Goal: Task Accomplishment & Management: Manage account settings

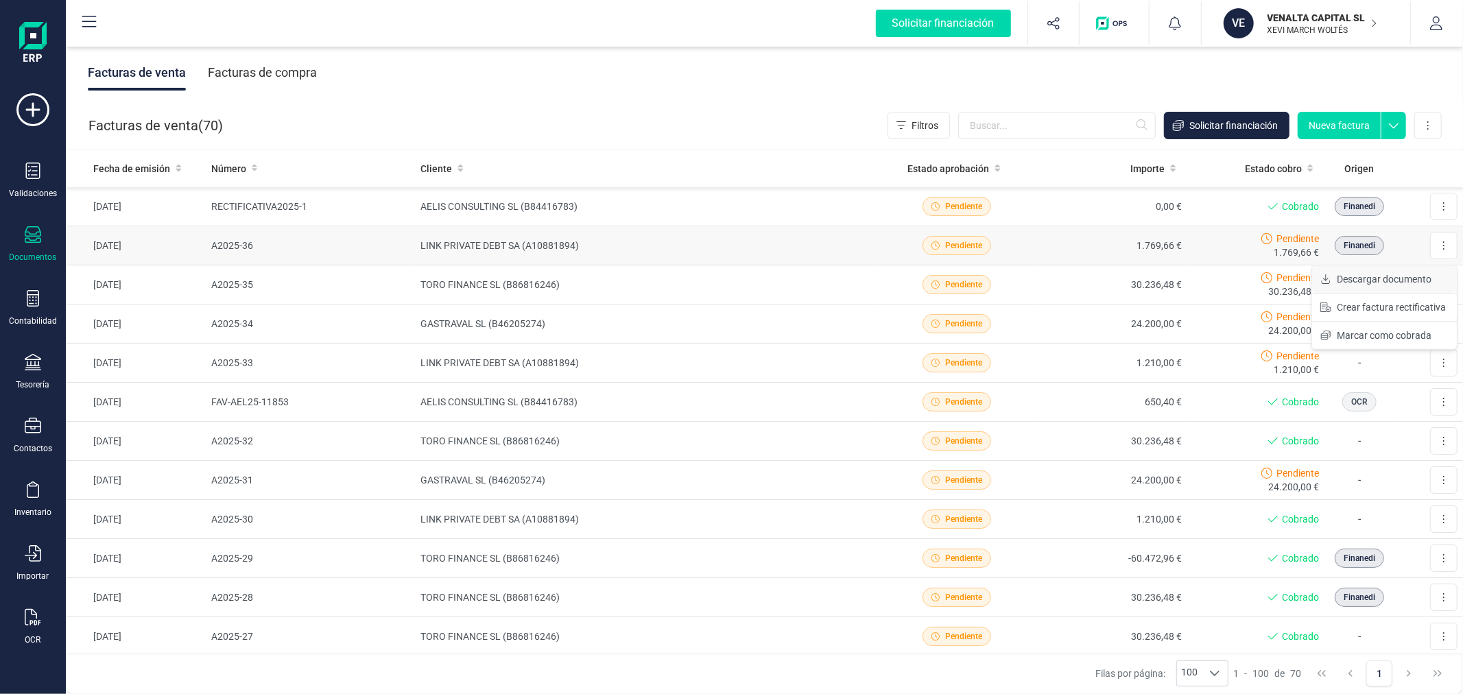
click at [1358, 280] on span "Descargar documento" at bounding box center [1383, 279] width 95 height 14
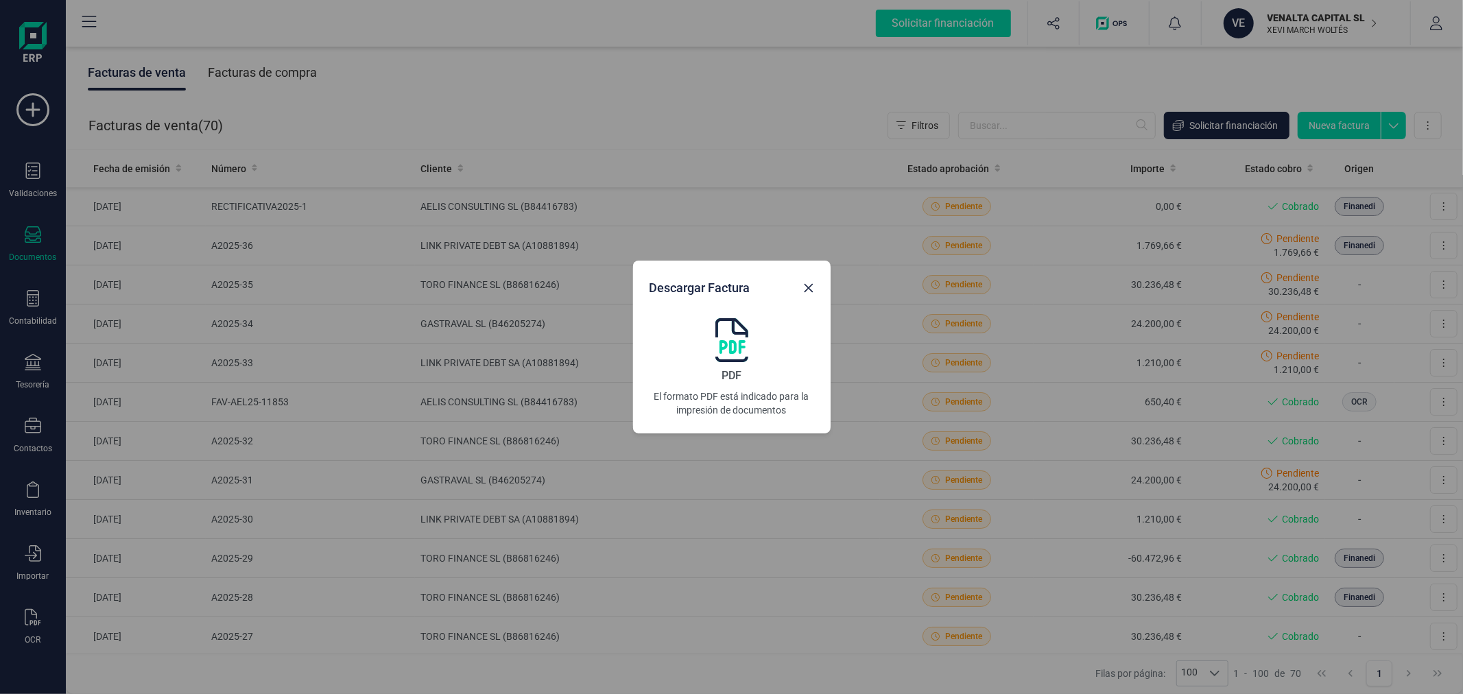
click at [729, 348] on img at bounding box center [731, 340] width 33 height 44
click at [812, 287] on icon "Close" at bounding box center [808, 288] width 11 height 11
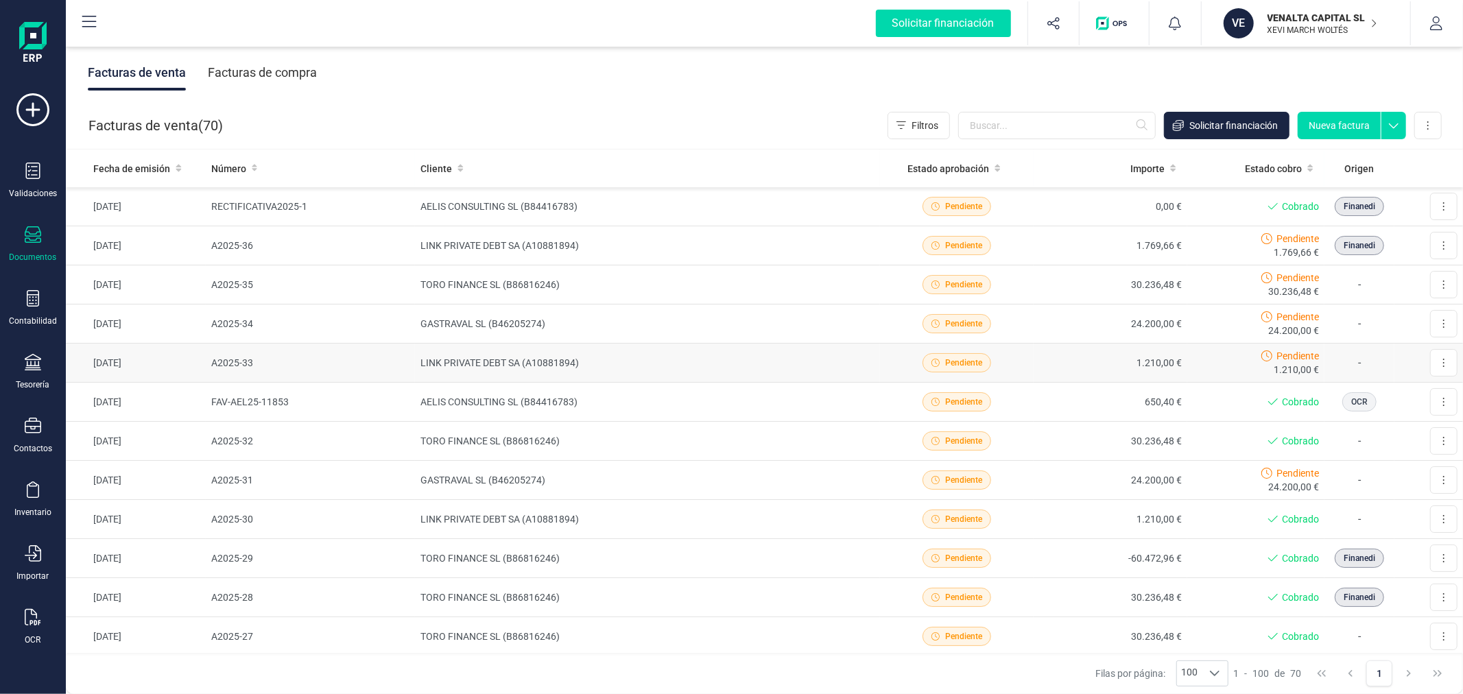
click at [607, 357] on td "LINK PRIVATE DEBT SA (A10881894)" at bounding box center [647, 363] width 465 height 39
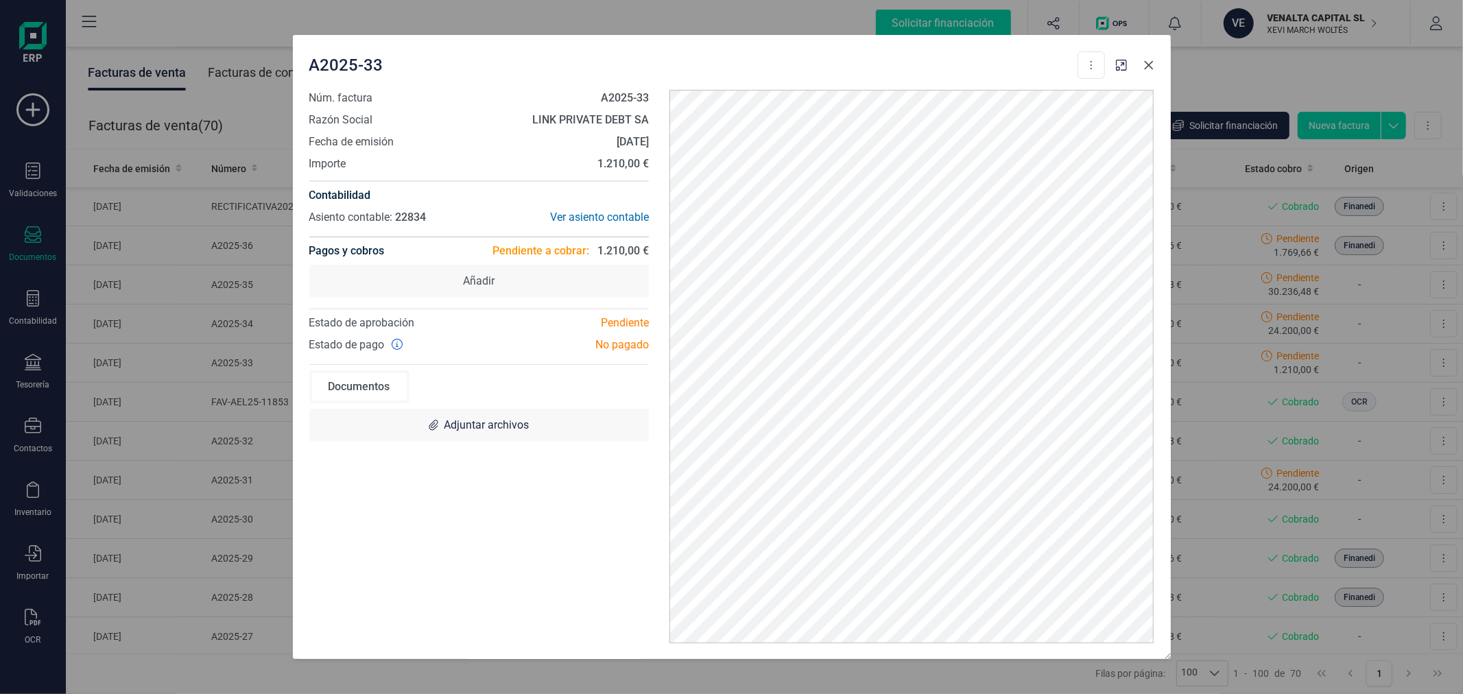
click at [1147, 62] on icon "Close" at bounding box center [1148, 65] width 11 height 11
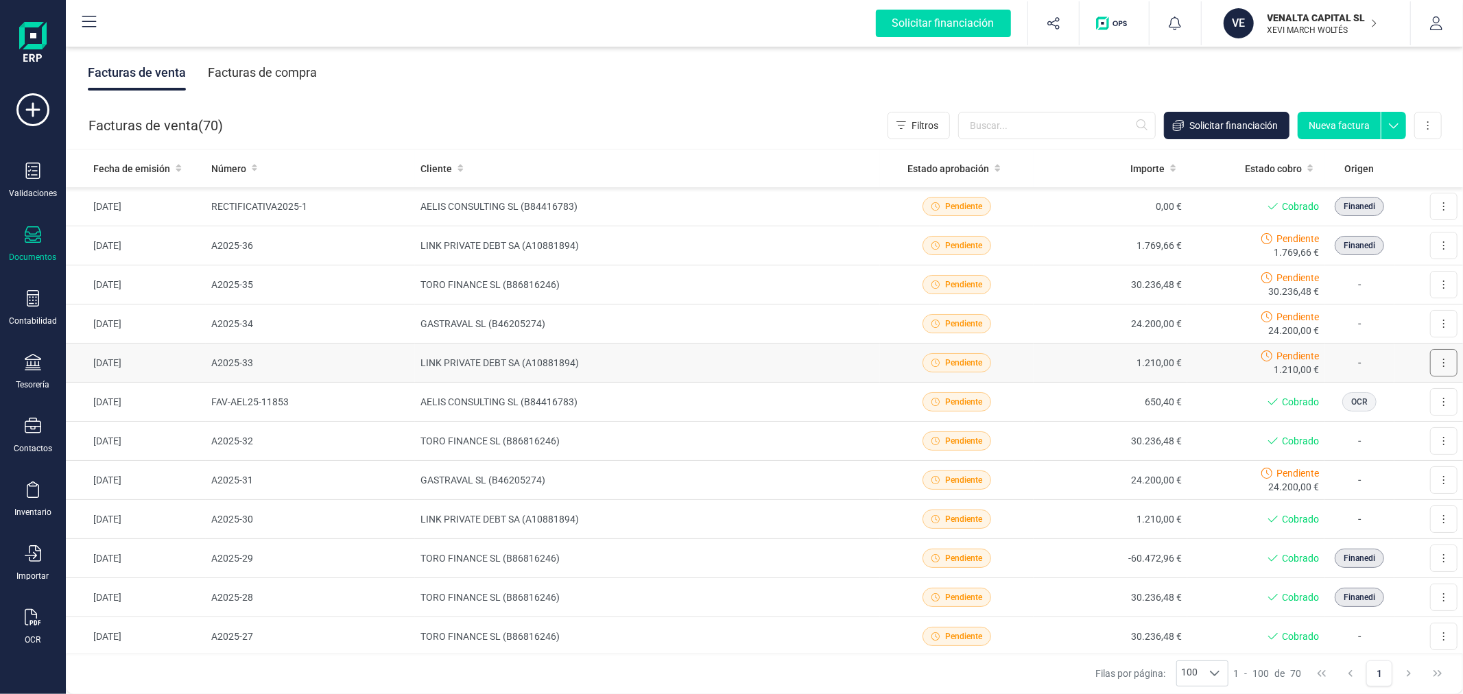
click at [1430, 359] on button at bounding box center [1443, 362] width 27 height 27
click at [1389, 396] on span "Descargar documento" at bounding box center [1383, 396] width 95 height 14
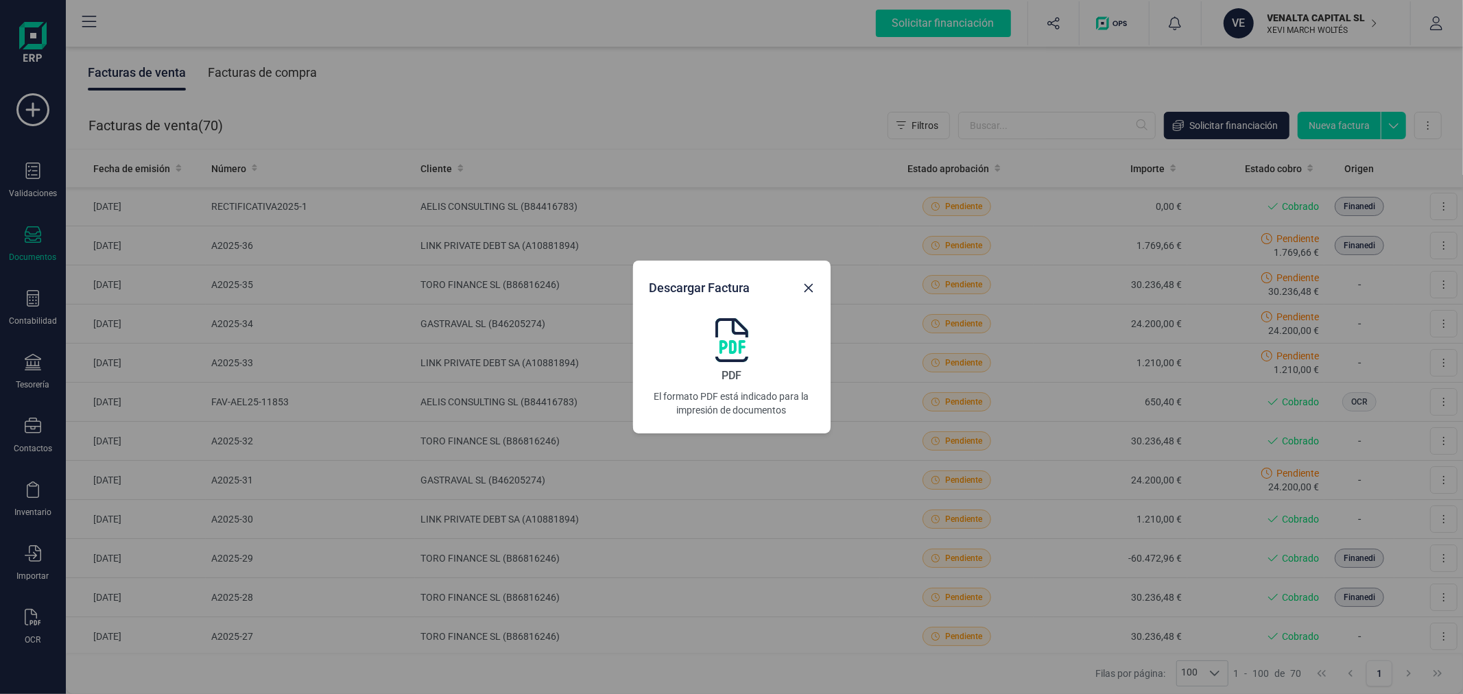
click at [738, 343] on img at bounding box center [731, 340] width 33 height 44
click at [506, 217] on div "Descargar Factura PDF El formato PDF está indicado para la impresión de documen…" at bounding box center [731, 347] width 1463 height 694
click at [806, 289] on icon "Close" at bounding box center [808, 288] width 9 height 9
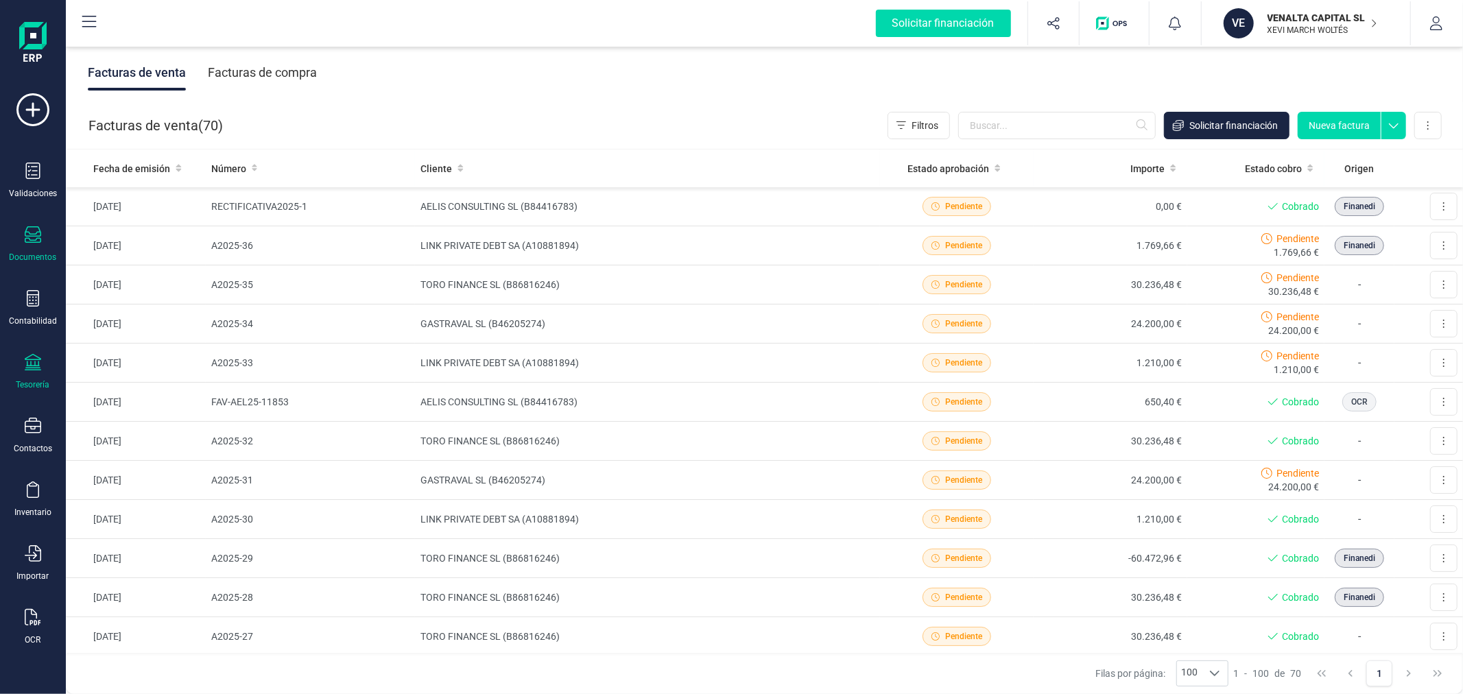
click at [38, 372] on div at bounding box center [33, 364] width 16 height 20
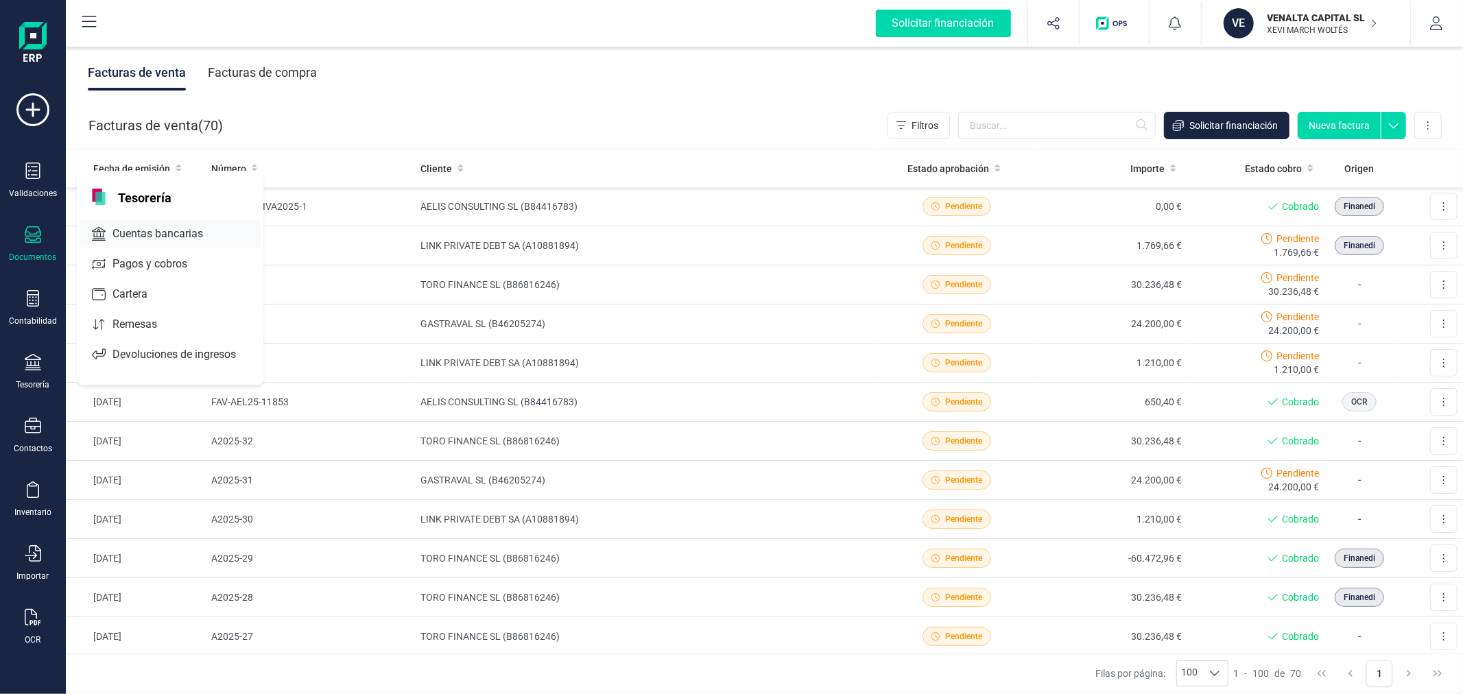
click at [173, 232] on span "Cuentas bancarias" at bounding box center [167, 234] width 121 height 16
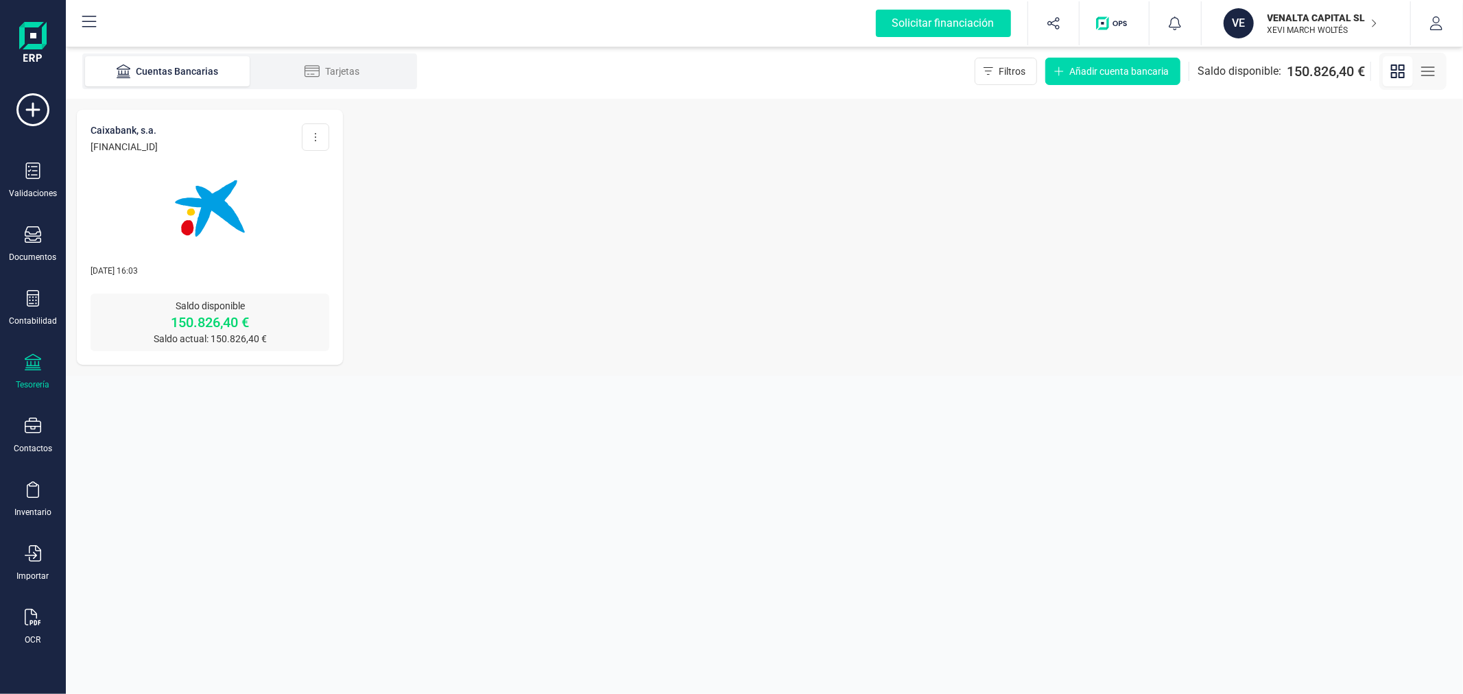
click at [233, 239] on img at bounding box center [209, 208] width 115 height 115
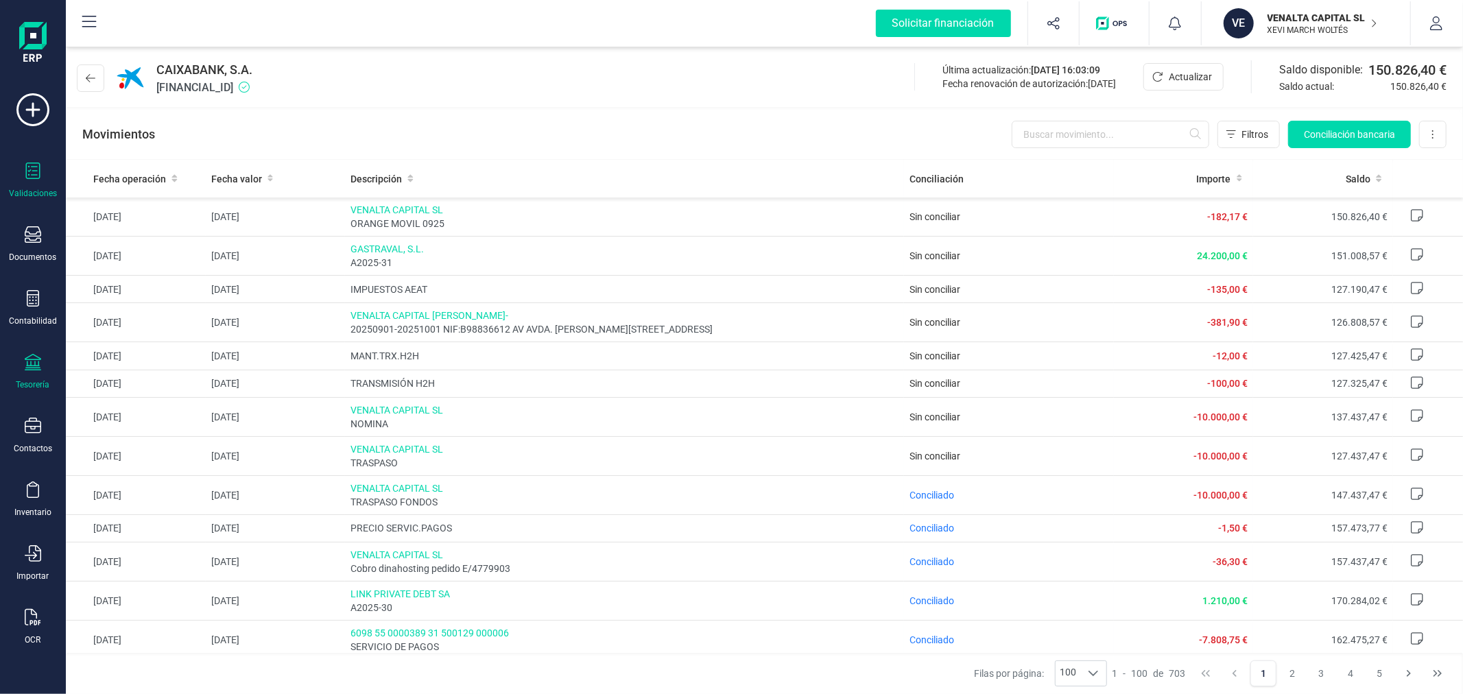
click at [29, 174] on icon at bounding box center [33, 171] width 14 height 16
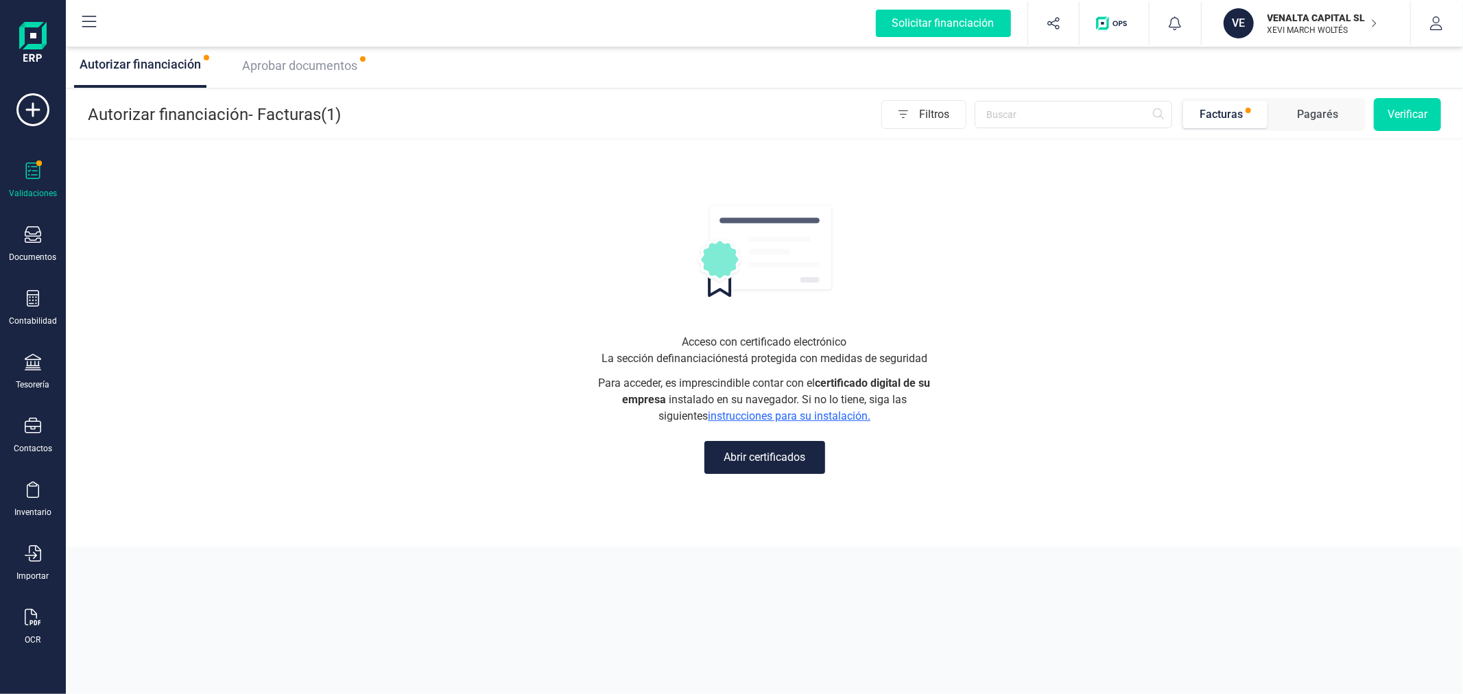
click at [303, 59] on span "Aprobar documentos" at bounding box center [299, 65] width 115 height 14
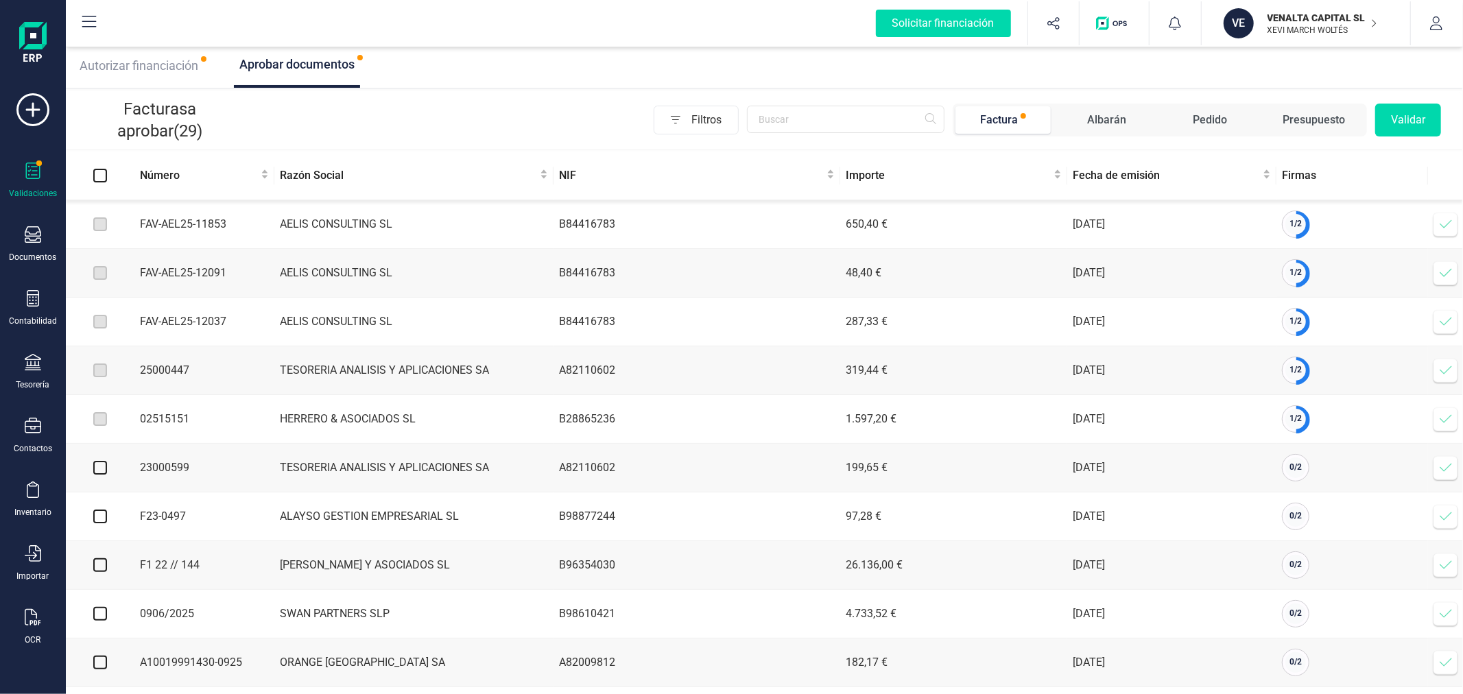
click at [1446, 221] on icon at bounding box center [1446, 224] width 14 height 14
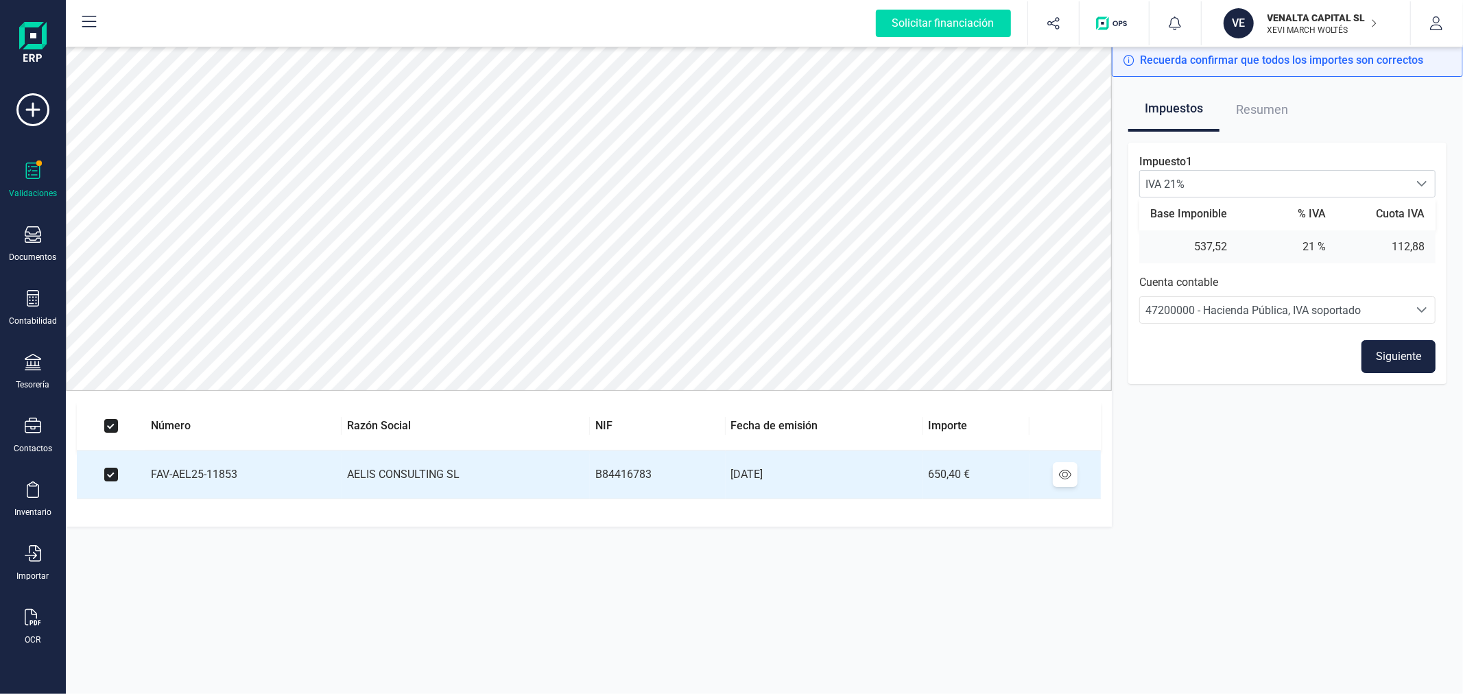
click at [1414, 363] on button "Siguiente" at bounding box center [1398, 356] width 74 height 33
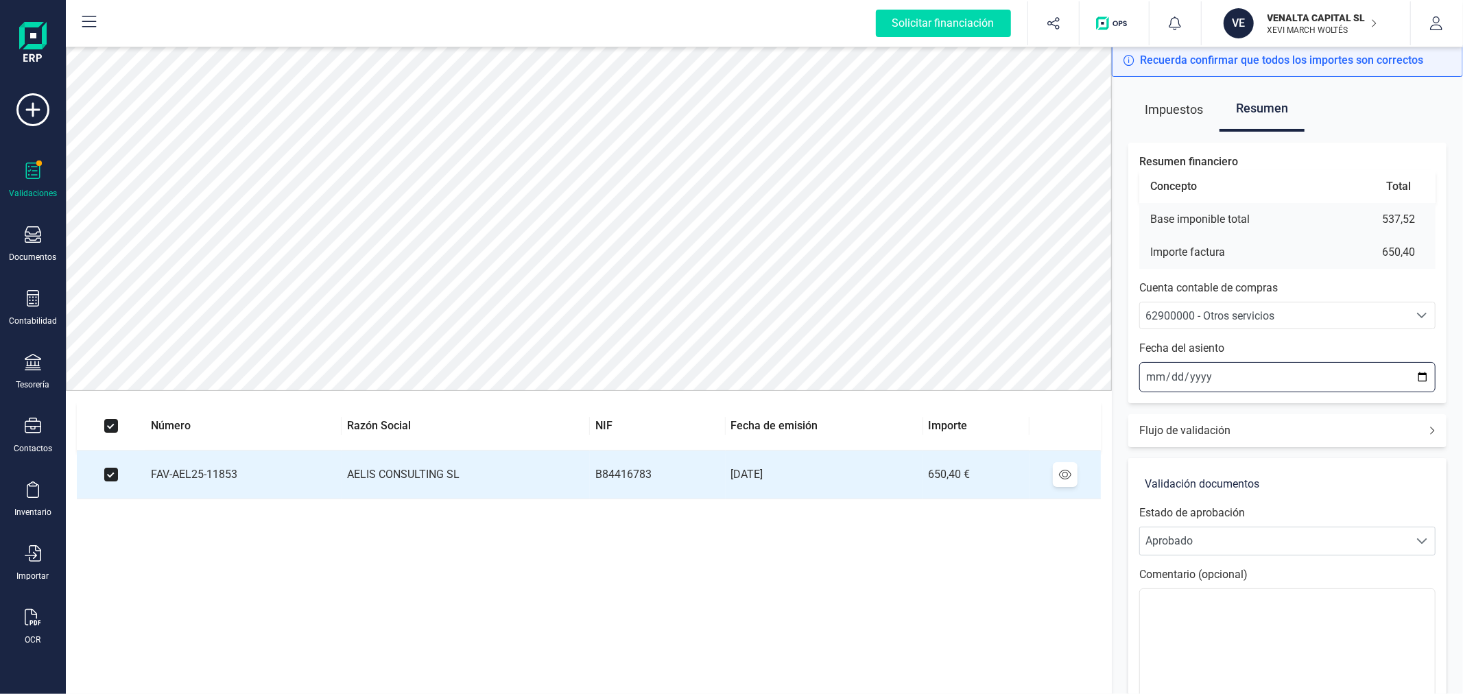
click at [1419, 373] on input "2025-09-22" at bounding box center [1287, 377] width 296 height 30
type input "2025-08-31"
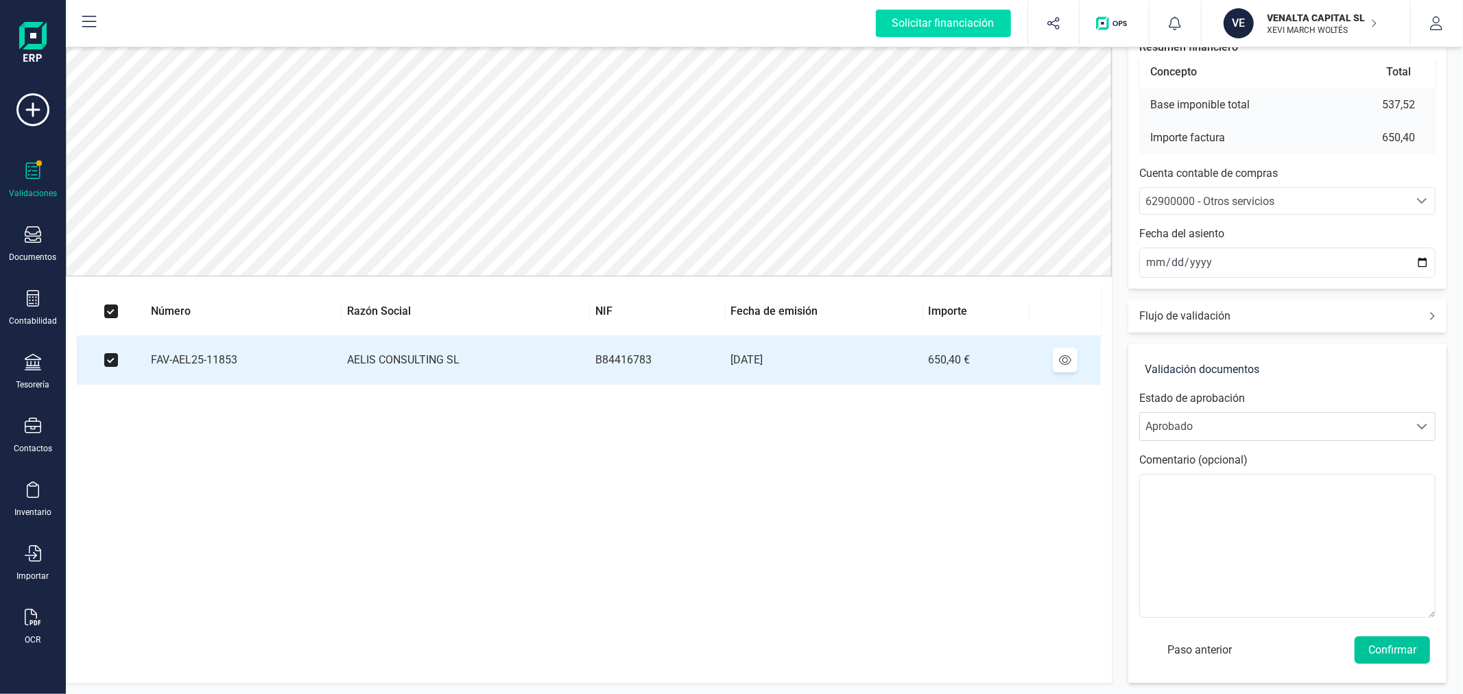
click at [1386, 649] on button "Confirmar" at bounding box center [1391, 649] width 75 height 27
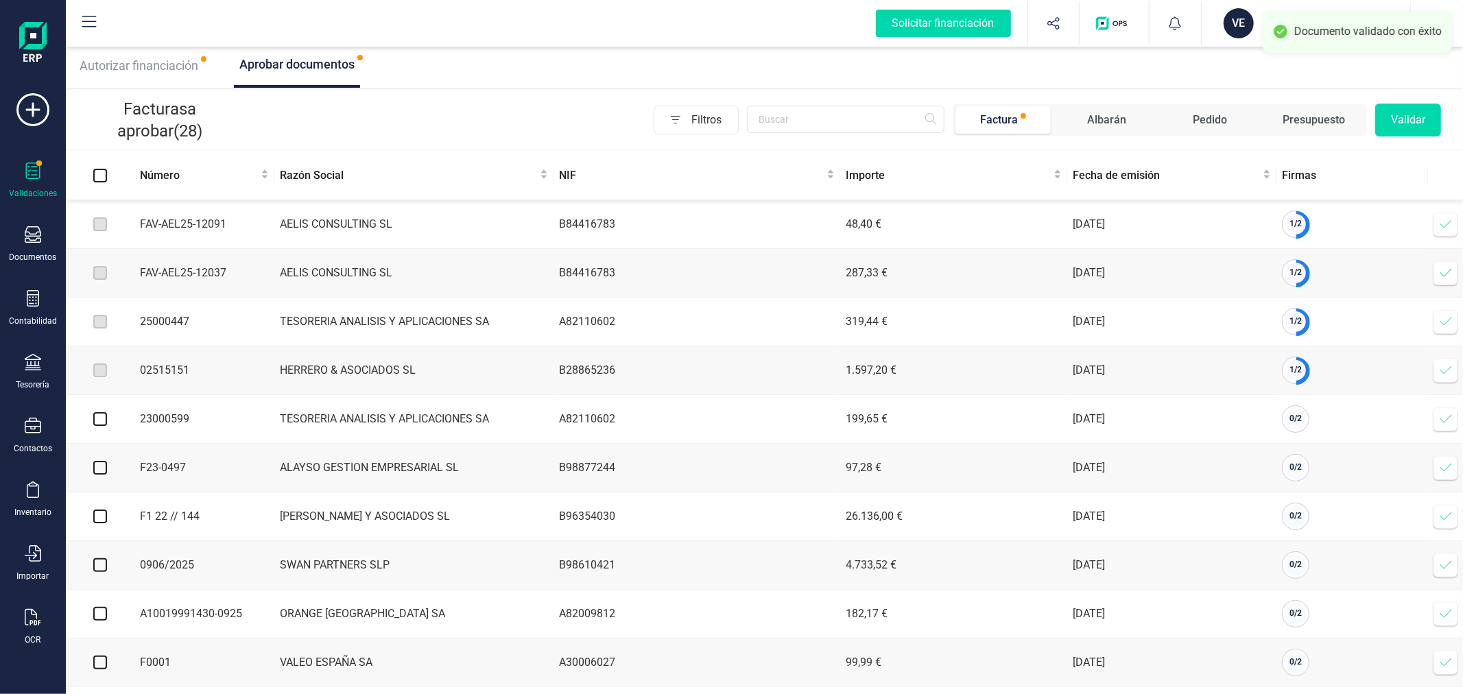
click at [1439, 230] on icon at bounding box center [1446, 224] width 14 height 14
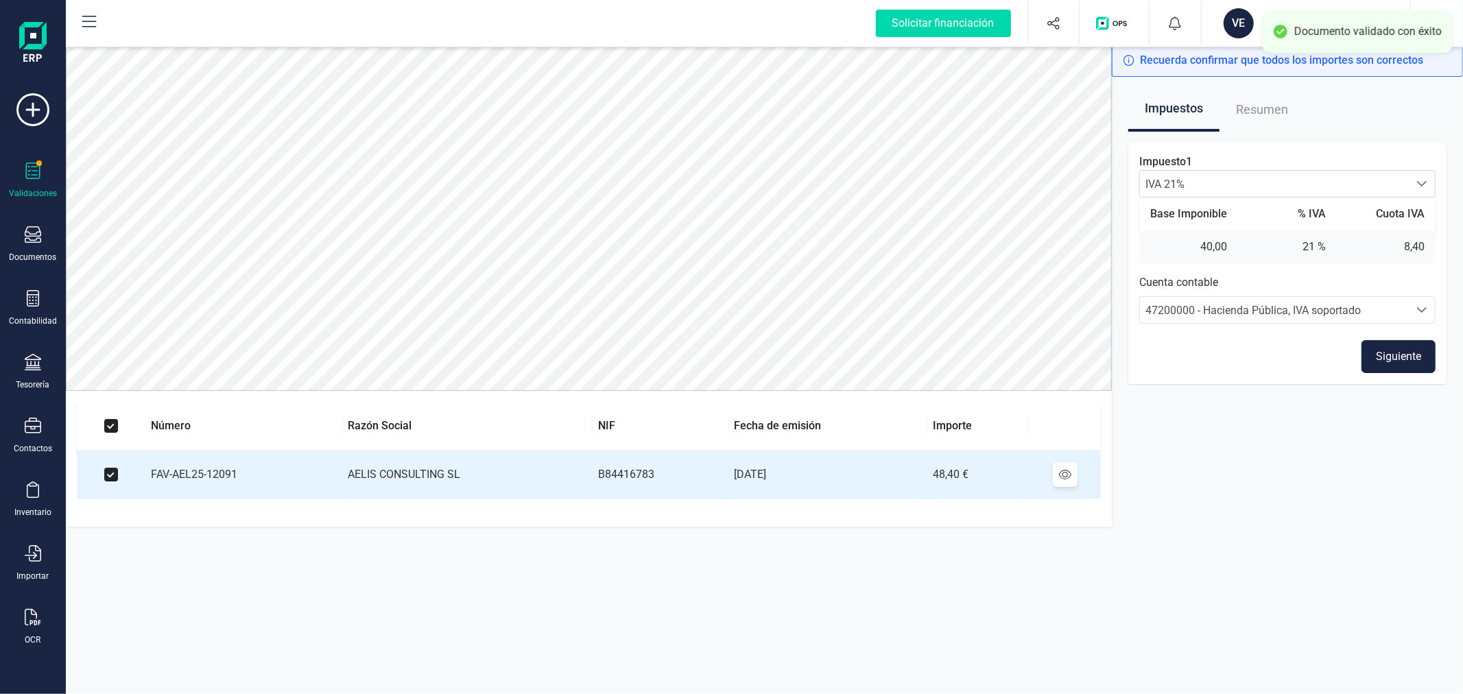
drag, startPoint x: 1401, startPoint y: 363, endPoint x: 1356, endPoint y: 384, distance: 49.7
click at [1399, 362] on button "Siguiente" at bounding box center [1398, 356] width 74 height 33
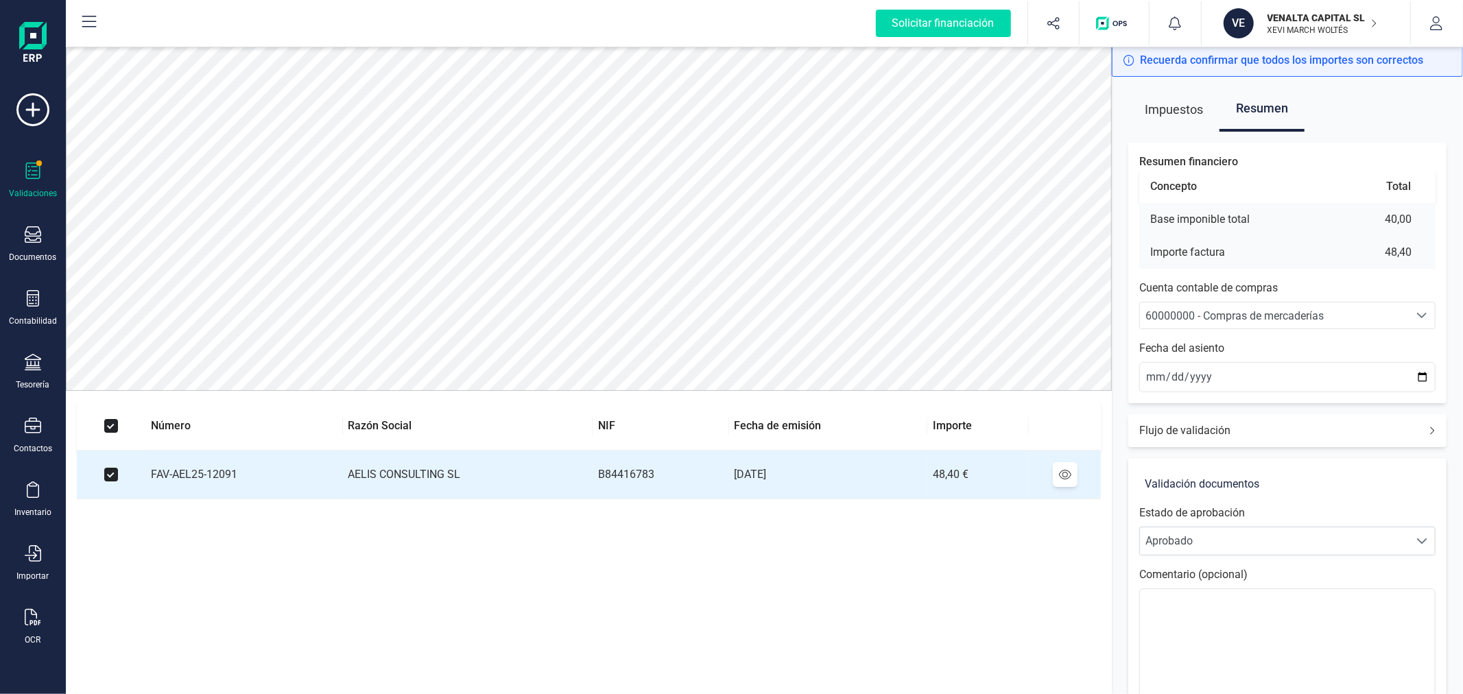
click at [1411, 319] on div "Seleccione una cuenta" at bounding box center [1422, 315] width 26 height 26
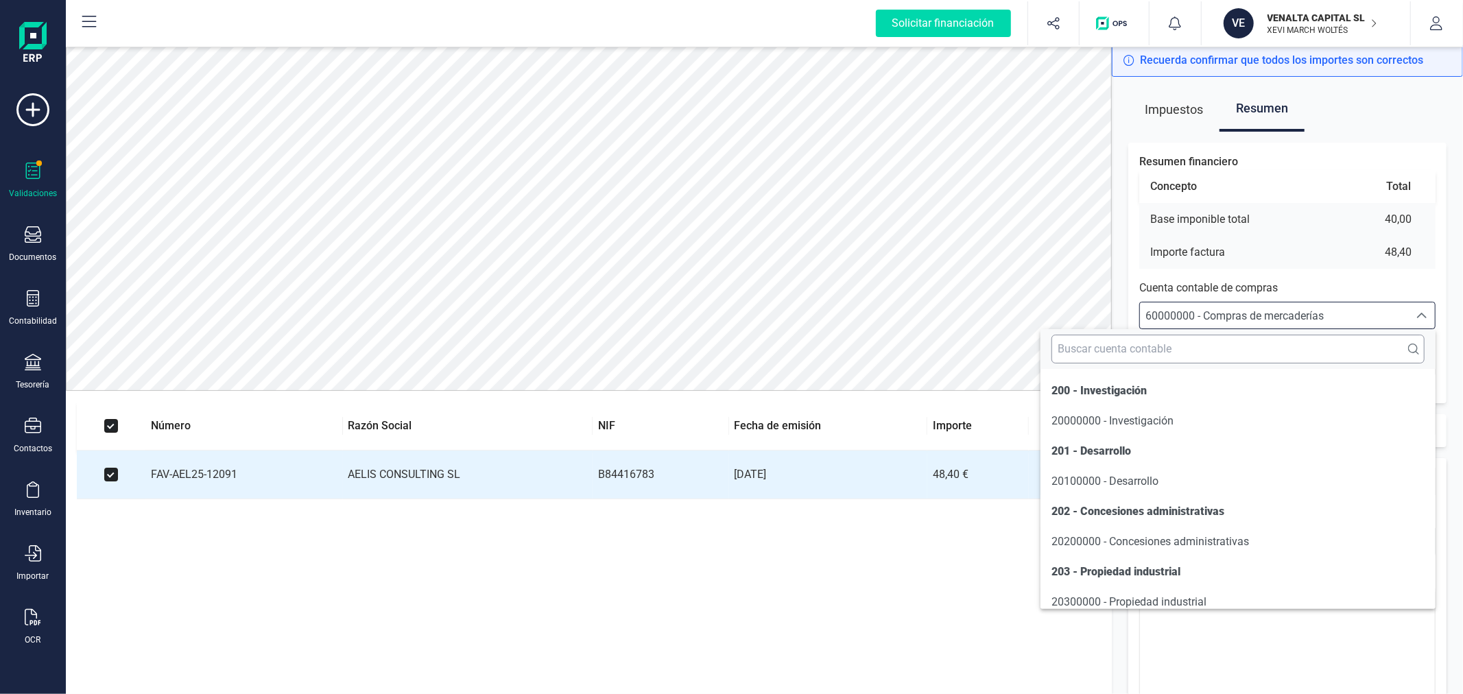
scroll to position [7022, 0]
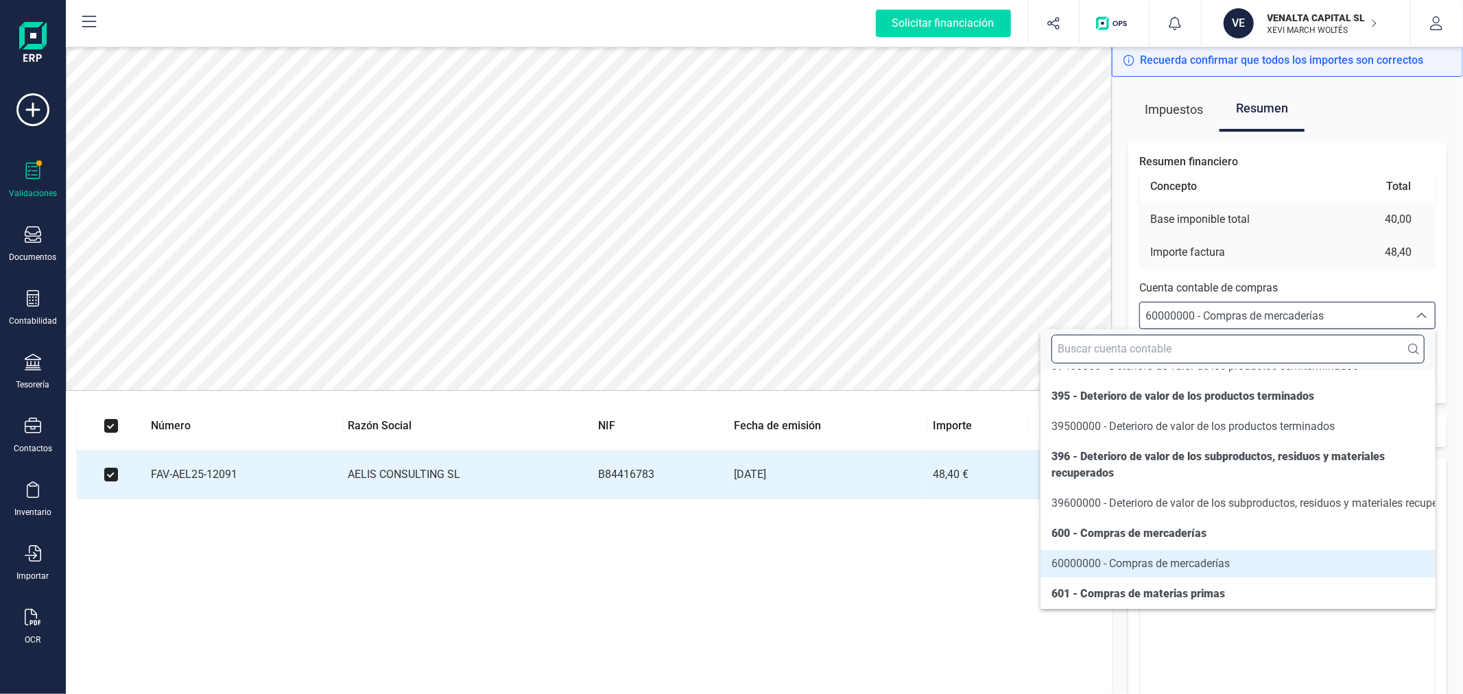
click at [1367, 357] on input "text" at bounding box center [1237, 349] width 373 height 29
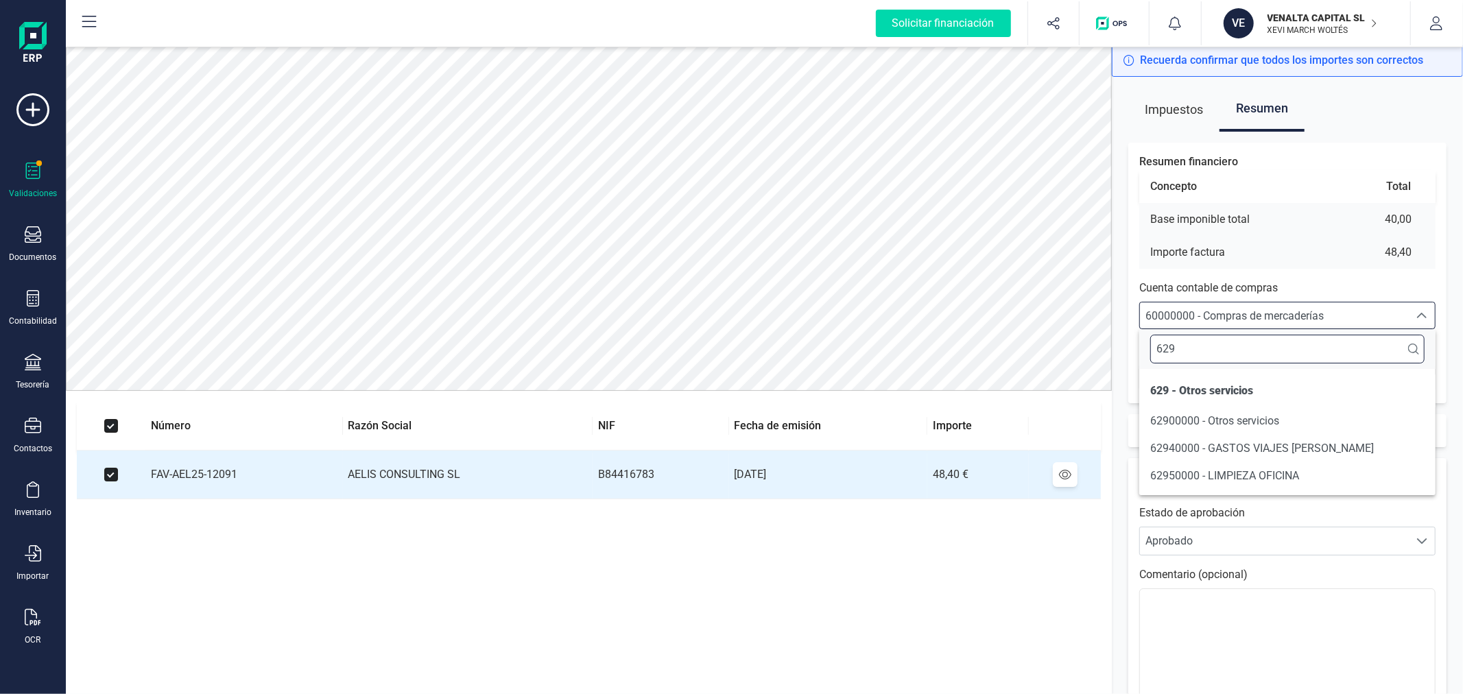
scroll to position [0, 0]
type input "629"
click at [1366, 409] on li "62900000 - Otros servicios" at bounding box center [1287, 420] width 296 height 27
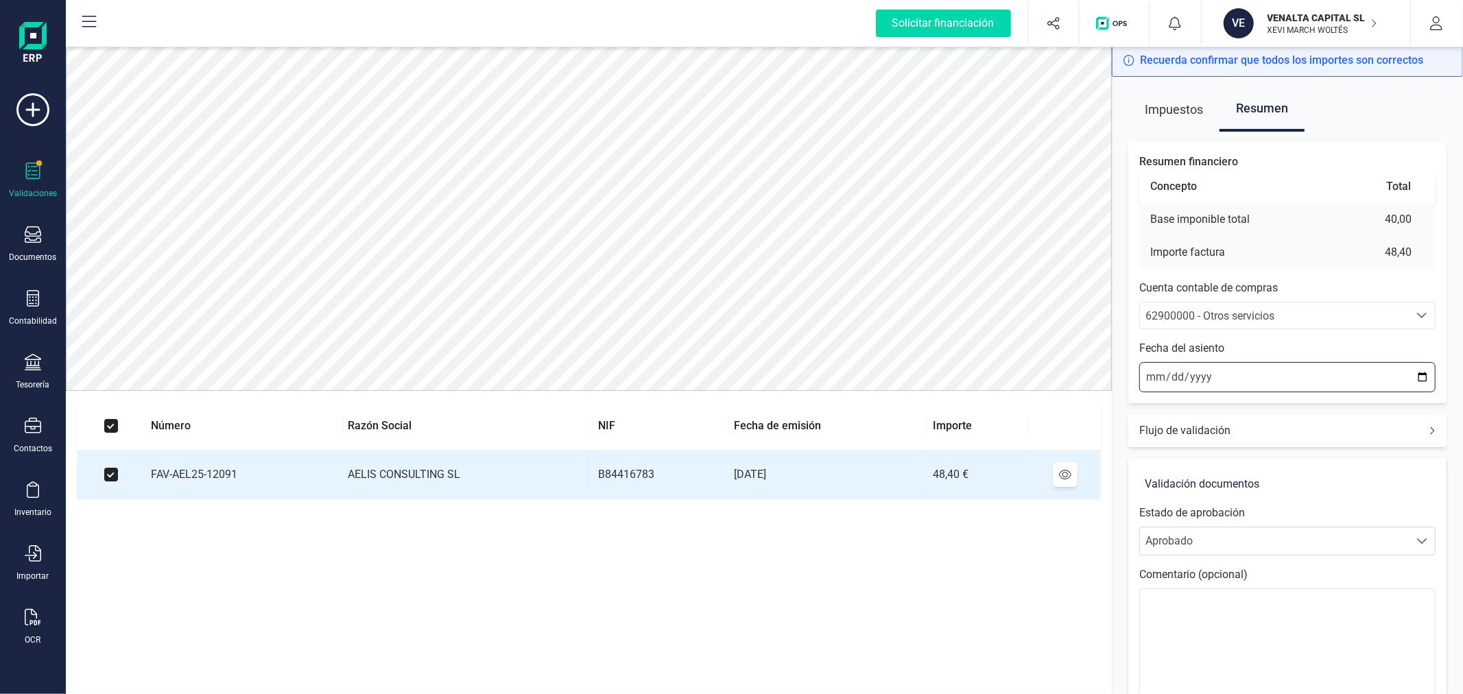
click at [1417, 378] on input "2025-09-22" at bounding box center [1287, 377] width 296 height 30
type input "2025-08-31"
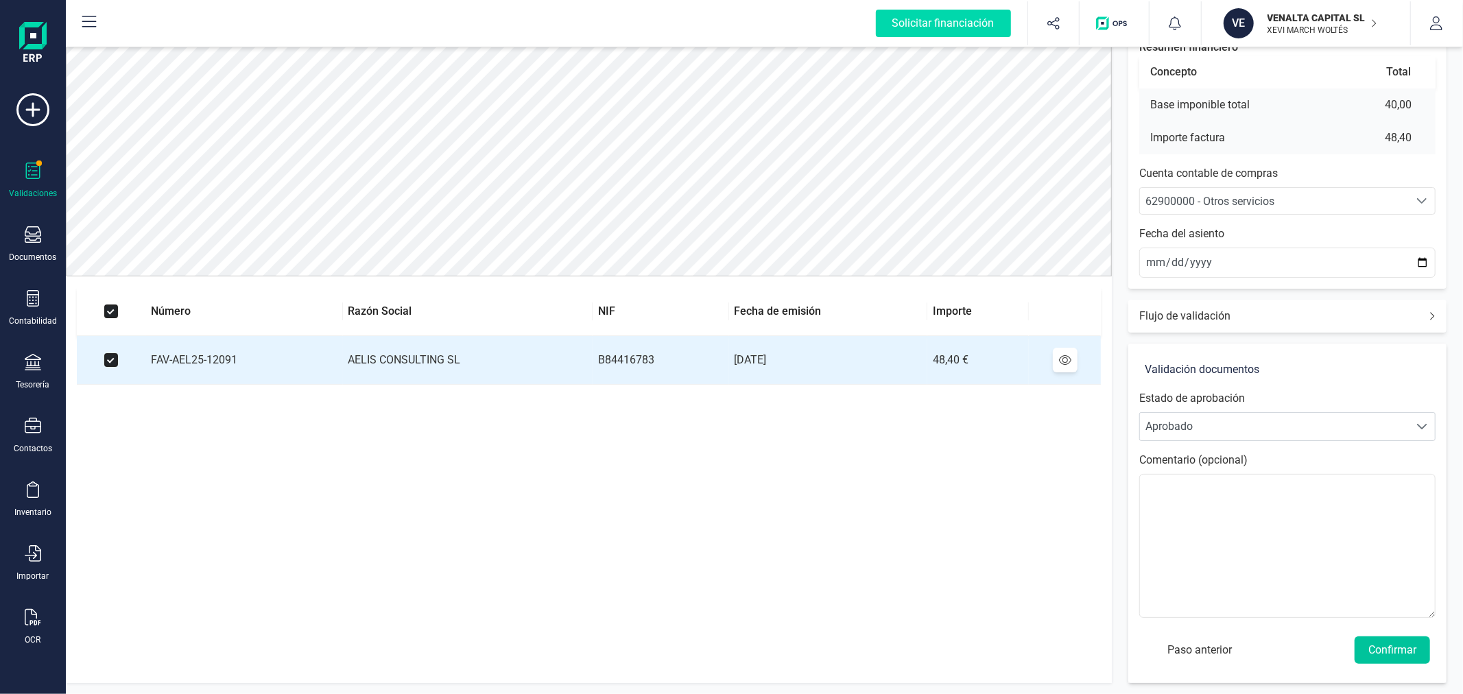
click at [1415, 657] on button "Confirmar" at bounding box center [1391, 649] width 75 height 27
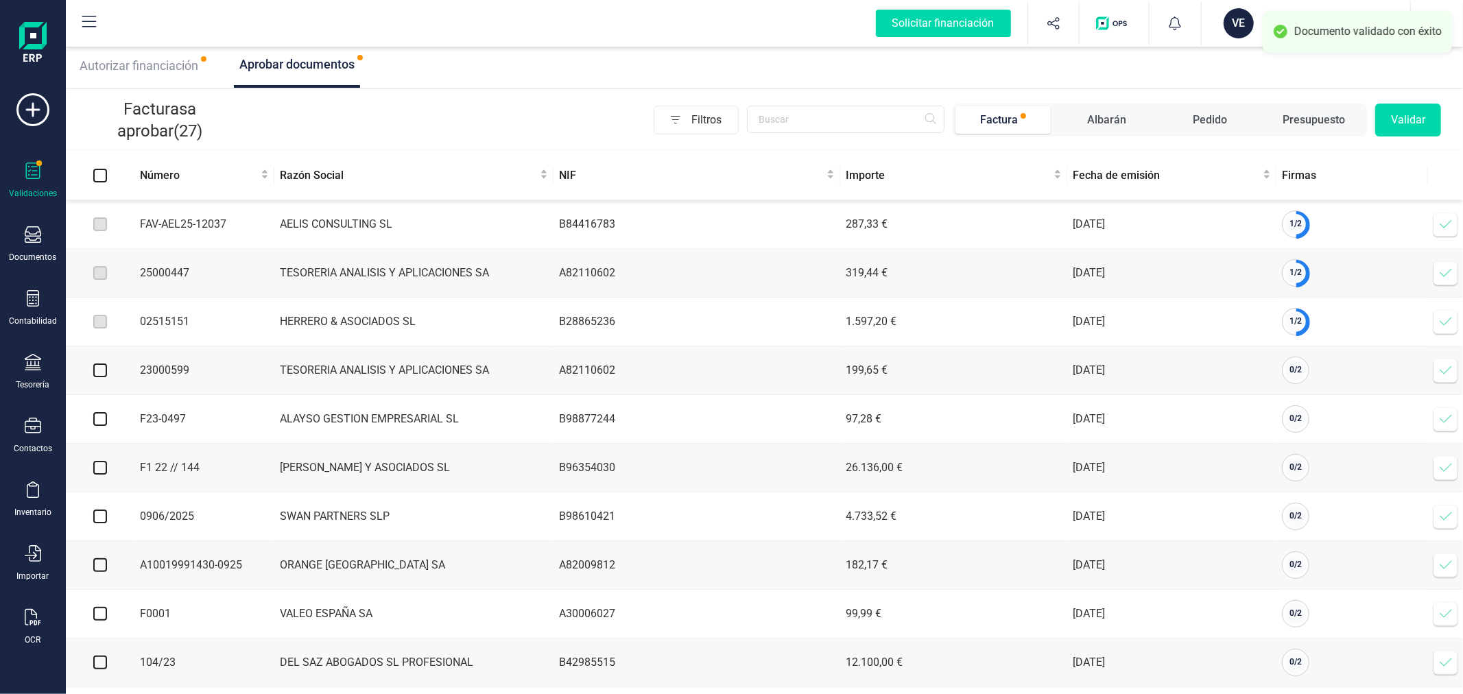
click at [1447, 217] on span at bounding box center [1445, 224] width 27 height 27
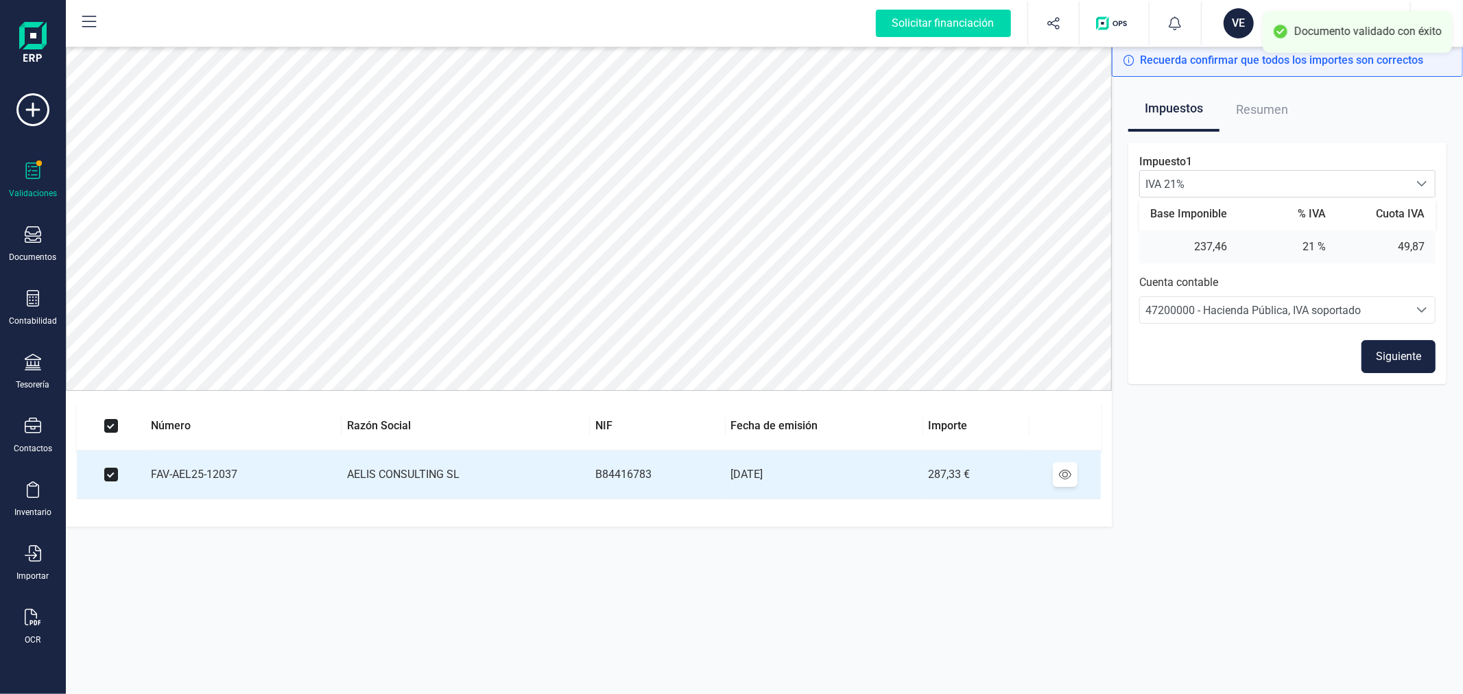
click at [1396, 363] on button "Siguiente" at bounding box center [1398, 356] width 74 height 33
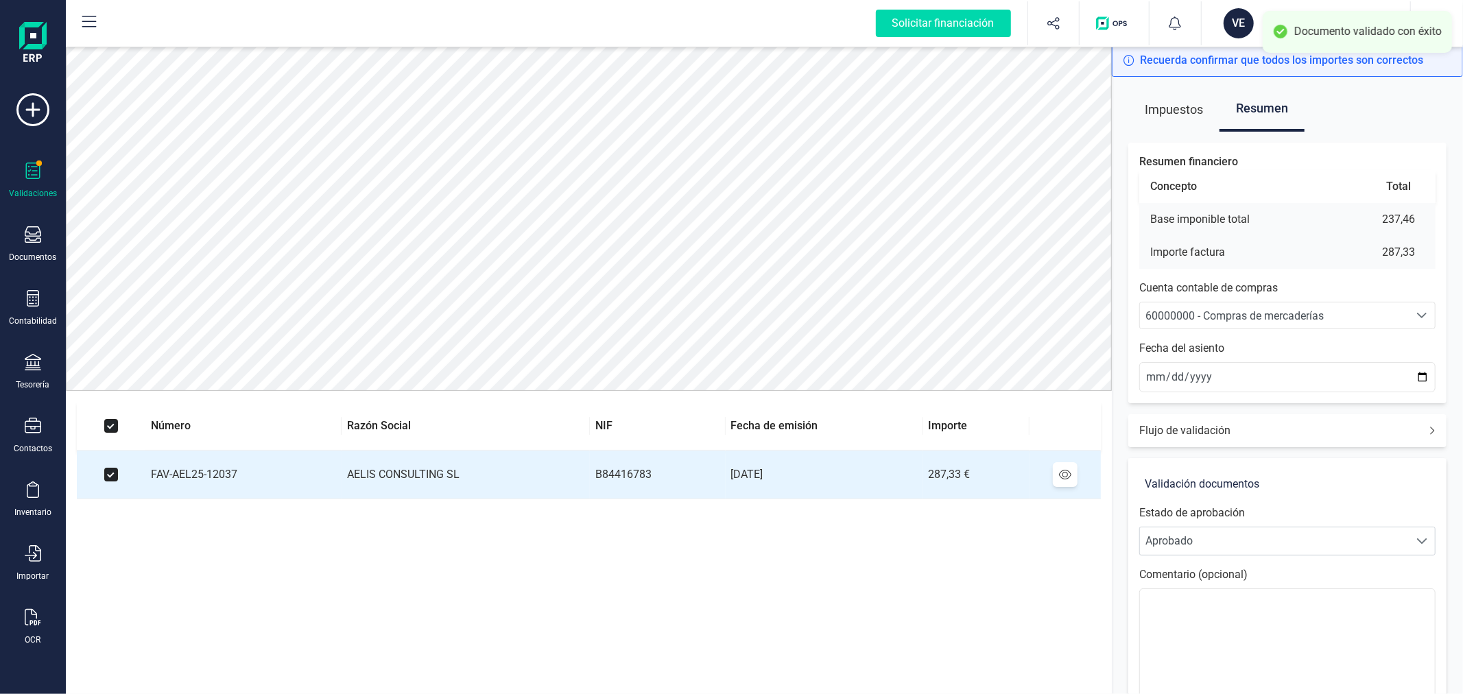
click at [1262, 306] on span "60000000 - Compras de mercaderías" at bounding box center [1274, 315] width 269 height 26
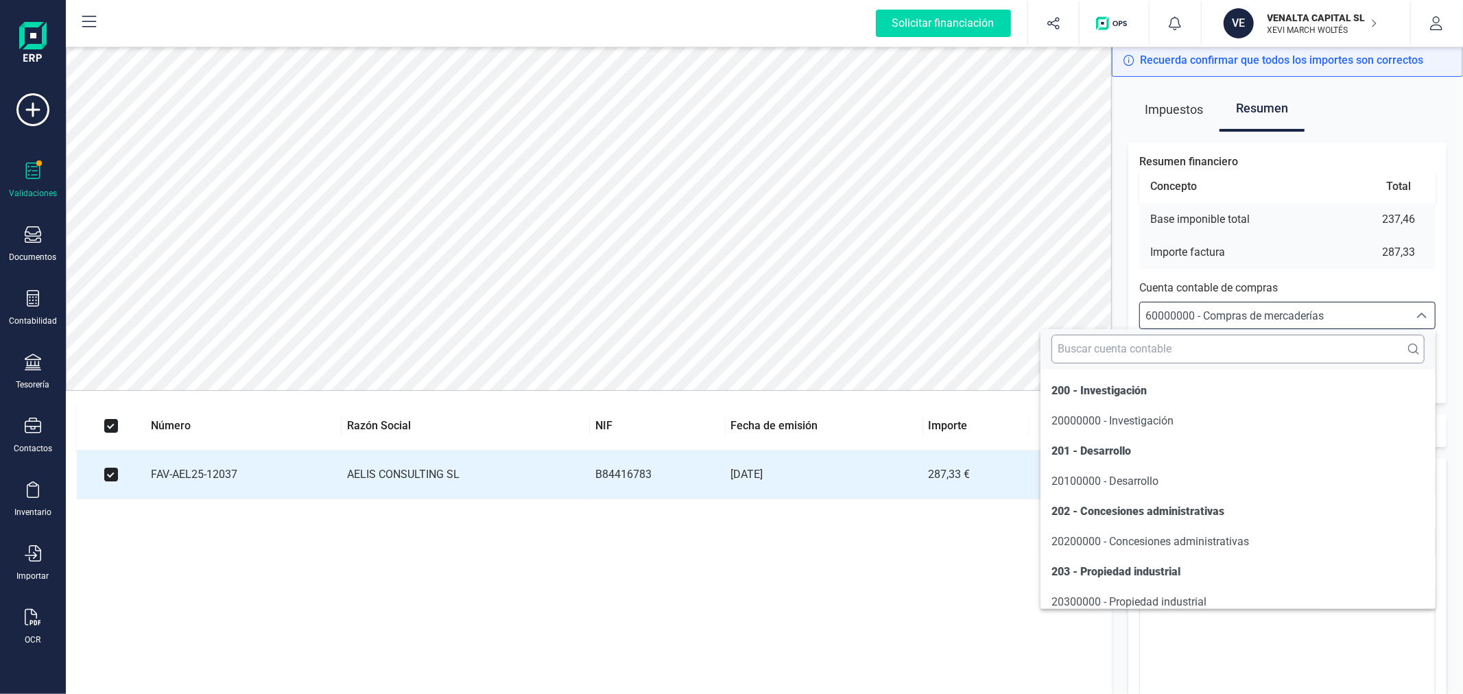
scroll to position [7022, 0]
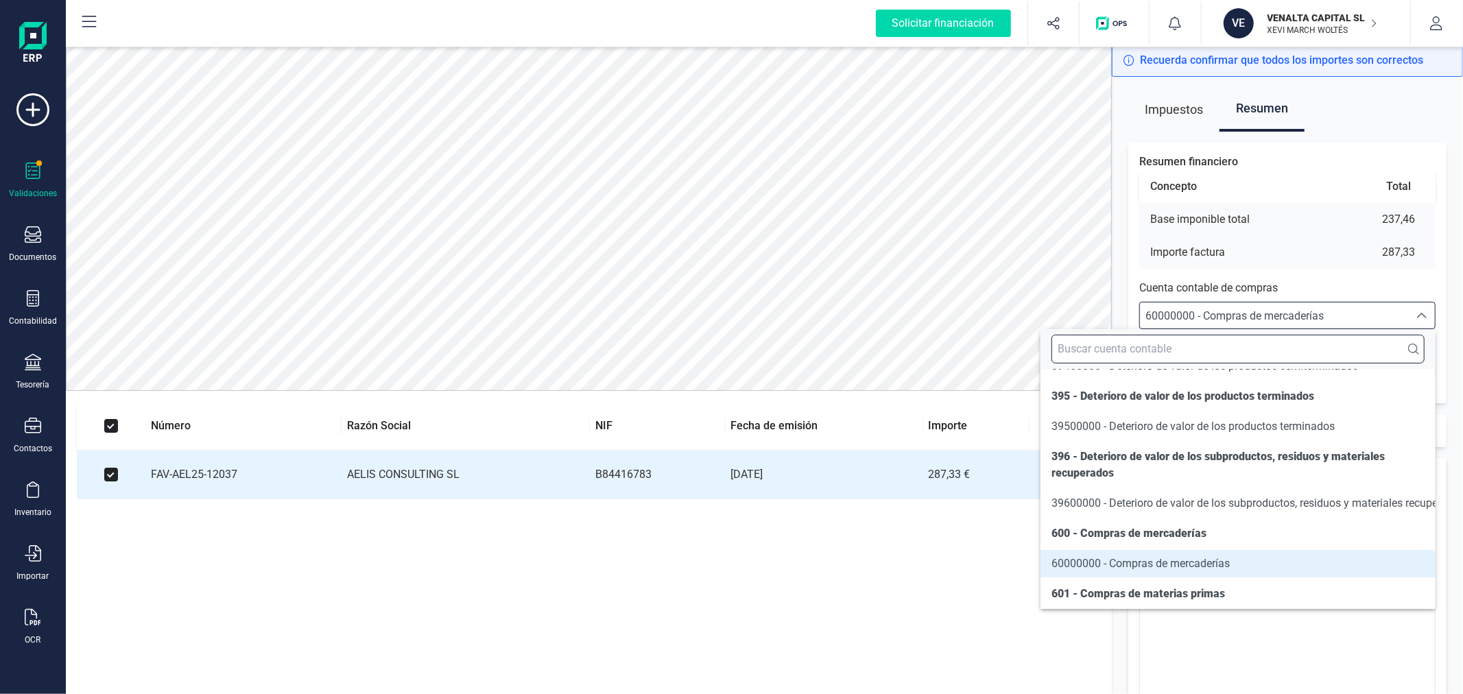
click at [1274, 338] on input "text" at bounding box center [1237, 349] width 373 height 29
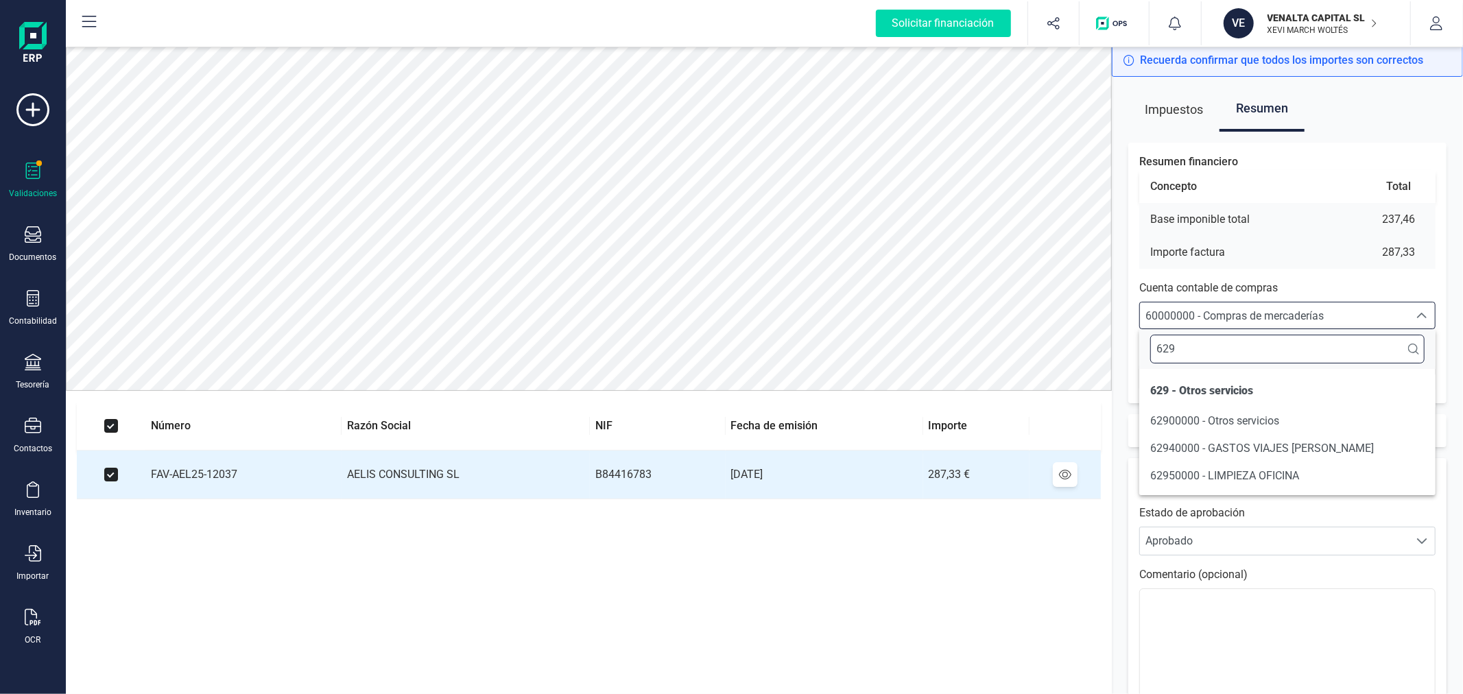
scroll to position [0, 0]
type input "629"
click at [1262, 421] on span "62900000 - Otros servicios" at bounding box center [1214, 420] width 129 height 13
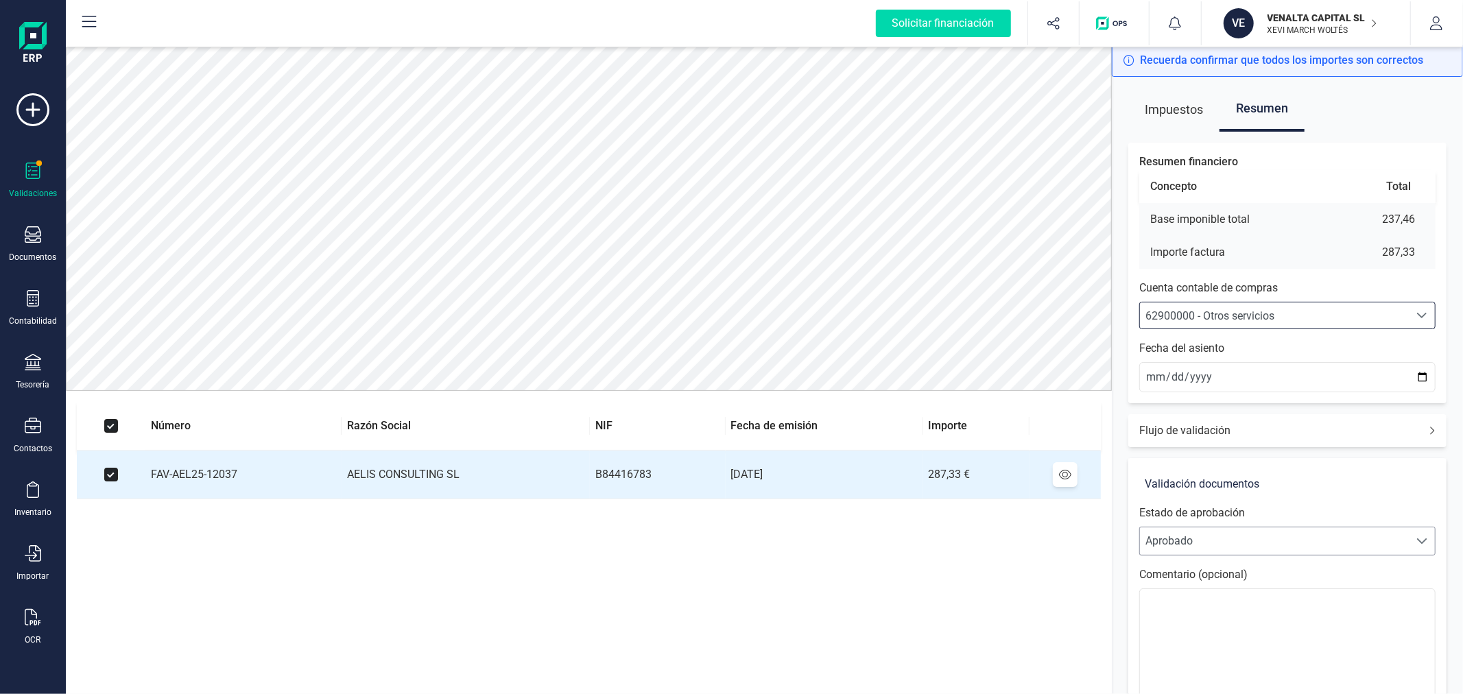
scroll to position [115, 0]
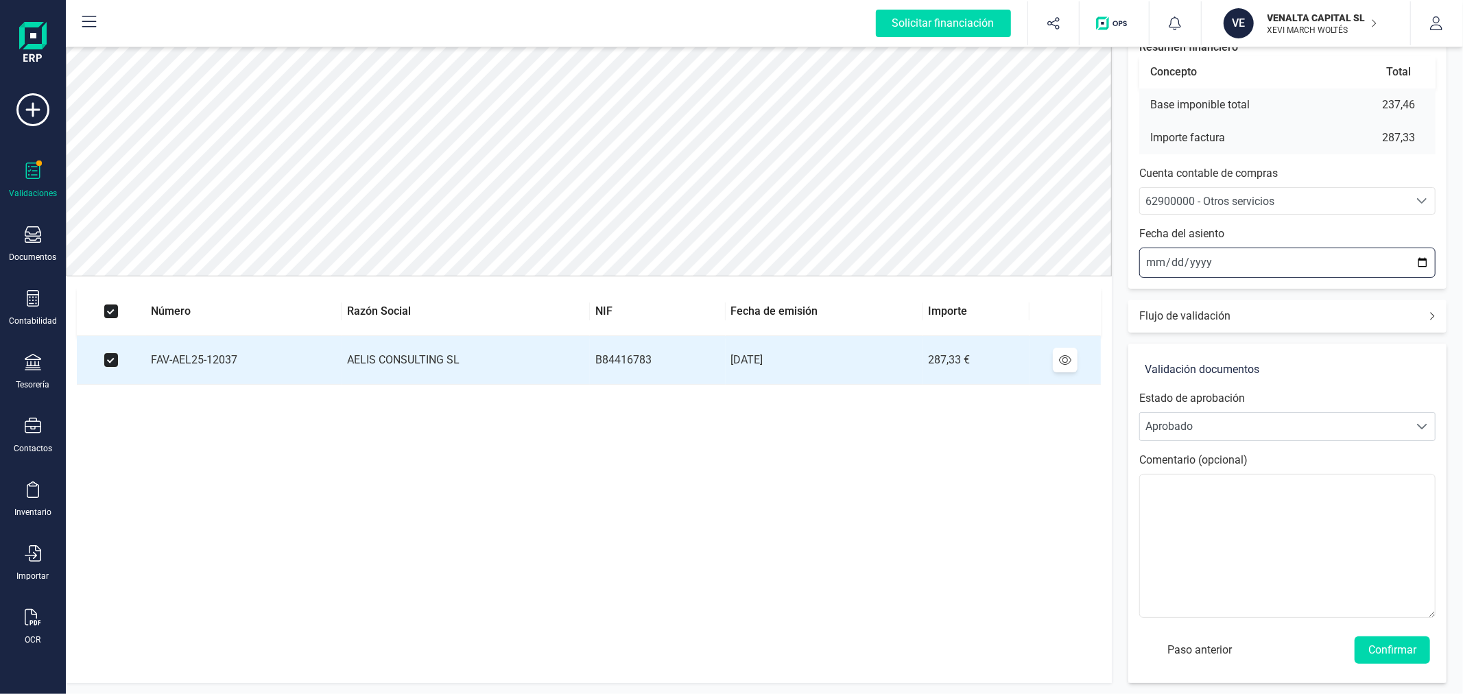
click at [1424, 258] on input "2025-09-22" at bounding box center [1287, 263] width 296 height 30
type input "2025-08-31"
click at [1375, 647] on button "Confirmar" at bounding box center [1391, 649] width 75 height 27
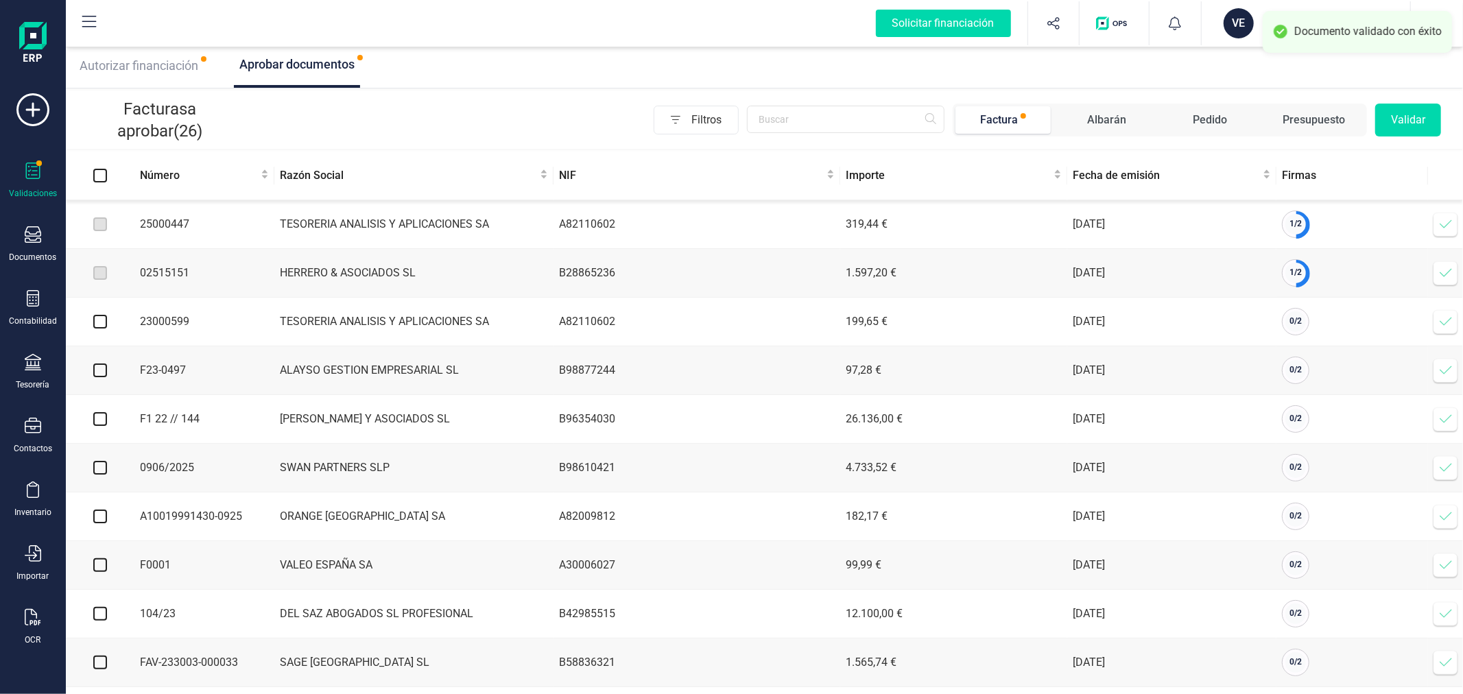
click at [1443, 230] on icon at bounding box center [1446, 224] width 14 height 14
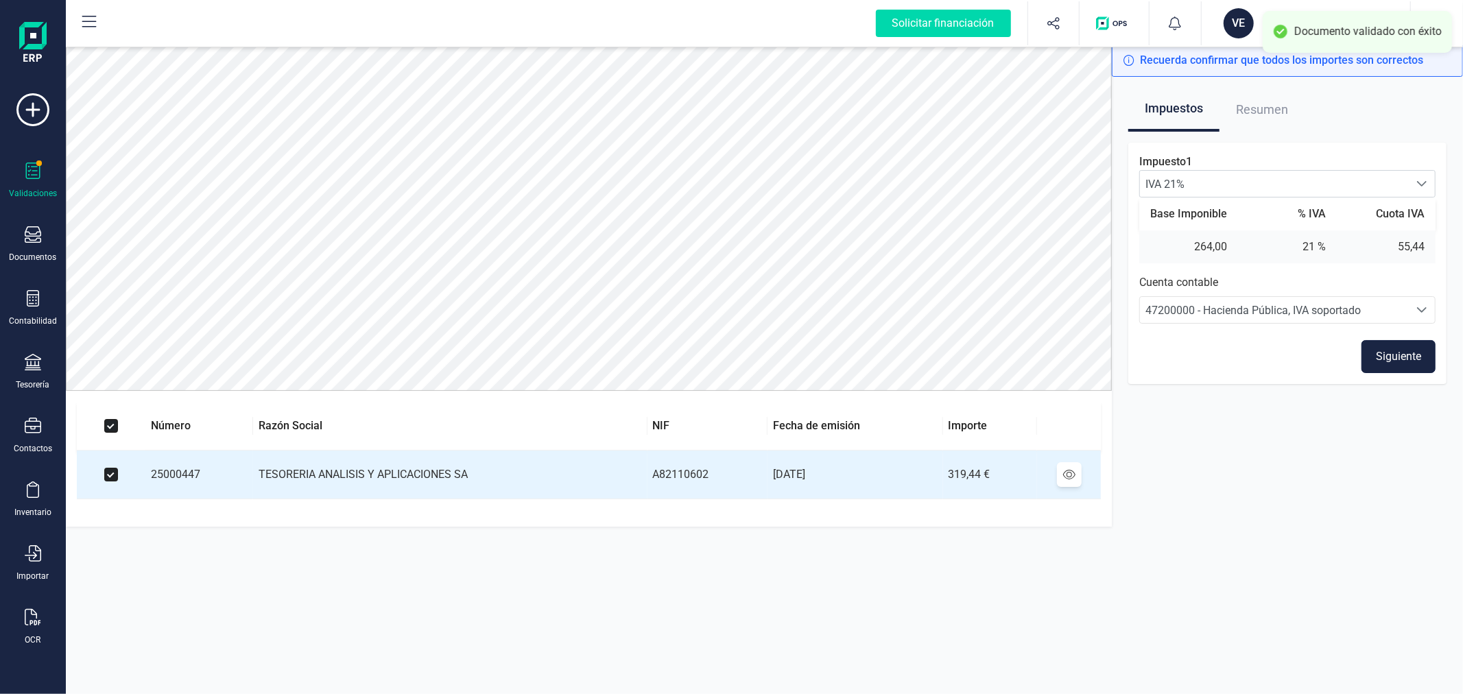
click at [1406, 353] on button "Siguiente" at bounding box center [1398, 356] width 74 height 33
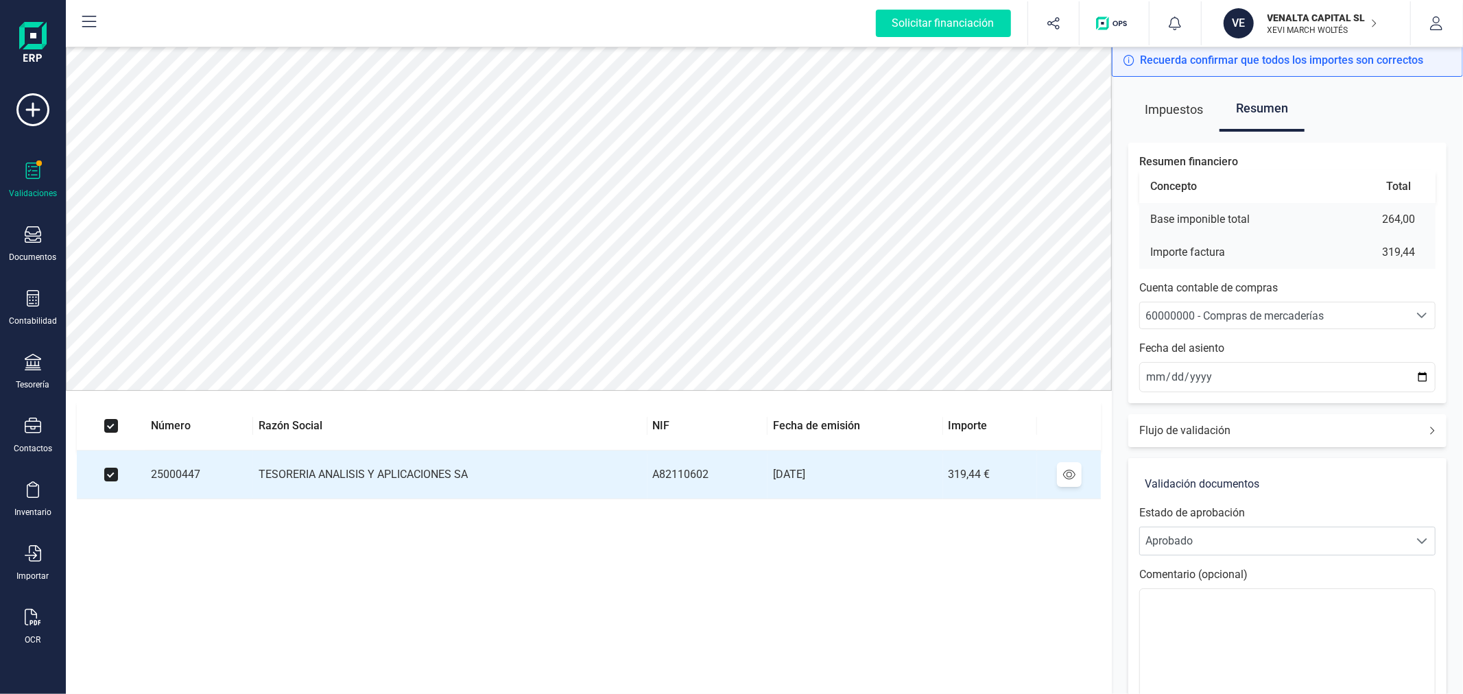
click at [1246, 310] on span "60000000 - Compras de mercaderías" at bounding box center [1234, 315] width 178 height 13
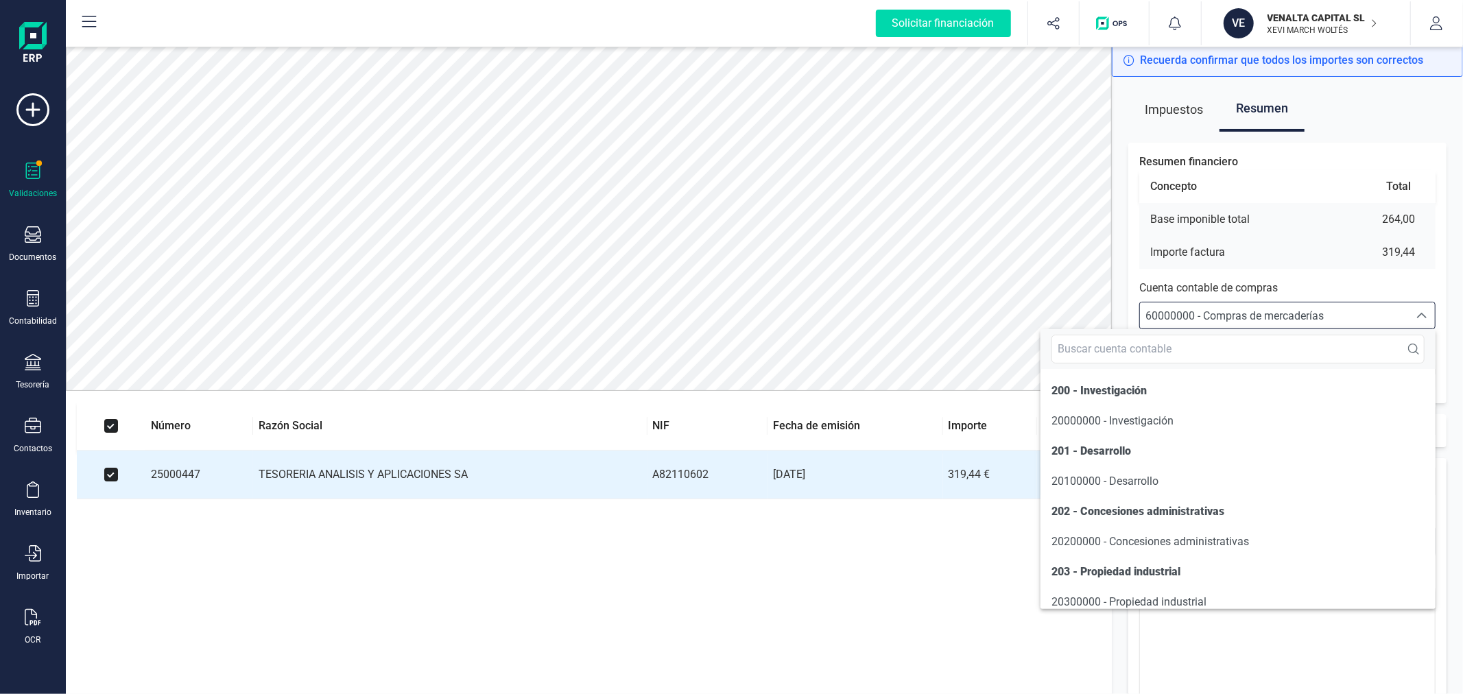
scroll to position [7022, 0]
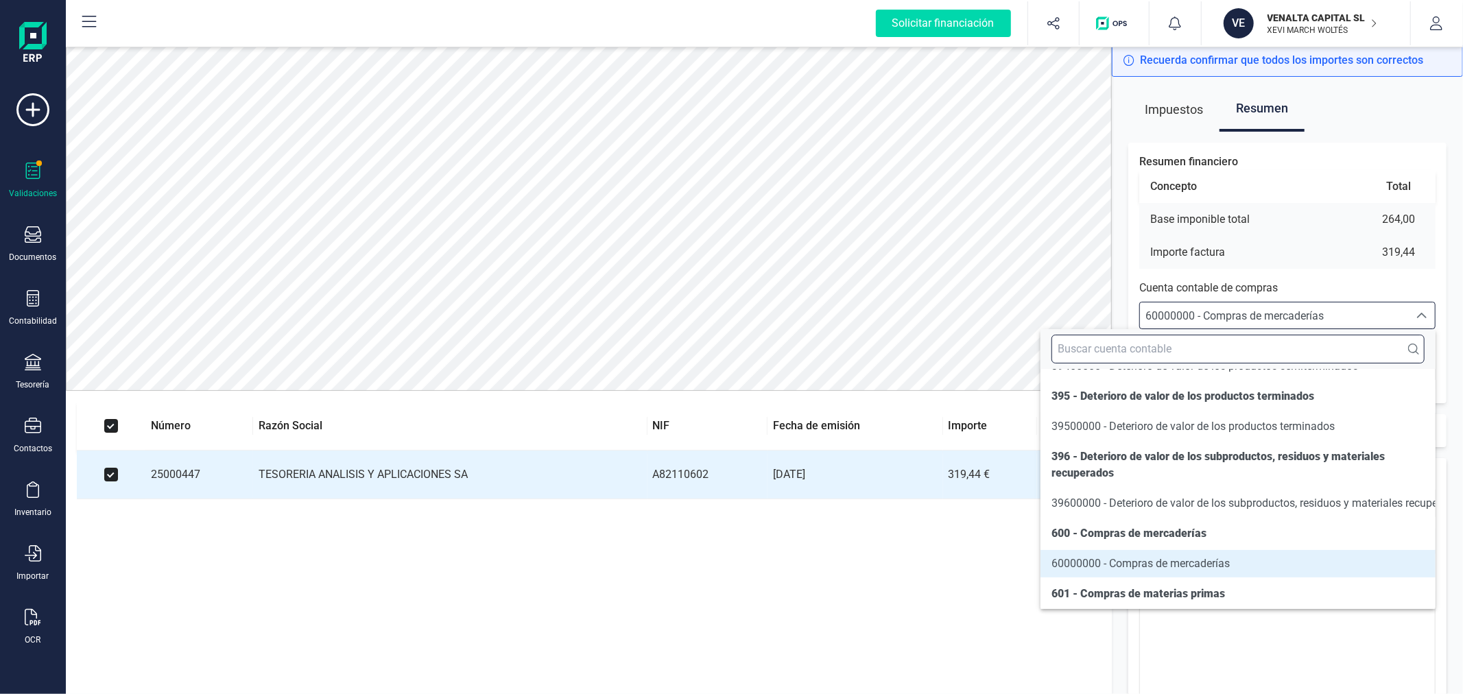
click at [1251, 338] on input "text" at bounding box center [1237, 349] width 373 height 29
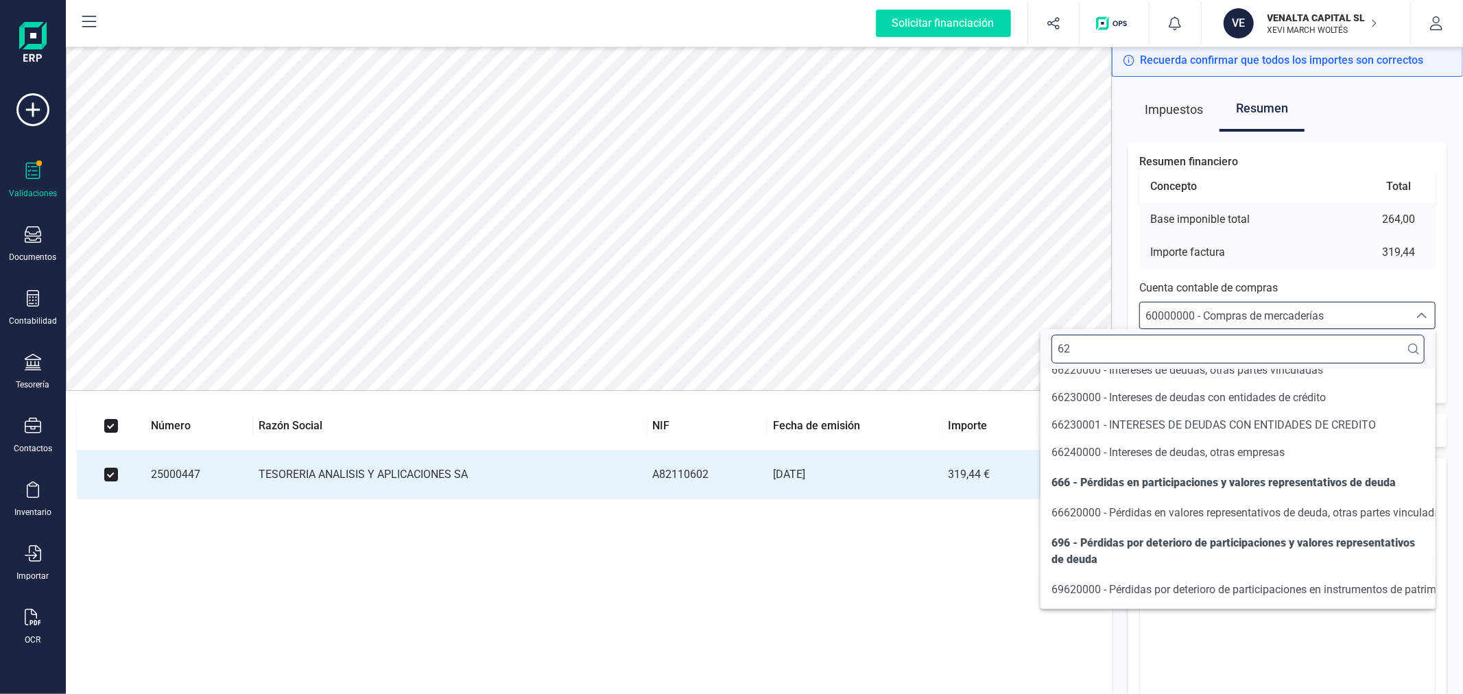
scroll to position [0, 0]
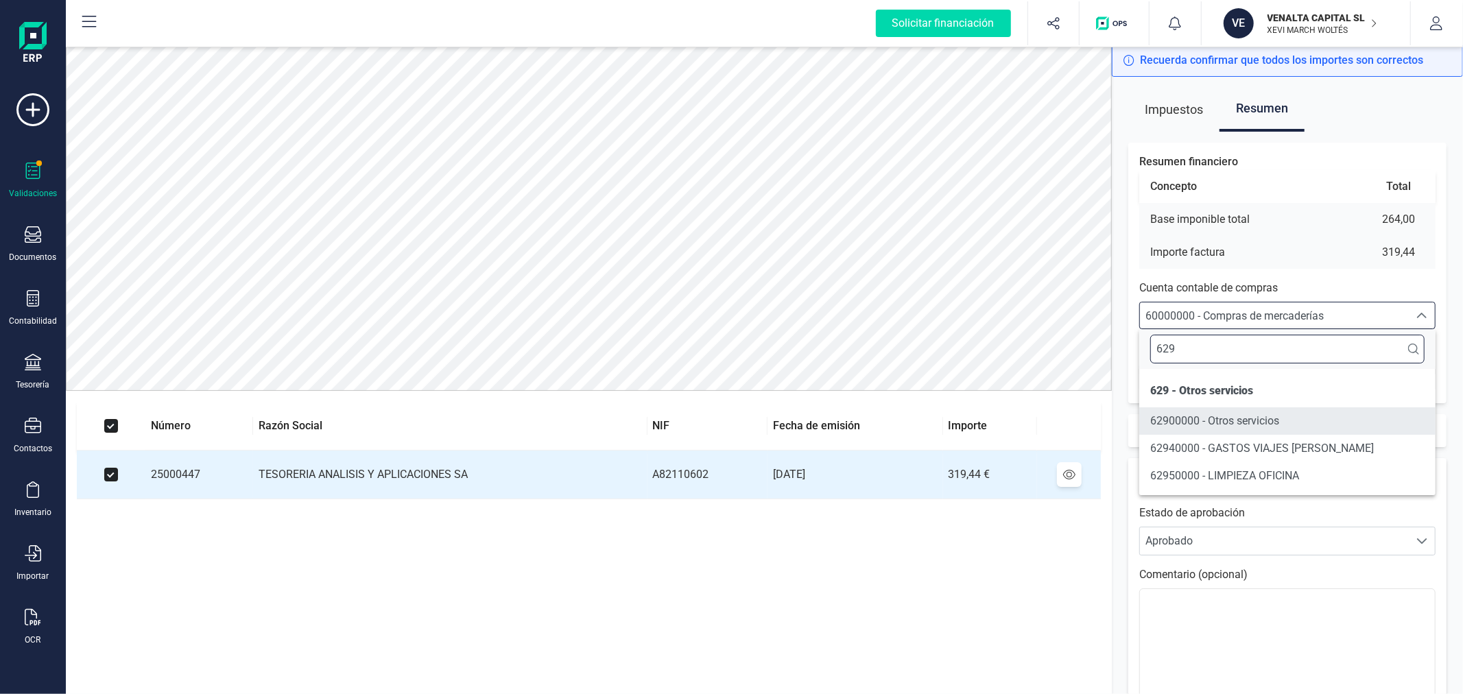
type input "629"
click at [1247, 414] on span "62900000 - Otros servicios" at bounding box center [1214, 420] width 129 height 13
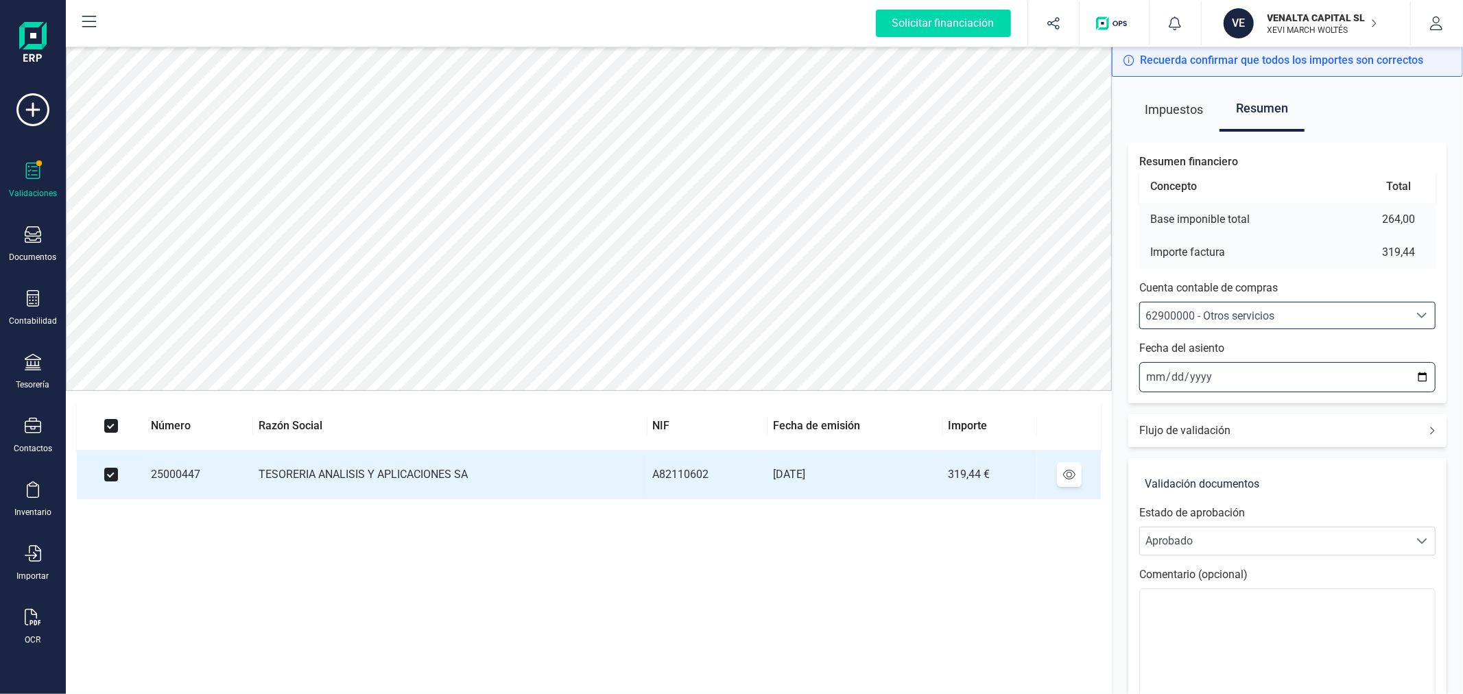
click at [1419, 376] on input "2025-09-22" at bounding box center [1287, 377] width 296 height 30
type input "2025-09-01"
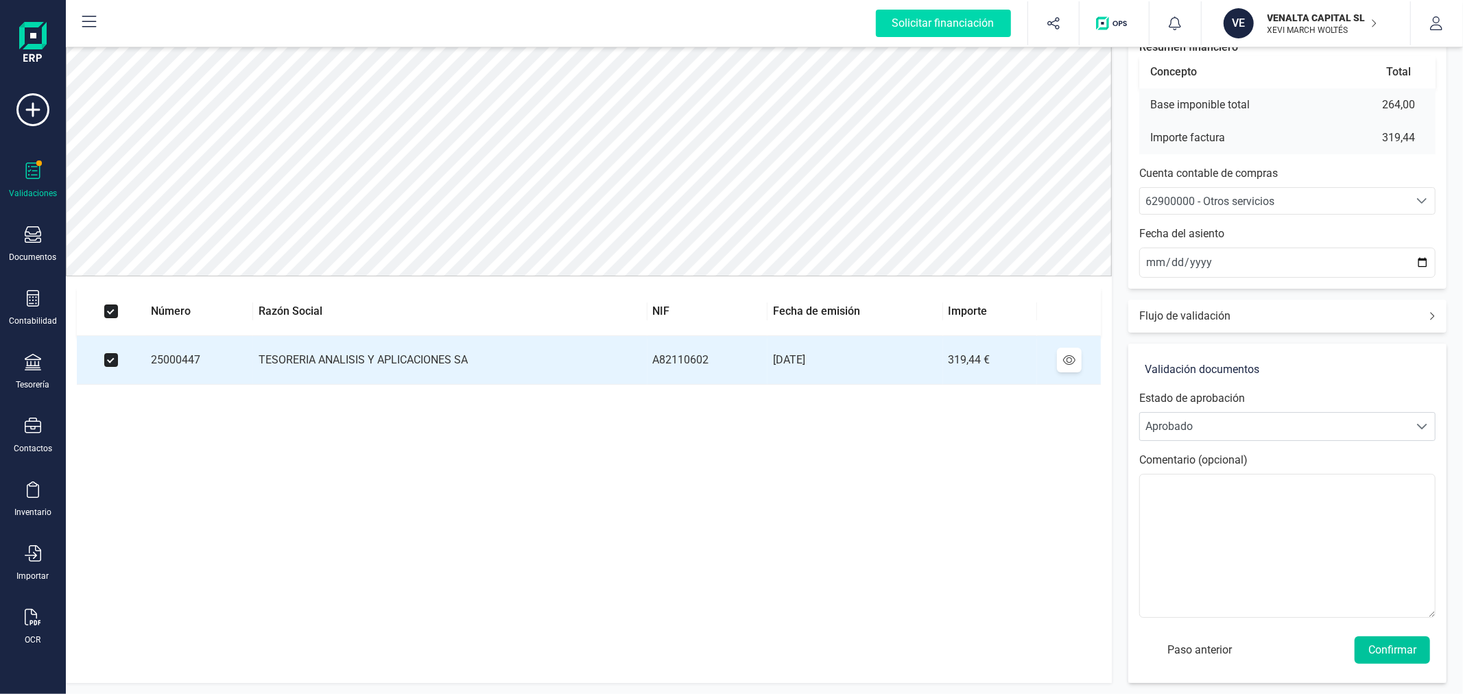
click at [1413, 645] on button "Confirmar" at bounding box center [1391, 649] width 75 height 27
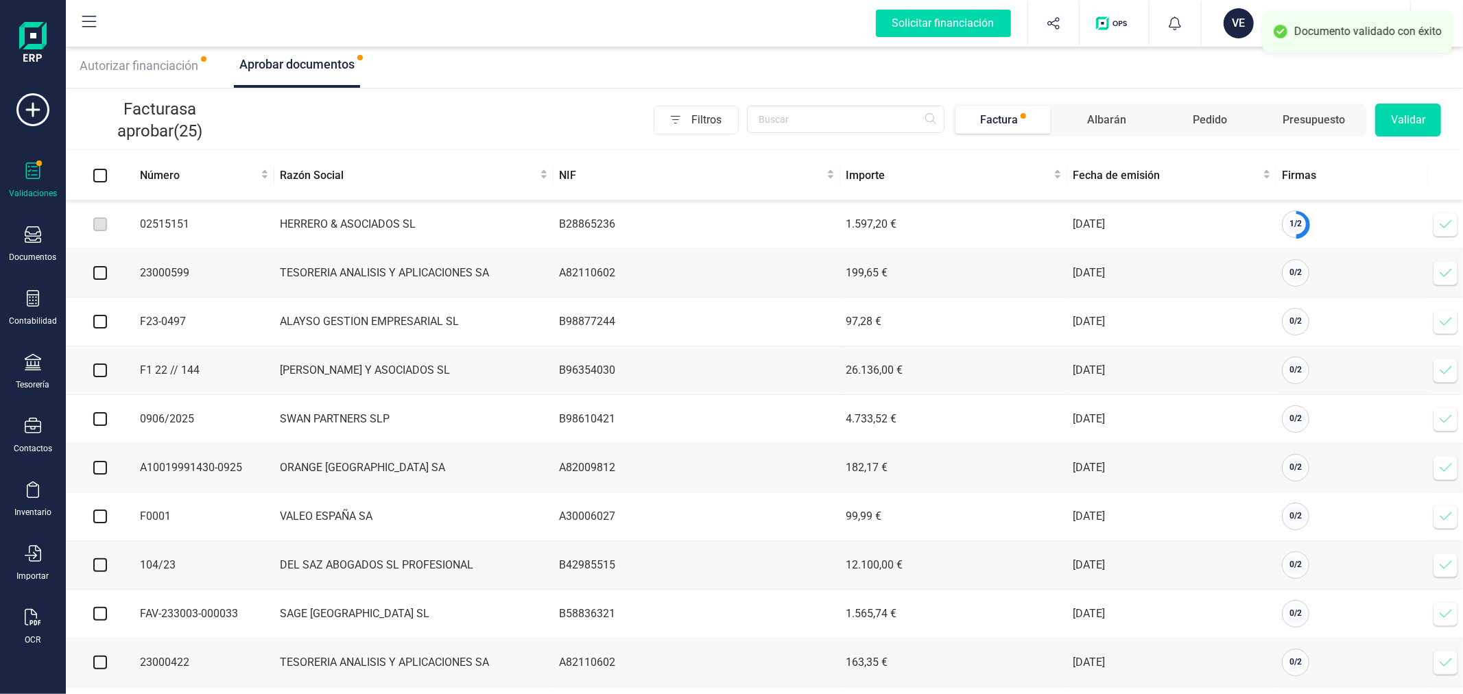
click at [1442, 225] on icon at bounding box center [1446, 224] width 14 height 14
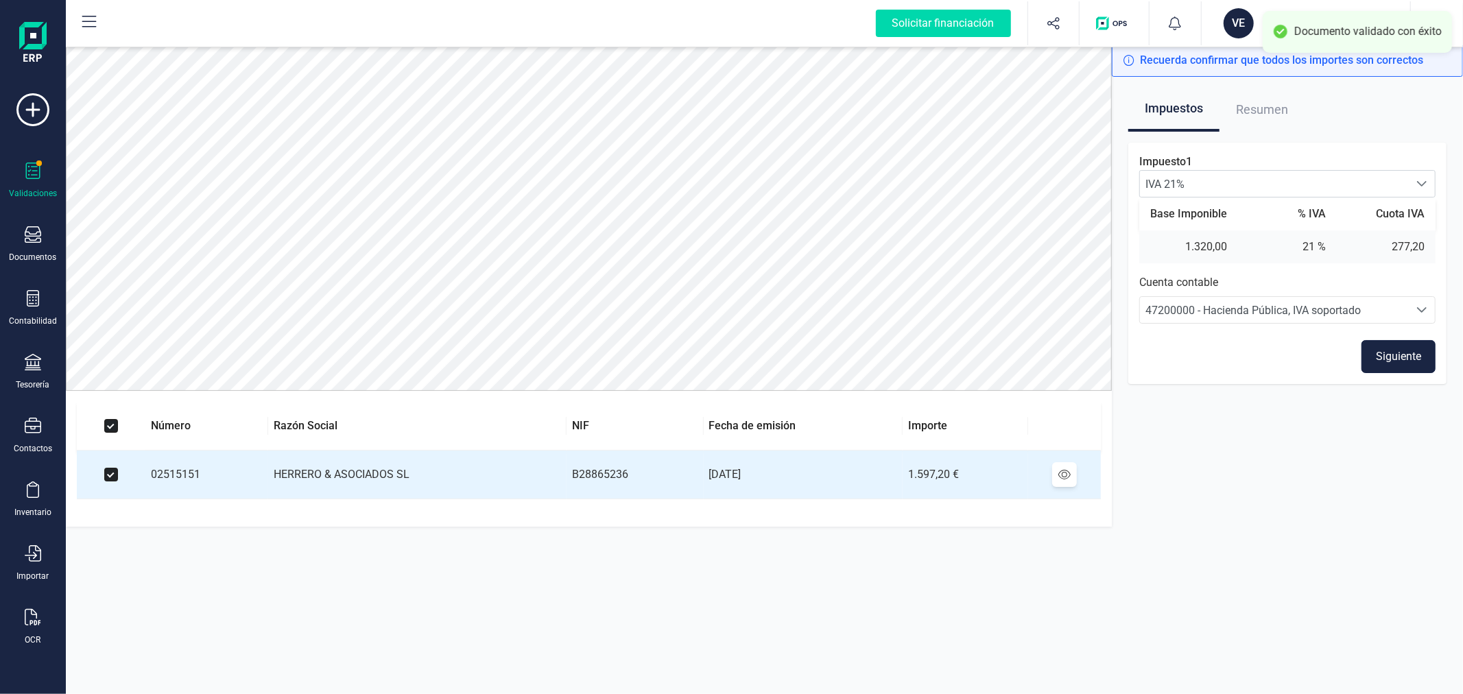
click at [1402, 359] on button "Siguiente" at bounding box center [1398, 356] width 74 height 33
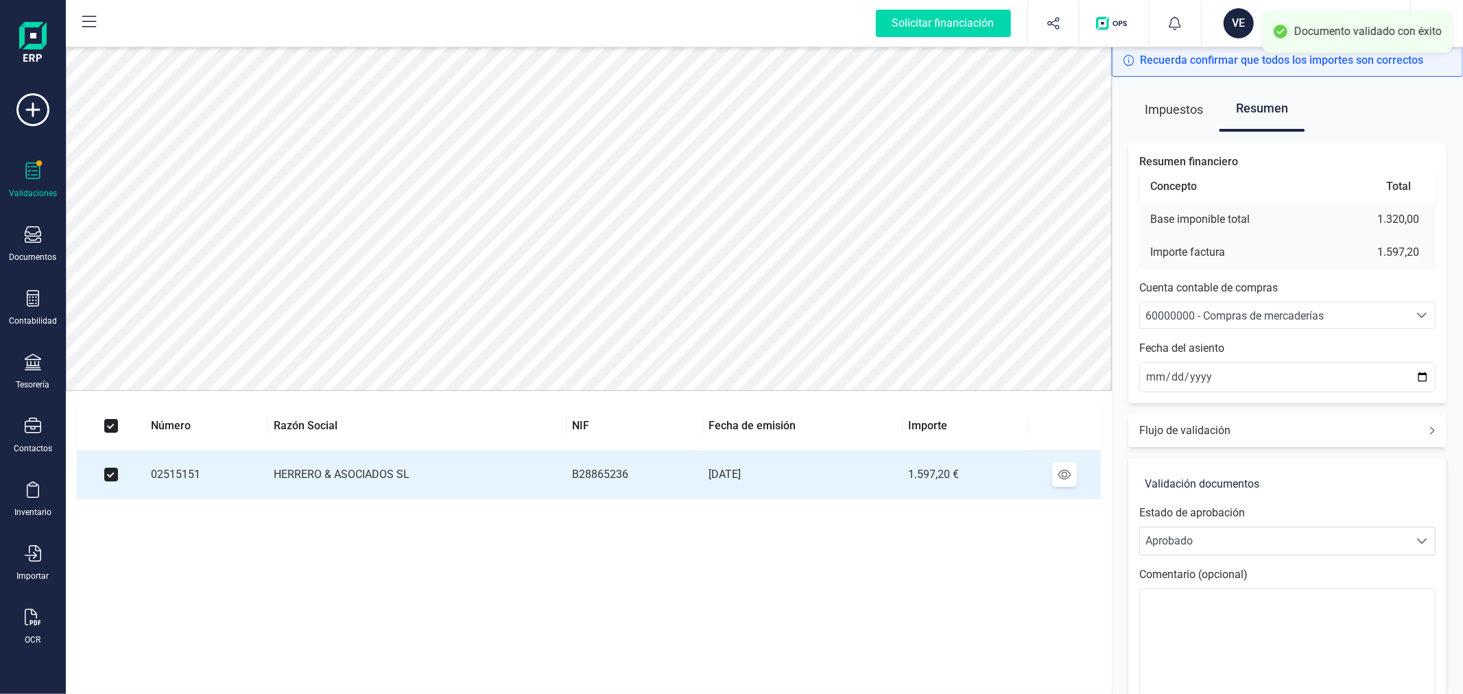
click at [1256, 320] on span "60000000 - Compras de mercaderías" at bounding box center [1234, 315] width 178 height 13
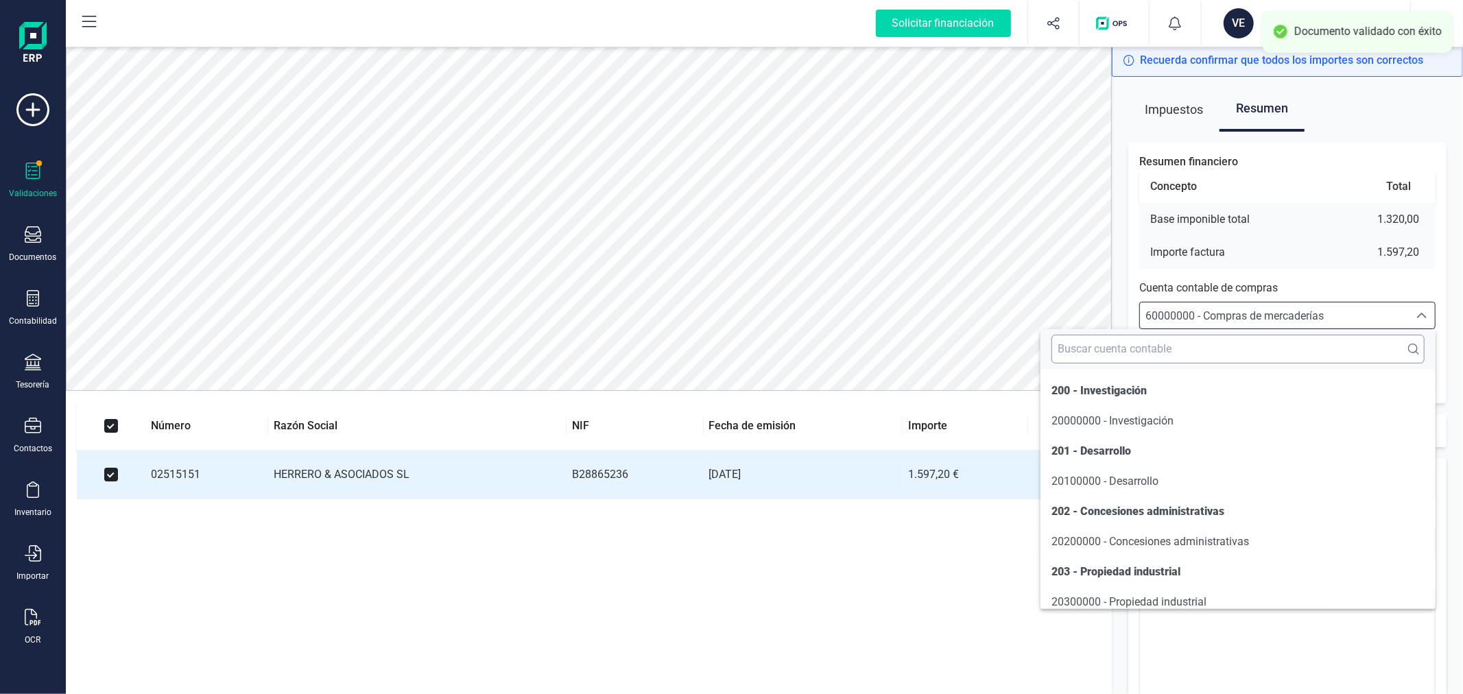
scroll to position [7022, 0]
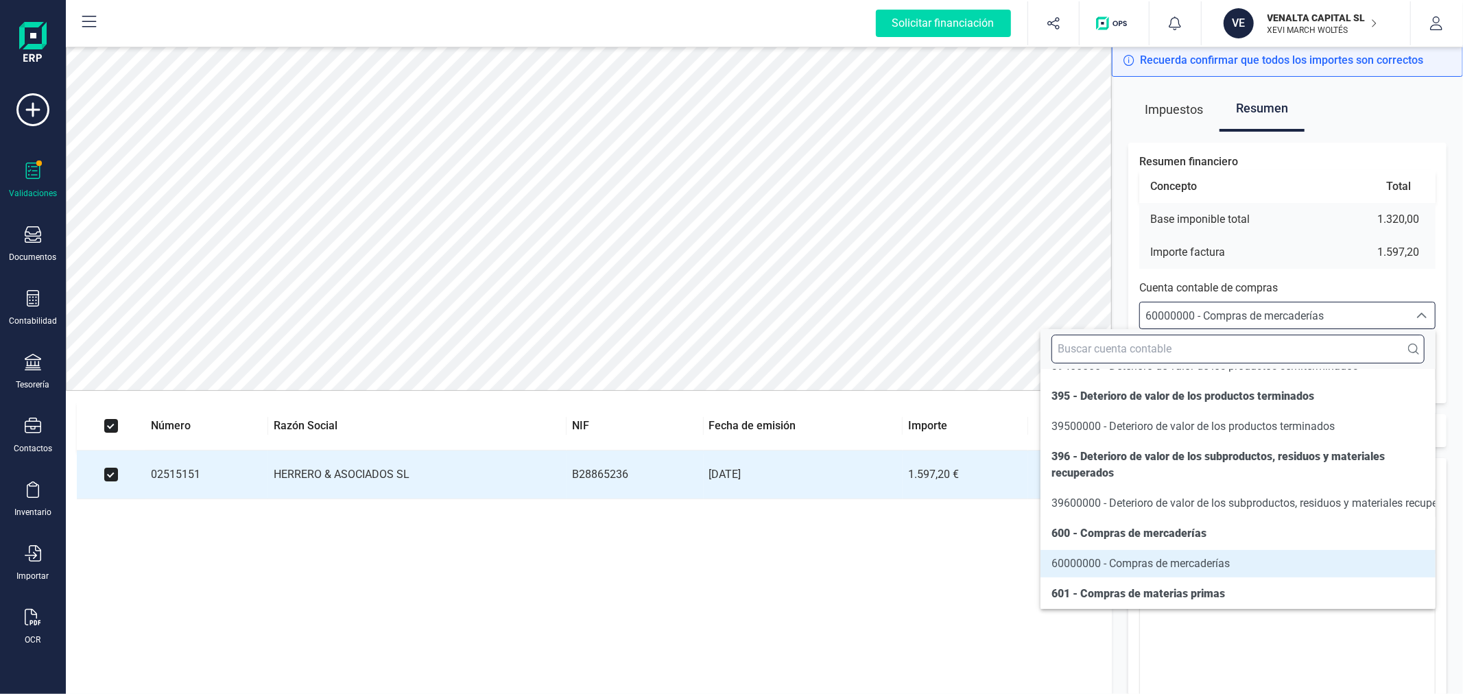
click at [1260, 346] on input "text" at bounding box center [1237, 349] width 373 height 29
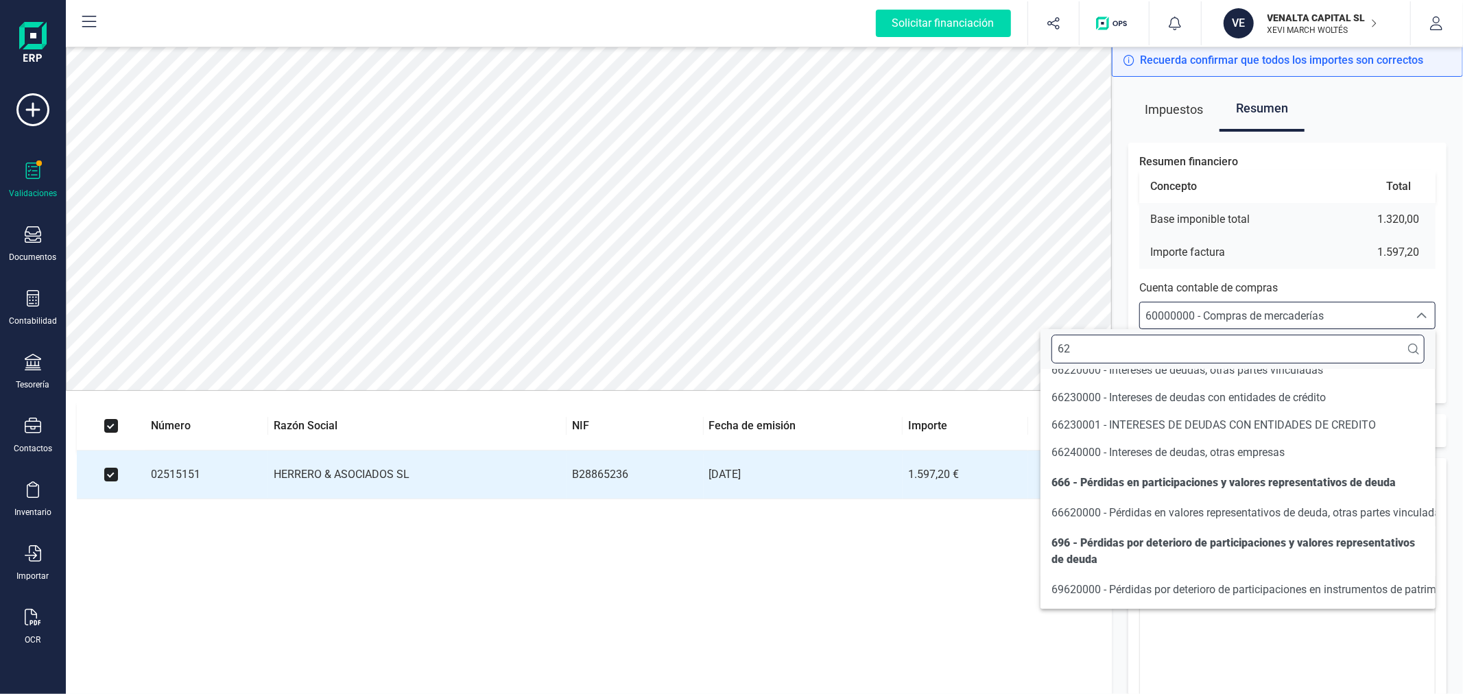
scroll to position [29, 0]
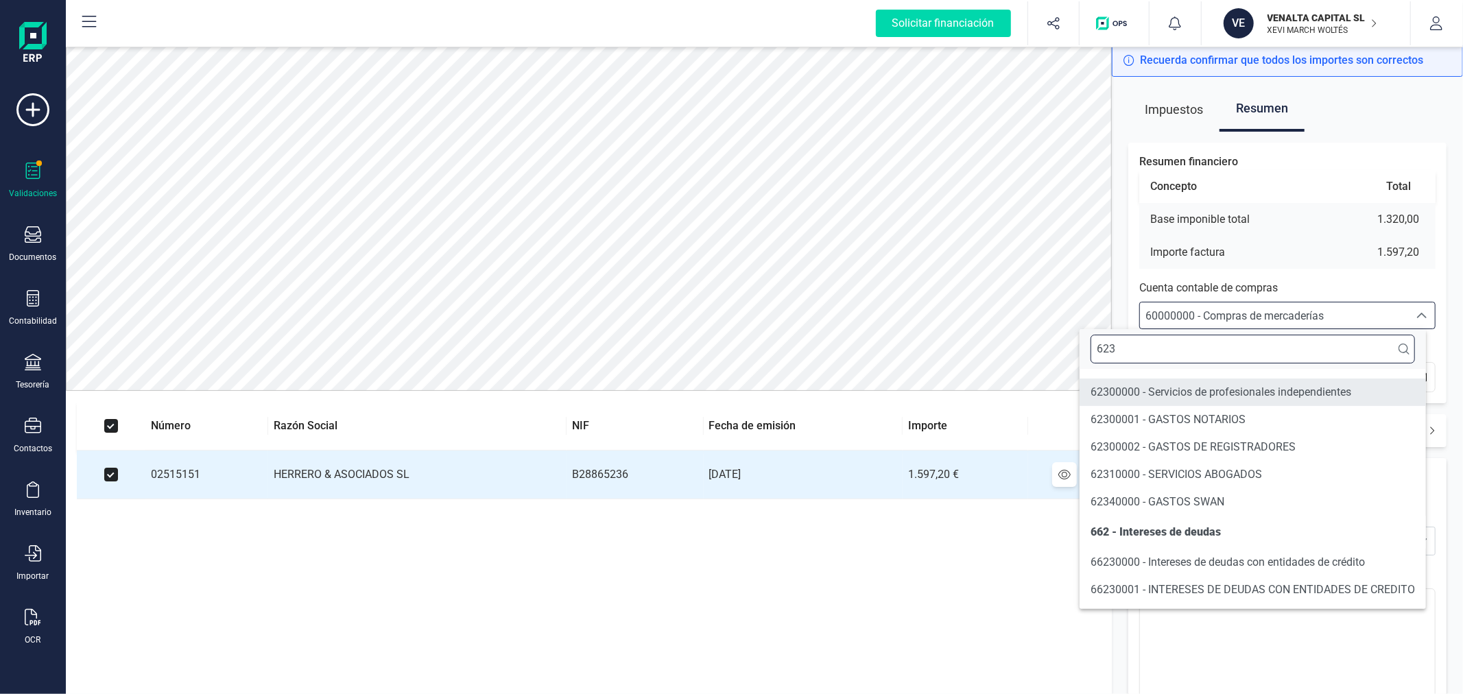
type input "623"
click at [1257, 386] on span "62300000 - Servicios de profesionales independientes" at bounding box center [1220, 391] width 261 height 13
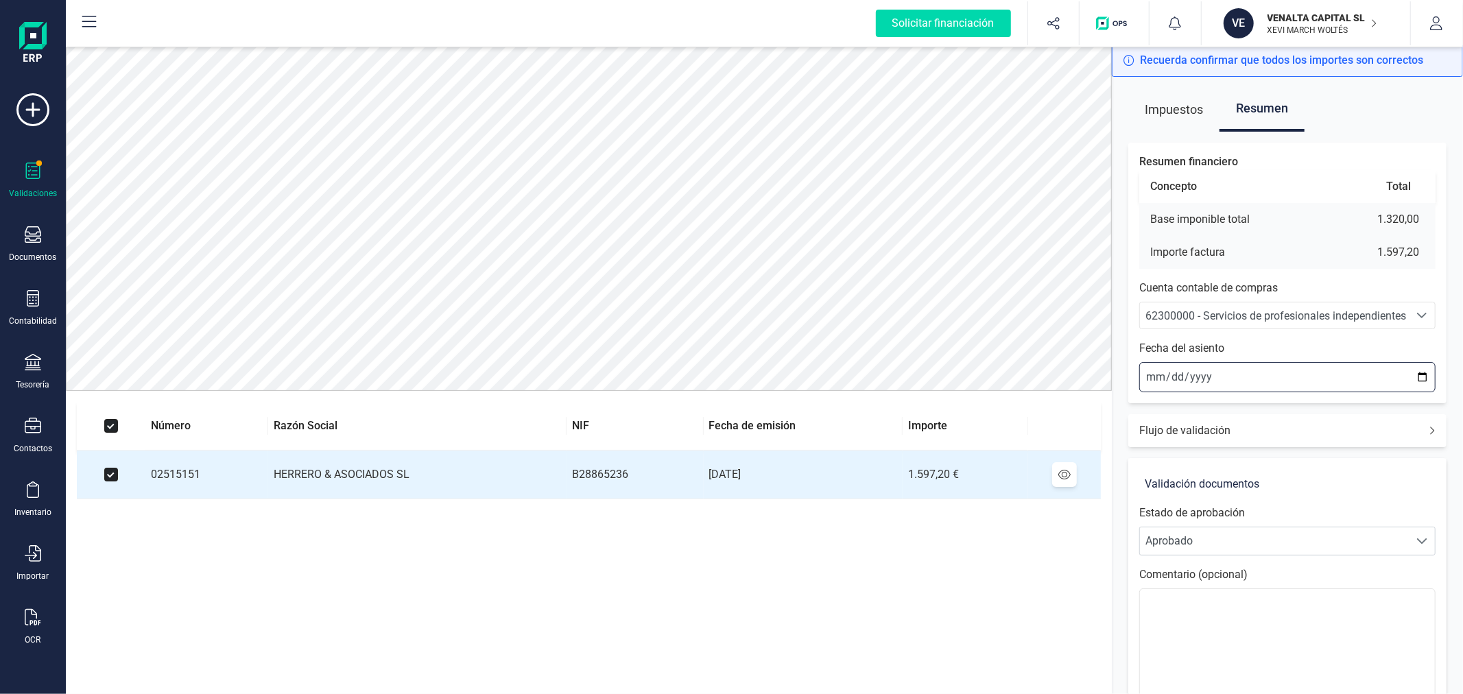
click at [1426, 378] on input "2025-09-22" at bounding box center [1287, 377] width 296 height 30
type input "2025-09-01"
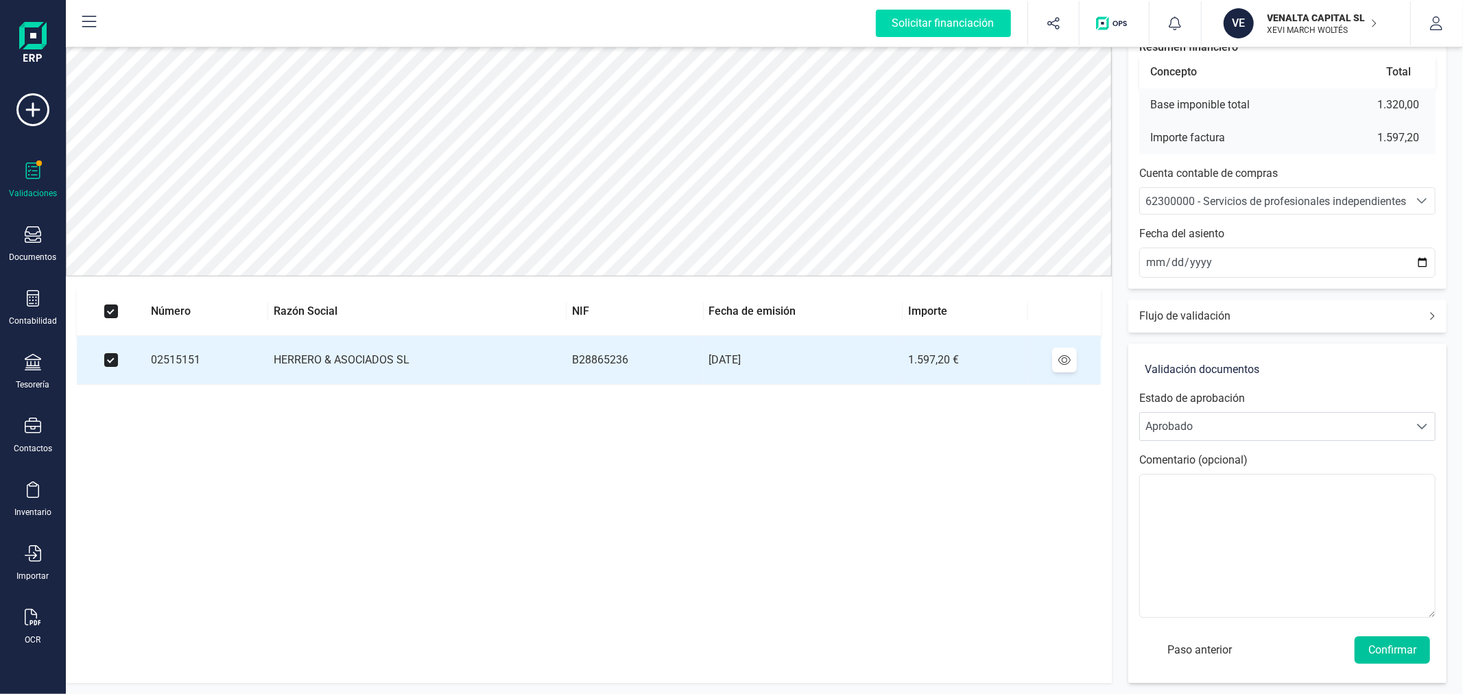
click at [1415, 646] on button "Confirmar" at bounding box center [1391, 649] width 75 height 27
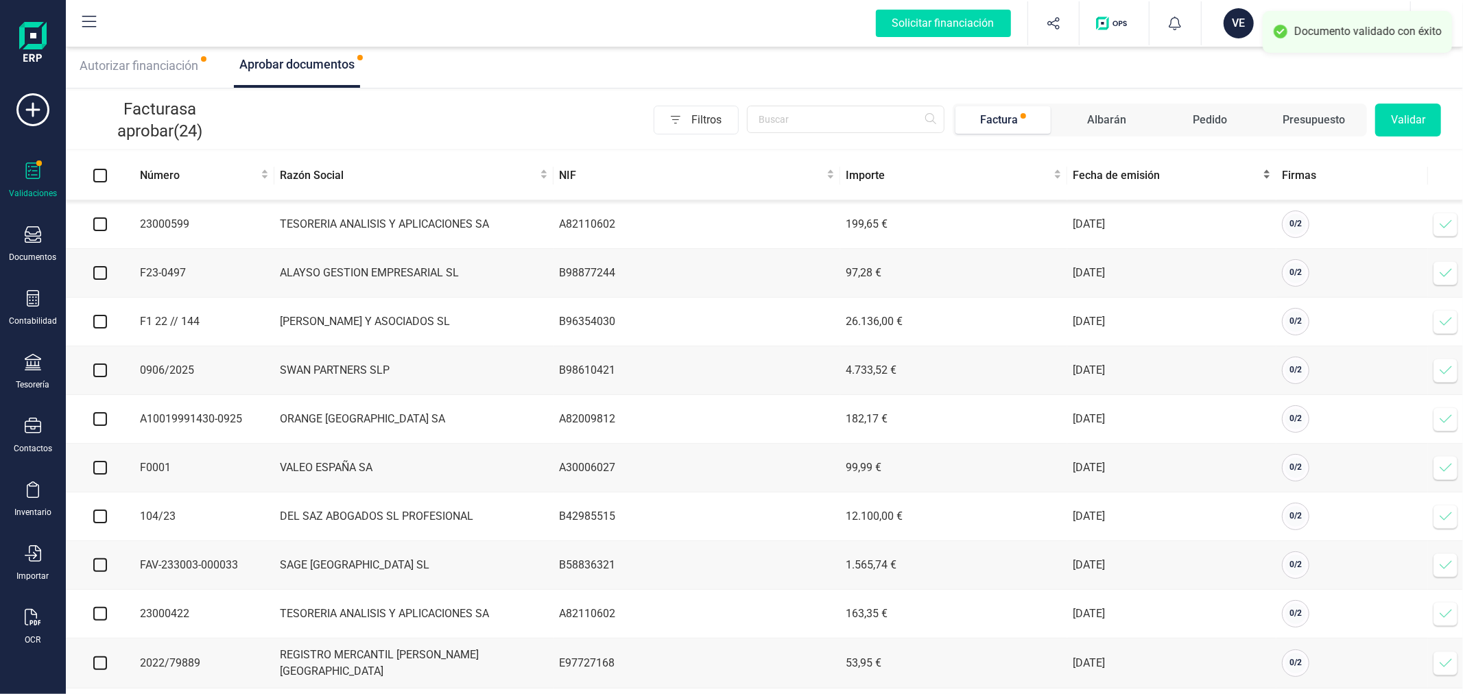
click at [1098, 173] on span "Fecha de emisión" at bounding box center [1166, 175] width 188 height 16
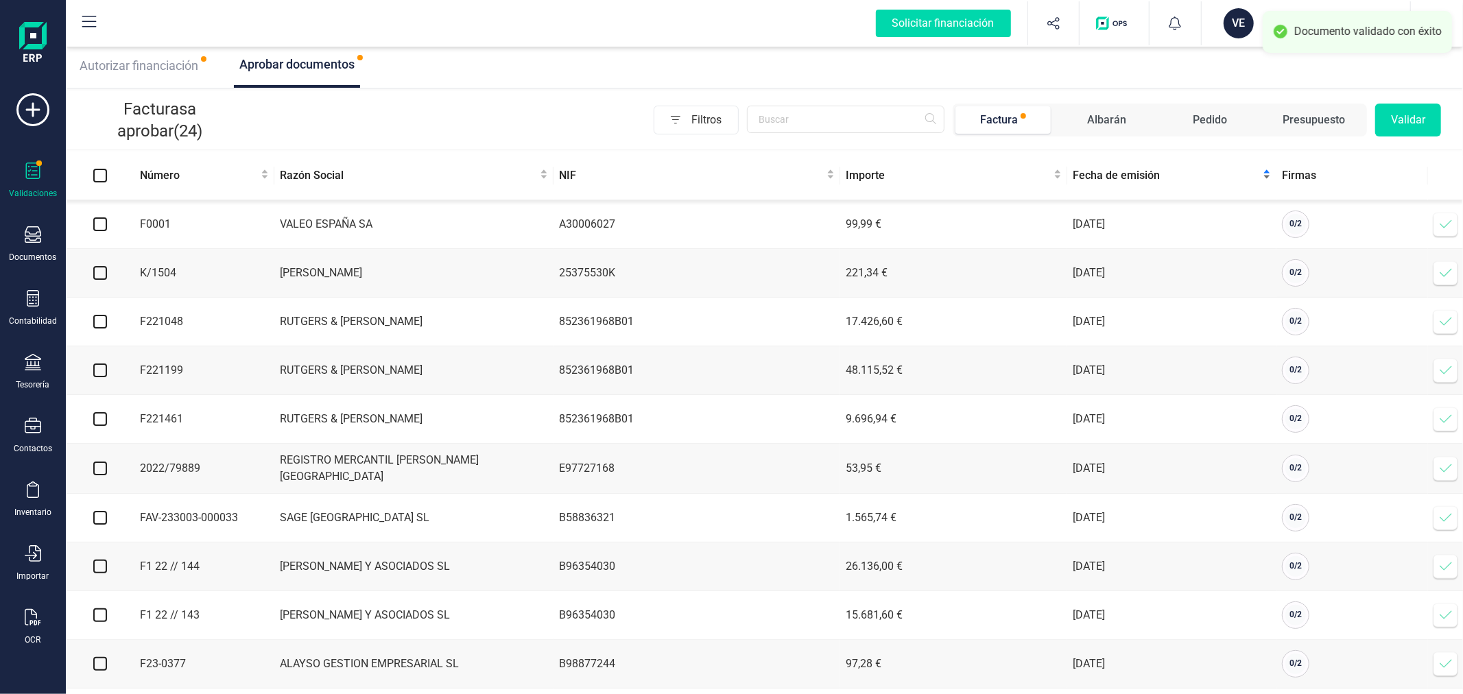
click at [1098, 173] on span "Fecha de emisión" at bounding box center [1166, 175] width 188 height 16
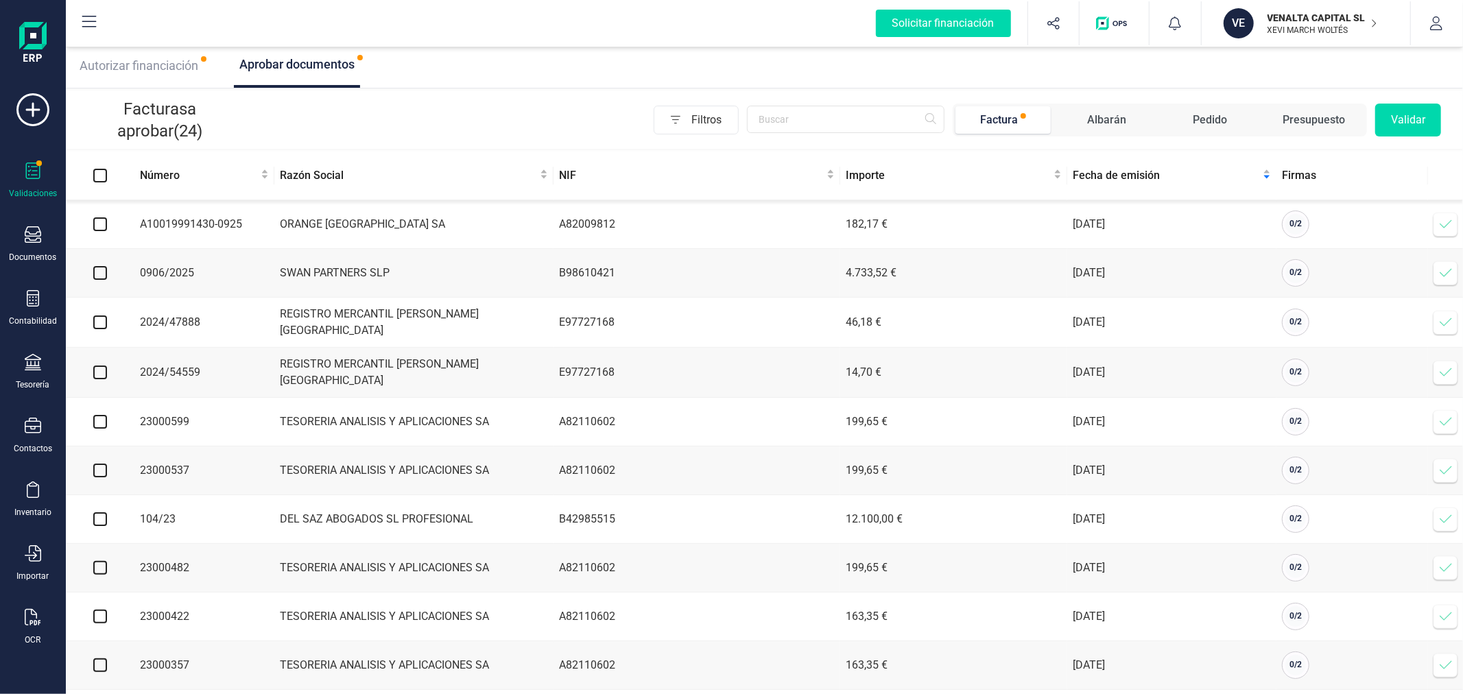
click at [1449, 222] on icon at bounding box center [1446, 224] width 14 height 14
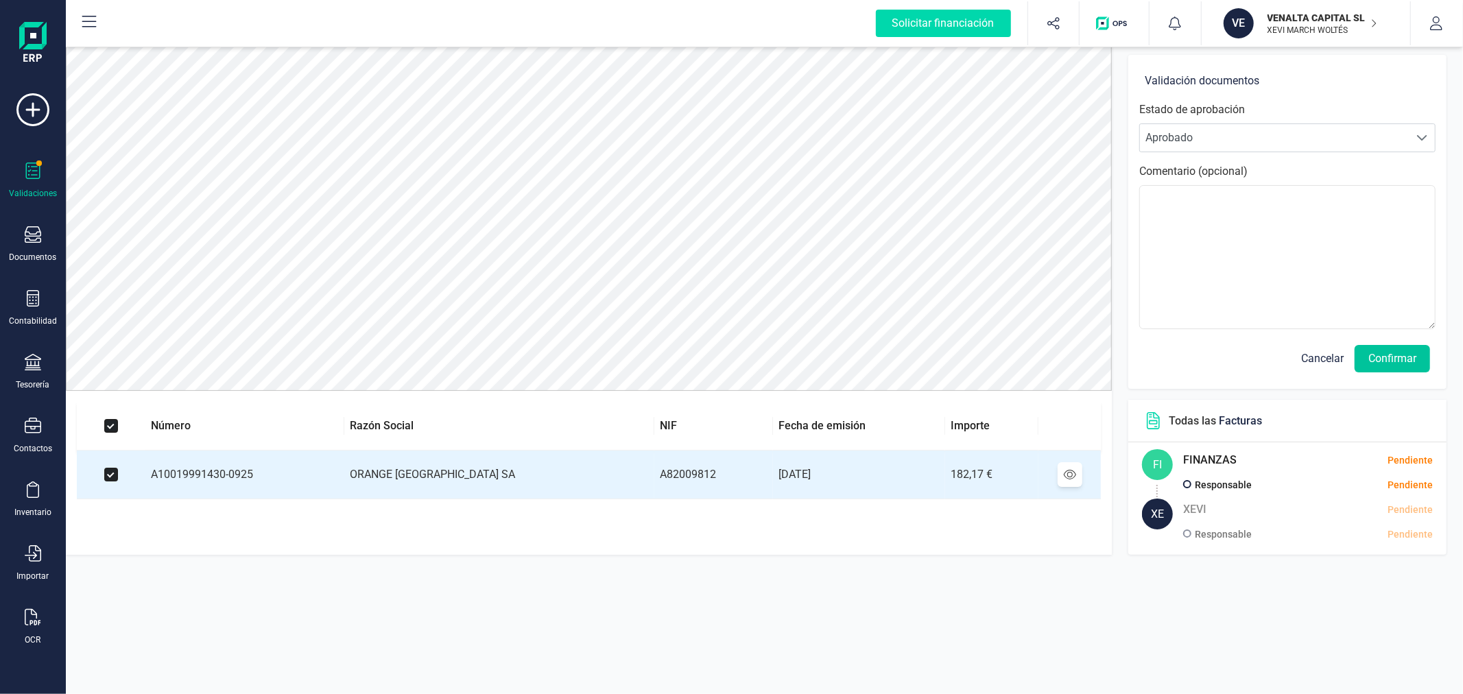
click at [1391, 358] on button "Confirmar" at bounding box center [1391, 358] width 75 height 27
click at [1395, 353] on button "Confirmar" at bounding box center [1391, 358] width 75 height 27
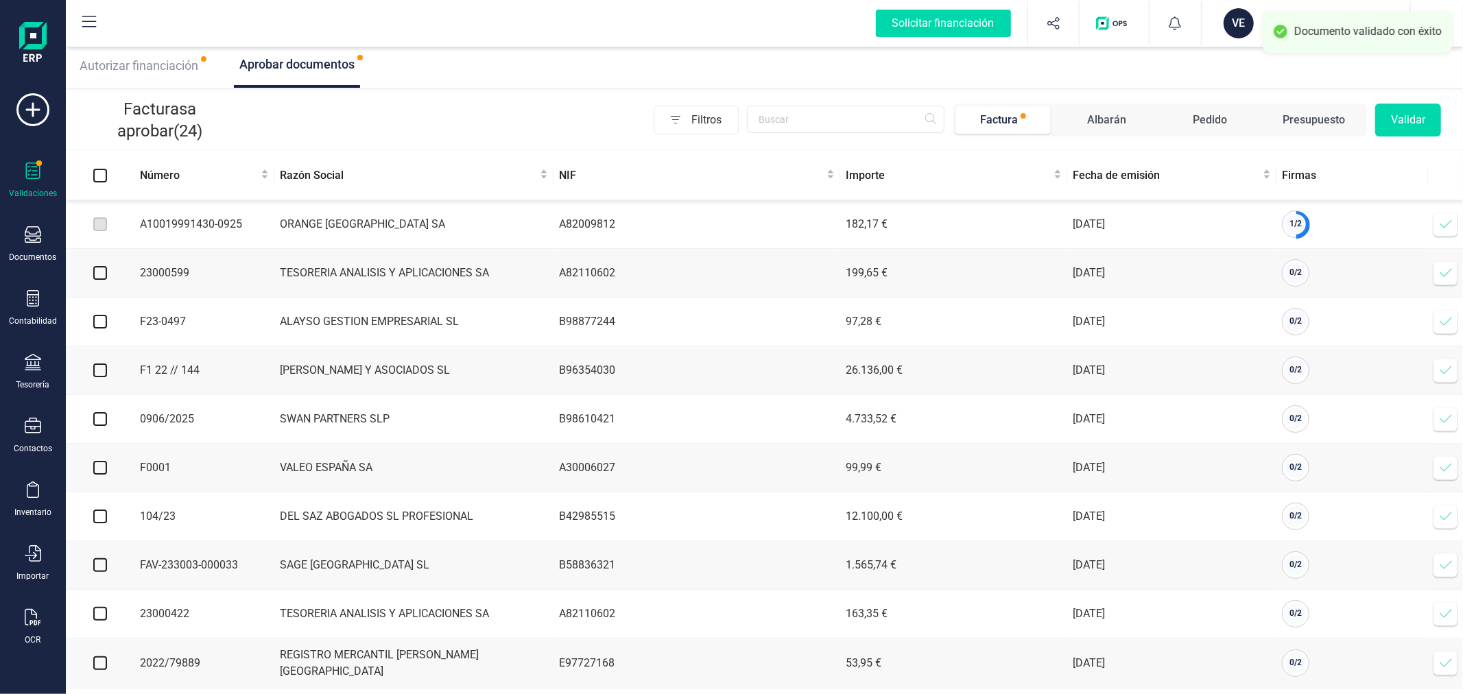
click at [1449, 230] on icon at bounding box center [1446, 224] width 14 height 14
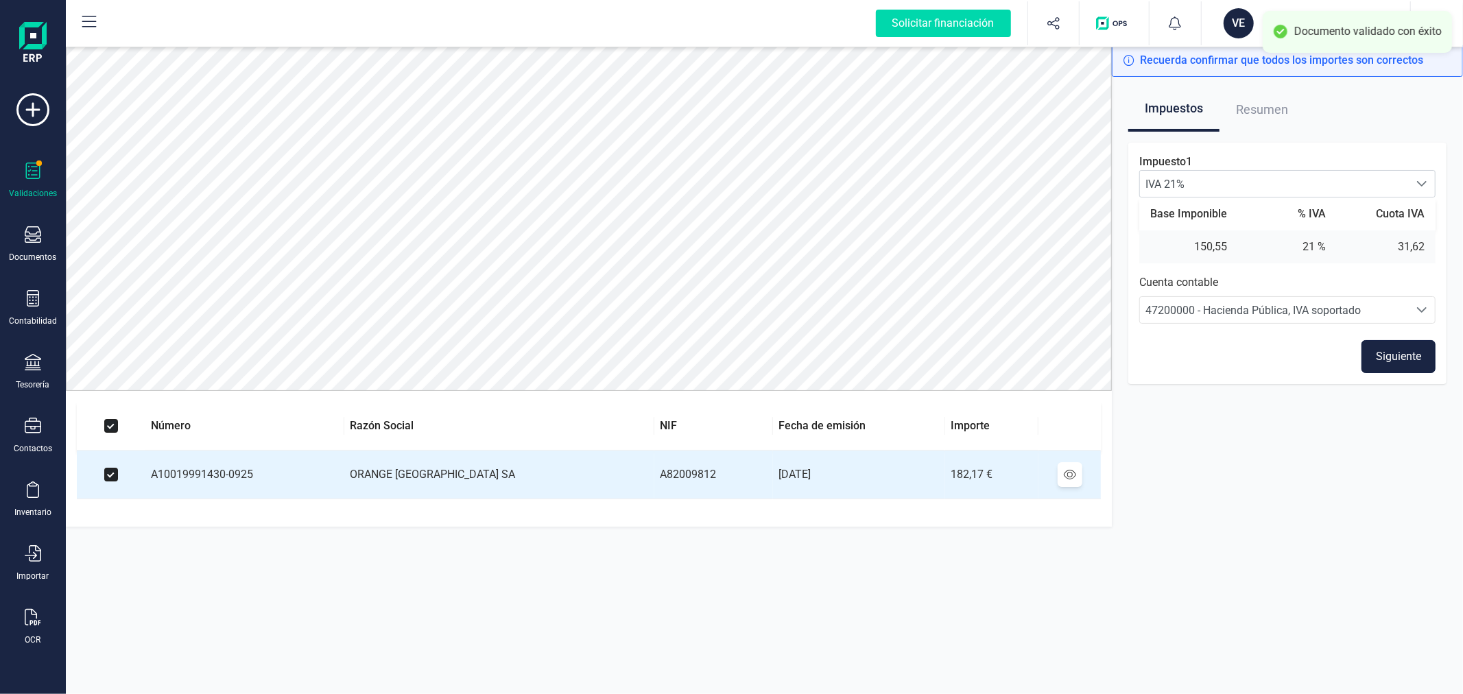
click at [1377, 353] on button "Siguiente" at bounding box center [1398, 356] width 74 height 33
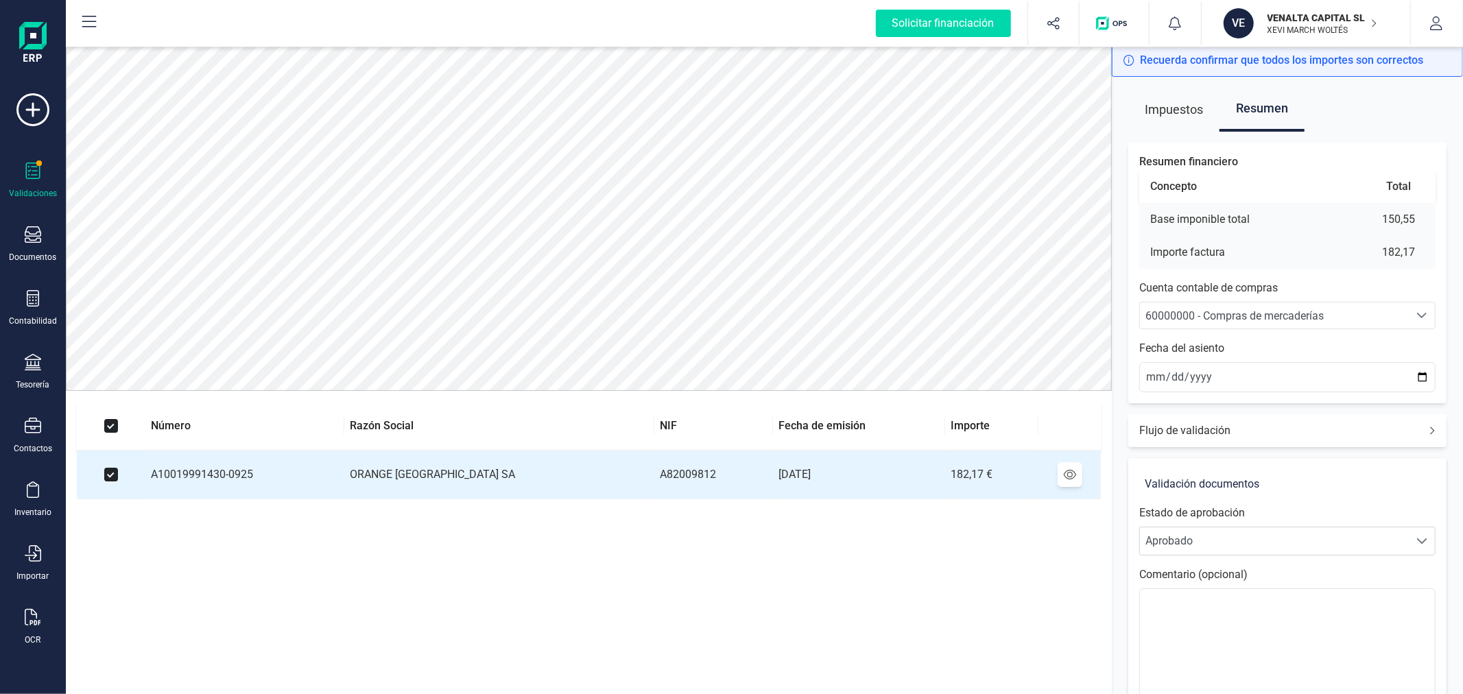
click at [1327, 300] on div "Resumen financiero Concepto Total Base imponible total 150,55 Importe factura 1…" at bounding box center [1287, 273] width 318 height 261
click at [1332, 313] on div "60000000 - Compras de mercaderías" at bounding box center [1274, 316] width 258 height 16
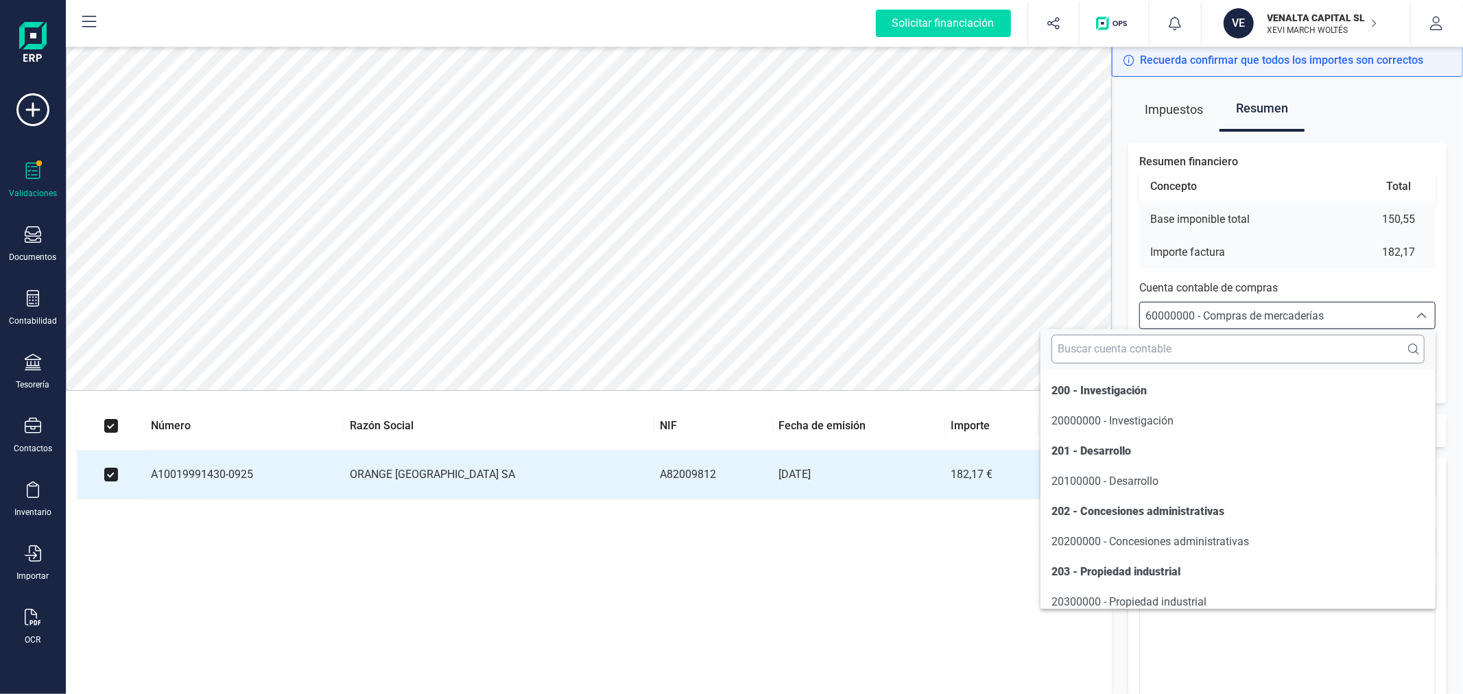
scroll to position [7022, 0]
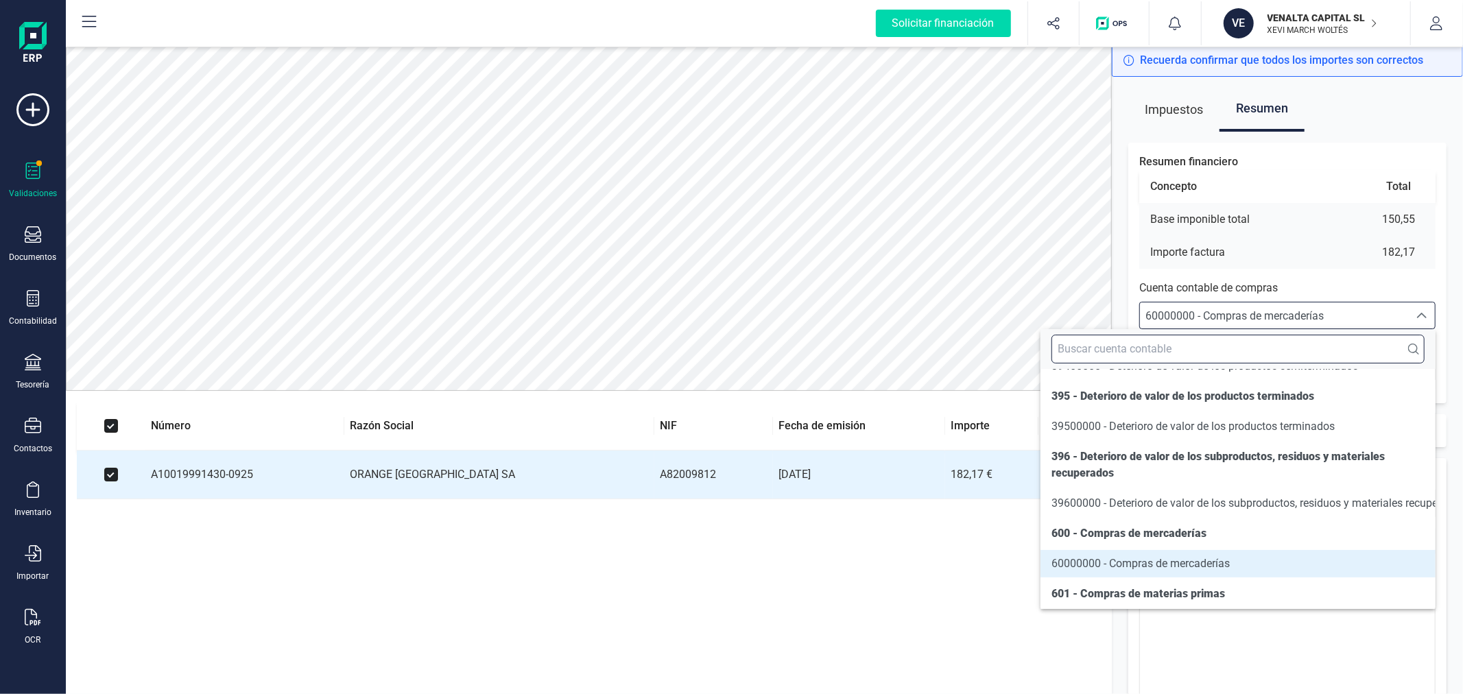
click at [1308, 352] on input "text" at bounding box center [1237, 349] width 373 height 29
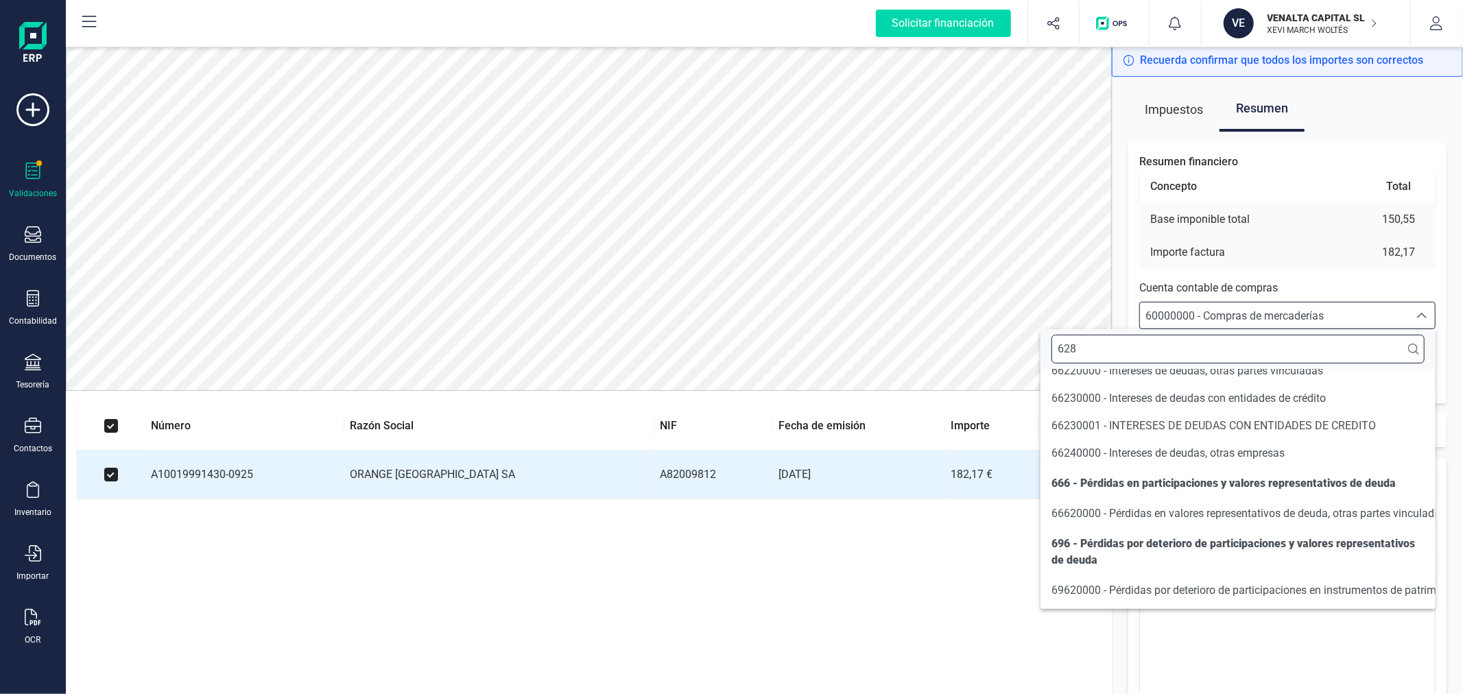
scroll to position [0, 0]
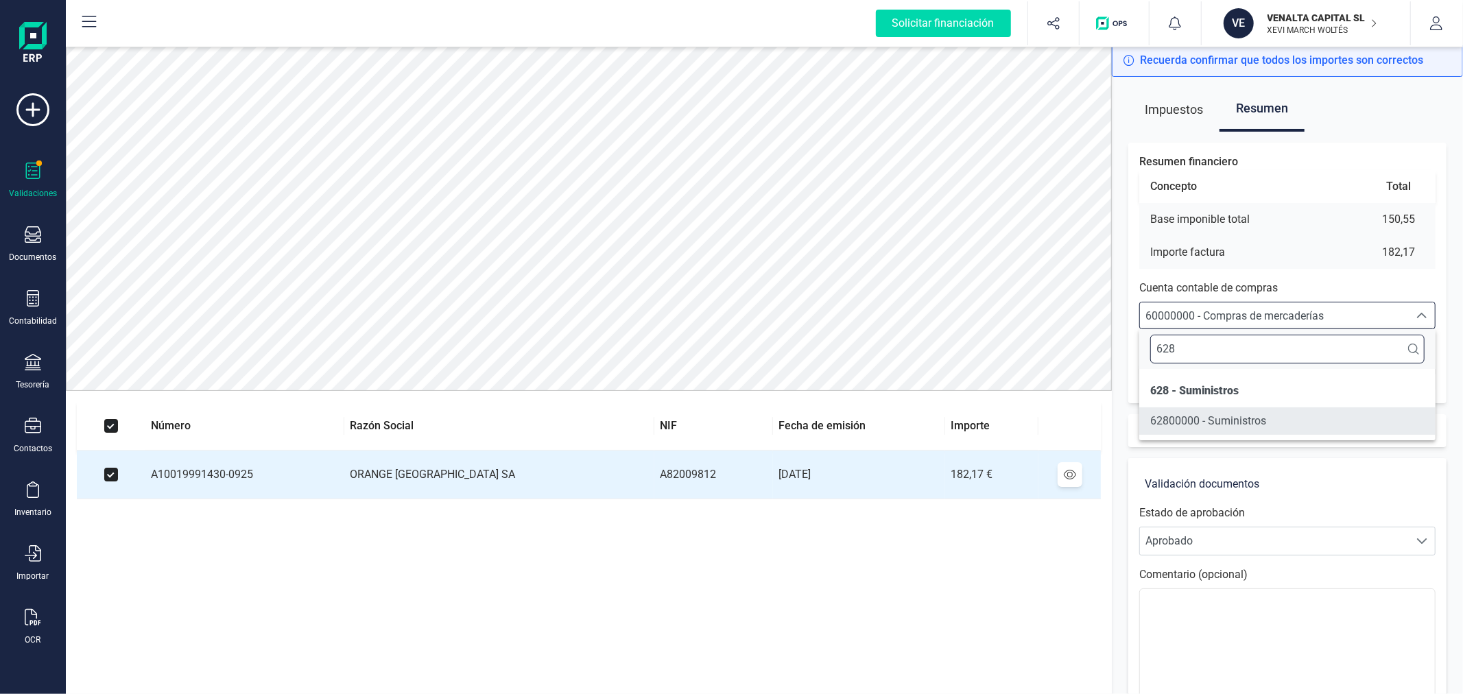
type input "628"
click at [1321, 418] on li "62800000 - Suministros" at bounding box center [1287, 420] width 296 height 27
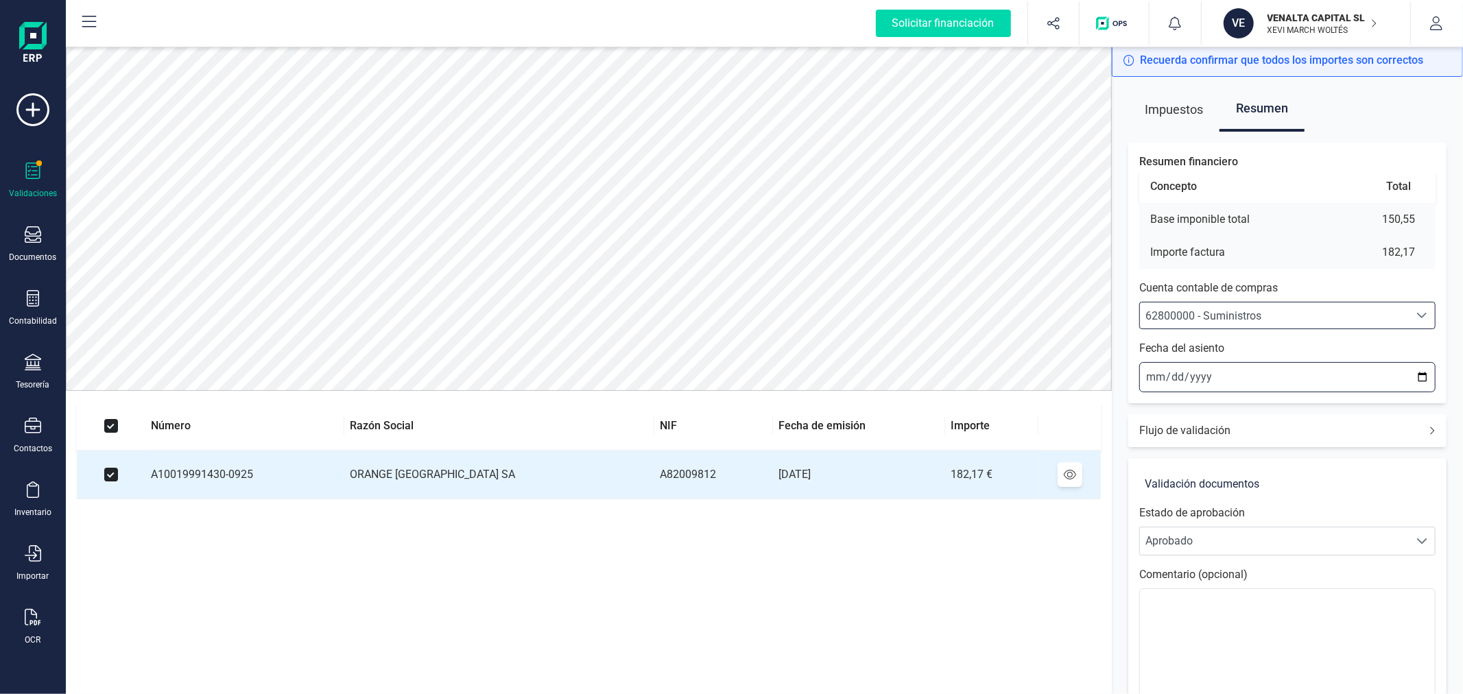
click at [1419, 371] on input "2025-09-22" at bounding box center [1287, 377] width 296 height 30
type input "2025-09-05"
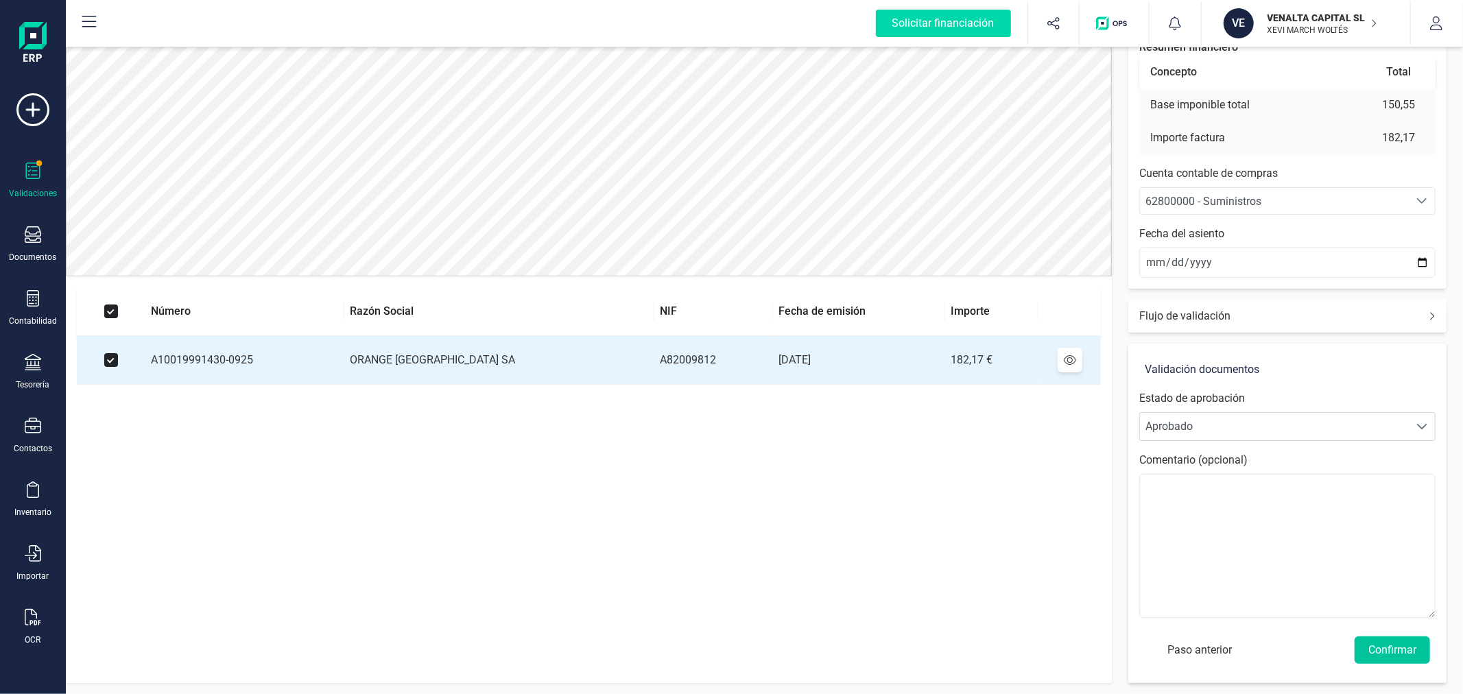
click at [1404, 656] on button "Confirmar" at bounding box center [1391, 649] width 75 height 27
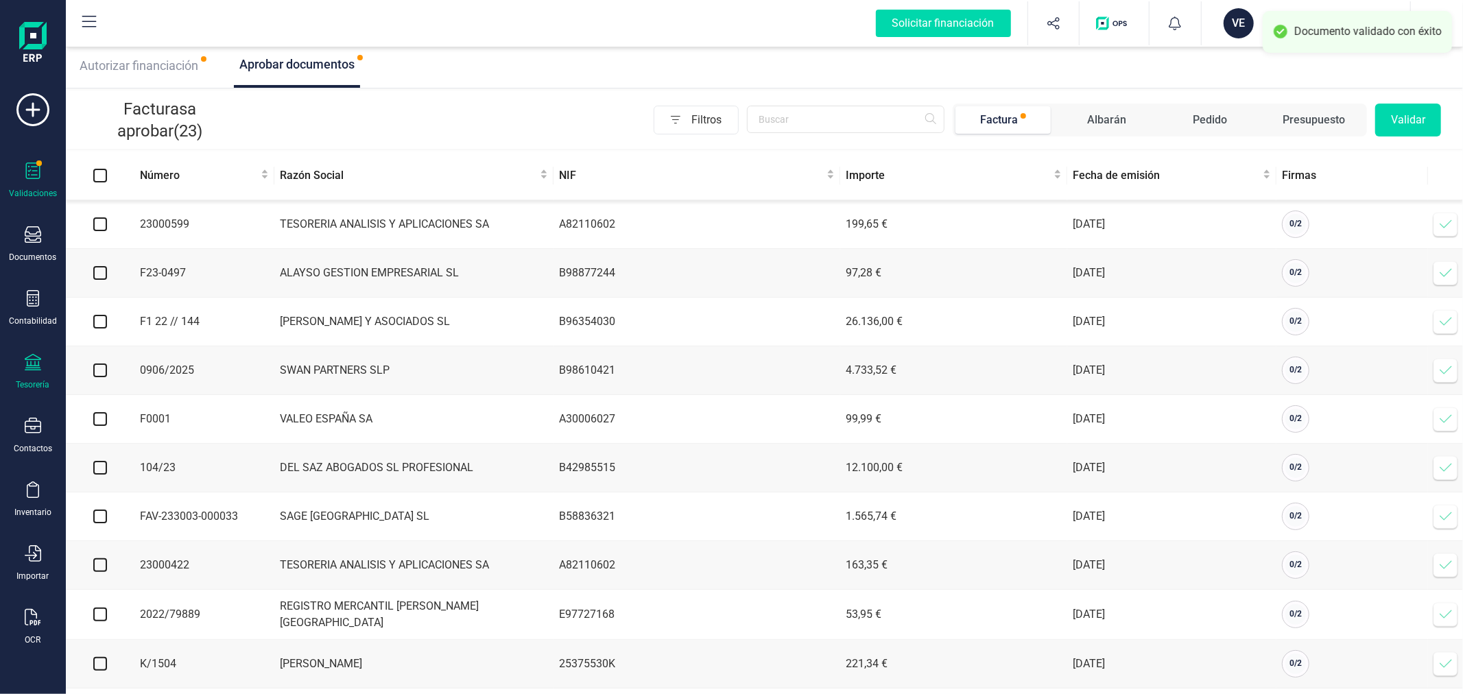
click at [32, 375] on div "Tesorería" at bounding box center [32, 372] width 55 height 36
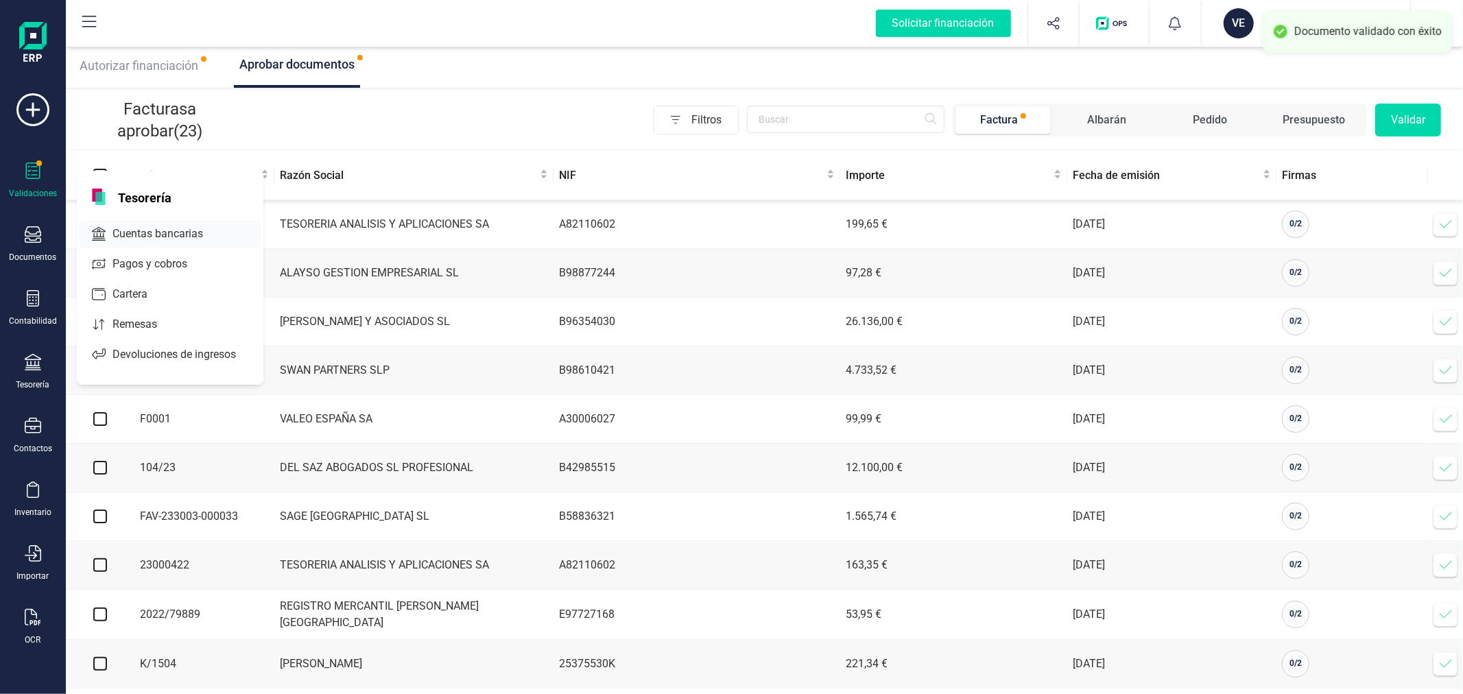
click at [189, 233] on span "Cuentas bancarias" at bounding box center [167, 234] width 121 height 16
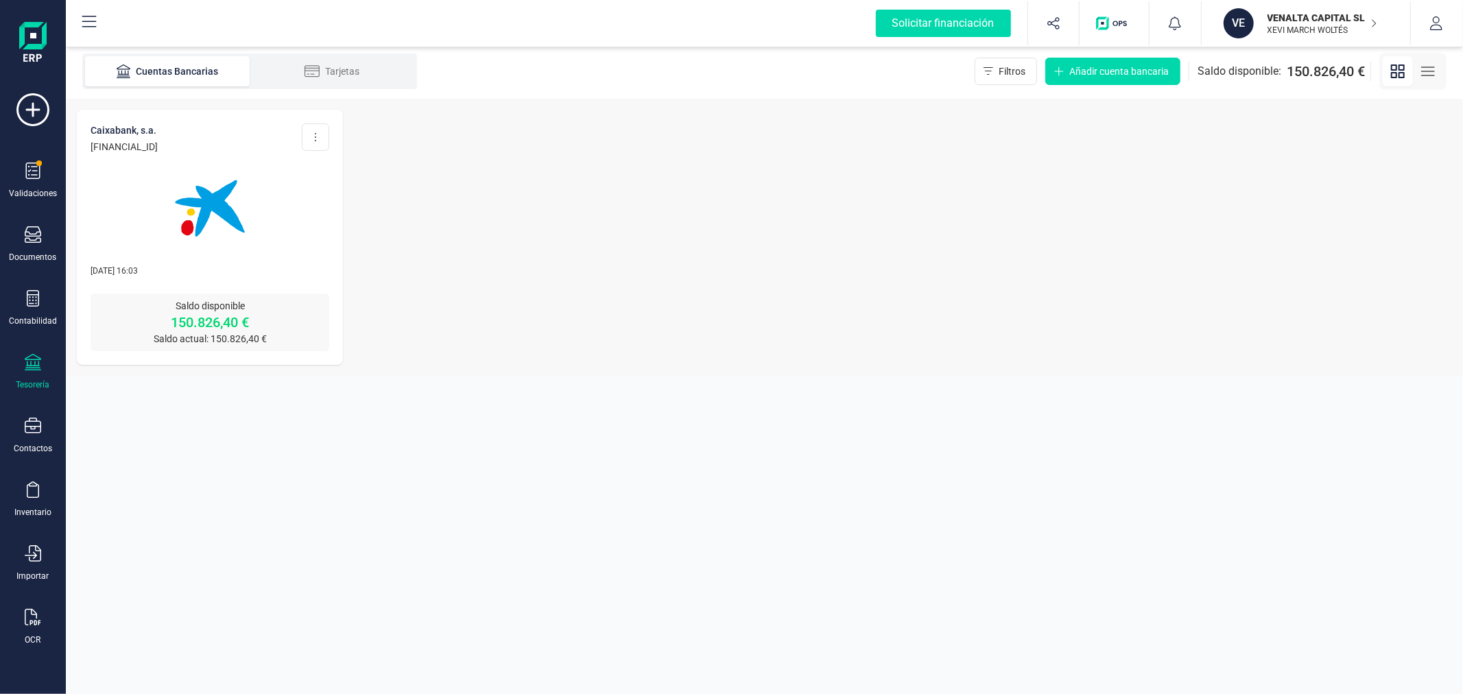
click at [206, 215] on img at bounding box center [209, 208] width 115 height 115
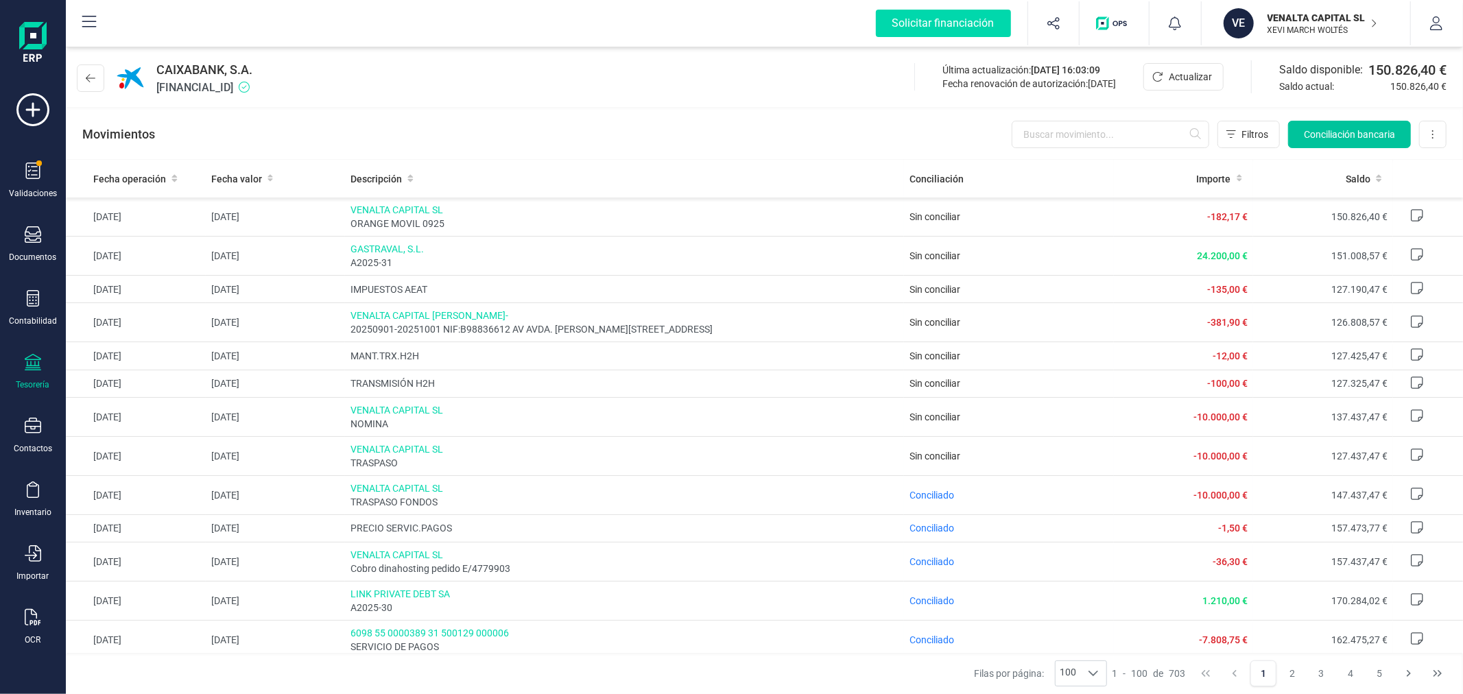
click at [1358, 128] on span "Conciliación bancaria" at bounding box center [1349, 135] width 91 height 14
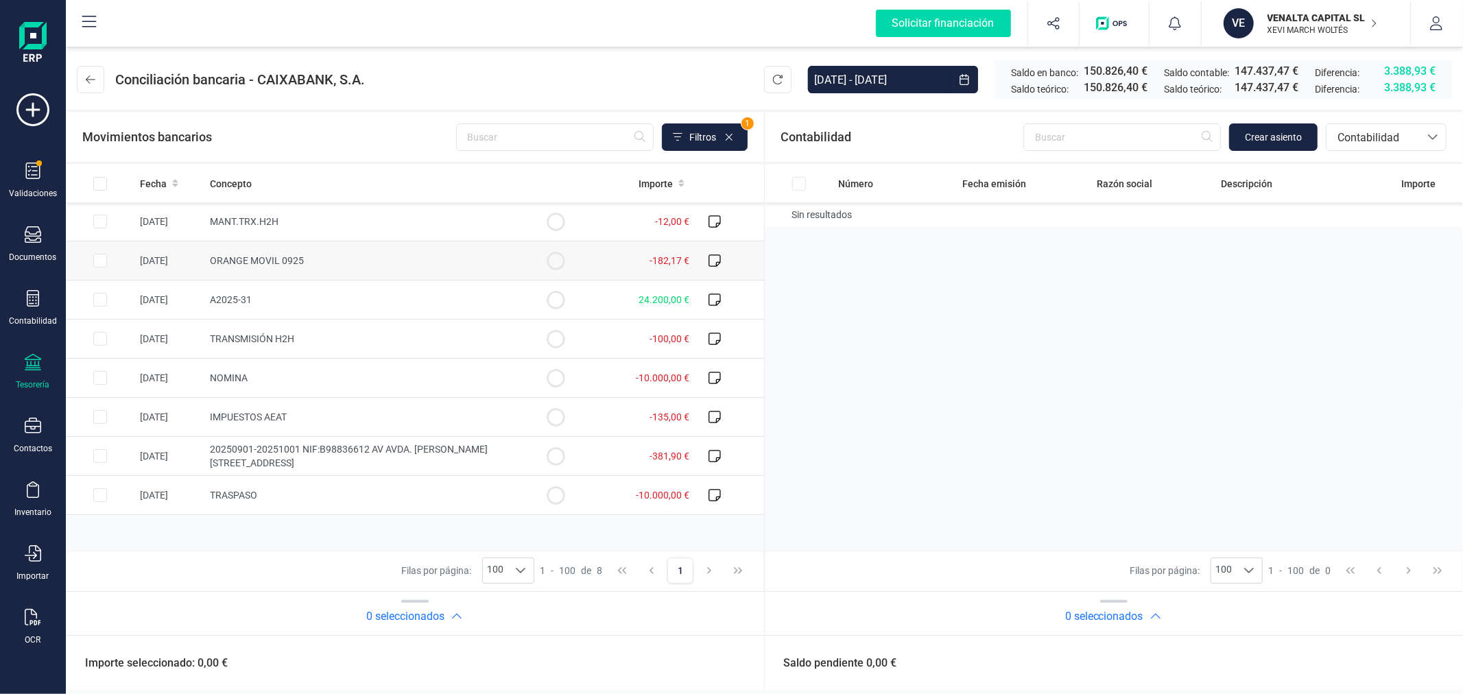
click at [99, 264] on input "Row Selected 406ce14d-2505-464e-91d9-22427005c652" at bounding box center [100, 261] width 14 height 14
checkbox input "true"
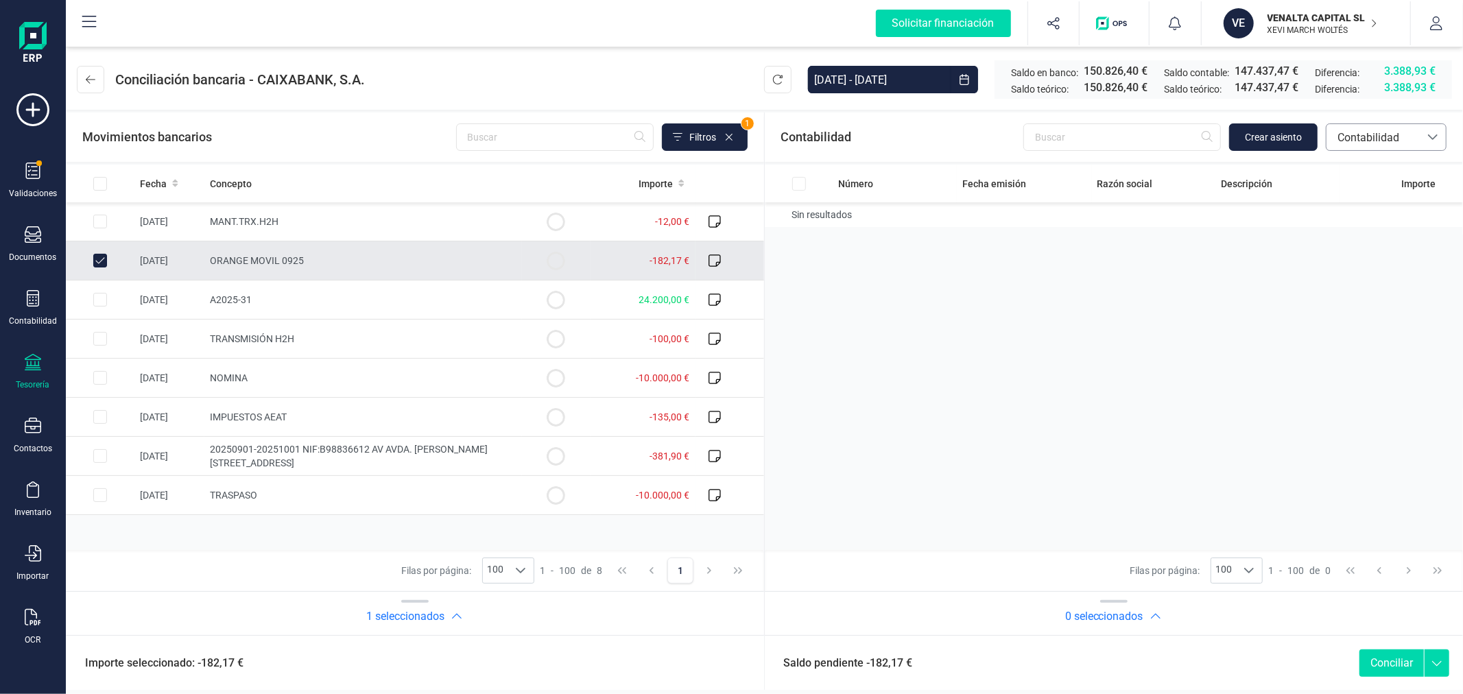
click at [1382, 138] on span "Contabilidad" at bounding box center [1373, 138] width 82 height 16
click at [1360, 235] on span "Facturas" at bounding box center [1357, 230] width 43 height 16
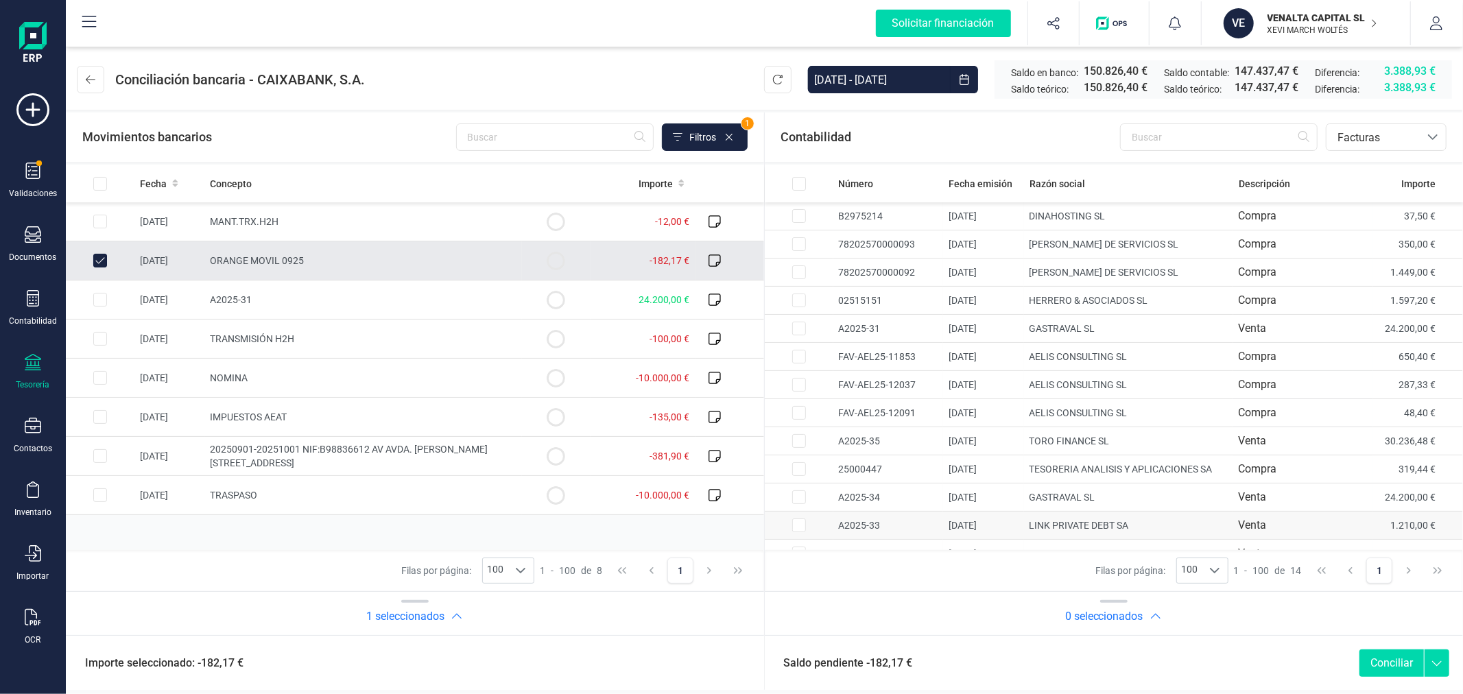
scroll to position [46, 0]
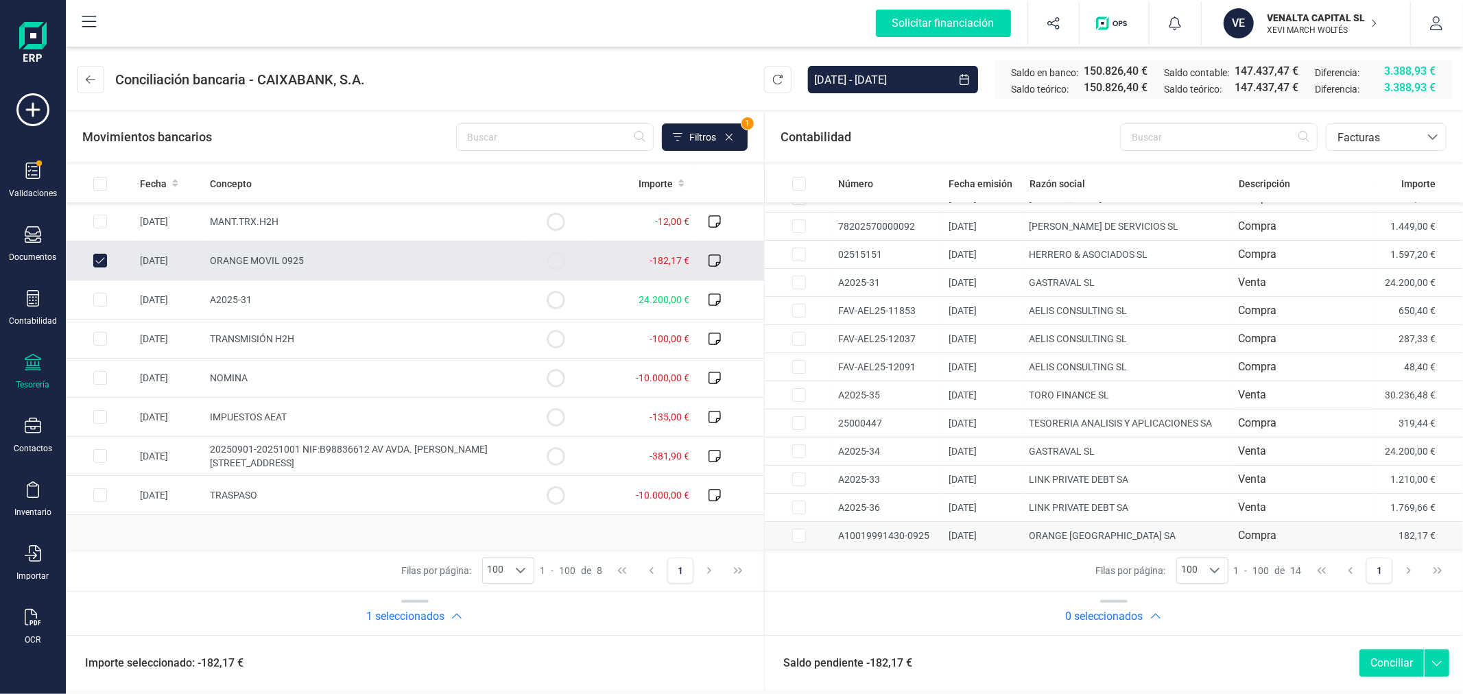
click at [795, 533] on input "Row Selected be41fa05-d692-4b71-b2e2-3e9691a5c8f5" at bounding box center [799, 536] width 14 height 14
checkbox input "true"
click at [1391, 663] on button "Conciliar" at bounding box center [1391, 662] width 64 height 27
checkbox input "false"
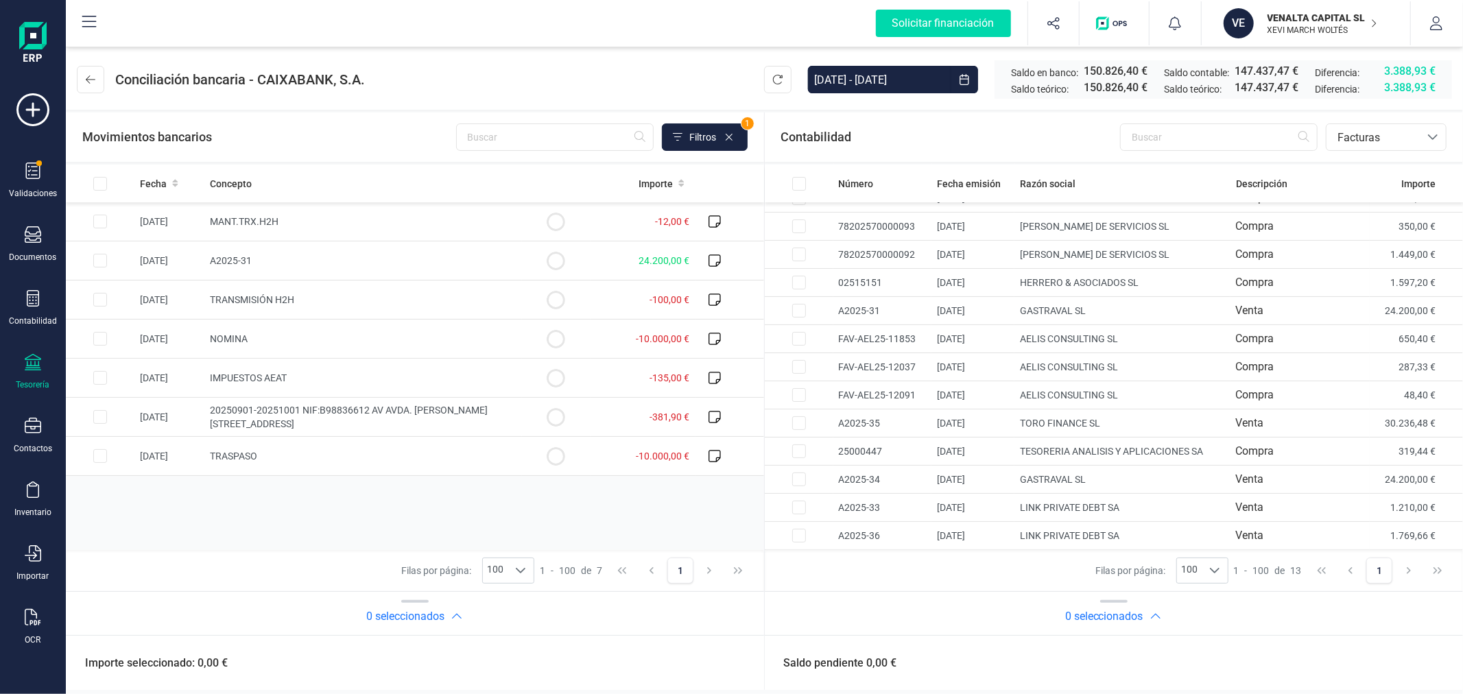
scroll to position [18, 0]
click at [96, 261] on input "Row Selected c28562cf-f1c8-49f5-8c70-486ea3c646ba" at bounding box center [100, 261] width 14 height 14
checkbox input "true"
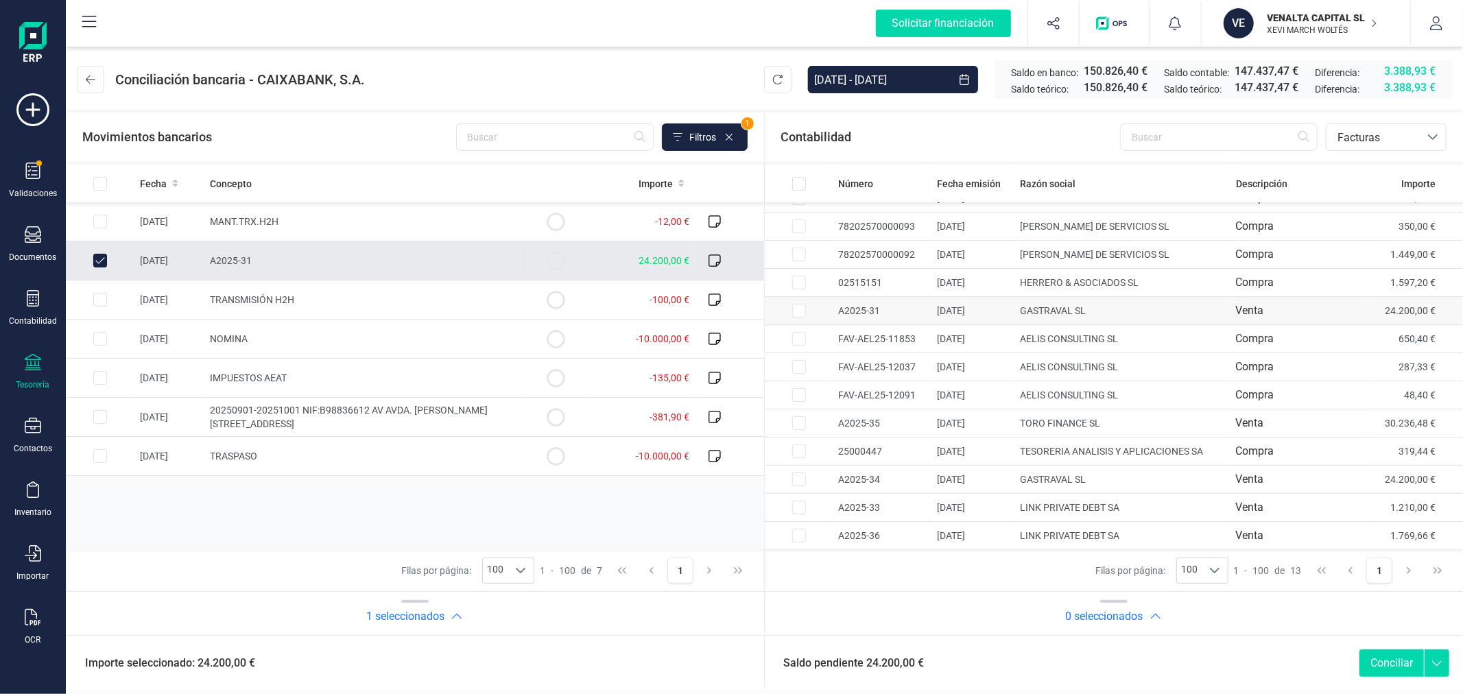
click at [797, 312] on input "Row Selected 23a6a0d7-c10a-4ac3-8cdd-5dd2e5be7644" at bounding box center [799, 311] width 14 height 14
click at [1389, 659] on button "Conciliar" at bounding box center [1391, 662] width 64 height 27
checkbox input "false"
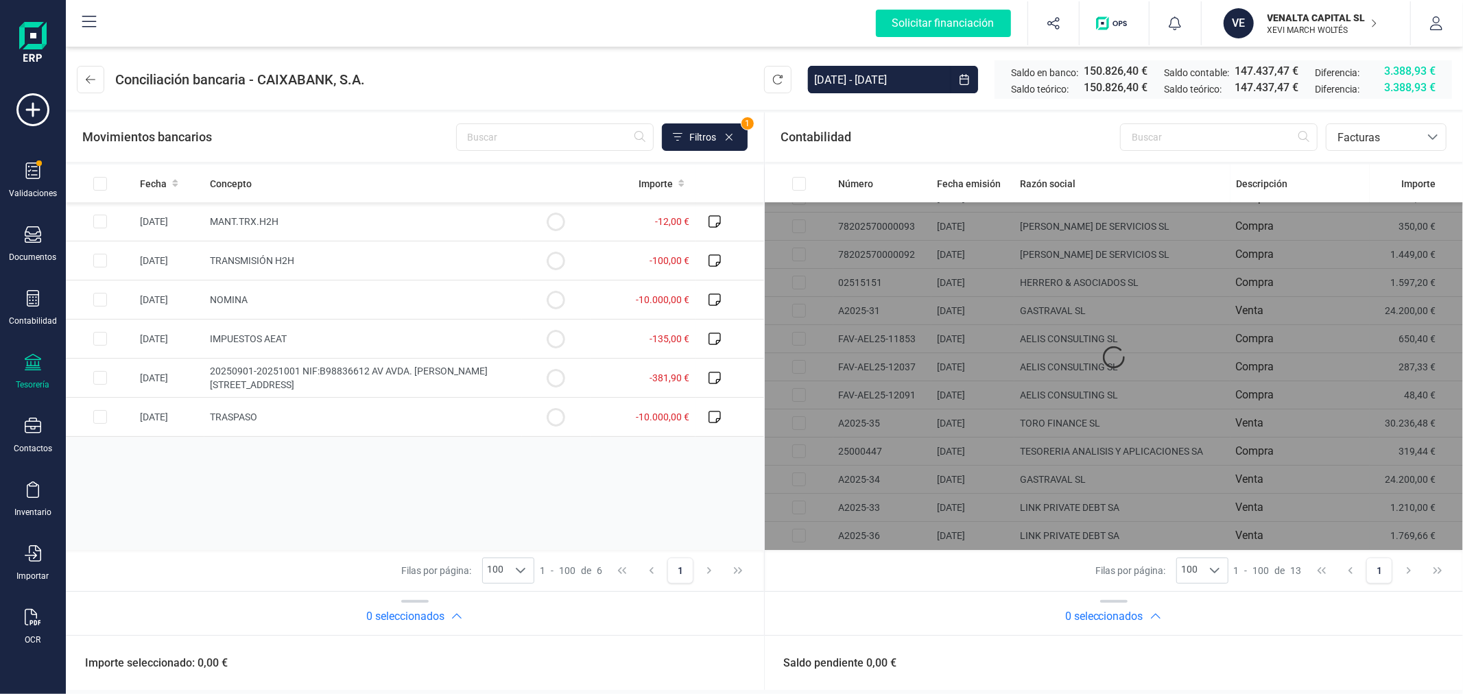
scroll to position [0, 0]
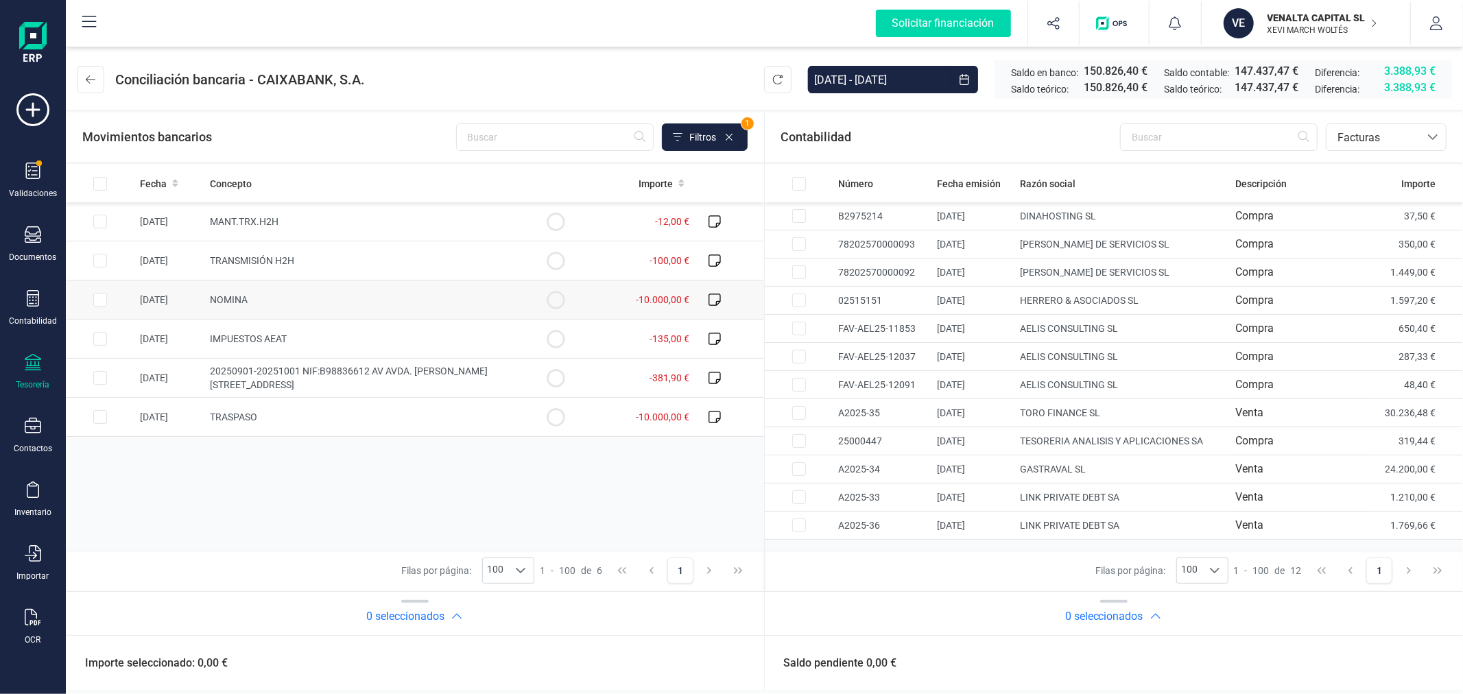
click at [98, 296] on input "Row Selected 7d9f5878-4156-42f2-b73c-6727c055ee35" at bounding box center [100, 300] width 14 height 14
checkbox input "true"
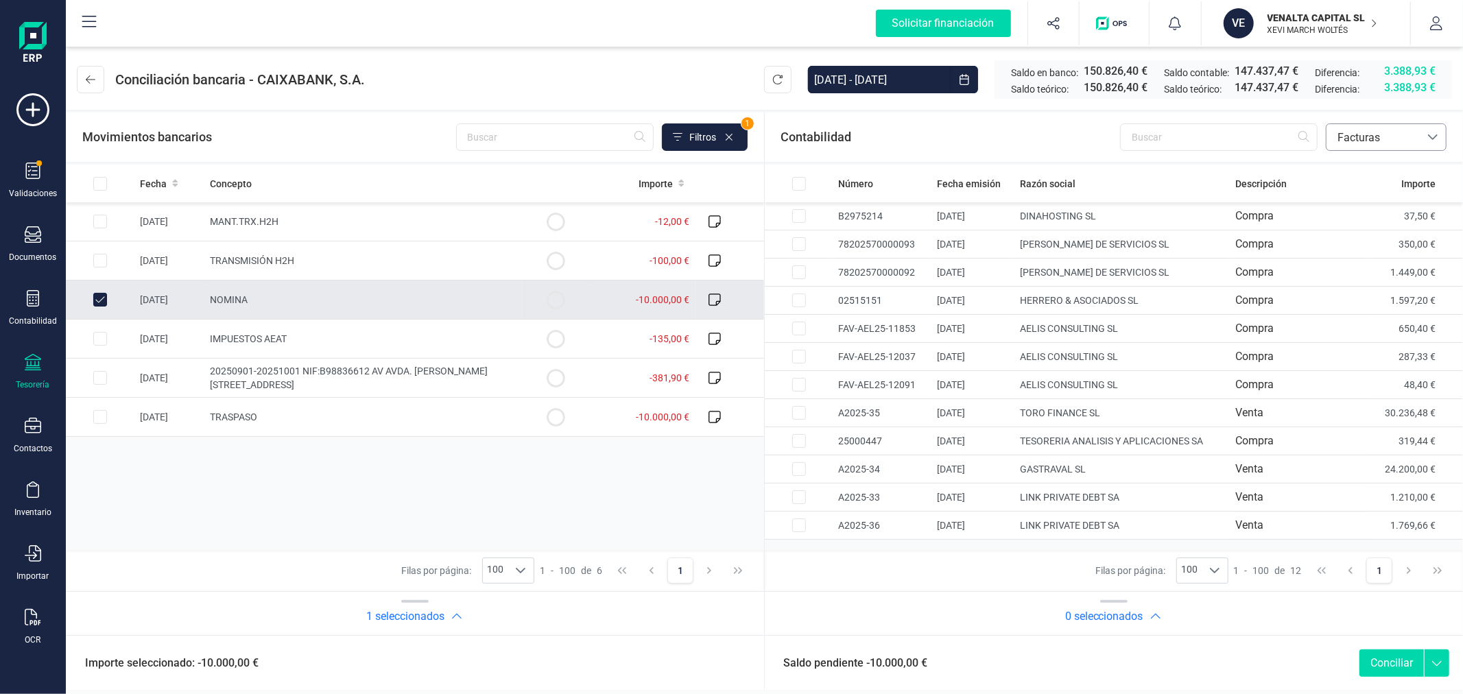
click at [1341, 128] on span "Facturas" at bounding box center [1372, 137] width 93 height 26
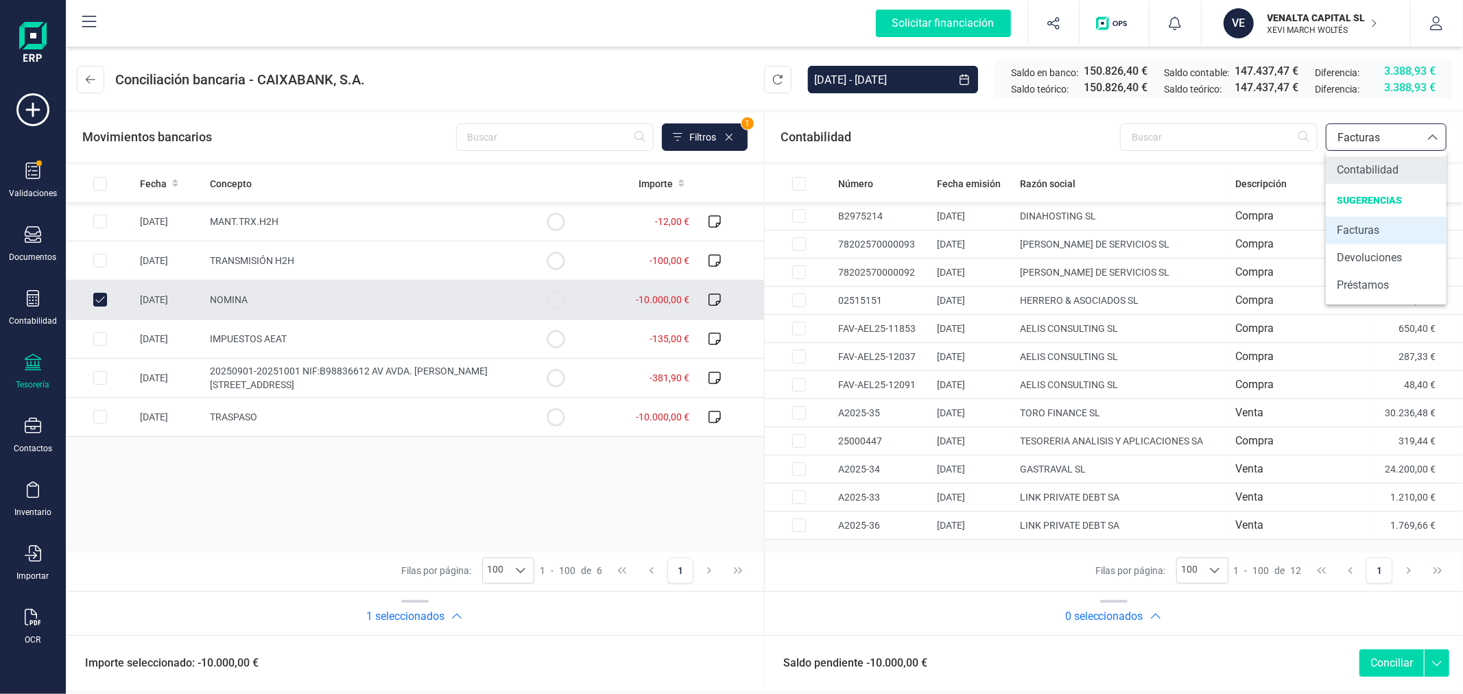
click at [1360, 162] on span "Contabilidad" at bounding box center [1367, 170] width 62 height 16
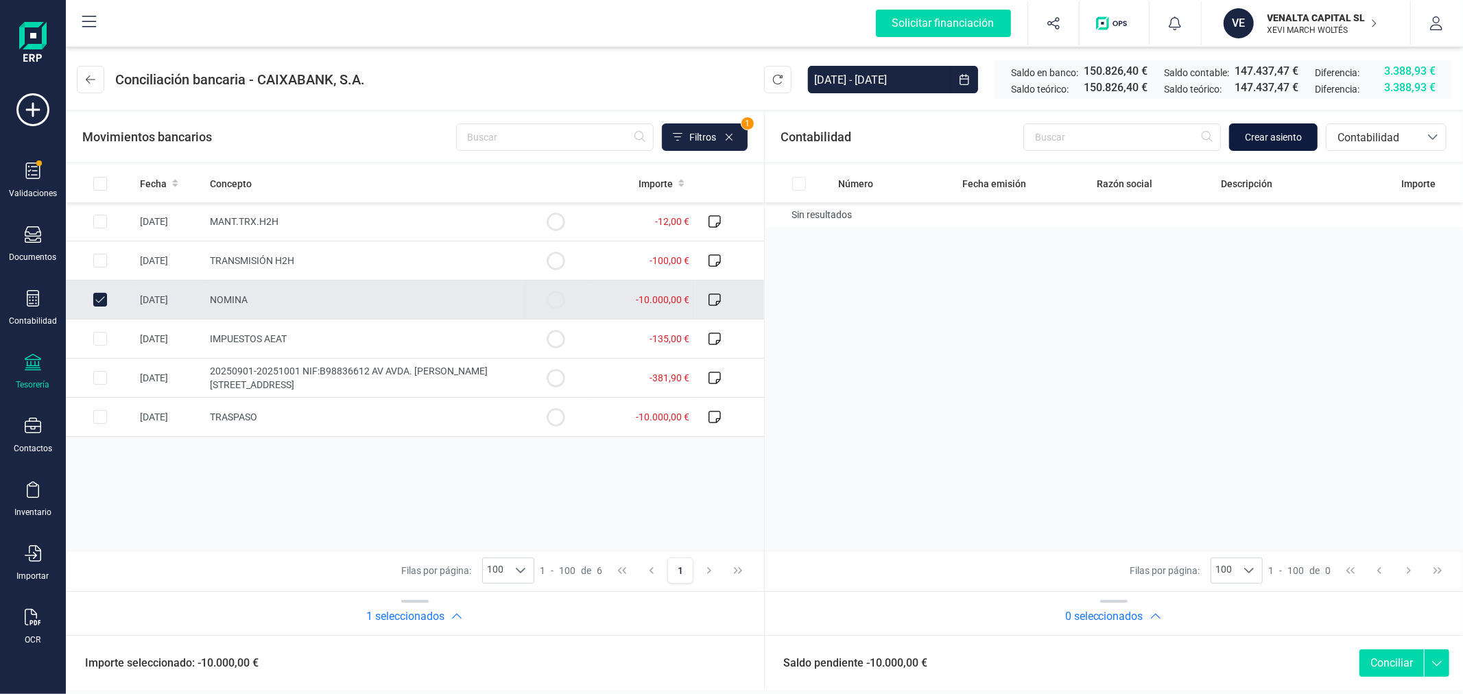
click at [1279, 133] on span "Crear asiento" at bounding box center [1273, 137] width 57 height 14
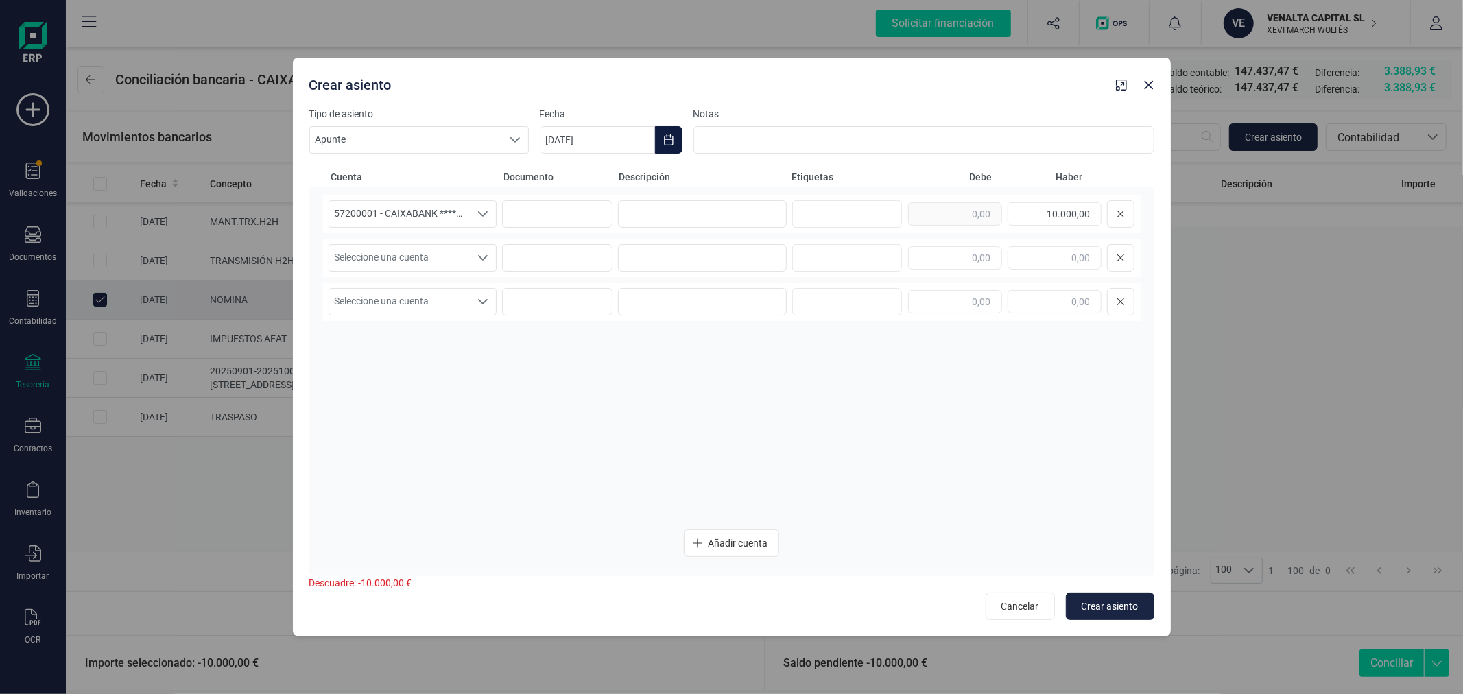
click at [673, 136] on icon "Choose Date" at bounding box center [668, 139] width 11 height 11
click at [573, 256] on span "1" at bounding box center [574, 261] width 27 height 27
type input "[DATE]"
click at [708, 213] on input at bounding box center [702, 213] width 169 height 27
type input "NOMINA"
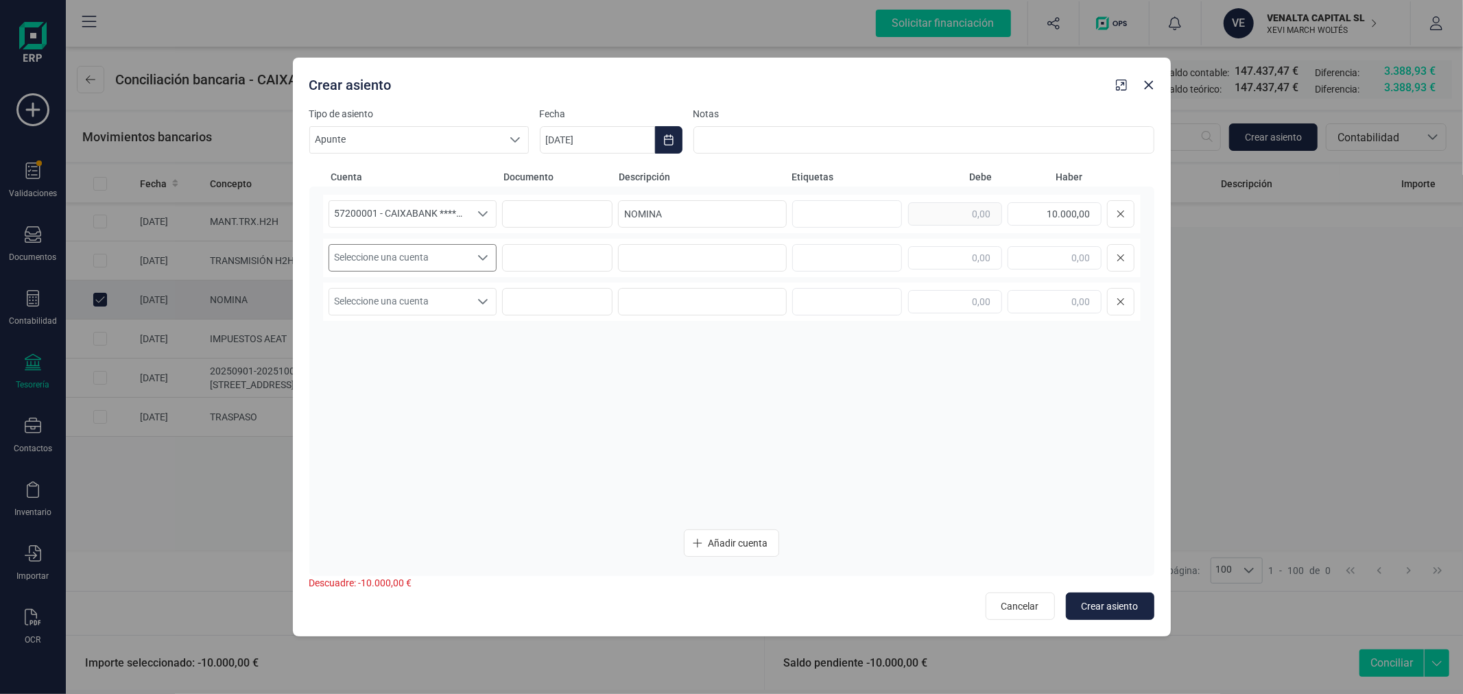
click at [429, 256] on span "Seleccione una cuenta" at bounding box center [399, 258] width 141 height 26
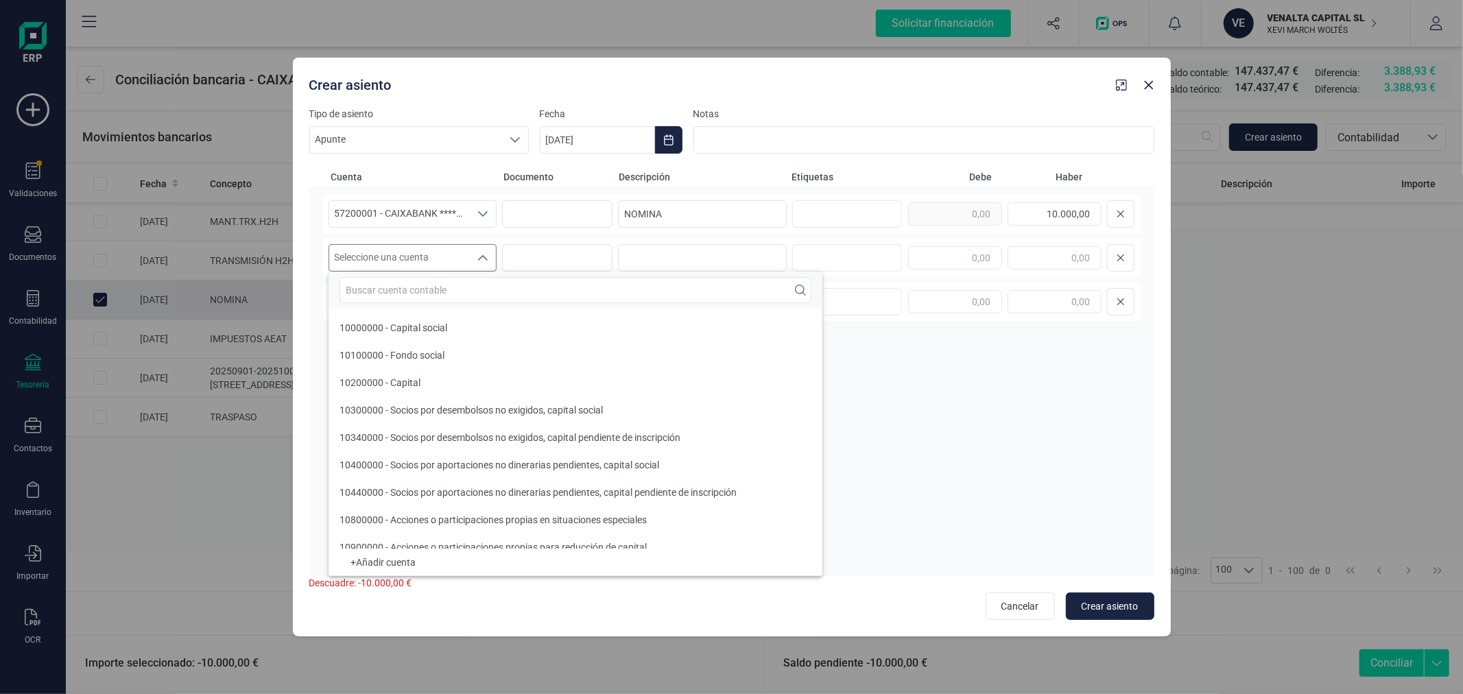
click at [448, 286] on input "text" at bounding box center [575, 290] width 472 height 26
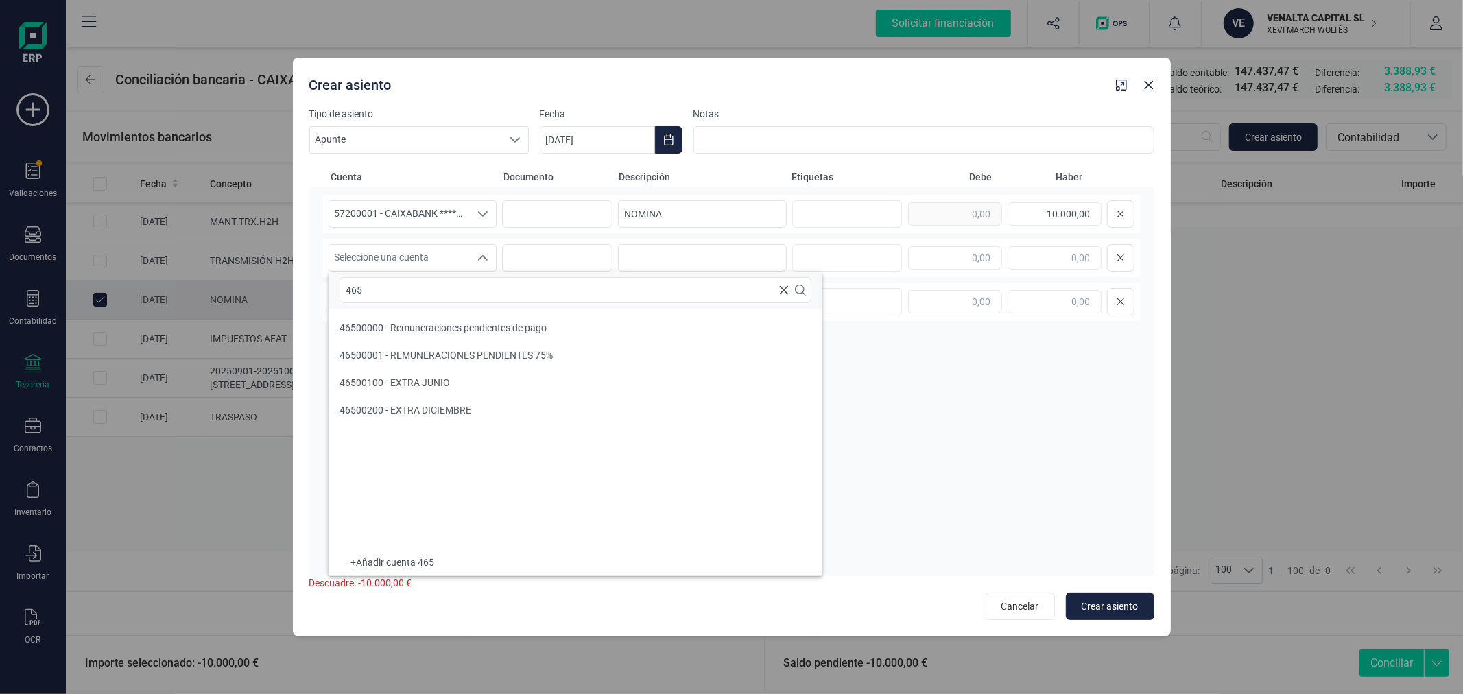
type input "465"
click at [494, 321] on div "46500000 - Remuneraciones pendientes de pago" at bounding box center [442, 328] width 207 height 14
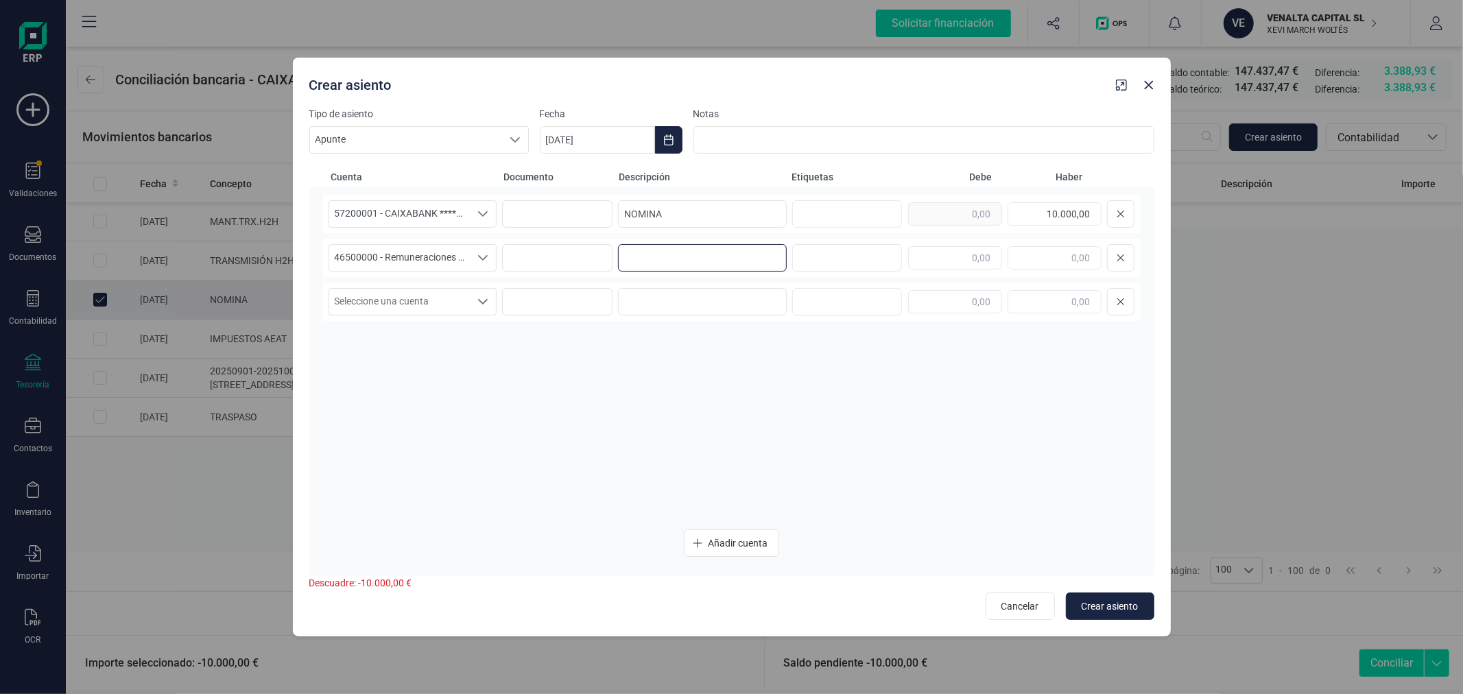
click at [649, 248] on input at bounding box center [702, 257] width 169 height 27
type input "NOMINA"
type input "10.000,00"
click at [1118, 605] on span "Crear asiento" at bounding box center [1109, 606] width 57 height 14
type input "22/09/2025"
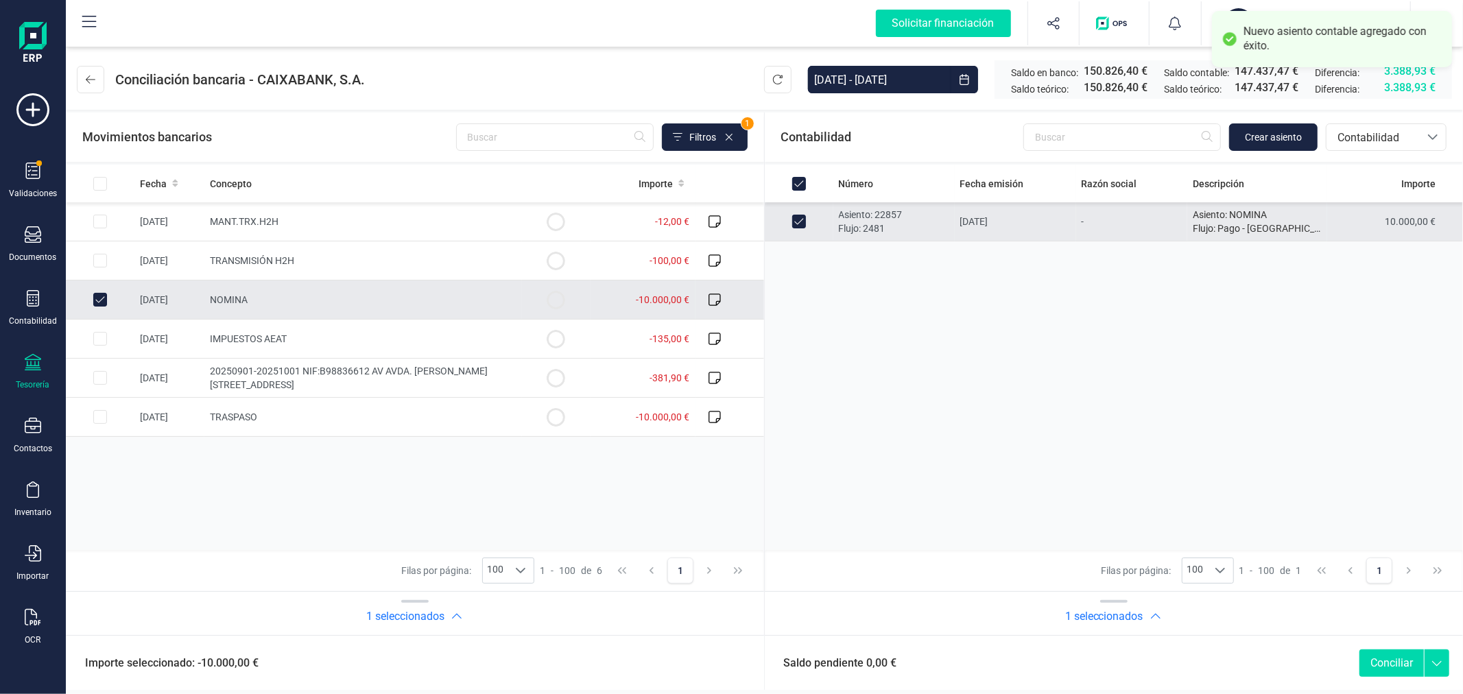
click at [1404, 656] on button "Conciliar" at bounding box center [1391, 662] width 64 height 27
checkbox input "false"
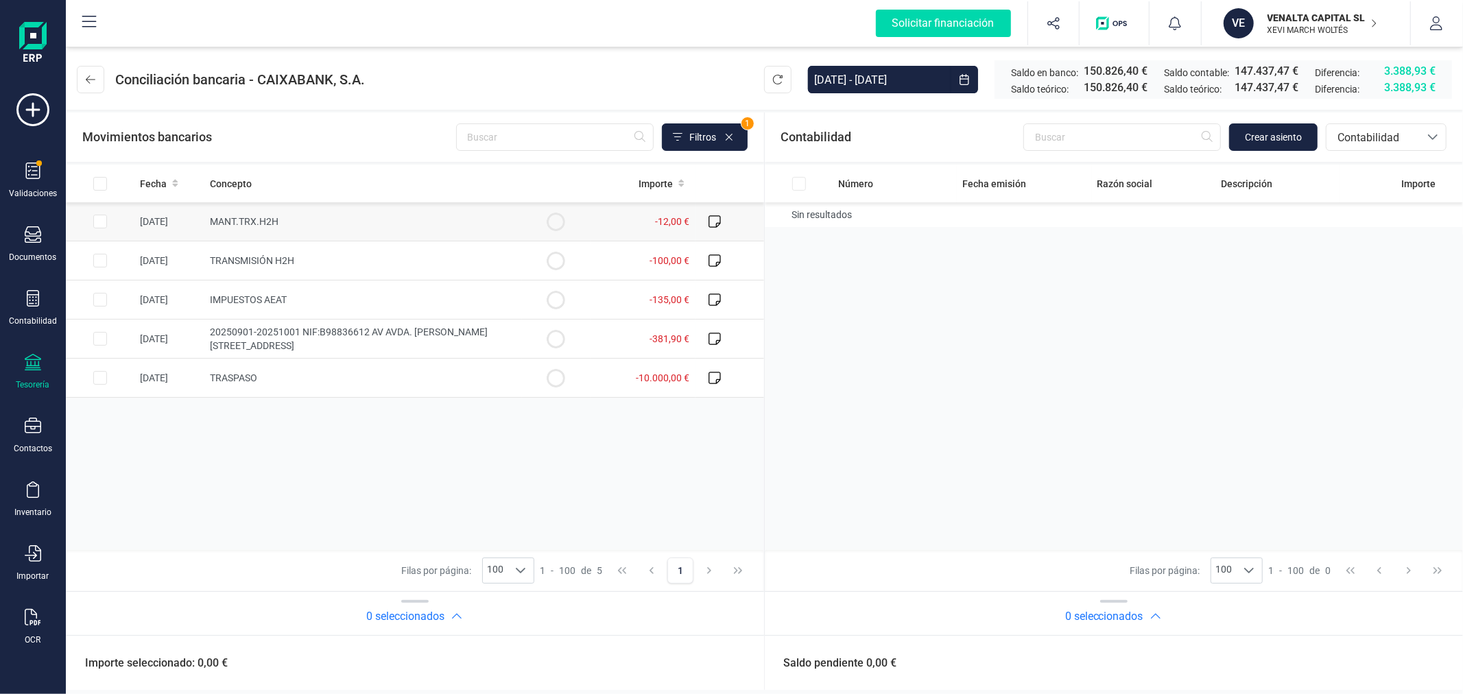
click at [101, 221] on input "Row Selected e1f42a1b-2bc5-4205-b69c-0f78679e5e58" at bounding box center [100, 222] width 14 height 14
checkbox input "true"
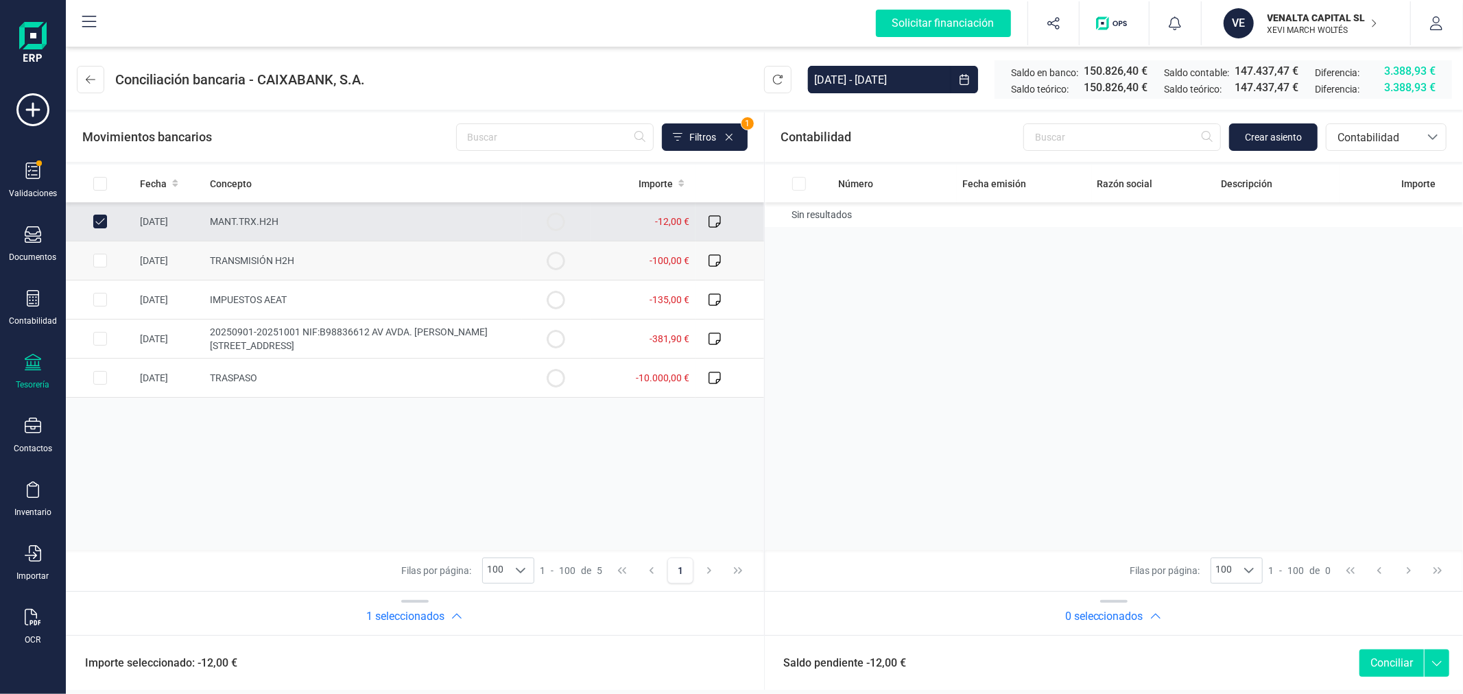
click at [93, 258] on input "Row Selected c35cd479-8859-4d8e-959c-4ab005532a5a" at bounding box center [100, 261] width 14 height 14
checkbox input "true"
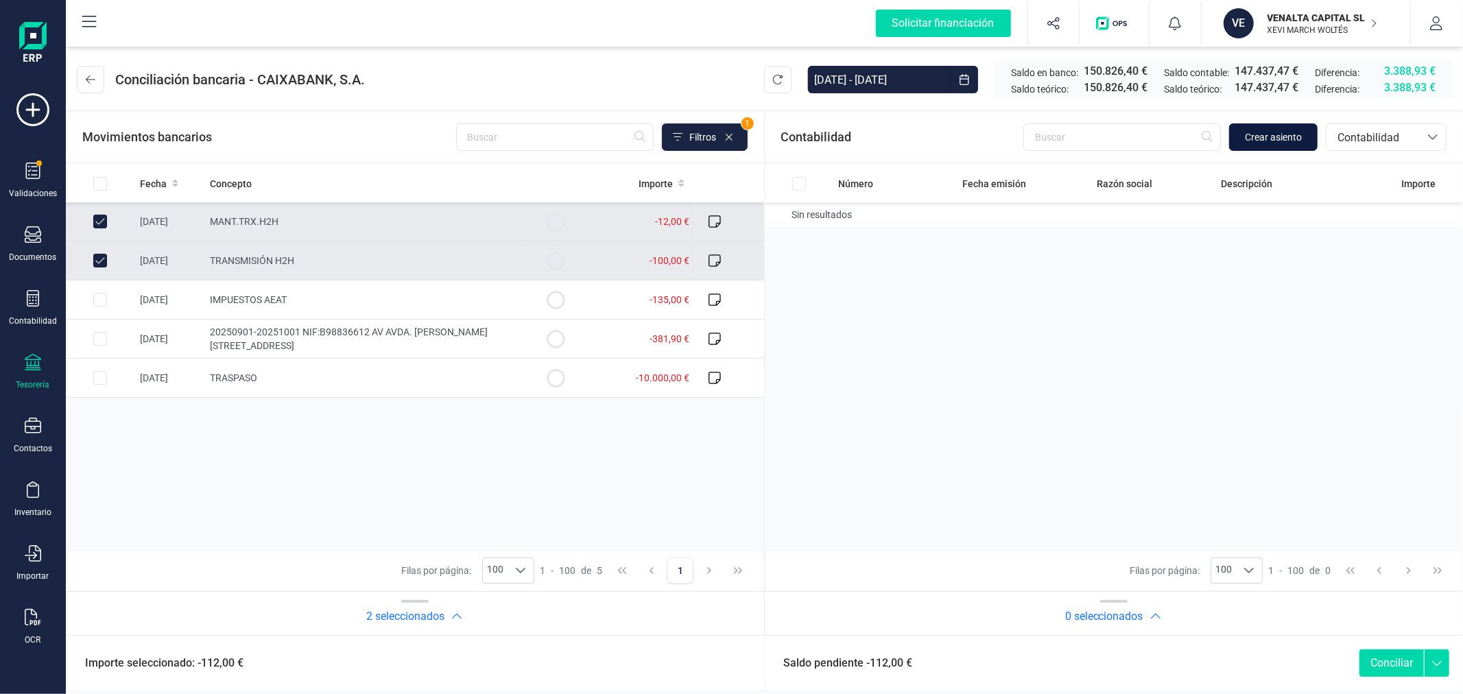
click at [1262, 131] on span "Crear asiento" at bounding box center [1273, 137] width 57 height 14
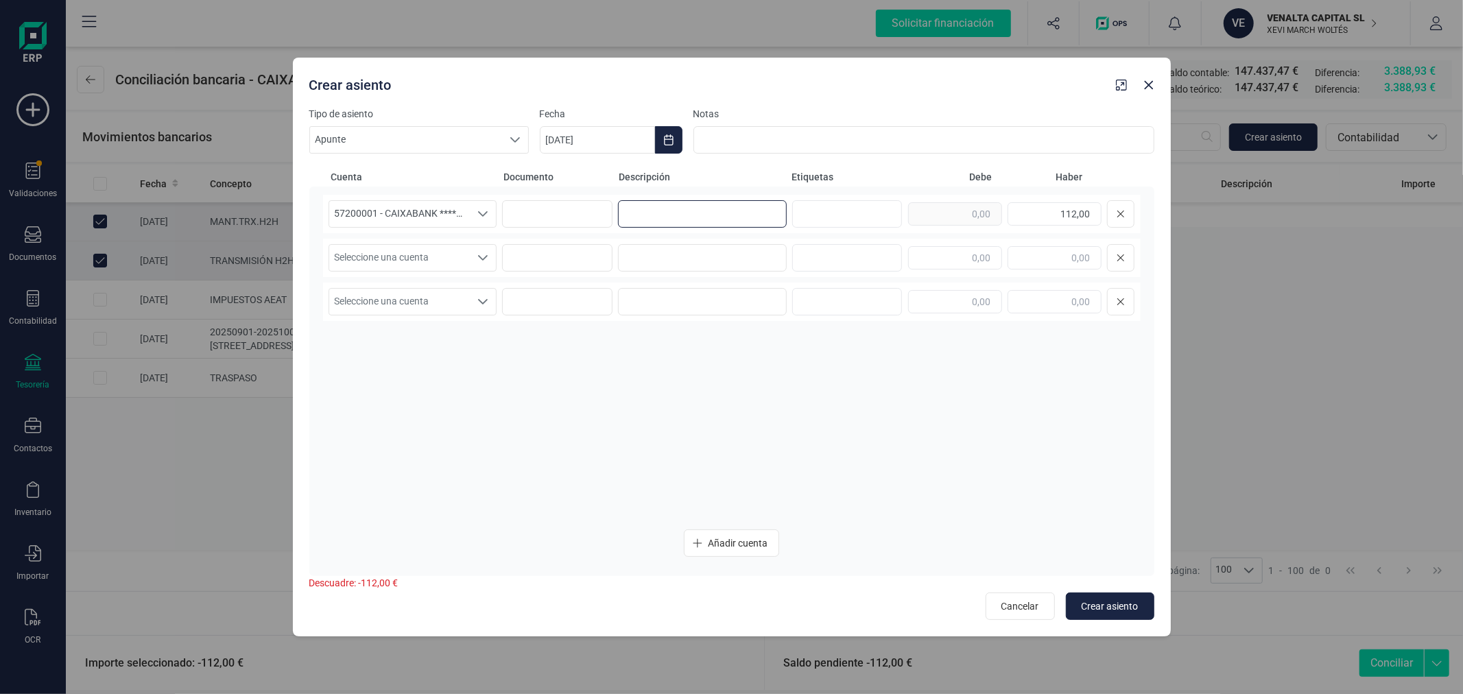
click at [728, 214] on input at bounding box center [702, 213] width 169 height 27
type input "H2H"
click at [672, 134] on icon "Choose Date" at bounding box center [668, 139] width 11 height 11
click at [614, 256] on span "2" at bounding box center [623, 261] width 27 height 27
type input "[DATE]"
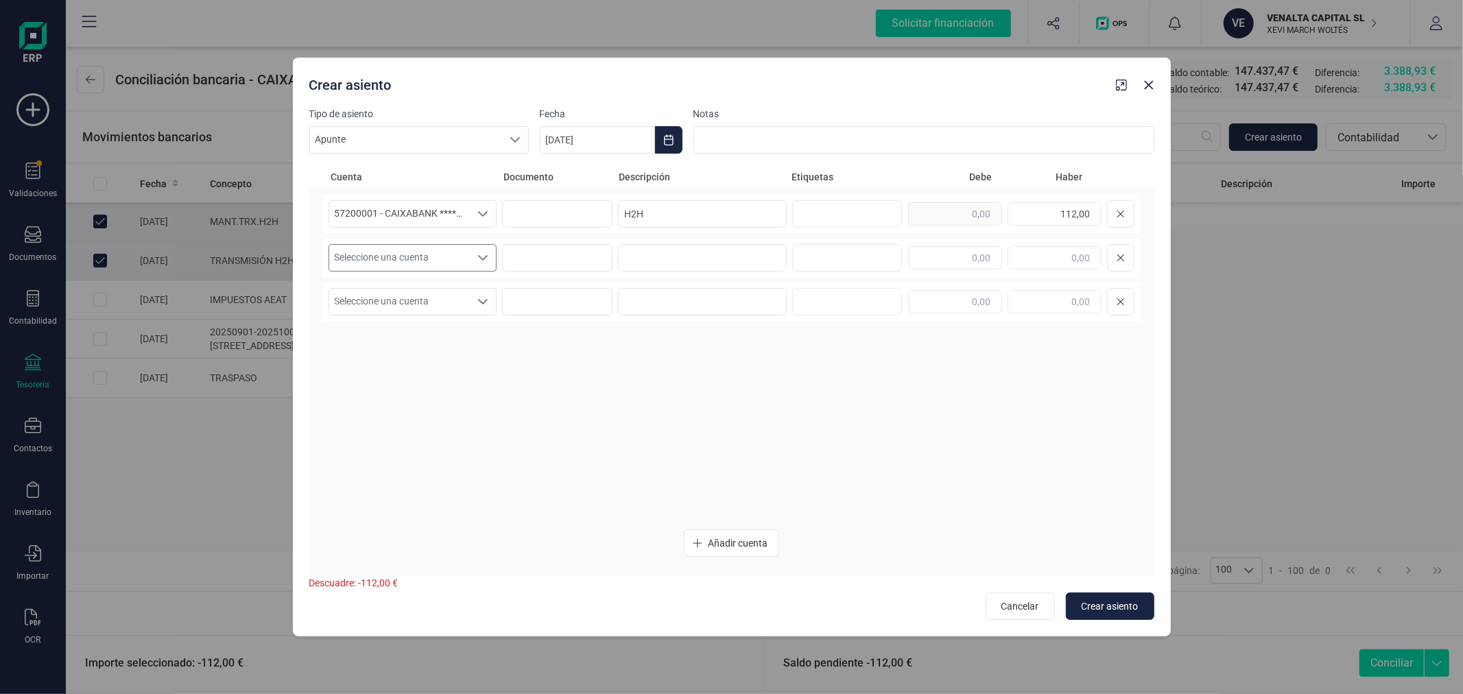
click at [448, 262] on span "Seleccione una cuenta" at bounding box center [399, 258] width 141 height 26
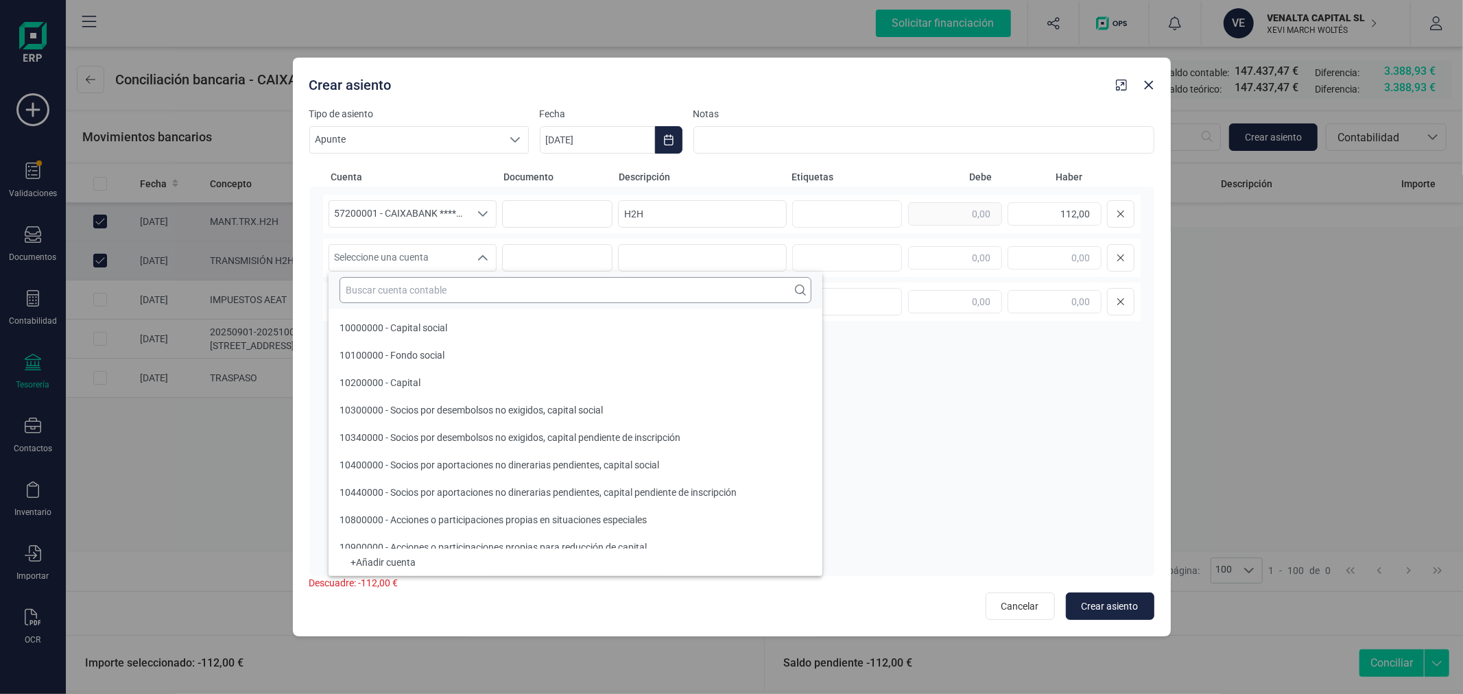
click at [481, 298] on input "text" at bounding box center [575, 290] width 472 height 26
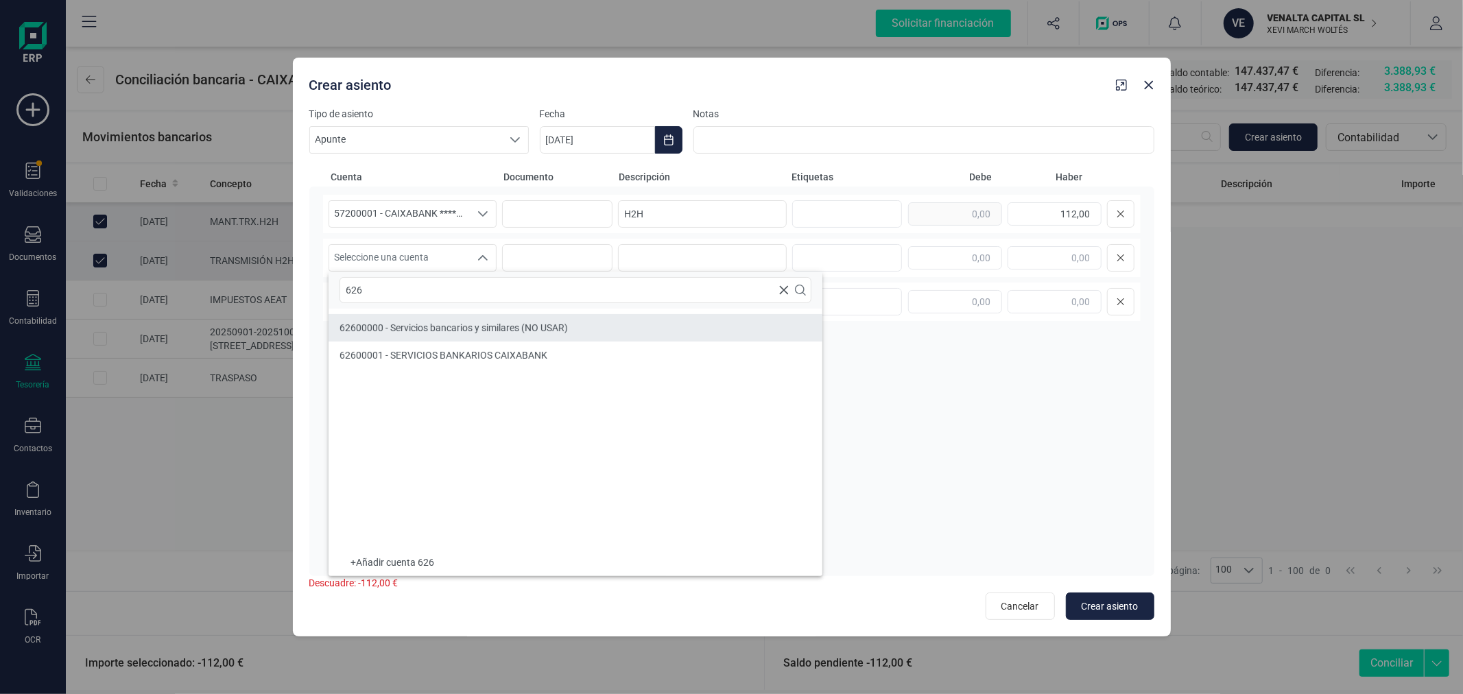
type input "626"
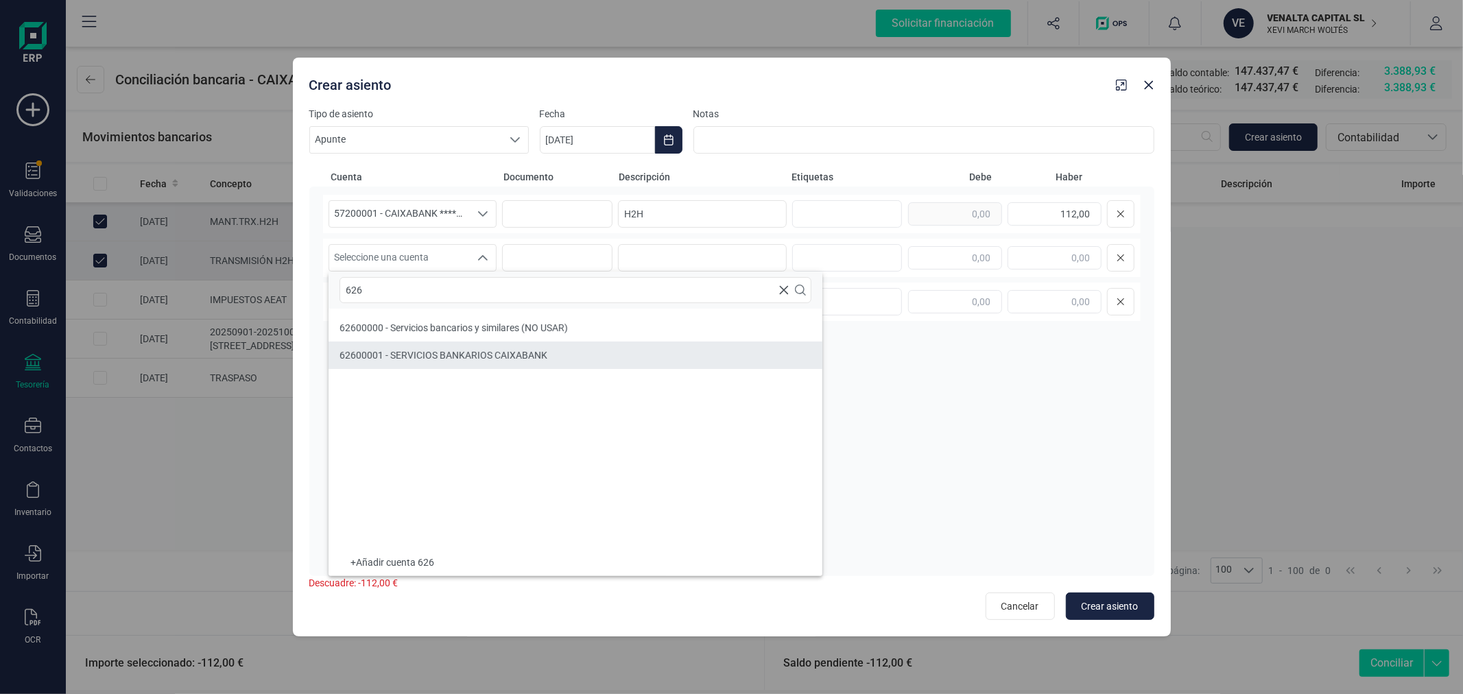
click at [511, 361] on div "62600001 - SERVICIOS BANKARIOS CAIXABANK" at bounding box center [443, 355] width 208 height 14
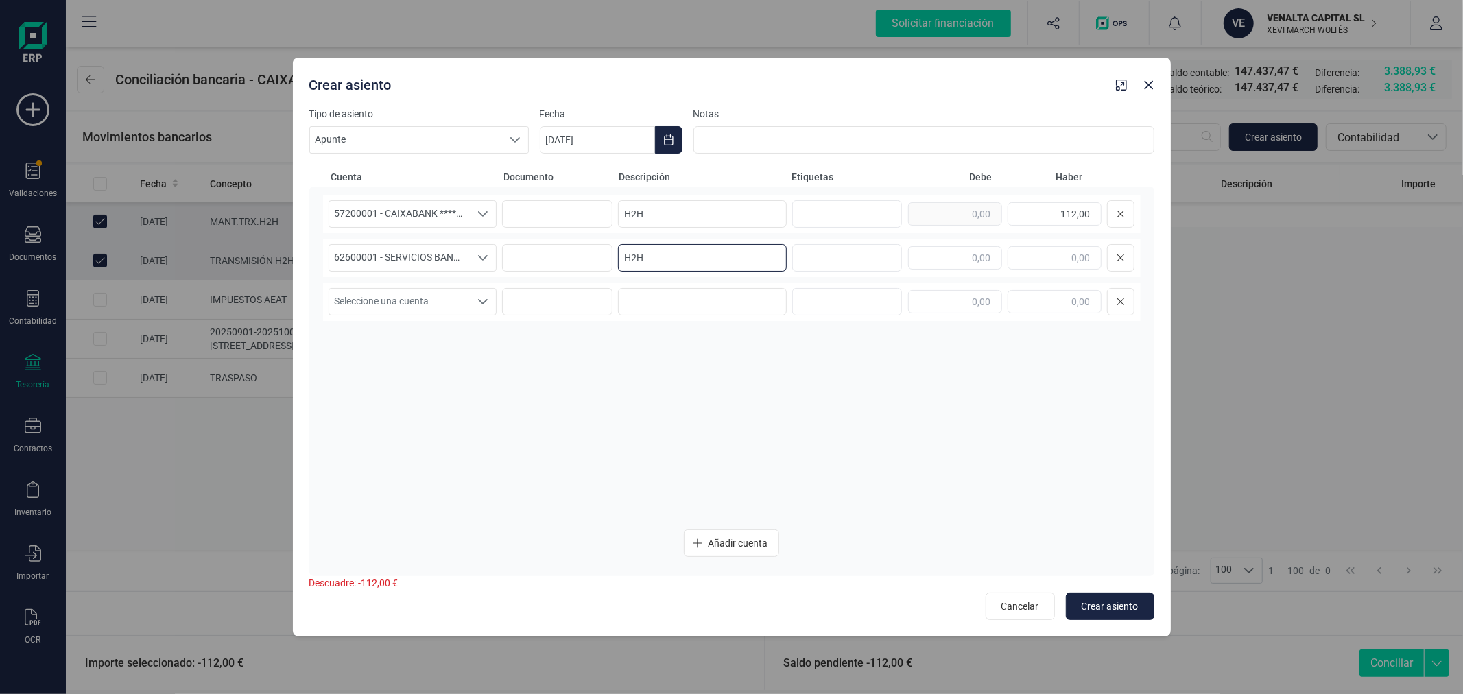
type input "H2H"
type input "112,00"
click at [1126, 613] on button "Crear asiento" at bounding box center [1110, 605] width 88 height 27
type input "22/09/2025"
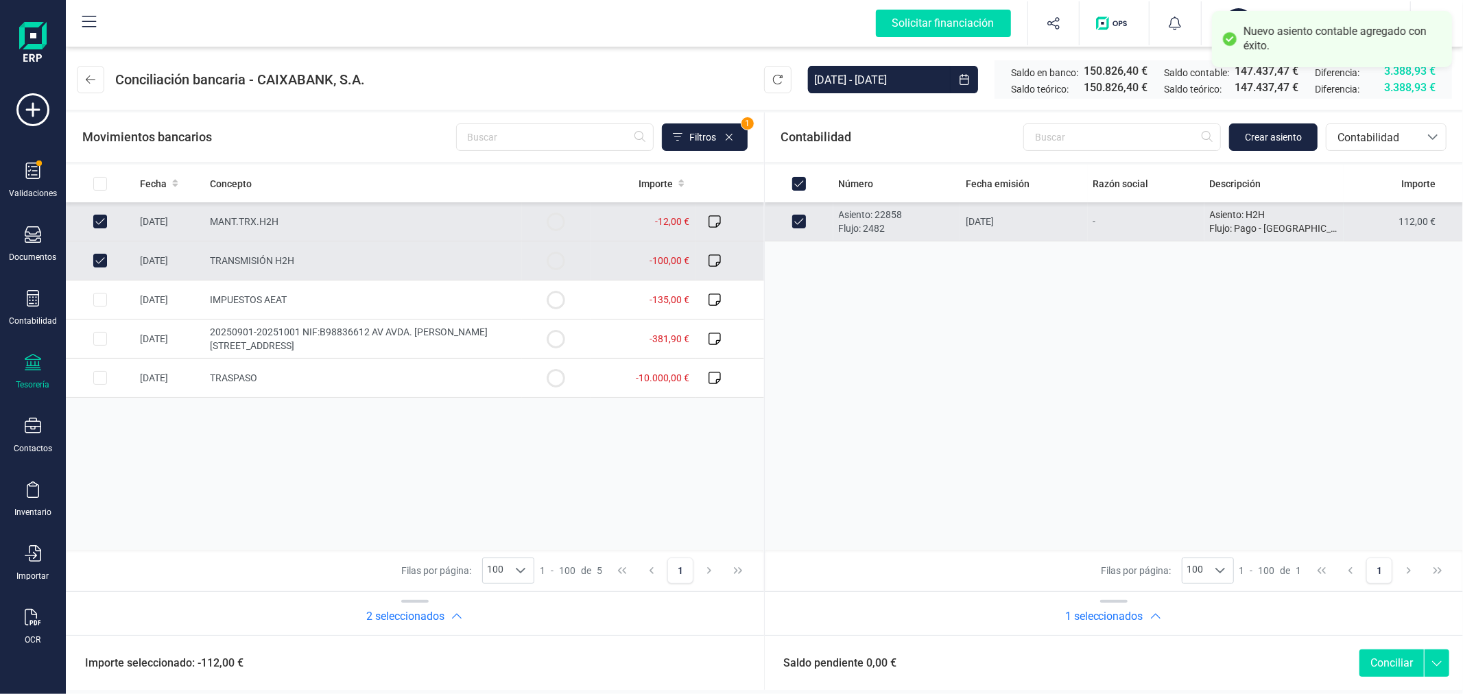
click at [1406, 661] on button "Conciliar" at bounding box center [1391, 662] width 64 height 27
checkbox input "false"
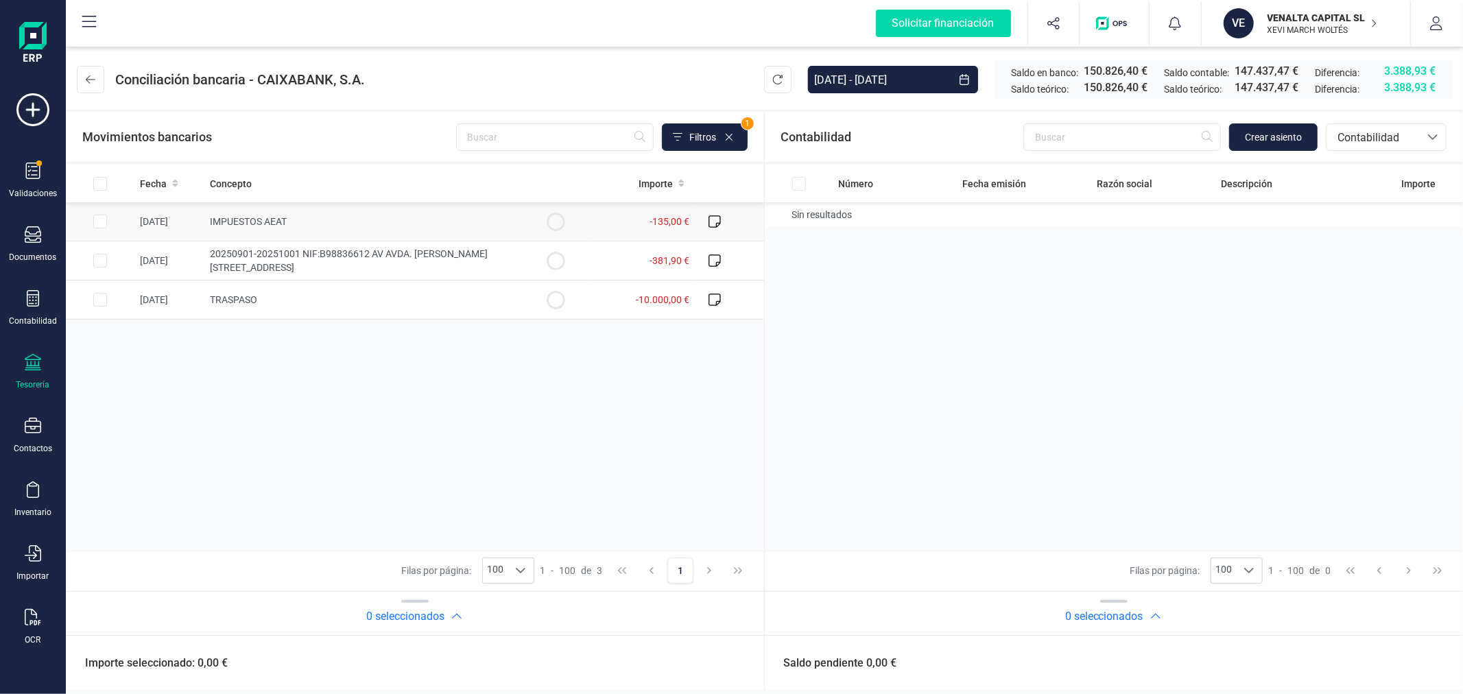
click at [97, 219] on input "Row Selected 94aa7ec1-c3d9-4699-ab32-822cbc8dfcf2" at bounding box center [100, 222] width 14 height 14
checkbox input "true"
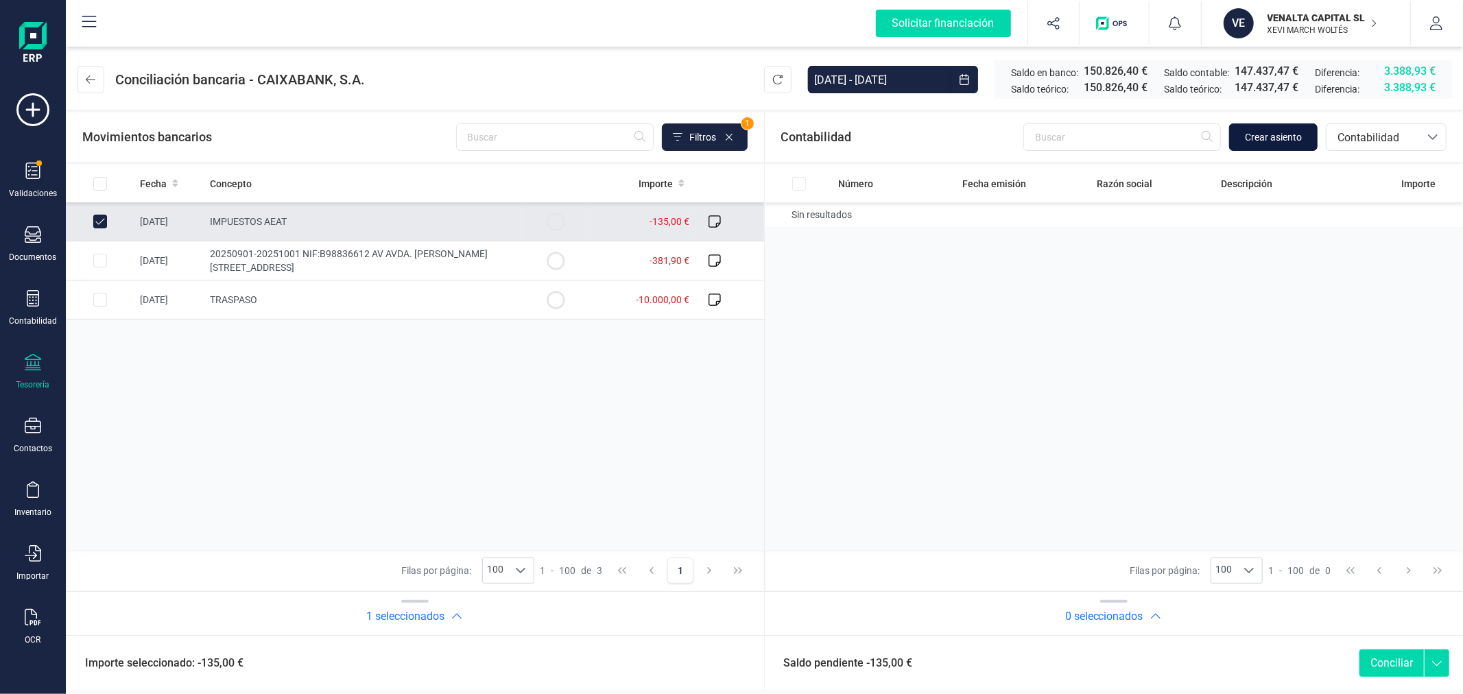
click at [1293, 142] on span "Crear asiento" at bounding box center [1273, 137] width 57 height 14
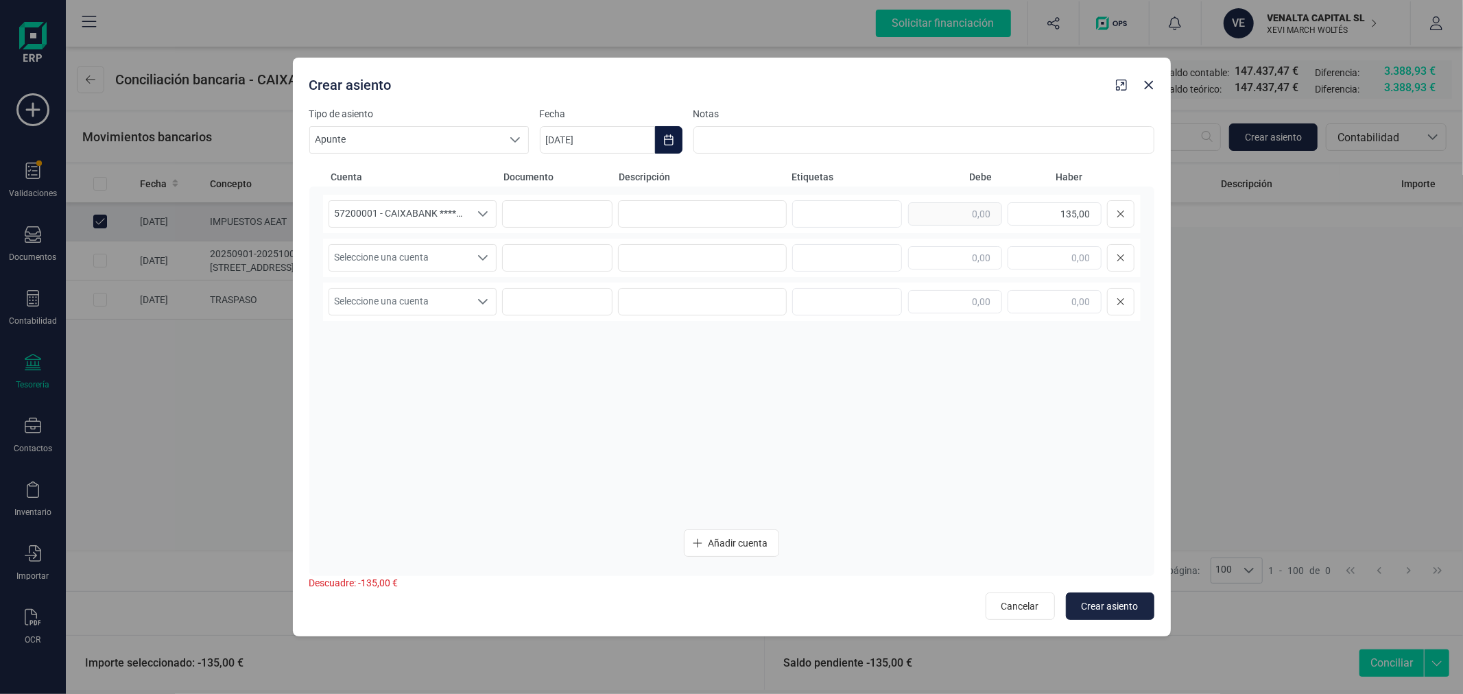
click at [667, 138] on icon "Choose Date" at bounding box center [668, 139] width 11 height 11
click at [669, 269] on span "3" at bounding box center [673, 261] width 27 height 27
type input "[DATE]"
click at [677, 213] on input at bounding box center [702, 213] width 169 height 27
type input "MOD.696"
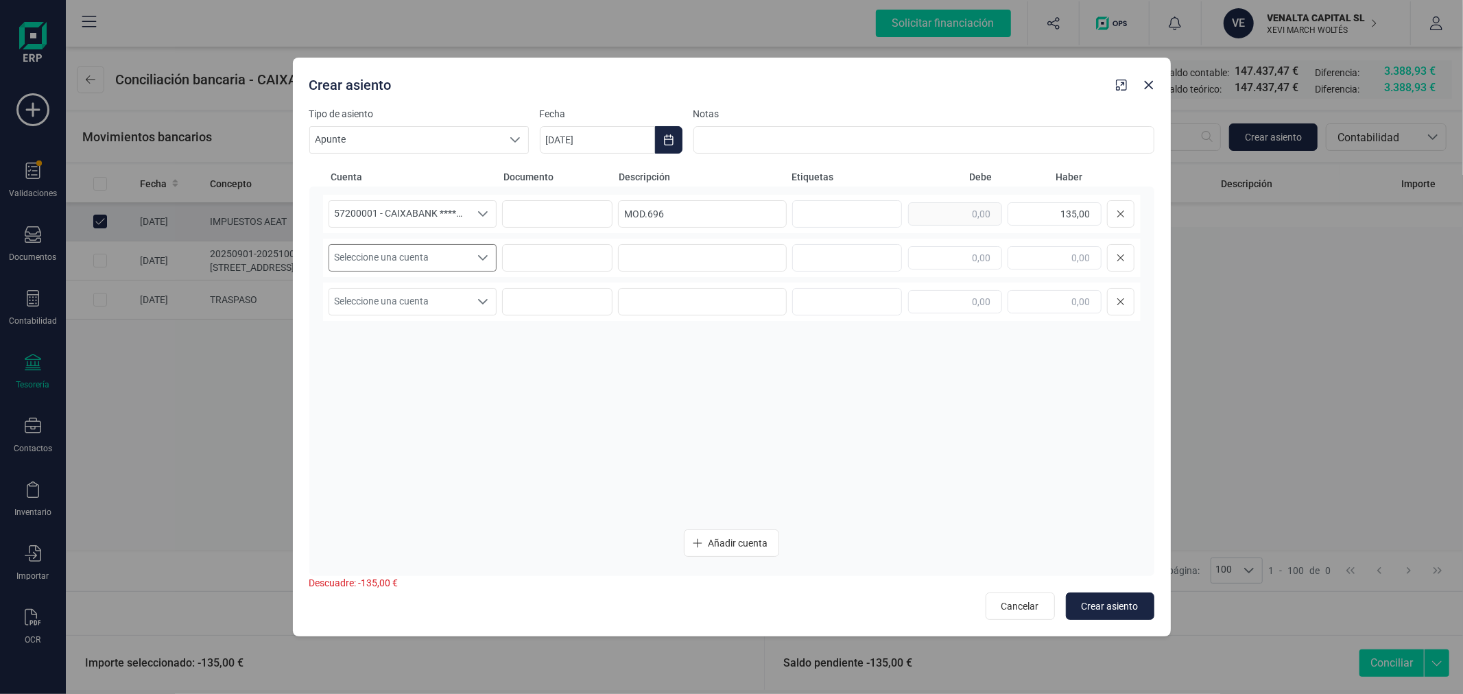
click at [389, 267] on span "Seleccione una cuenta" at bounding box center [399, 258] width 141 height 26
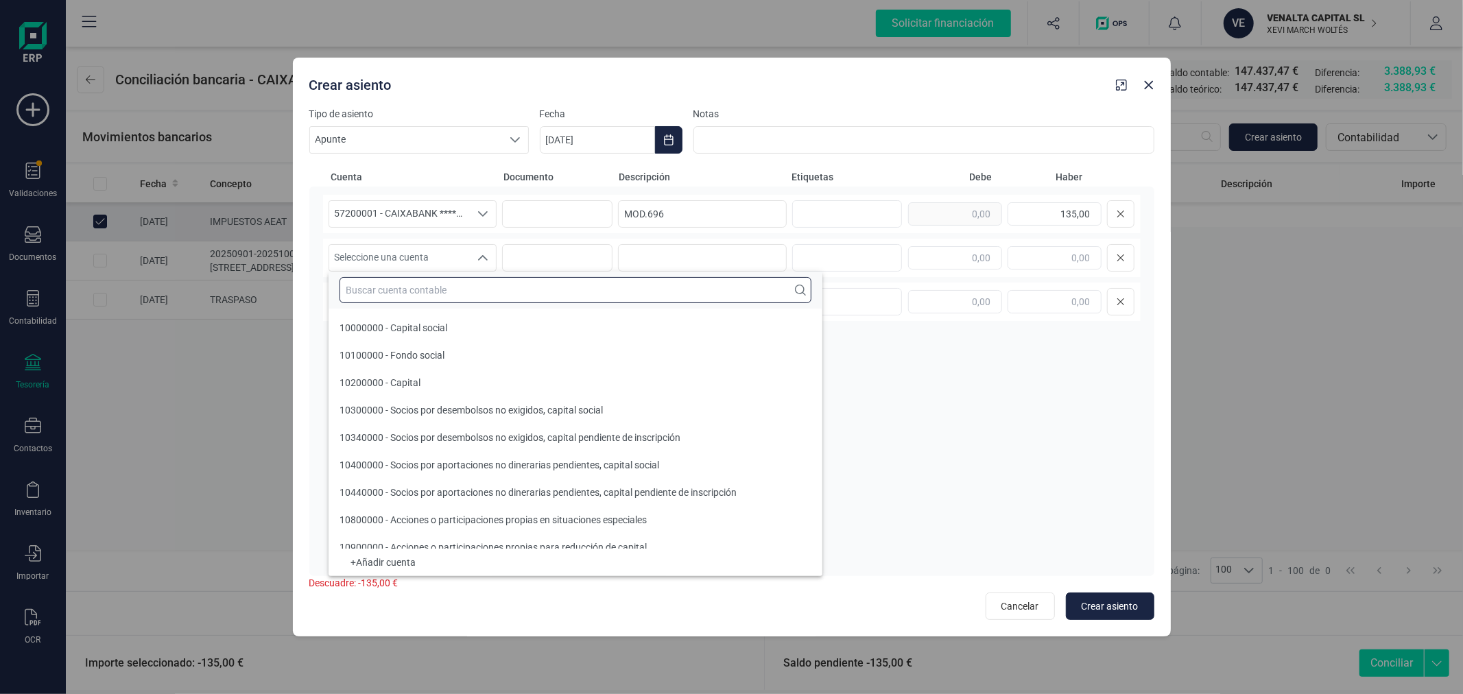
click at [406, 277] on input "text" at bounding box center [575, 290] width 472 height 26
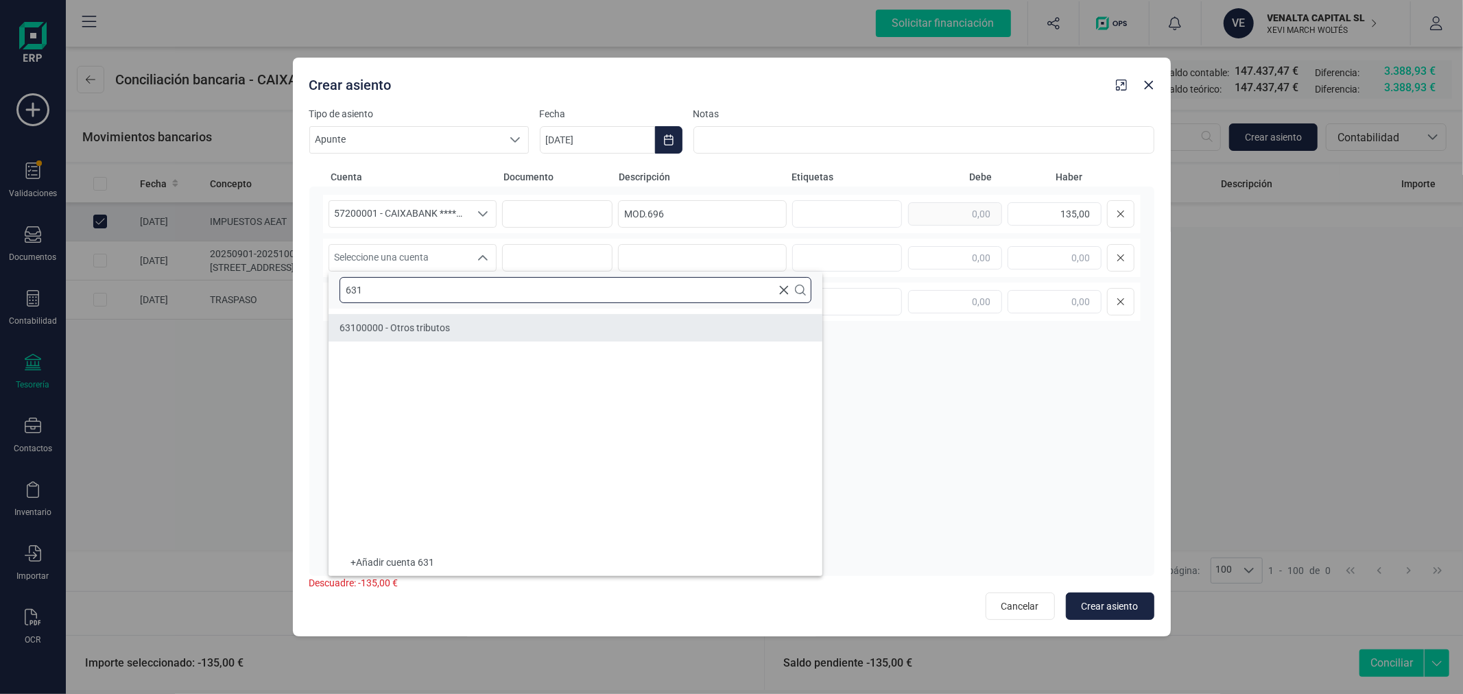
type input "631"
click at [434, 335] on li "63100000 - Otros tributos" at bounding box center [575, 327] width 494 height 27
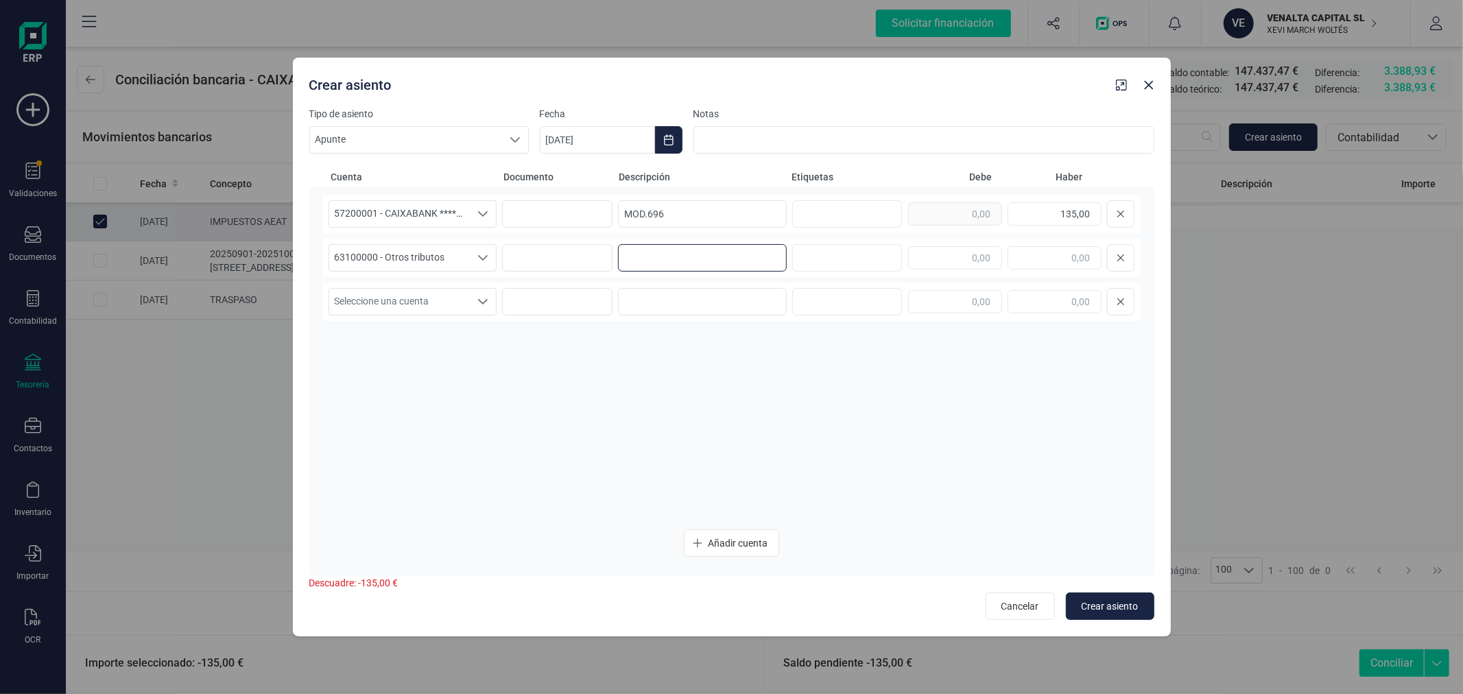
paste input "MOD.696"
type input "MOD.696"
type input "135,00"
click at [1094, 601] on span "Crear asiento" at bounding box center [1109, 606] width 57 height 14
type input "22/09/2025"
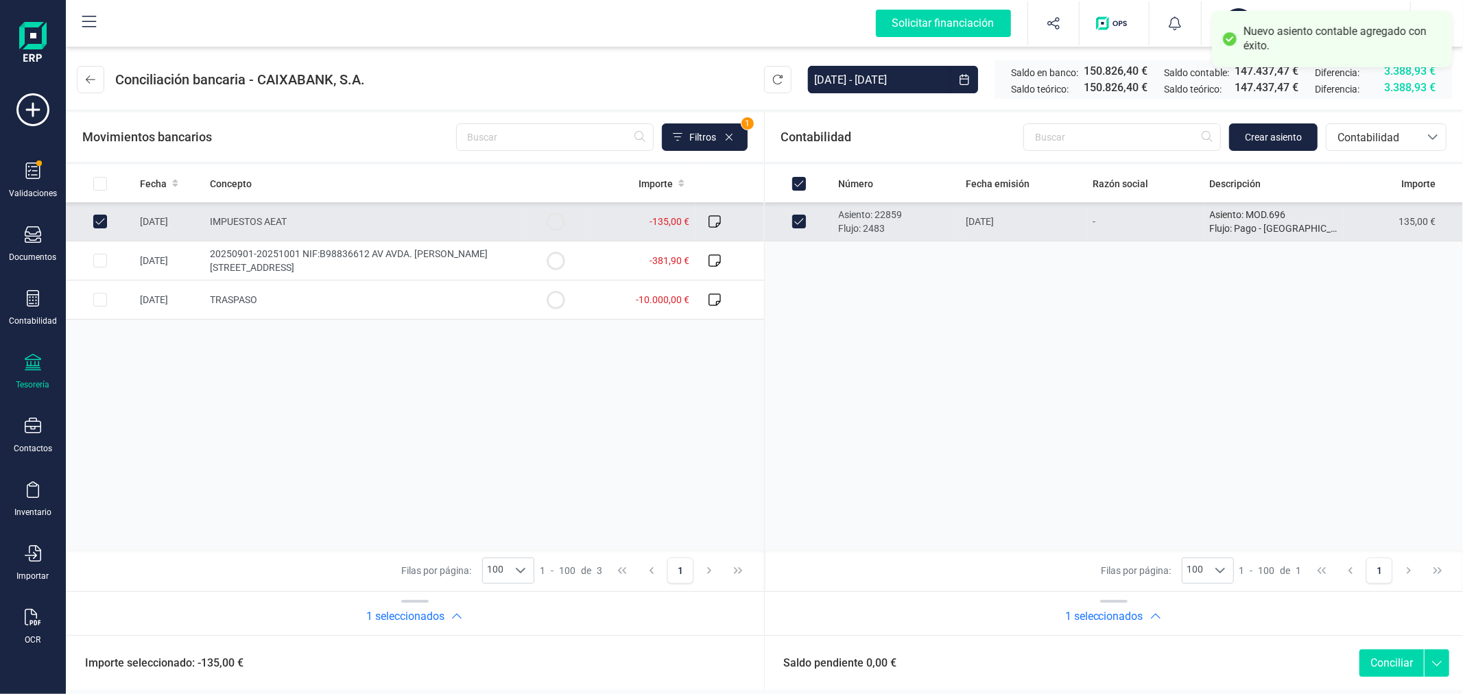
click at [1376, 667] on button "Conciliar" at bounding box center [1391, 662] width 64 height 27
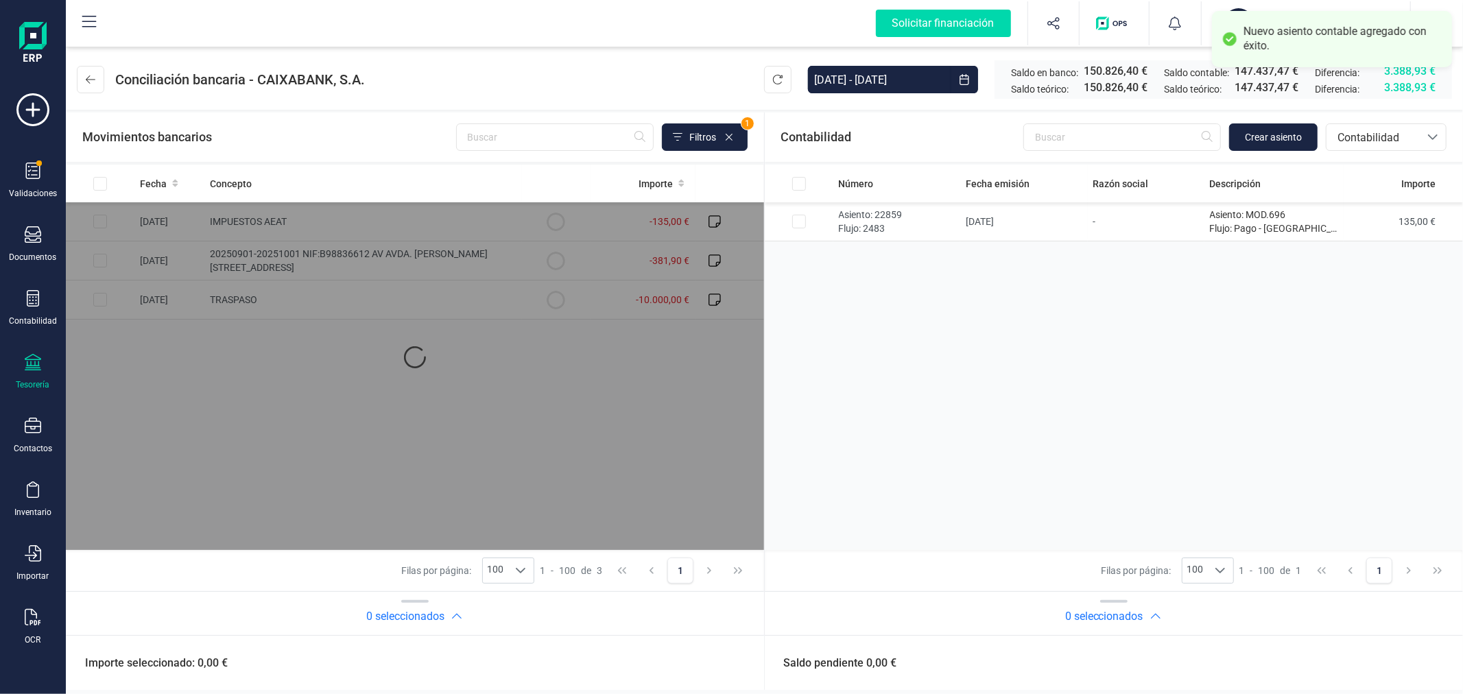
checkbox input "false"
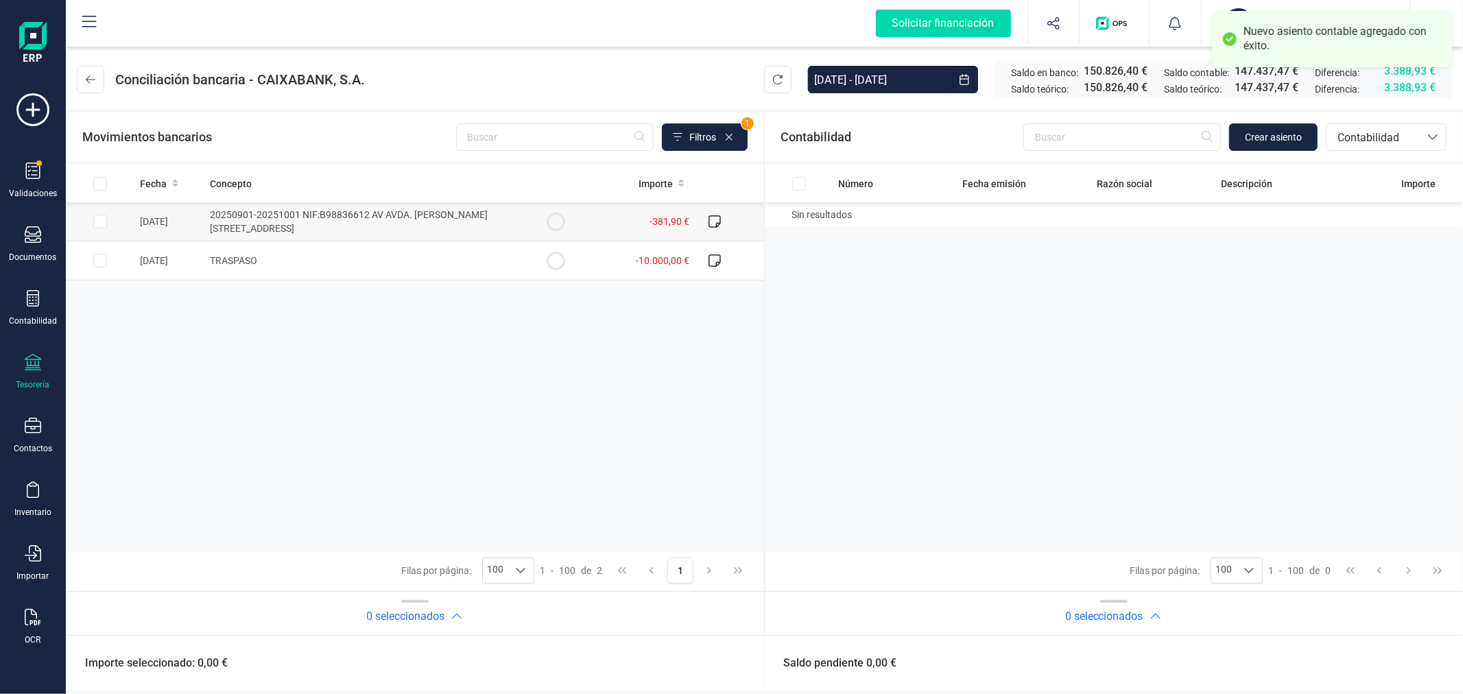
click at [100, 225] on input "Row Selected f9fb93ca-8beb-4dd6-baa5-aea393112d88" at bounding box center [100, 222] width 14 height 14
checkbox input "true"
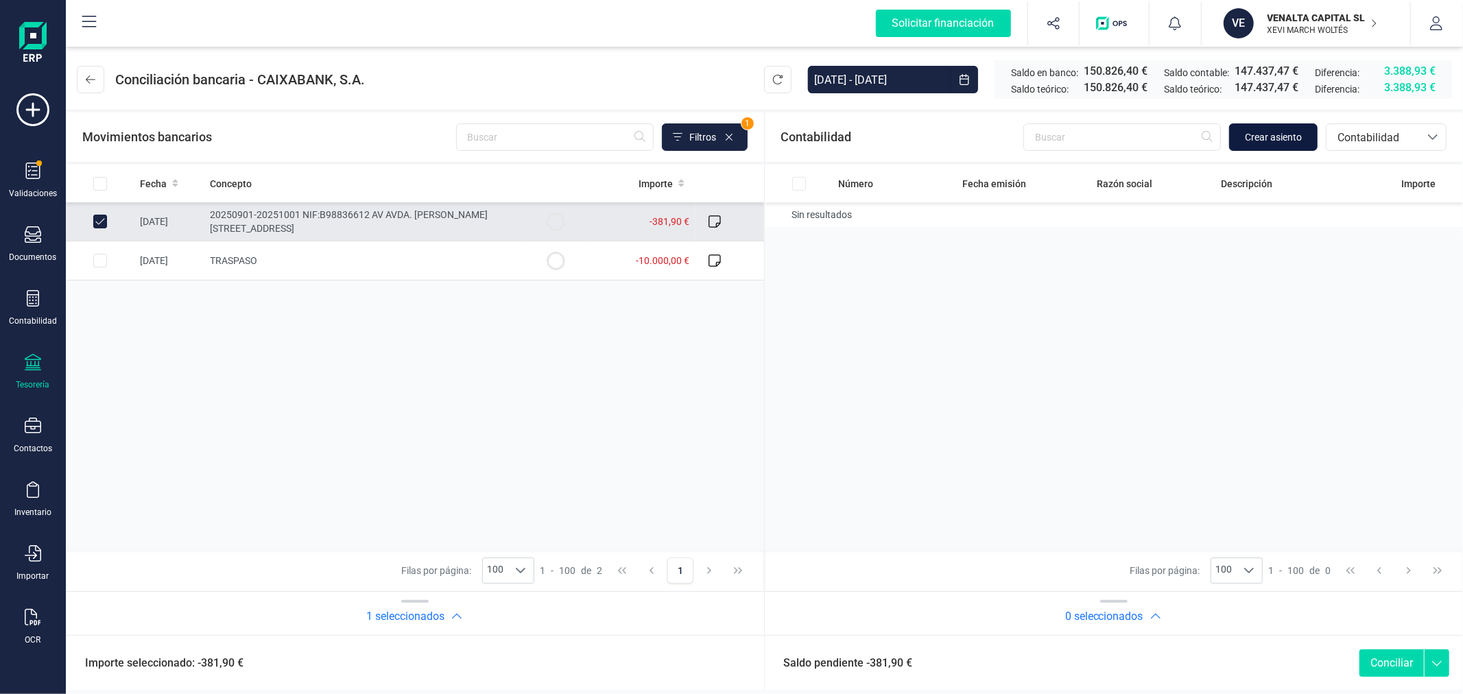
click at [1272, 136] on span "Crear asiento" at bounding box center [1273, 137] width 57 height 14
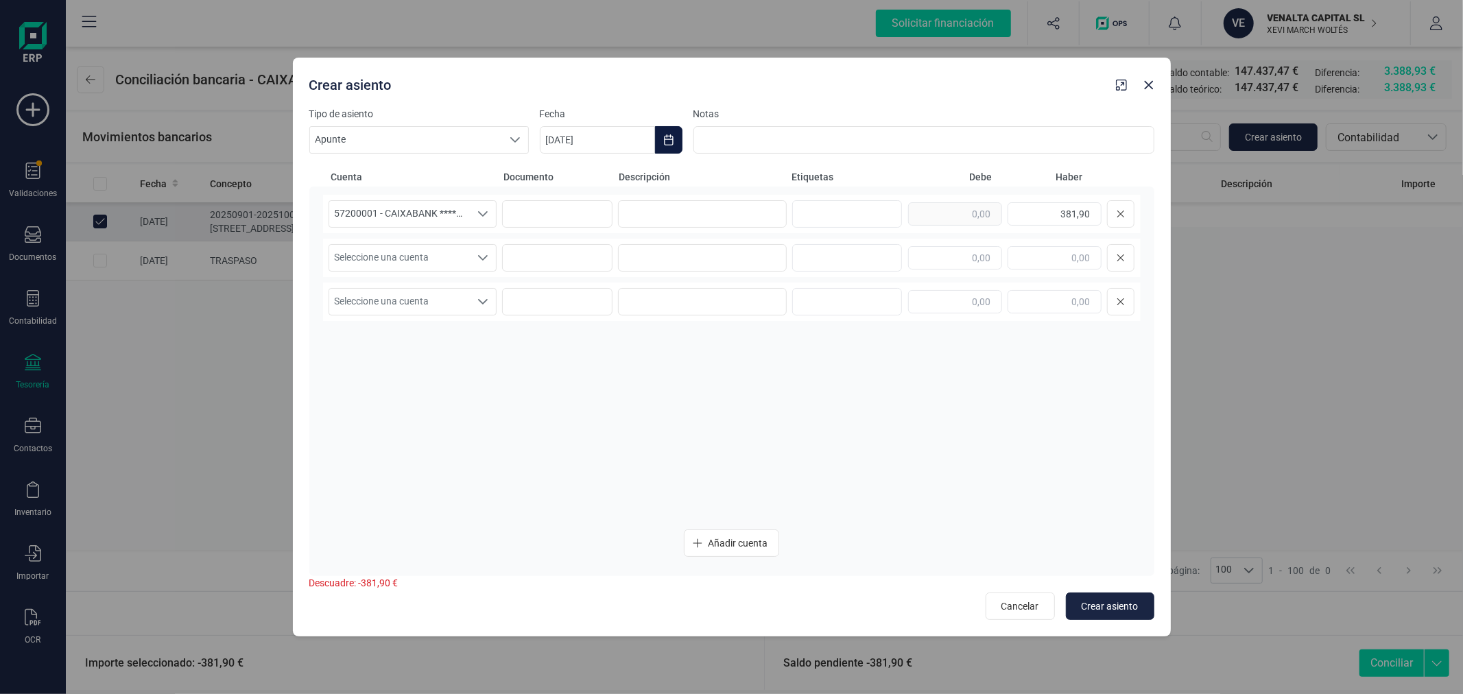
click at [658, 137] on button "Choose Date" at bounding box center [668, 139] width 27 height 27
click at [668, 255] on span "3" at bounding box center [673, 261] width 27 height 27
type input "[DATE]"
click at [697, 210] on input at bounding box center [702, 213] width 169 height 27
type input "SEGURO MEDICO"
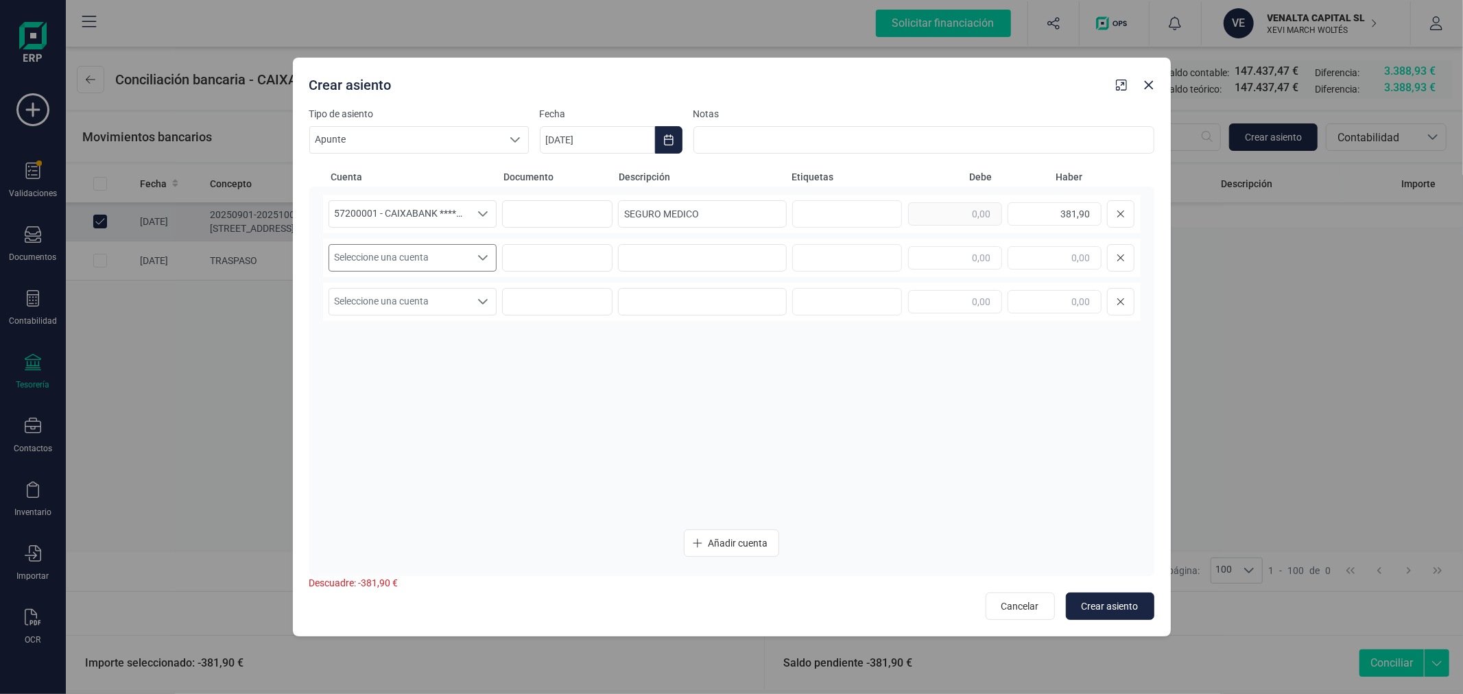
click at [430, 267] on span "Seleccione una cuenta" at bounding box center [399, 258] width 141 height 26
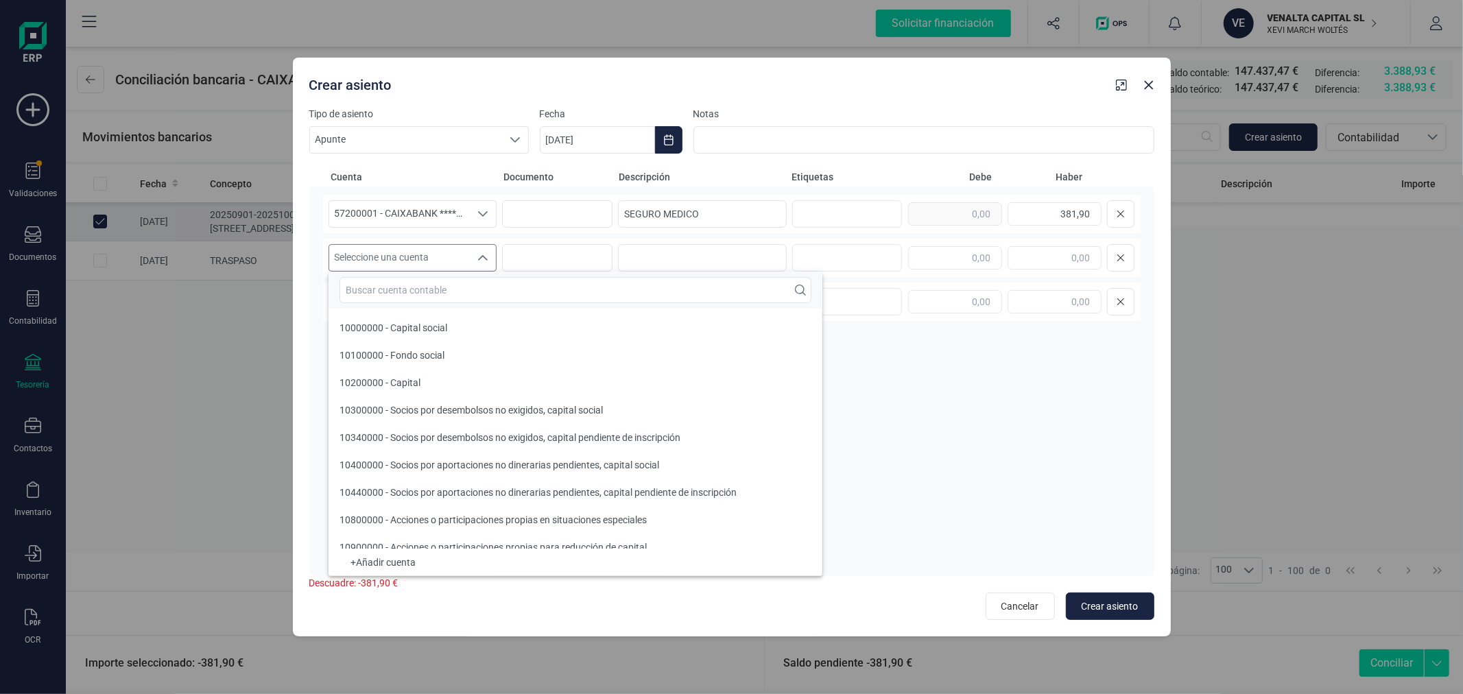
click at [461, 290] on input "text" at bounding box center [575, 290] width 472 height 26
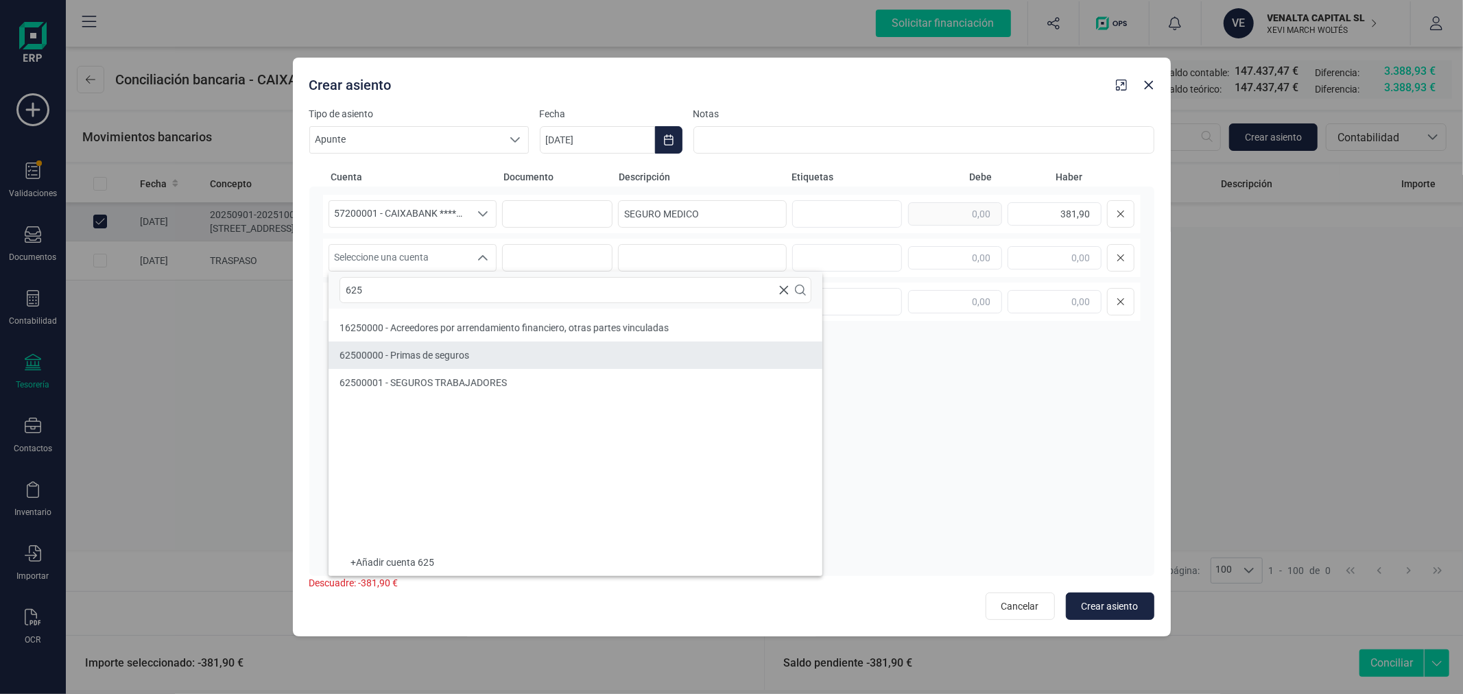
type input "625"
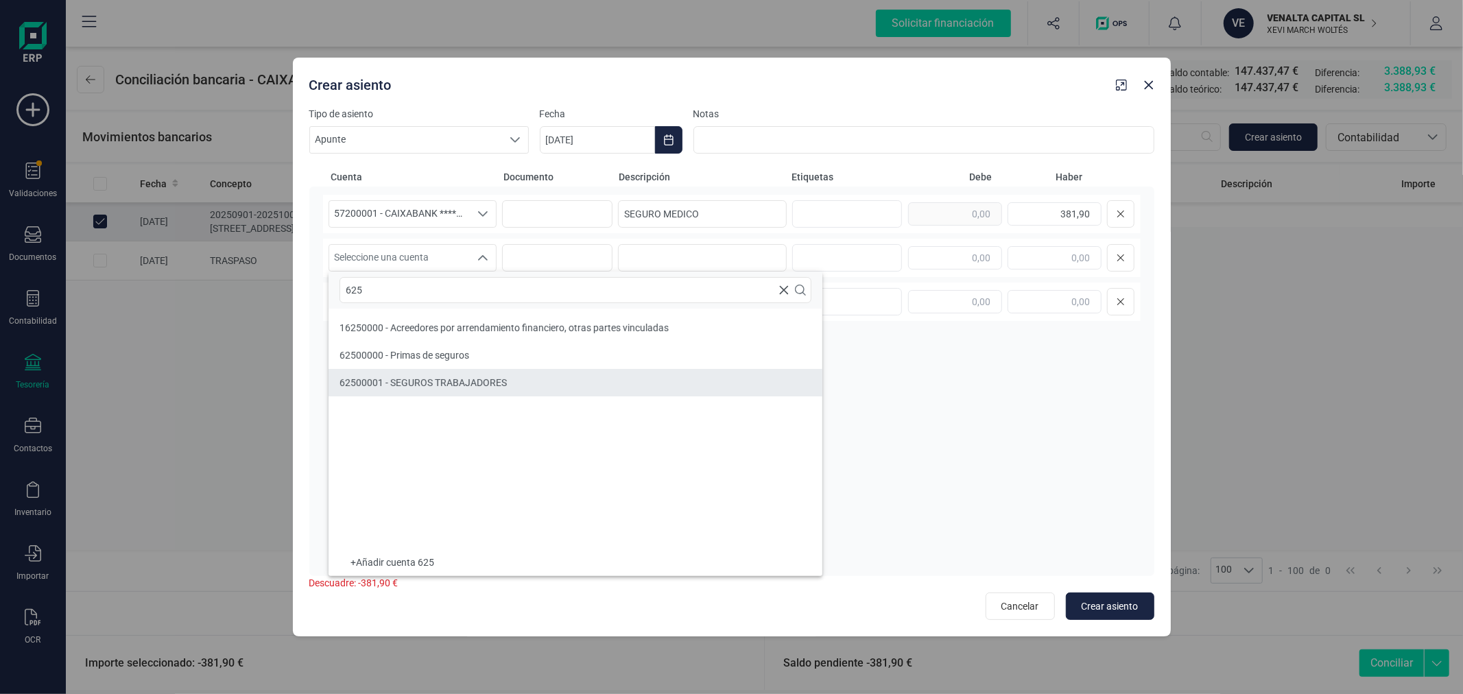
click at [489, 372] on li "62500001 - SEGUROS TRABAJADORES" at bounding box center [575, 382] width 494 height 27
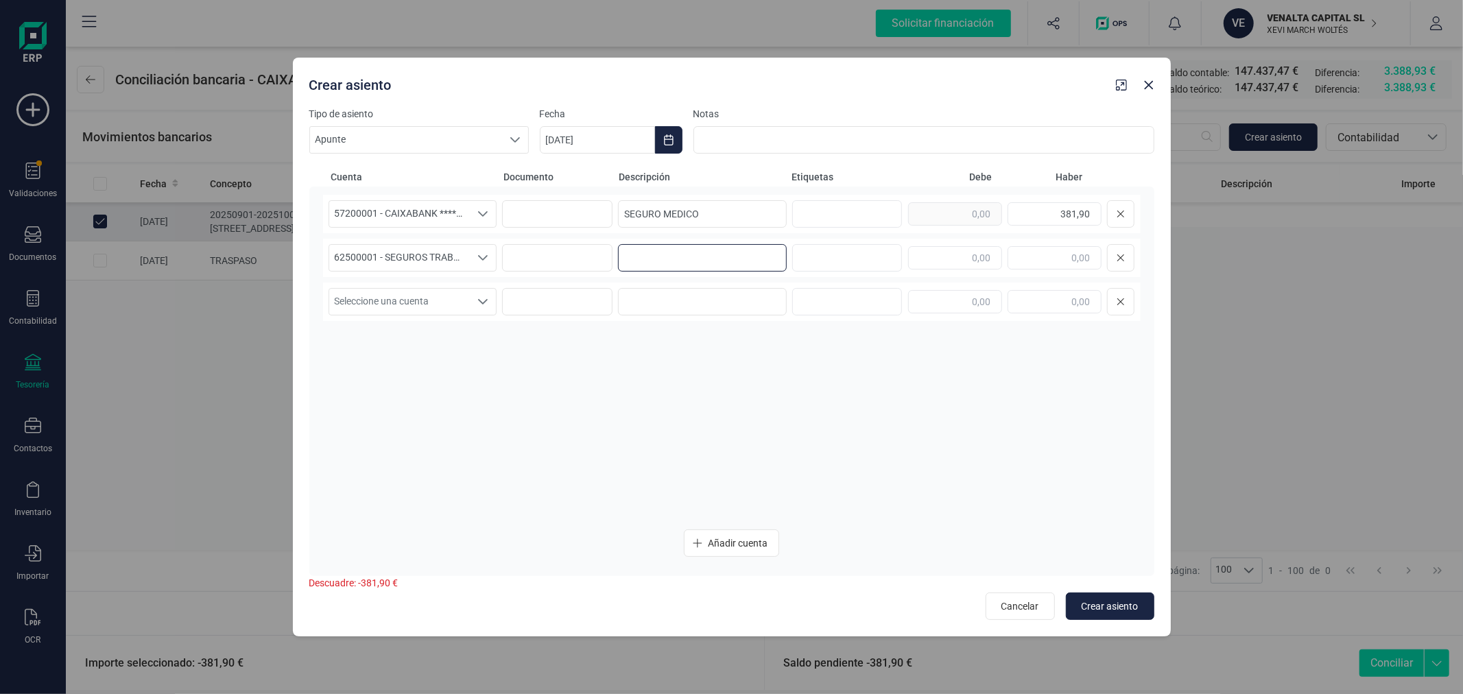
paste input "SEGURO MEDICO"
type input "SEGURO MEDICO"
type input "381,90"
click at [1114, 602] on span "Crear asiento" at bounding box center [1109, 606] width 57 height 14
type input "22/09/2025"
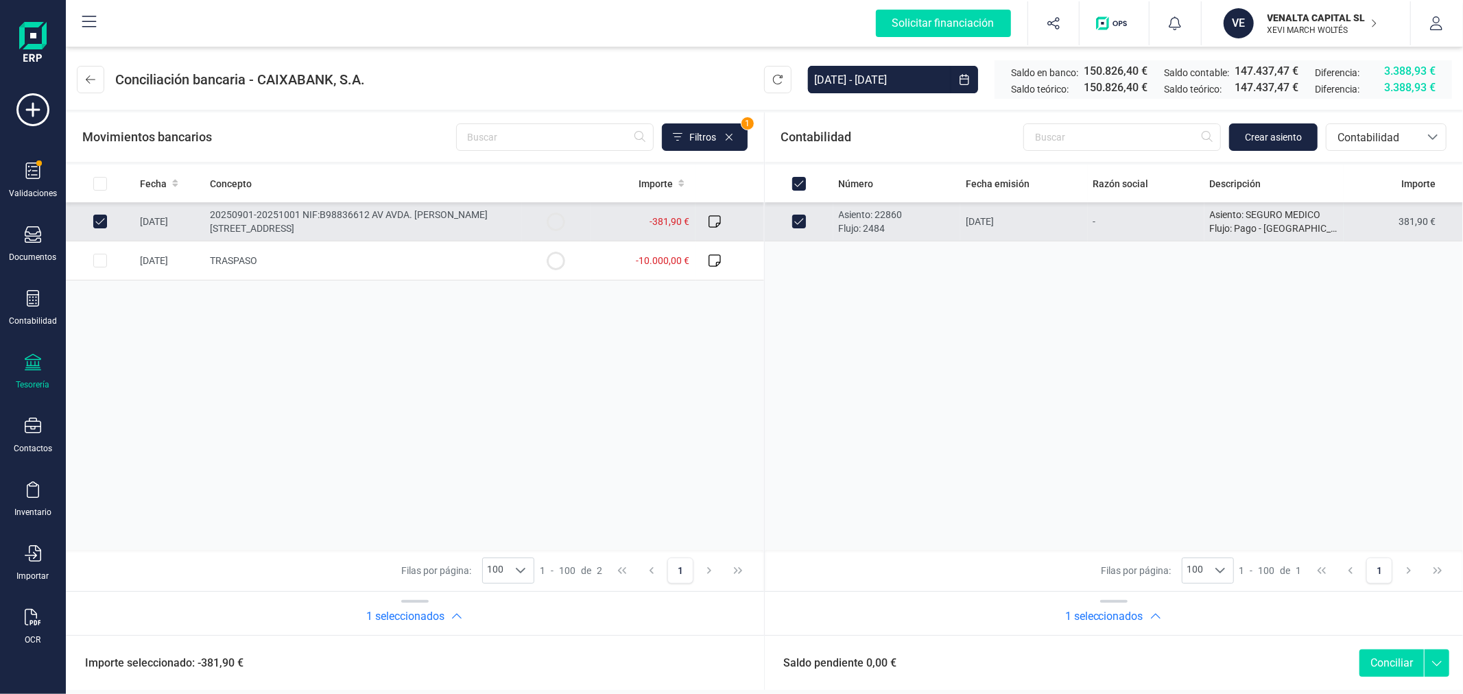
click at [1393, 664] on button "Conciliar" at bounding box center [1391, 662] width 64 height 27
checkbox input "false"
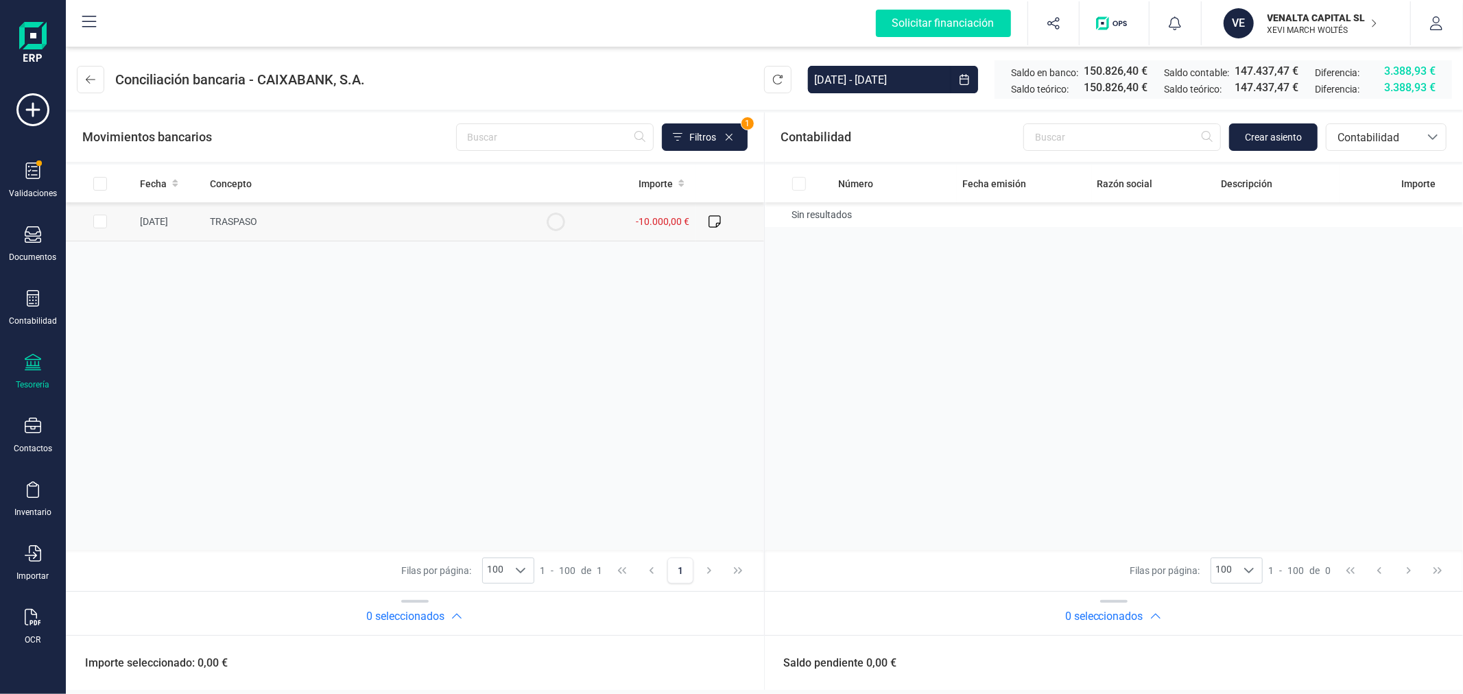
click at [101, 217] on input "Row Selected 1c3736b6-b751-410b-80fe-b831ee688c57" at bounding box center [100, 222] width 14 height 14
checkbox input "true"
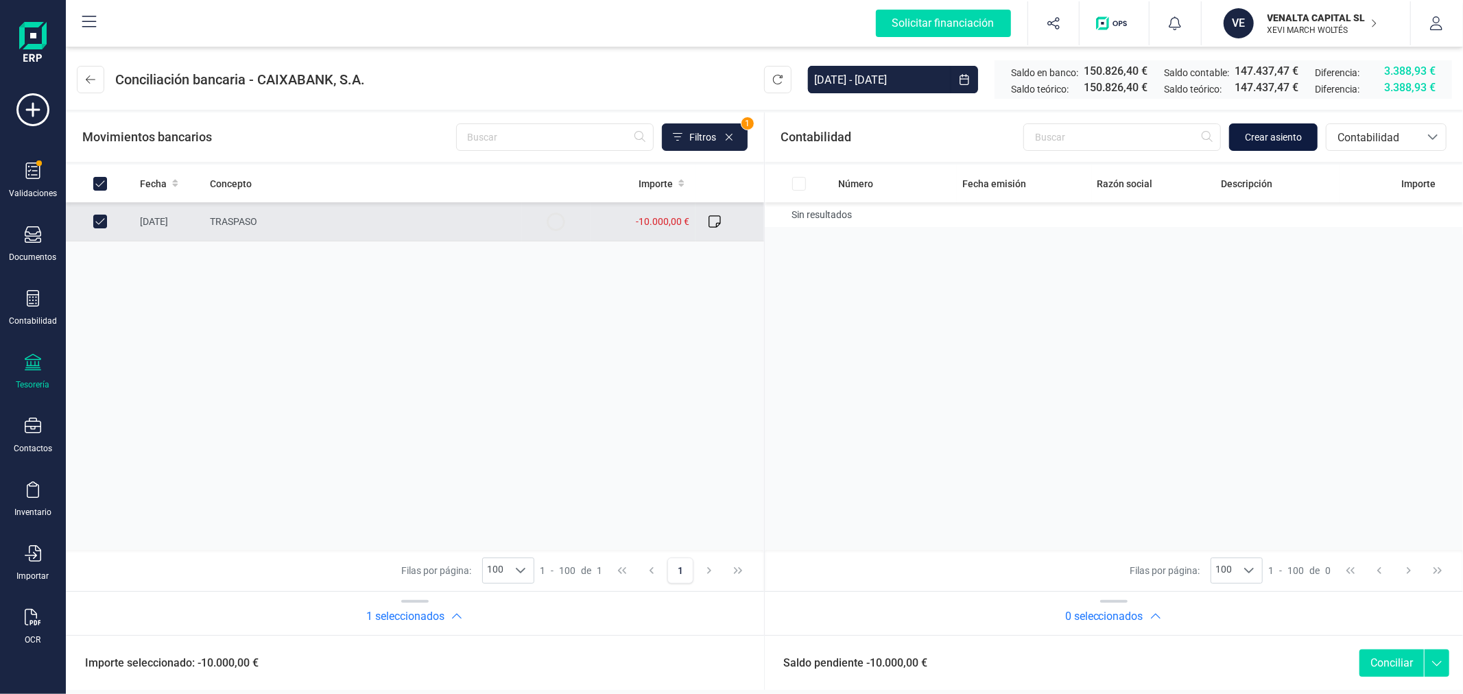
click at [1284, 141] on span "Crear asiento" at bounding box center [1273, 137] width 57 height 14
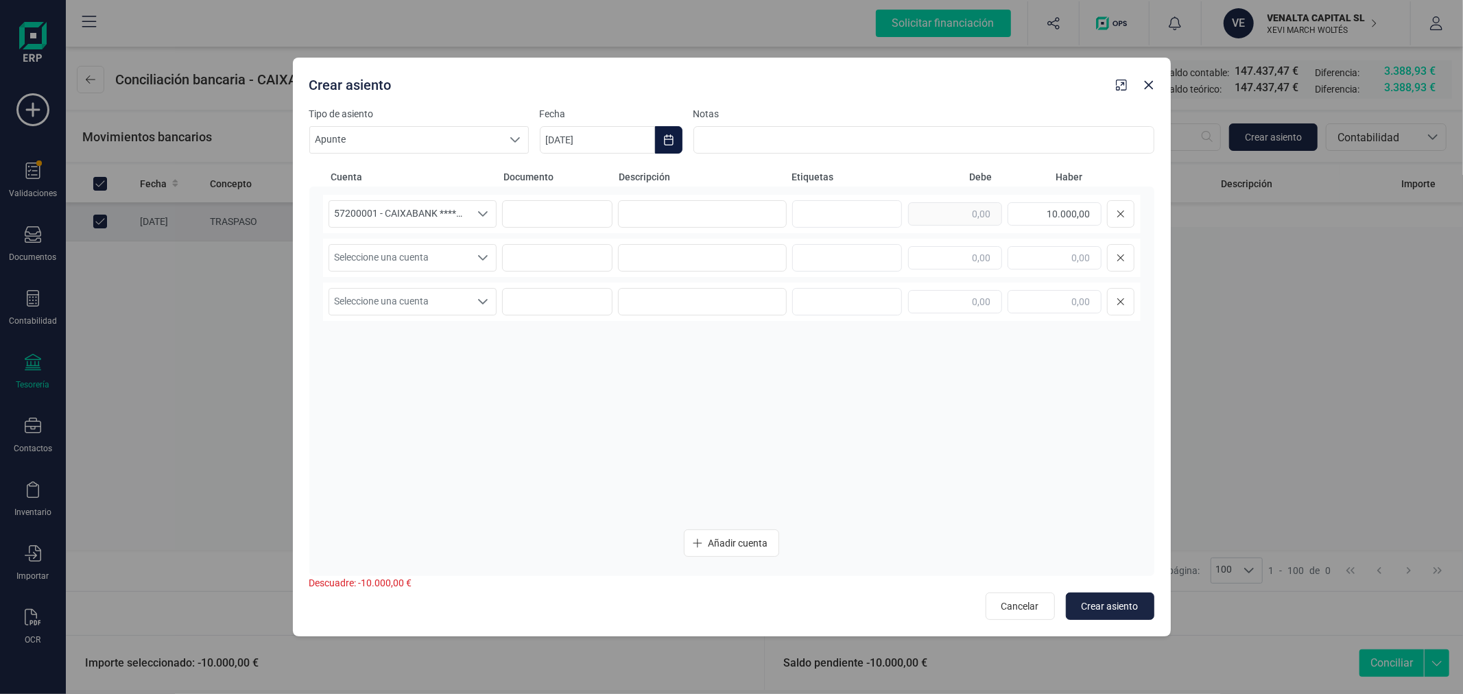
click at [672, 136] on icon "Choose Date" at bounding box center [668, 139] width 9 height 11
click at [577, 256] on span "1" at bounding box center [574, 261] width 27 height 27
type input "[DATE]"
click at [728, 209] on input at bounding box center [702, 213] width 169 height 27
type input "N"
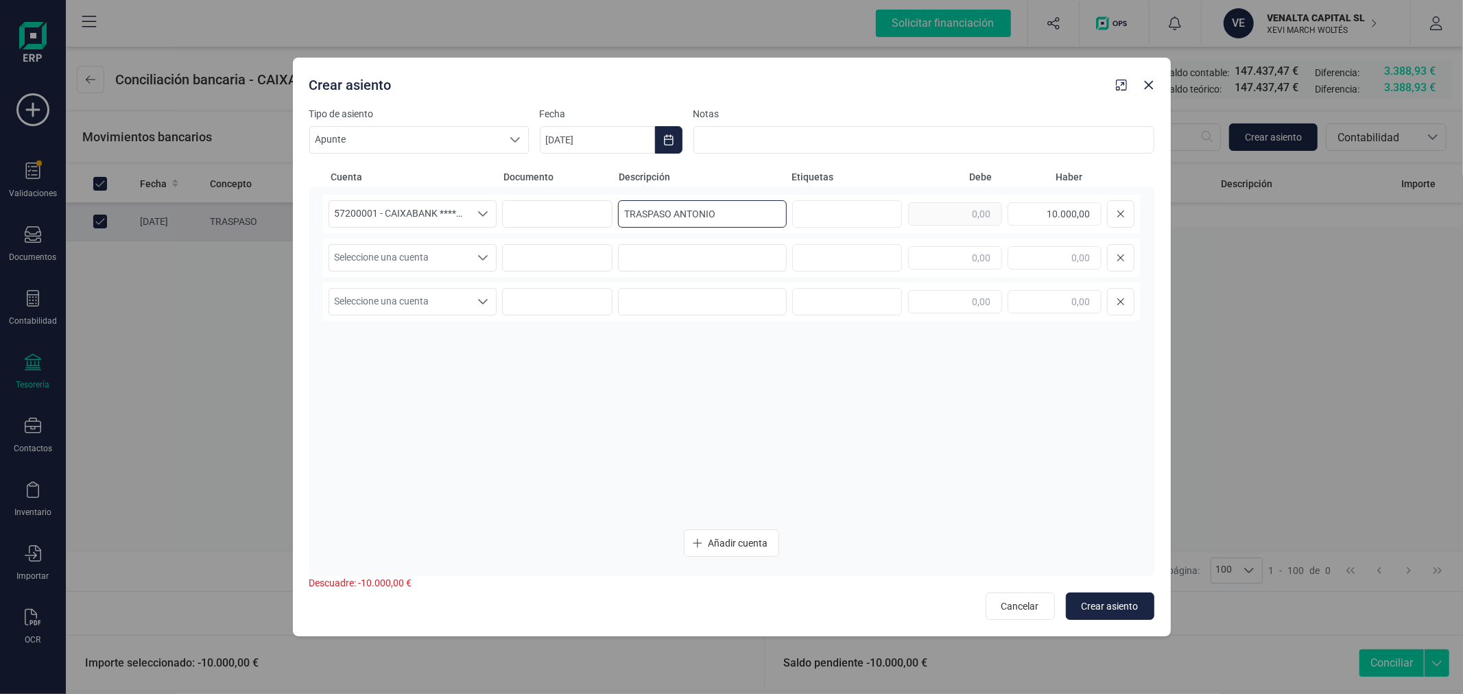
type input "TRASPASO ANTONIO"
click at [431, 254] on span "Seleccione una cuenta" at bounding box center [399, 258] width 141 height 26
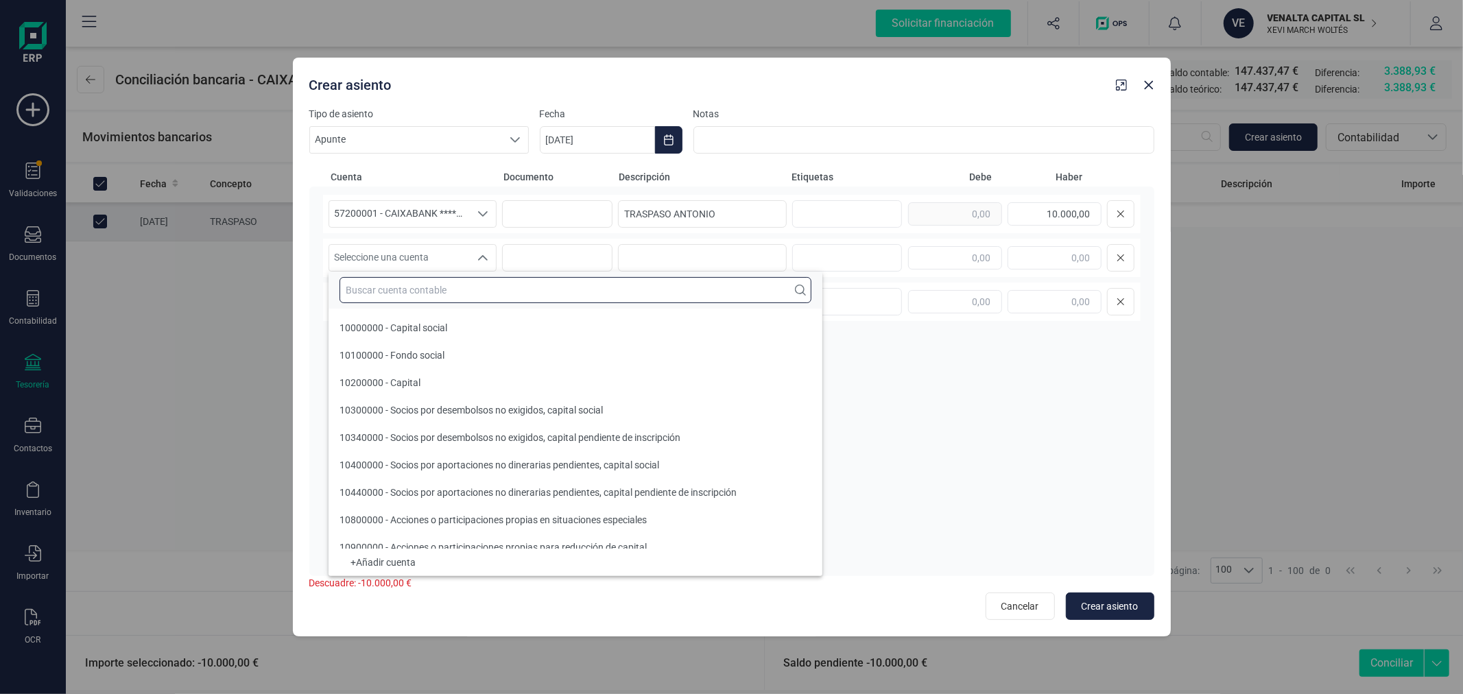
click at [440, 283] on input "text" at bounding box center [575, 290] width 472 height 26
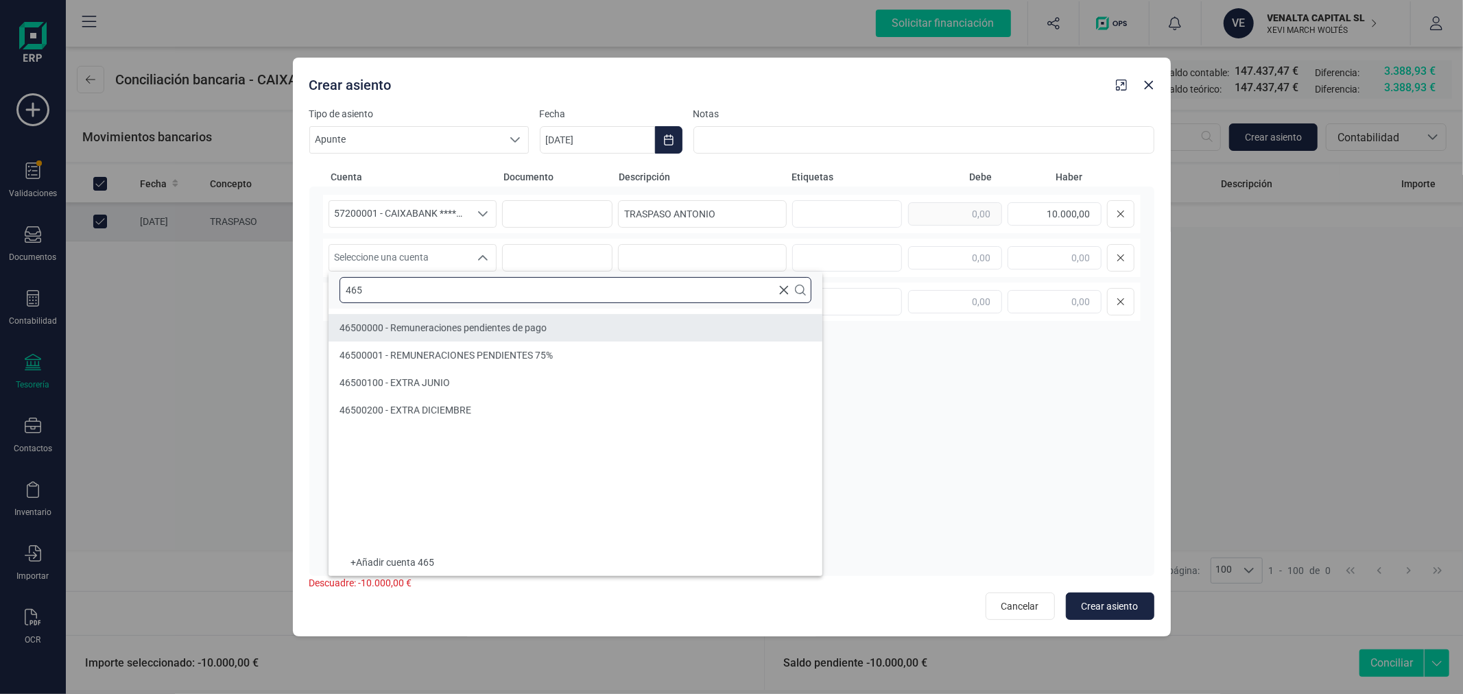
type input "465"
click at [467, 332] on span "46500000 - Remuneraciones pendientes de pago" at bounding box center [442, 327] width 207 height 11
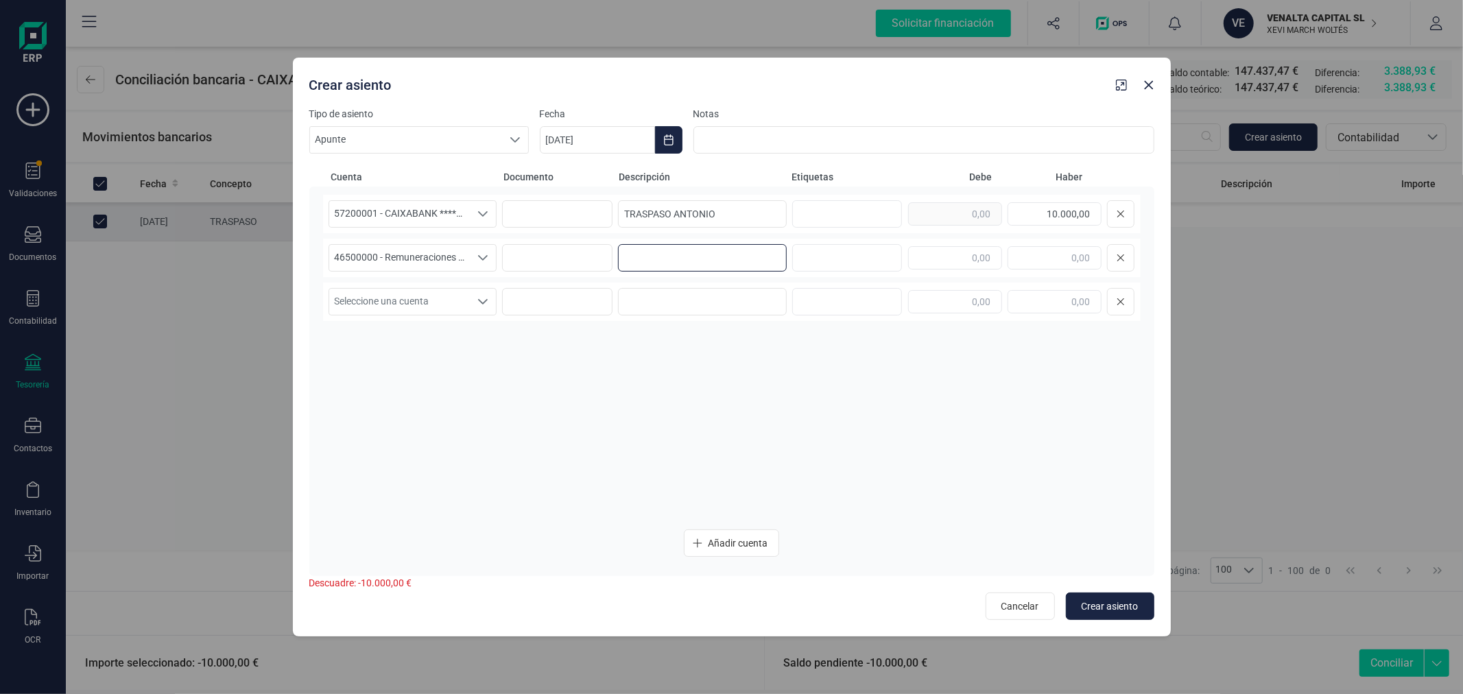
paste input "TRASPASO ANTONIO"
type input "TRASPASO ANTONIO"
type input "10.000,00"
click at [1116, 612] on span "Crear asiento" at bounding box center [1109, 606] width 57 height 14
type input "22/09/2025"
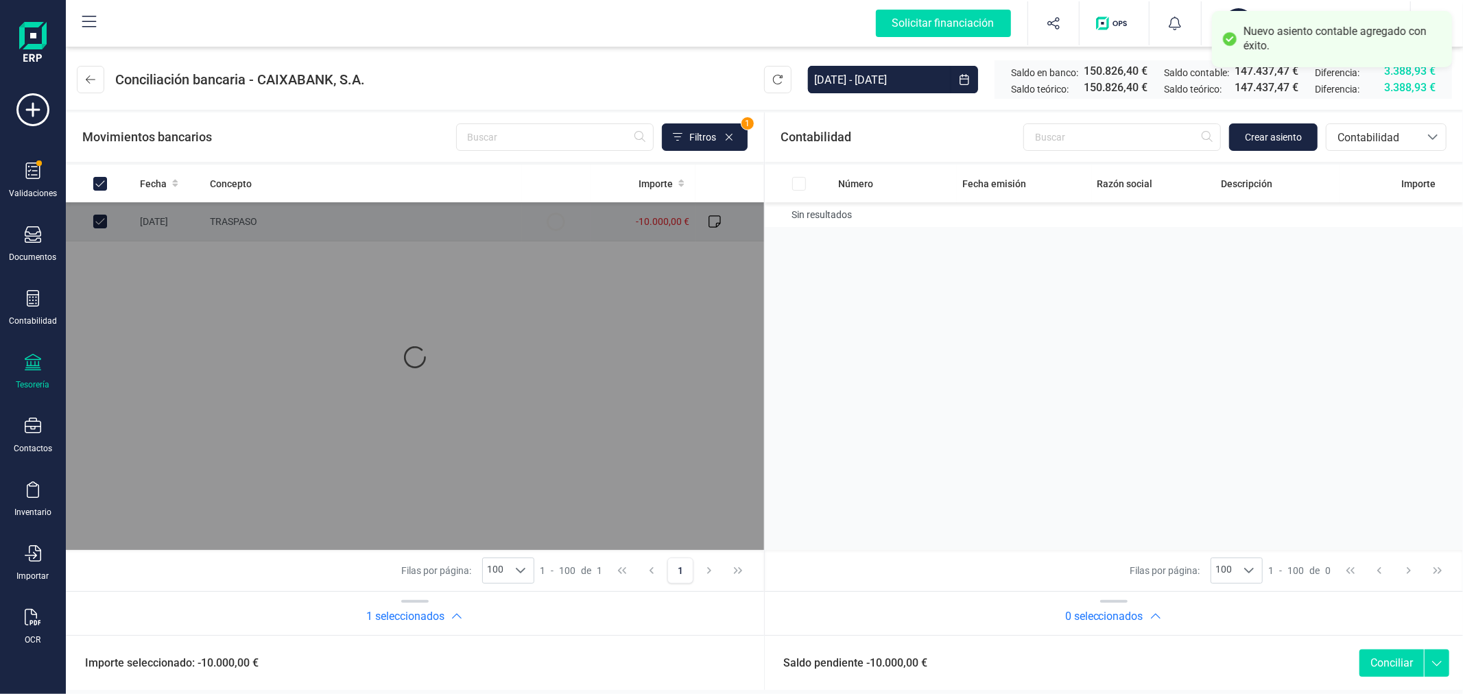
checkbox input "true"
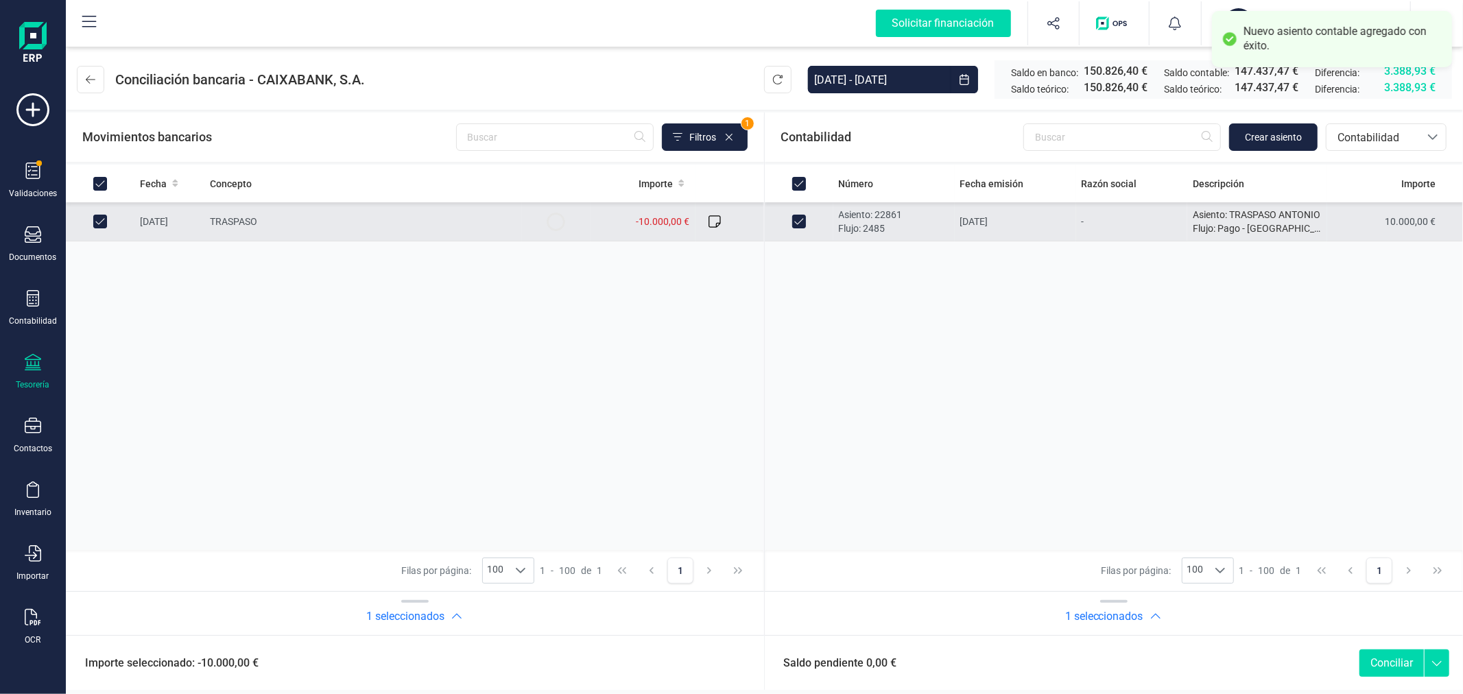
click at [1402, 666] on button "Conciliar" at bounding box center [1391, 662] width 64 height 27
checkbox input "false"
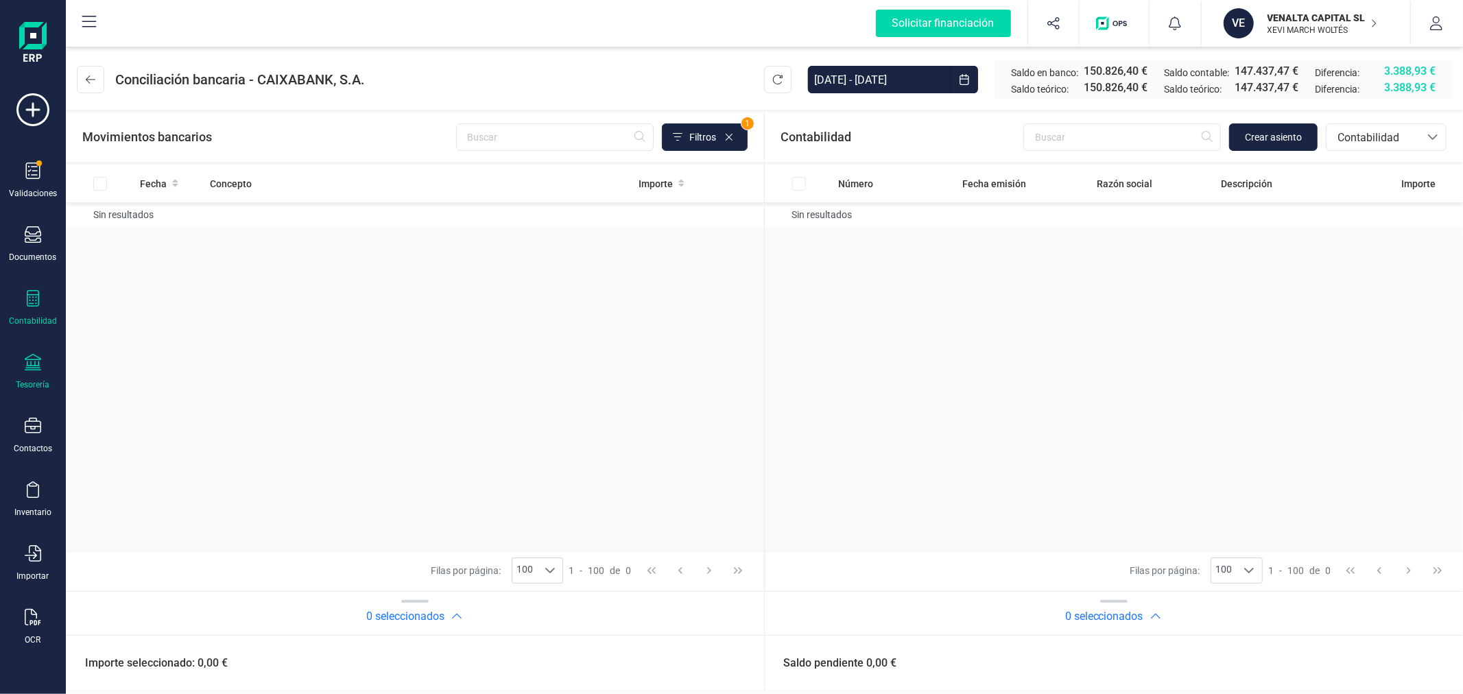
click at [44, 321] on div "Contabilidad" at bounding box center [33, 320] width 48 height 11
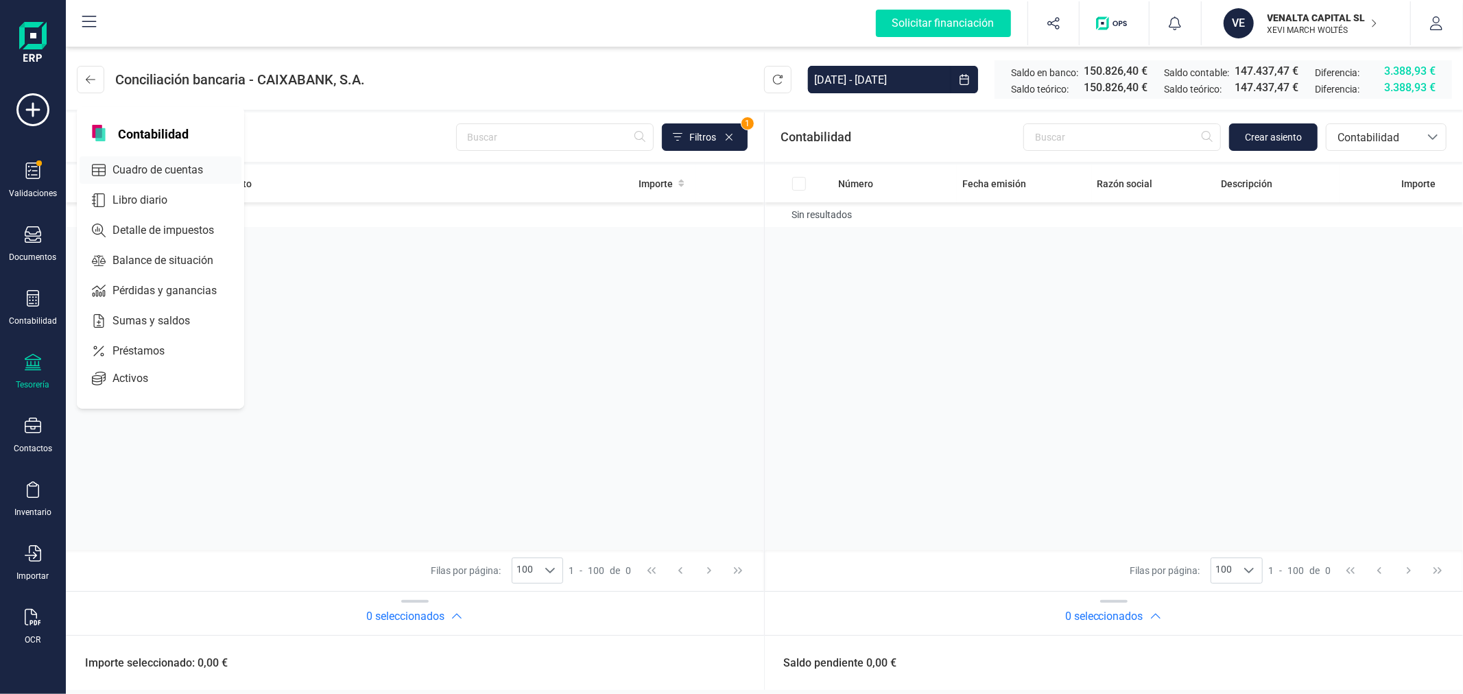
click at [193, 169] on span "Cuadro de cuentas" at bounding box center [167, 170] width 121 height 16
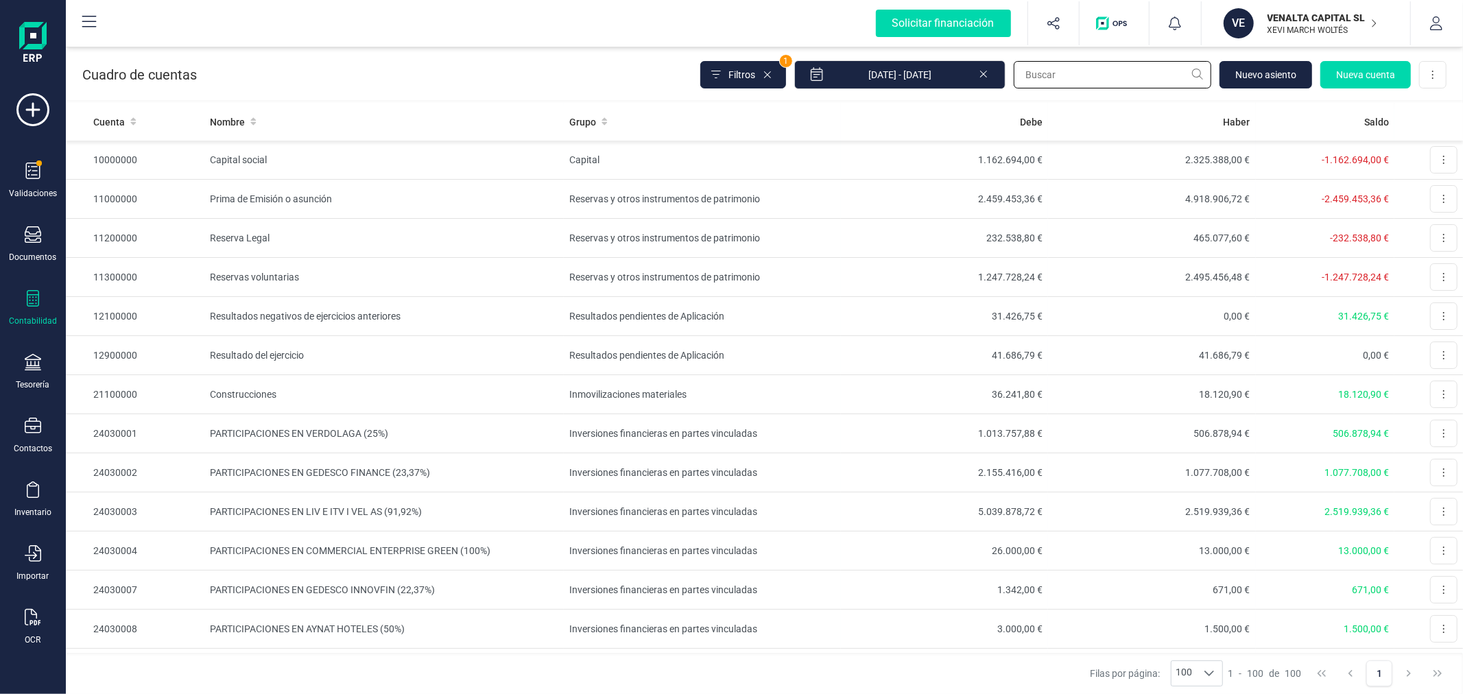
click at [1064, 77] on input "text" at bounding box center [1112, 74] width 197 height 27
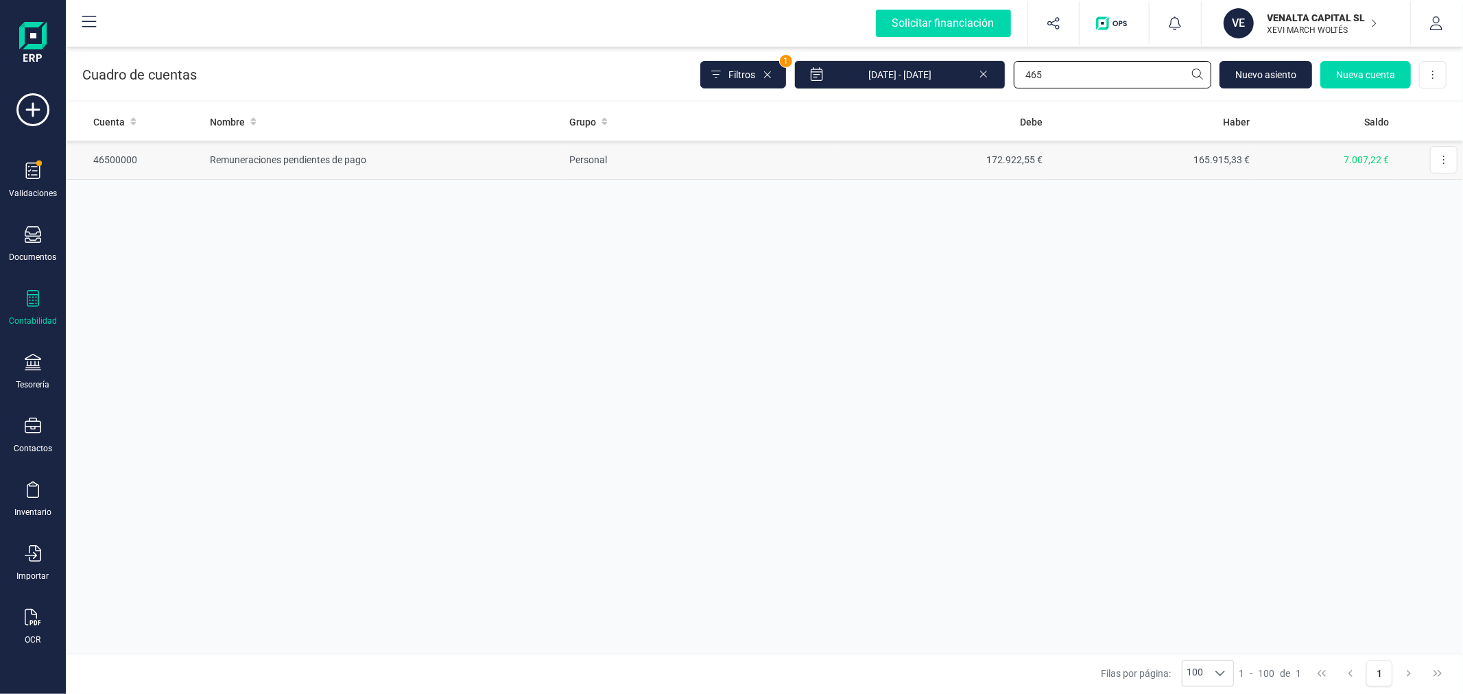
type input "465"
click at [896, 166] on td "172.922,55 €" at bounding box center [944, 160] width 208 height 39
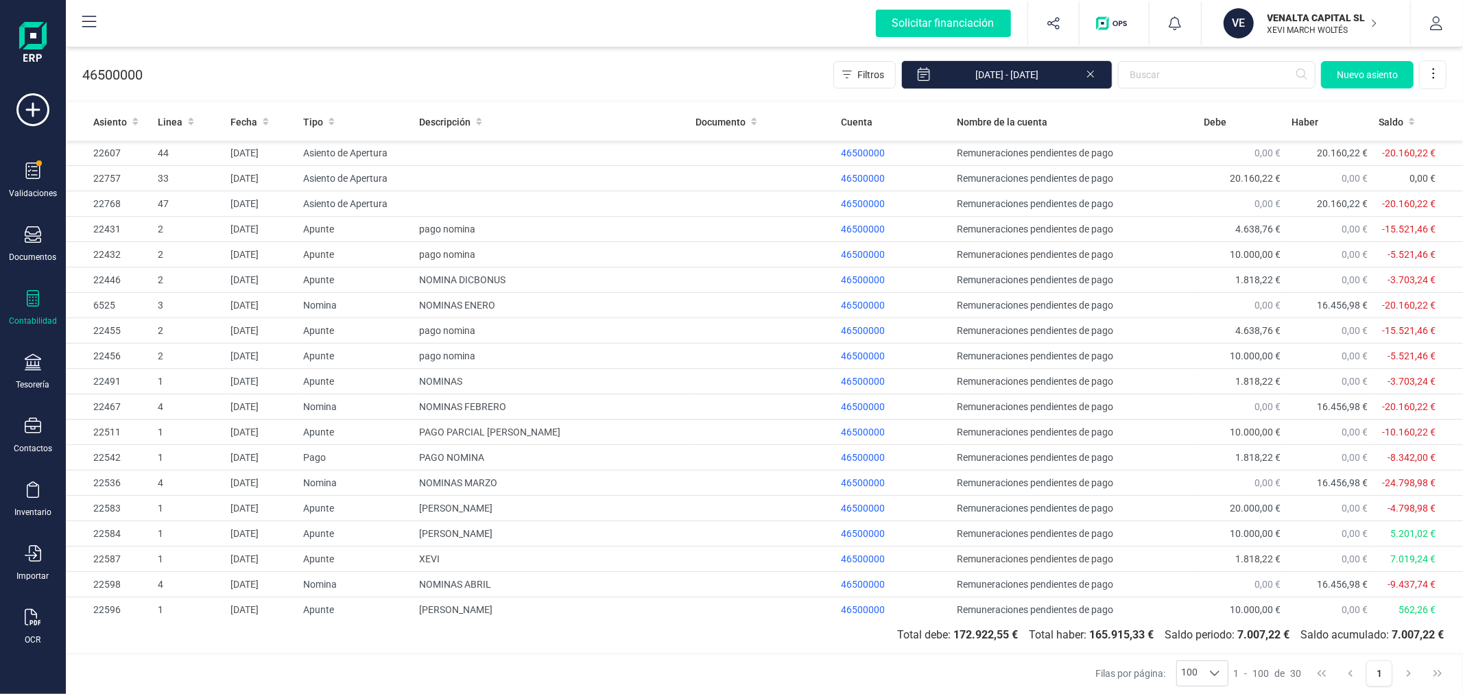
scroll to position [287, 0]
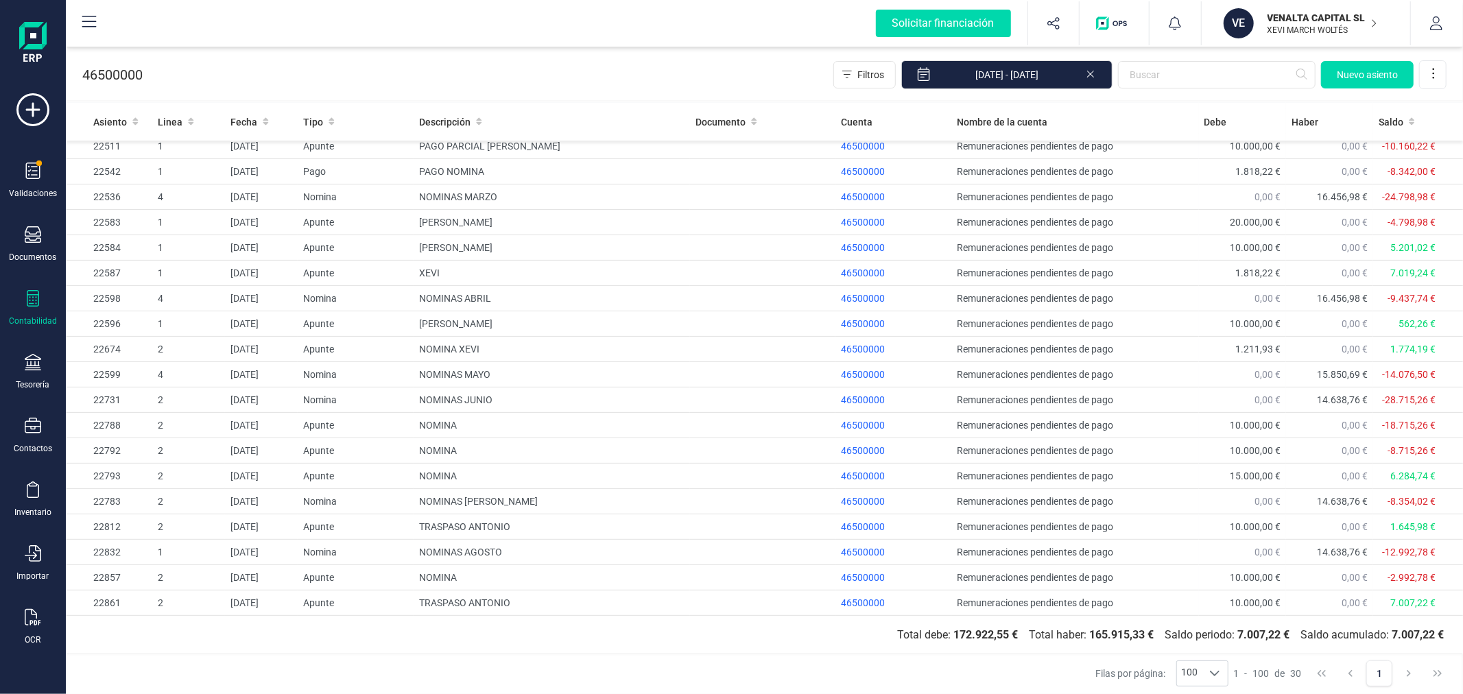
click at [1290, 21] on p "VENALTA CAPITAL SL" at bounding box center [1322, 18] width 110 height 14
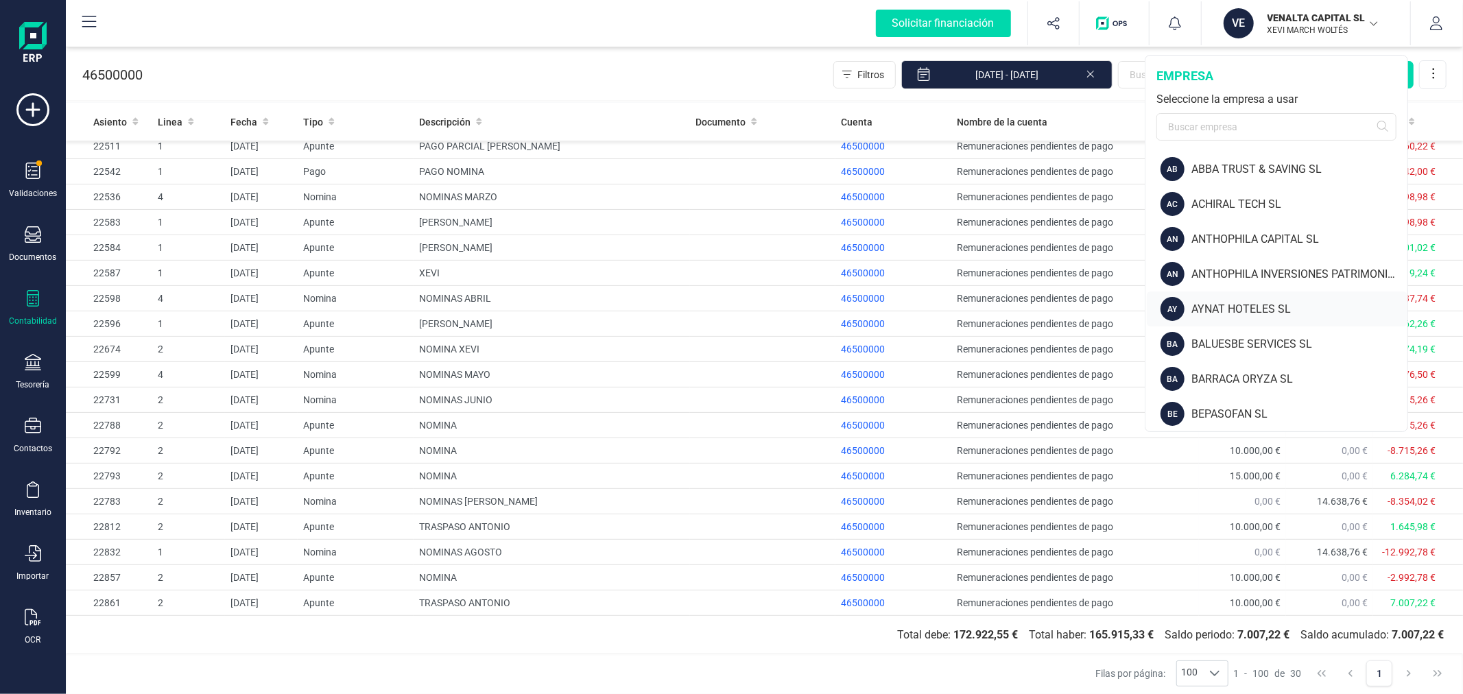
click at [1238, 304] on div "AYNAT HOTELES SL" at bounding box center [1299, 309] width 216 height 16
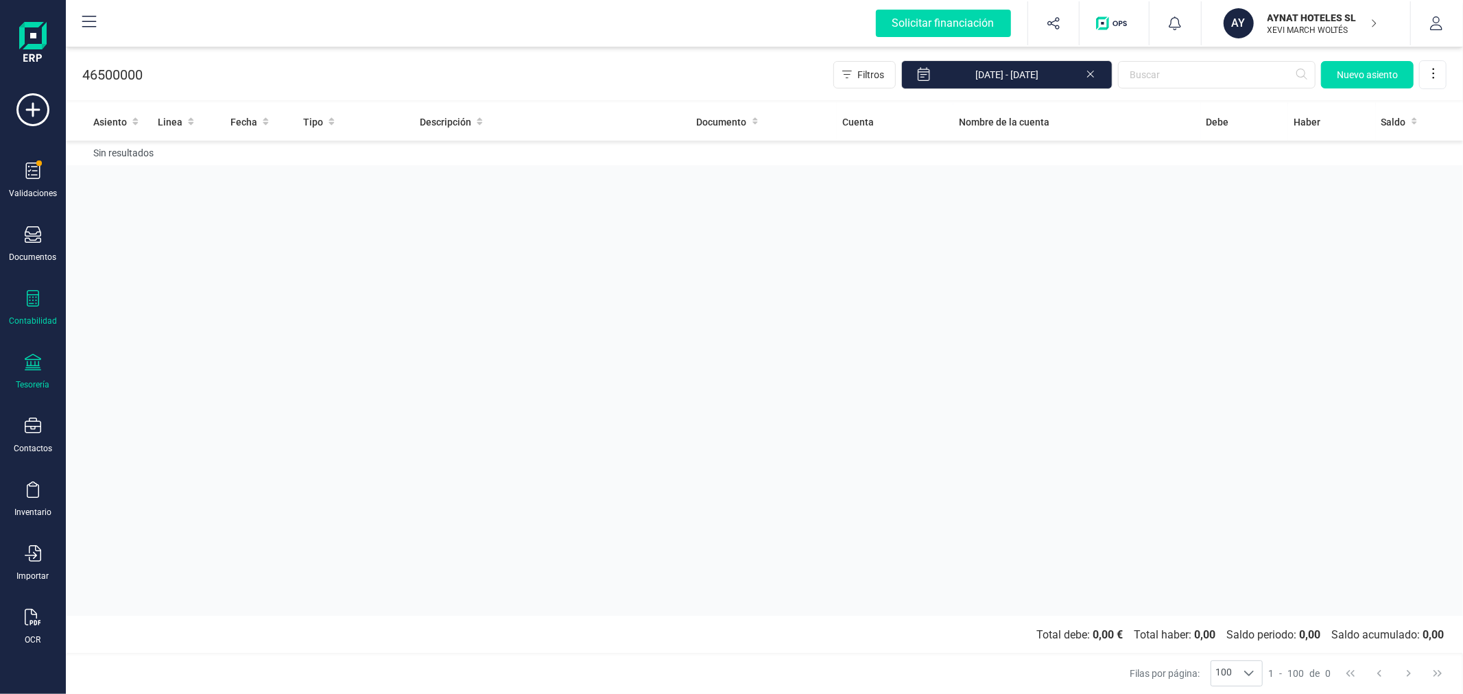
drag, startPoint x: 41, startPoint y: 379, endPoint x: 120, endPoint y: 265, distance: 137.9
click at [39, 379] on div "Tesorería" at bounding box center [32, 372] width 55 height 36
click at [176, 235] on span "Cuentas bancarias" at bounding box center [167, 234] width 121 height 16
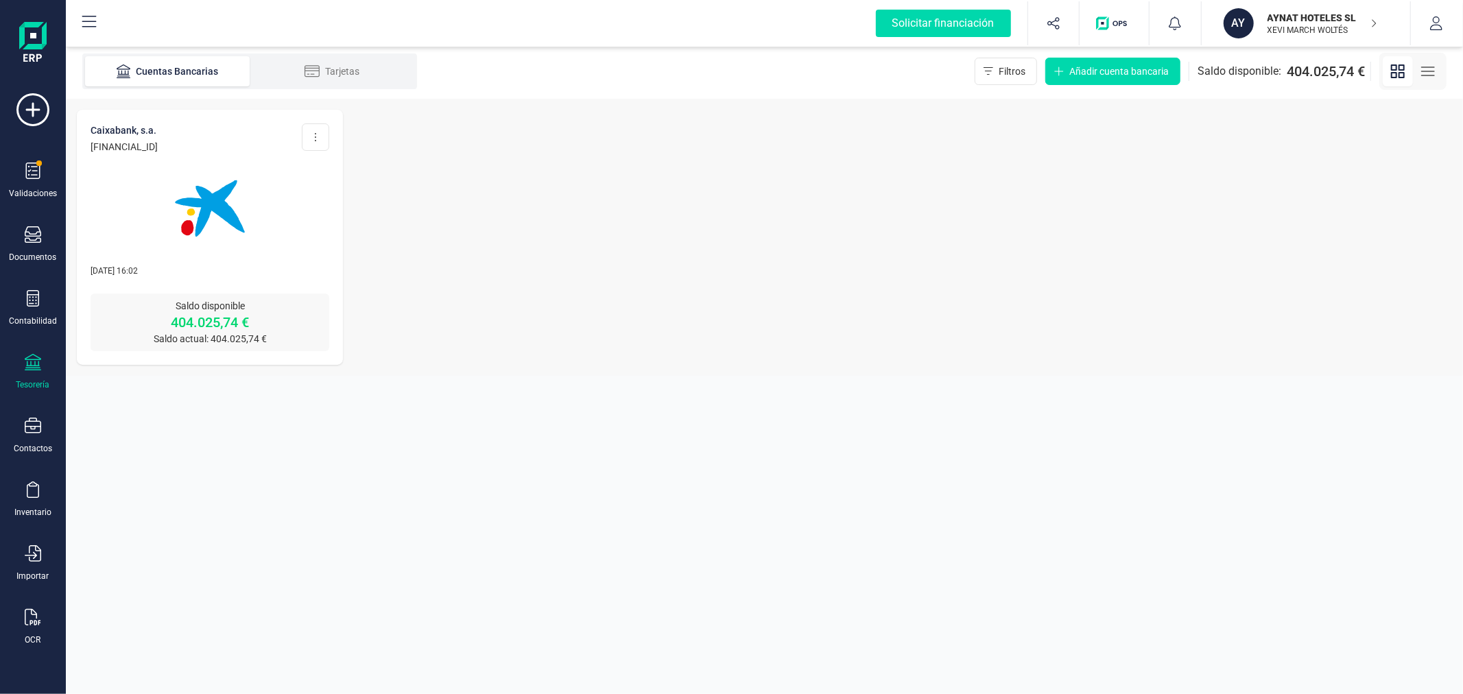
click at [189, 220] on img at bounding box center [209, 208] width 115 height 115
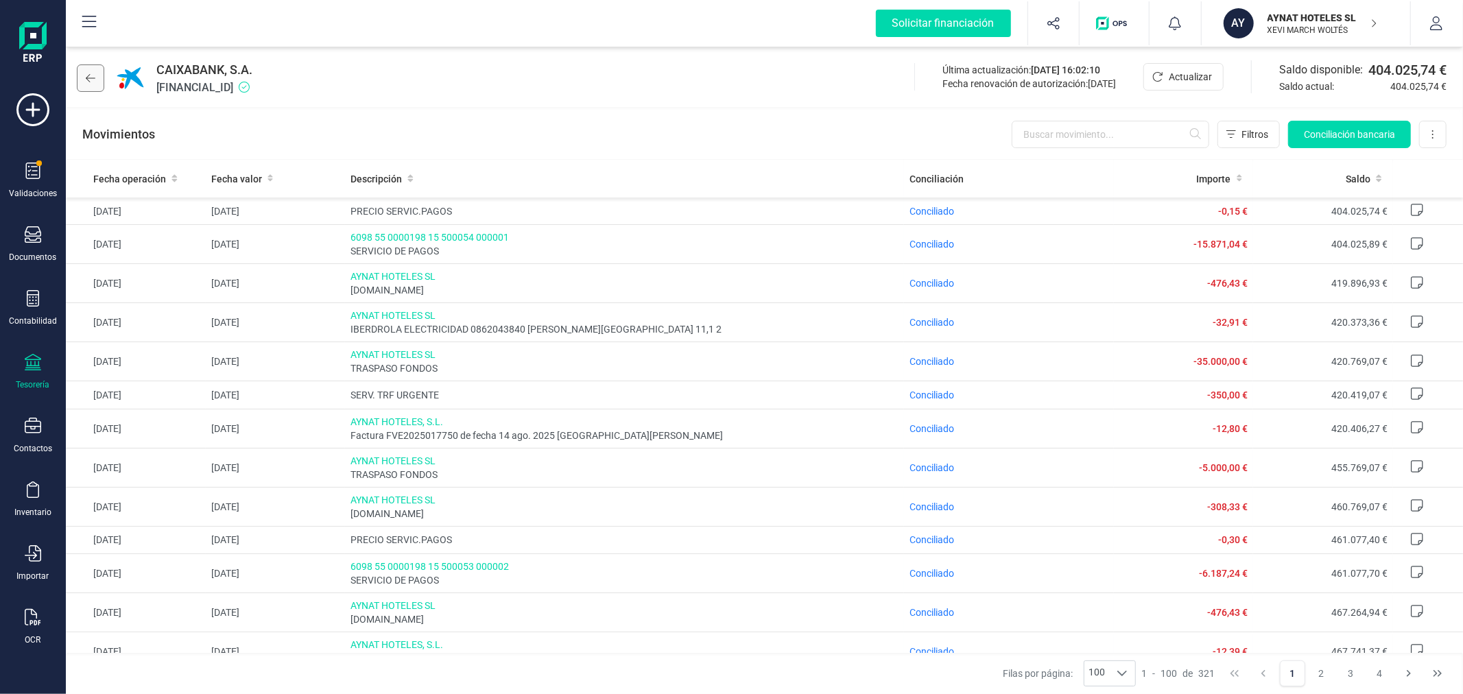
click at [88, 73] on icon at bounding box center [91, 78] width 10 height 11
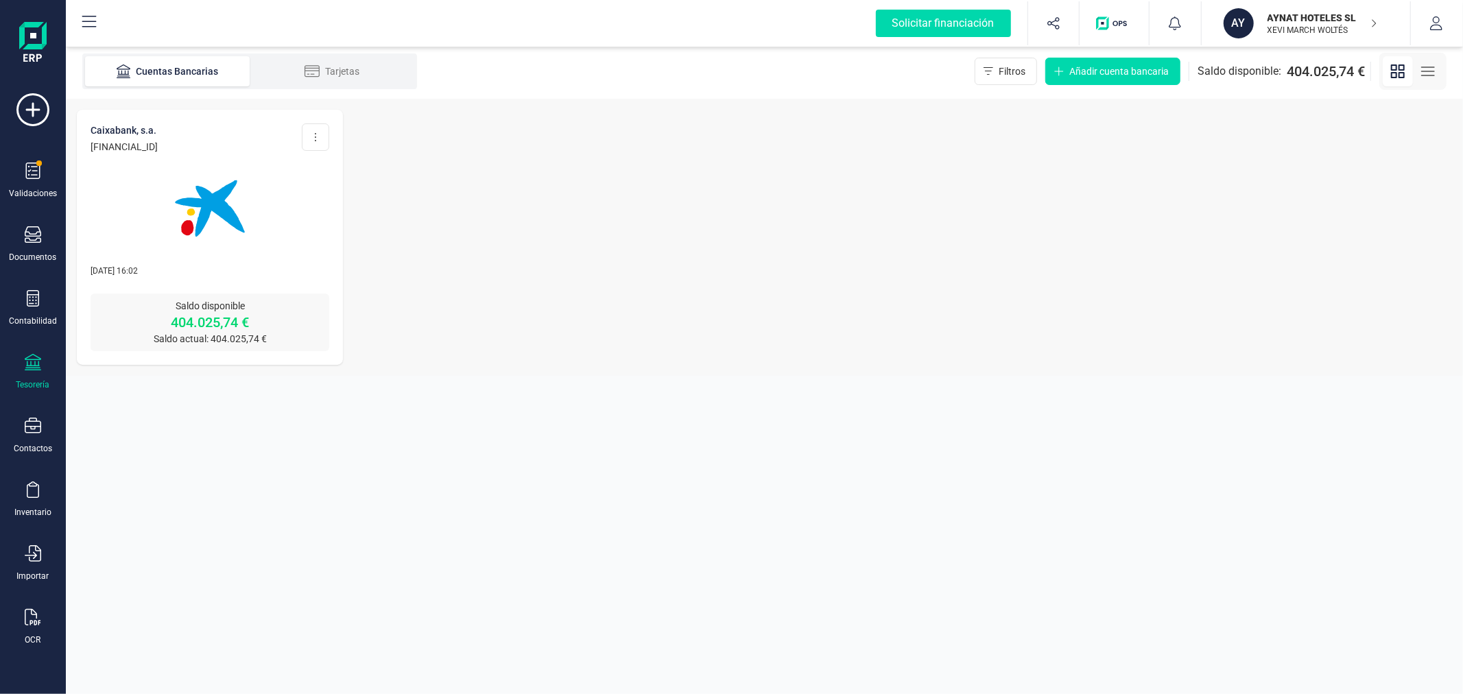
click at [1291, 30] on p "XEVI MARCH WOLTÉS" at bounding box center [1322, 30] width 110 height 11
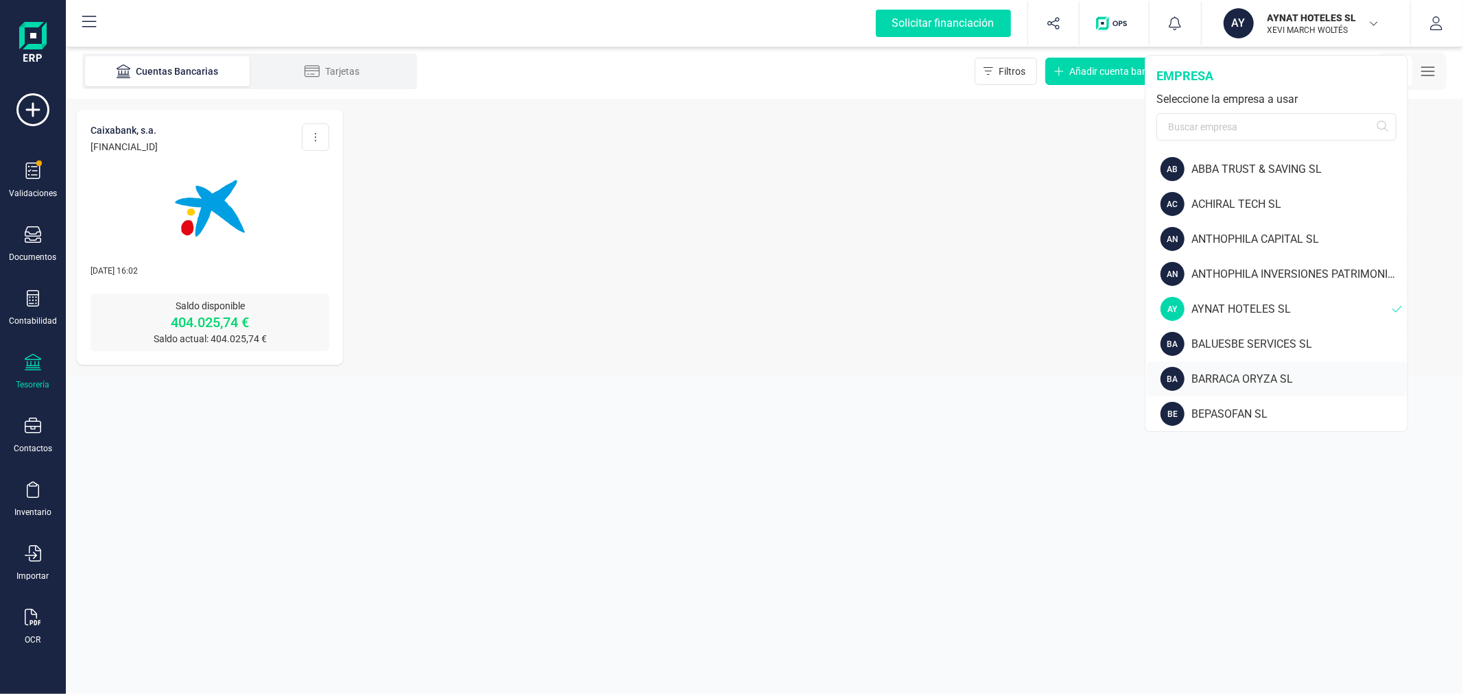
click at [1221, 378] on div "BARRACA ORYZA SL" at bounding box center [1299, 379] width 216 height 16
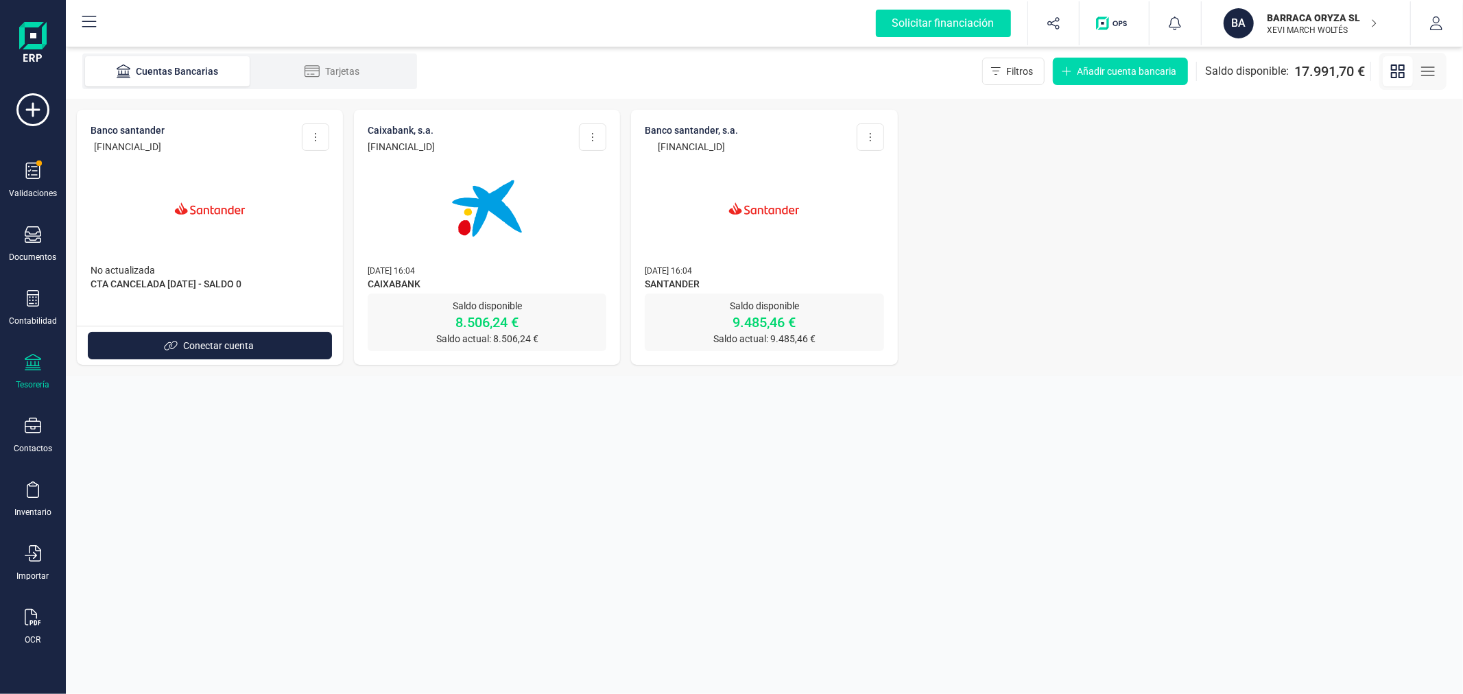
click at [490, 190] on img at bounding box center [486, 208] width 115 height 115
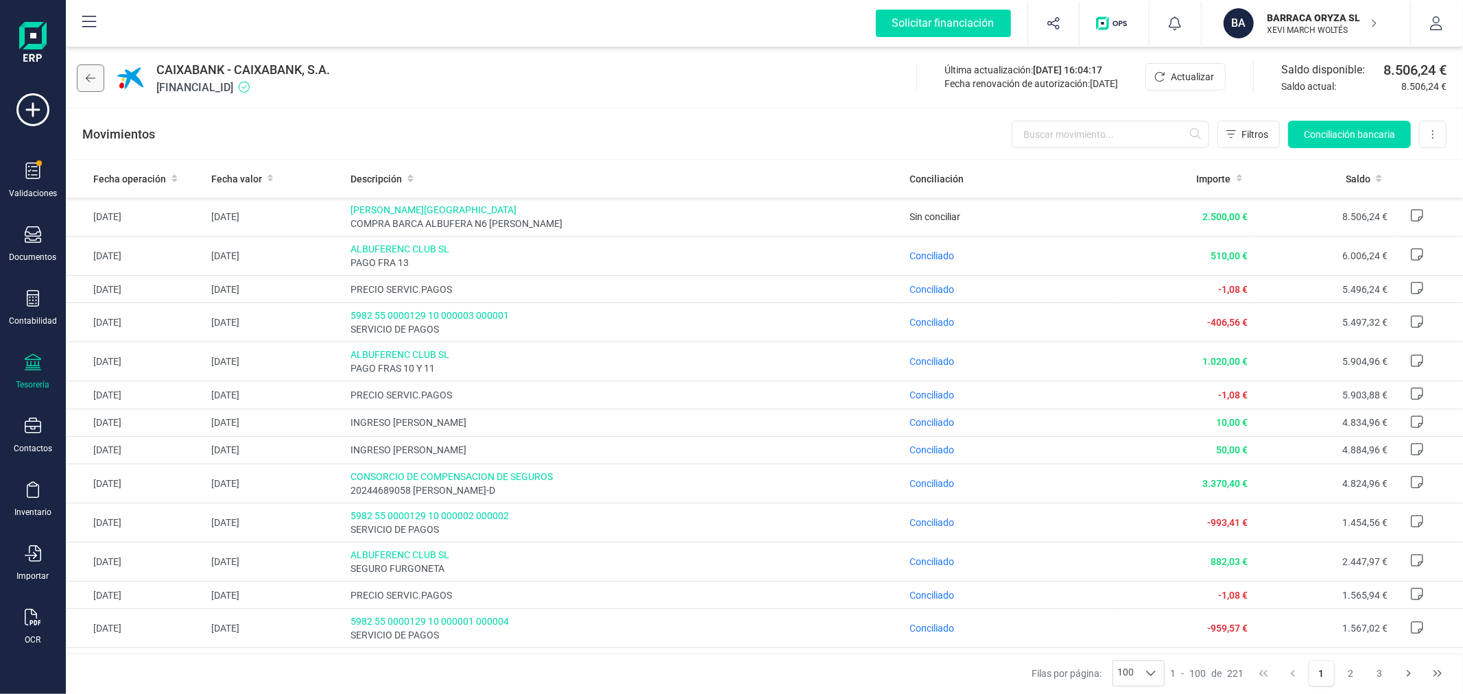
click at [88, 71] on button at bounding box center [90, 77] width 27 height 27
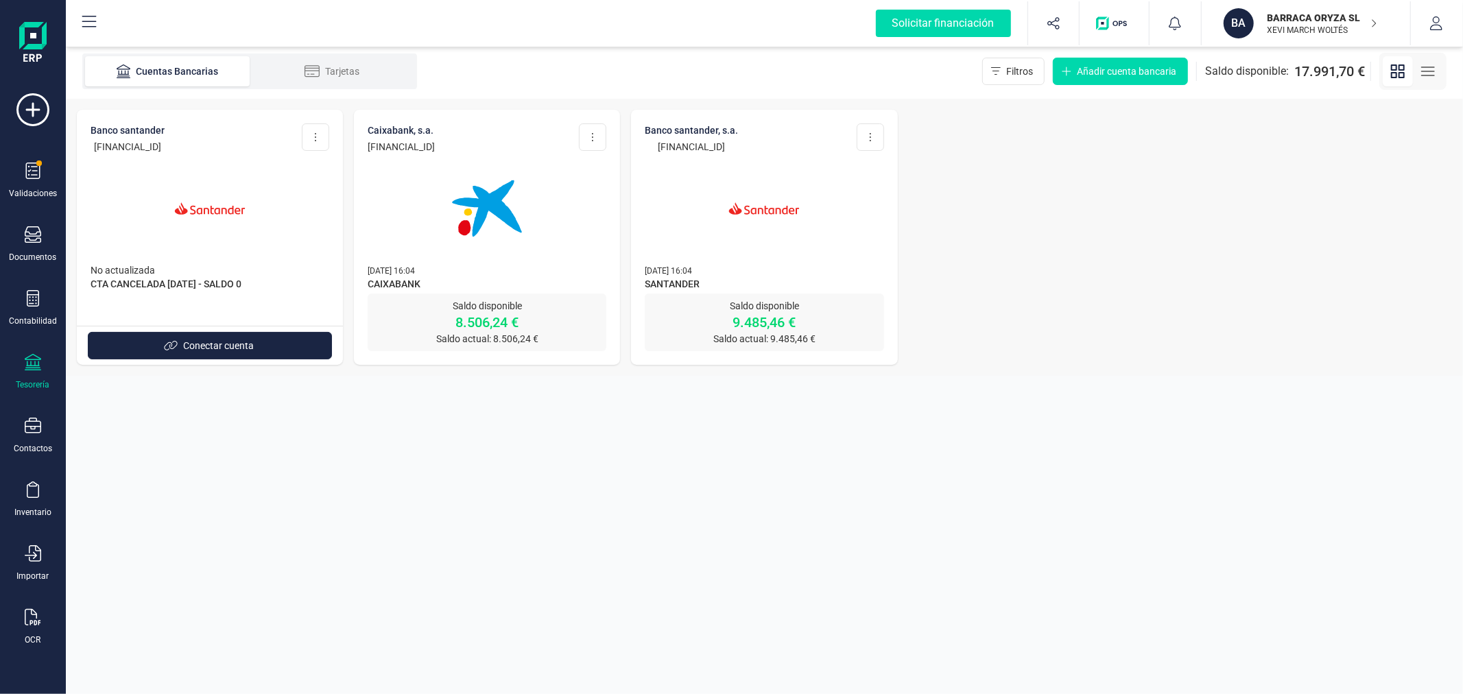
click at [748, 226] on img at bounding box center [763, 208] width 115 height 115
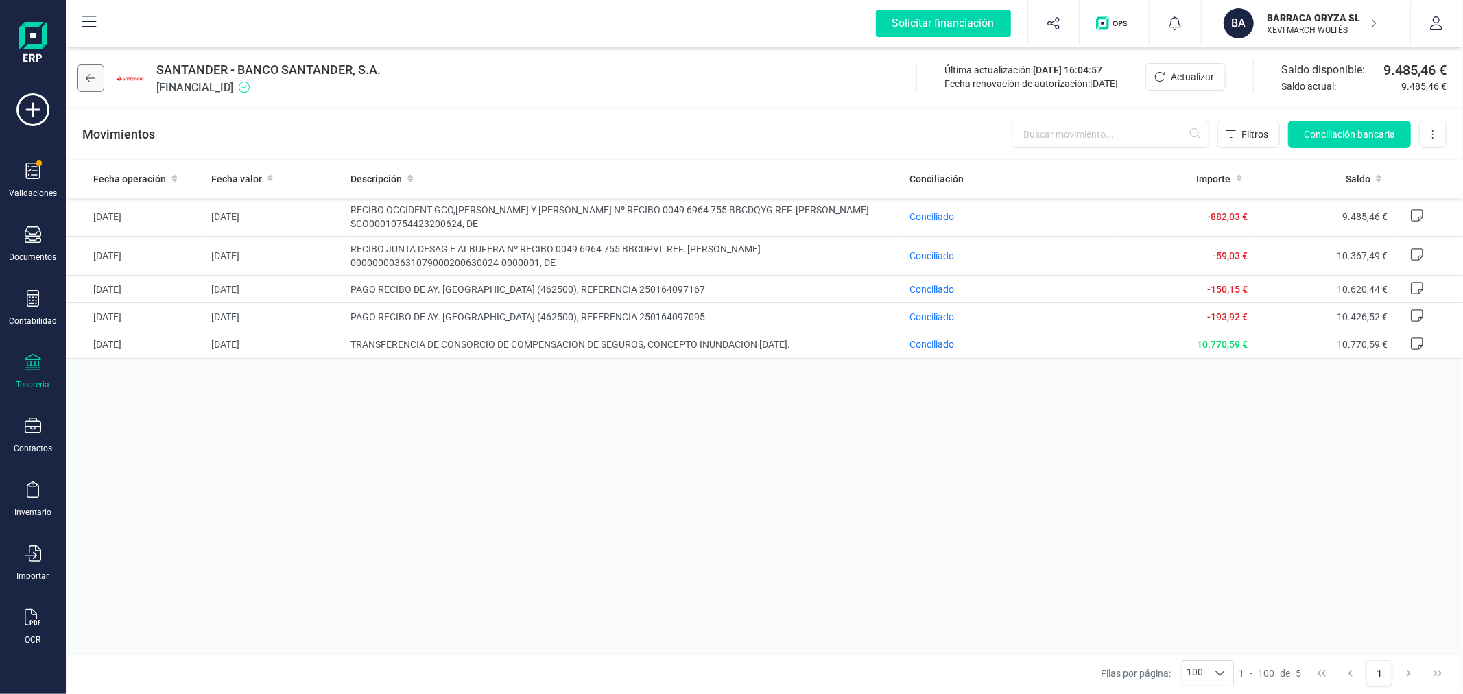
click at [82, 77] on button at bounding box center [90, 77] width 27 height 27
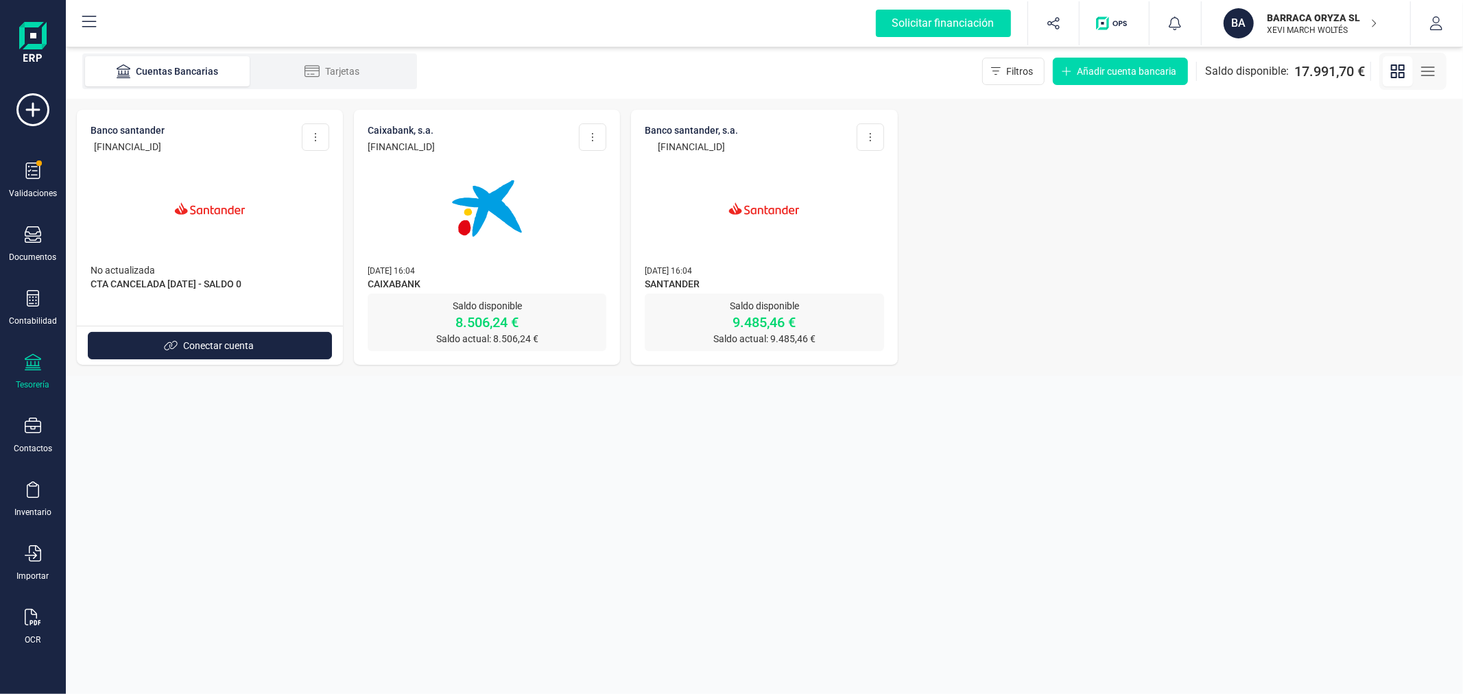
click at [1308, 22] on p "BARRACA ORYZA SL" at bounding box center [1322, 18] width 110 height 14
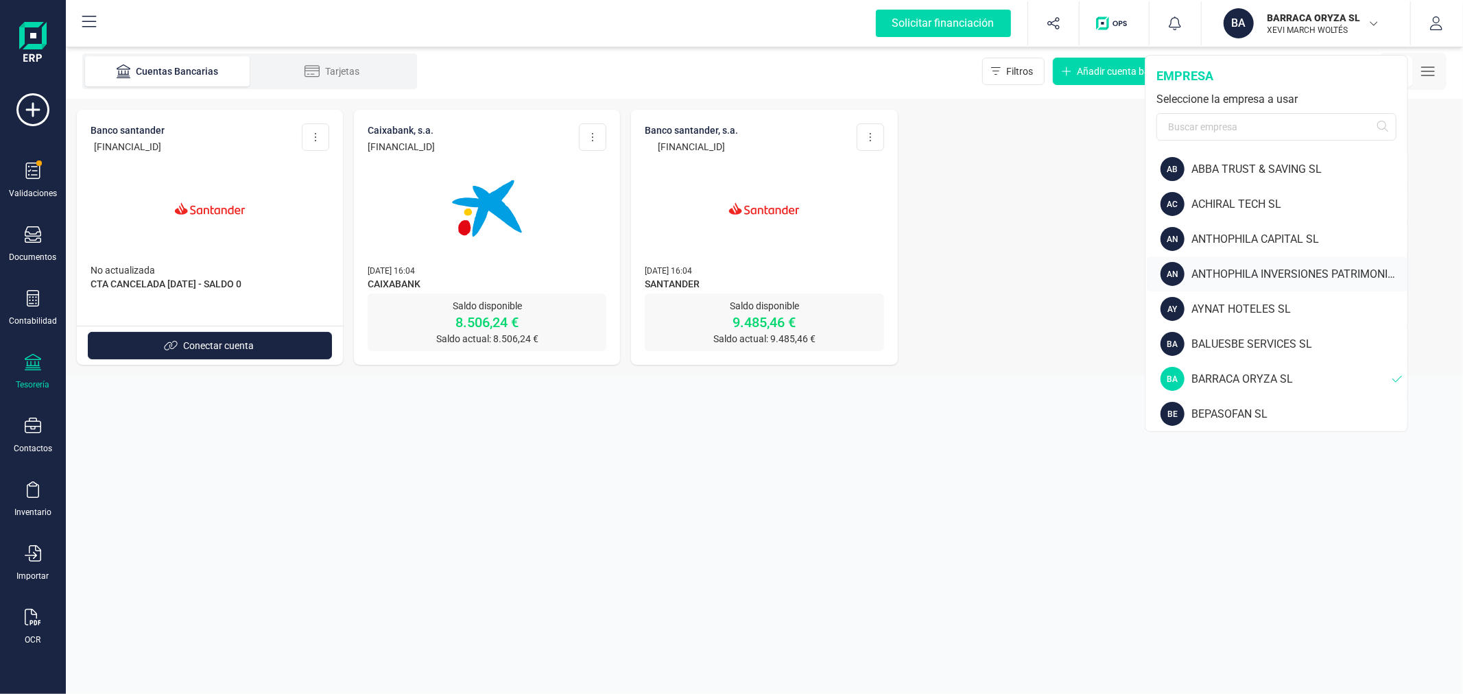
scroll to position [76, 0]
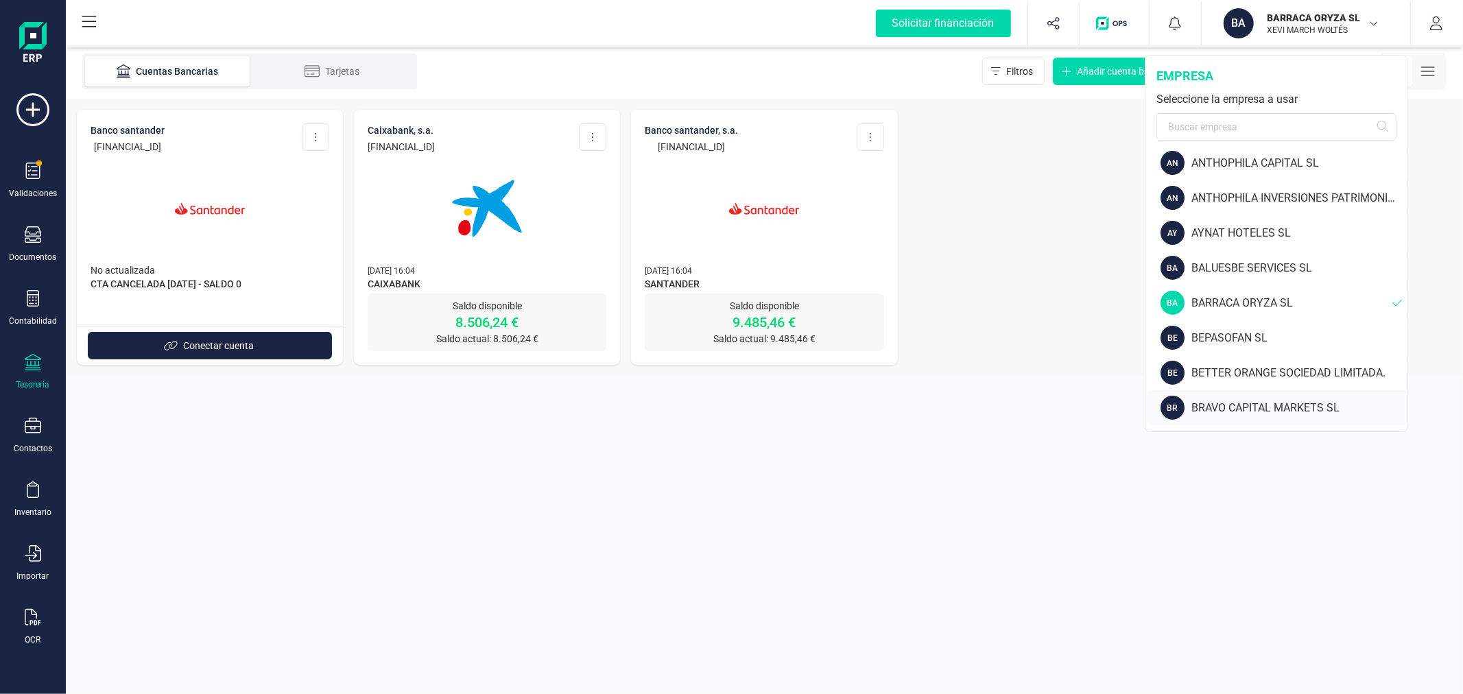
click at [1235, 405] on div "BRAVO CAPITAL MARKETS SL" at bounding box center [1299, 408] width 216 height 16
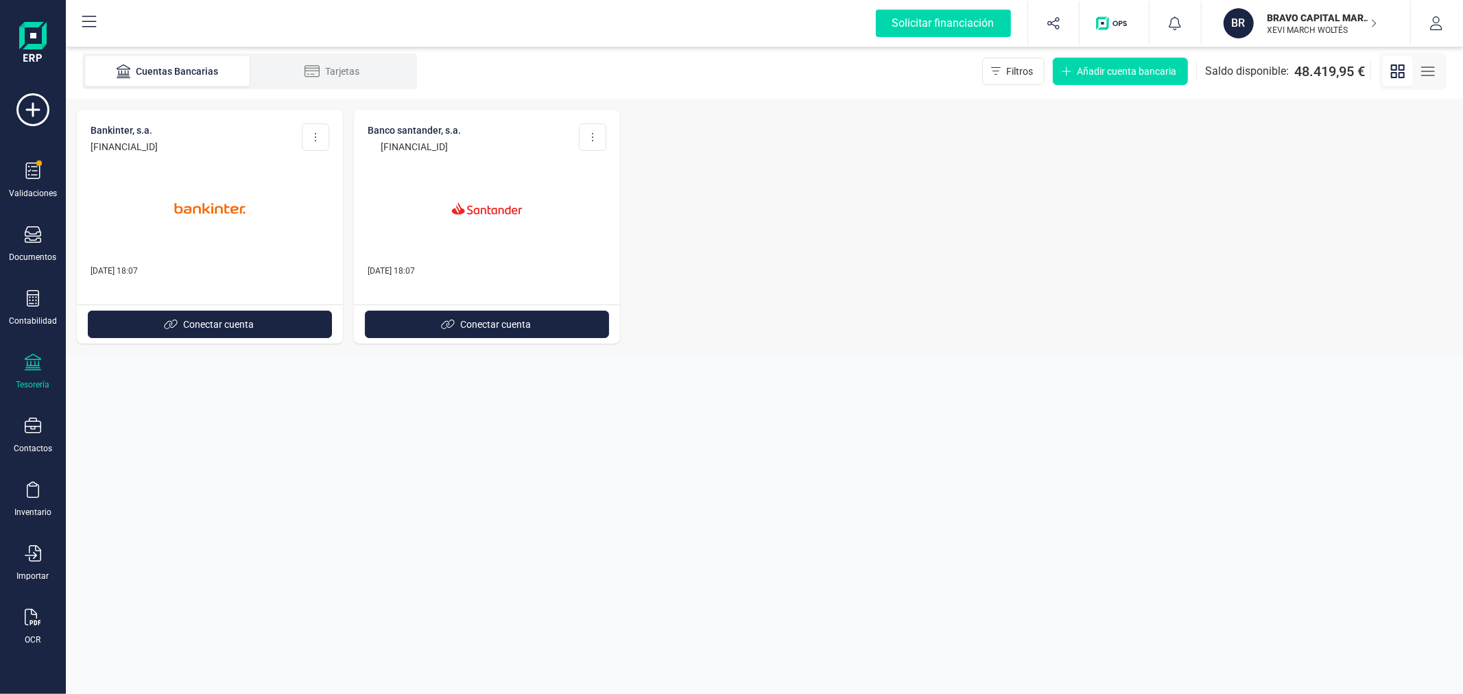
click at [1306, 24] on div "BRAVO CAPITAL MARKETS SL XEVI MARCH WOLTÉS" at bounding box center [1315, 23] width 106 height 30
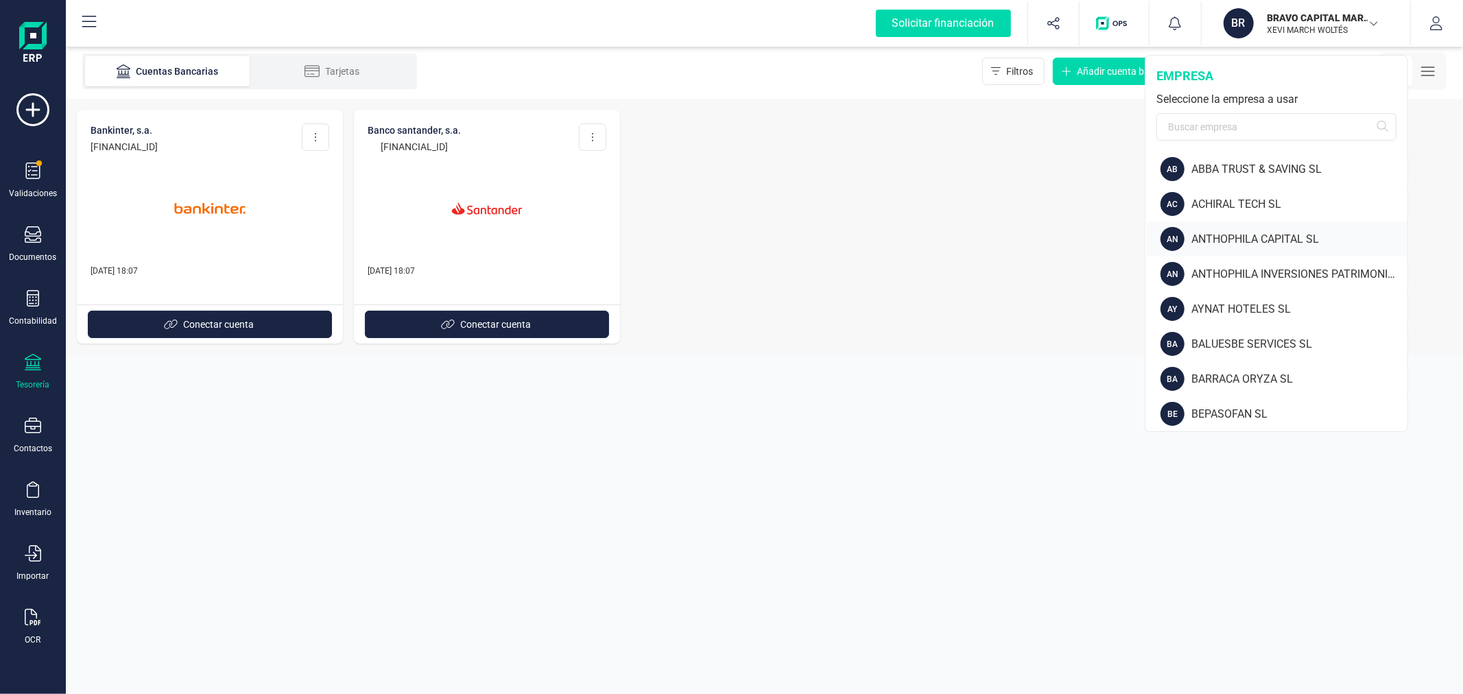
scroll to position [228, 0]
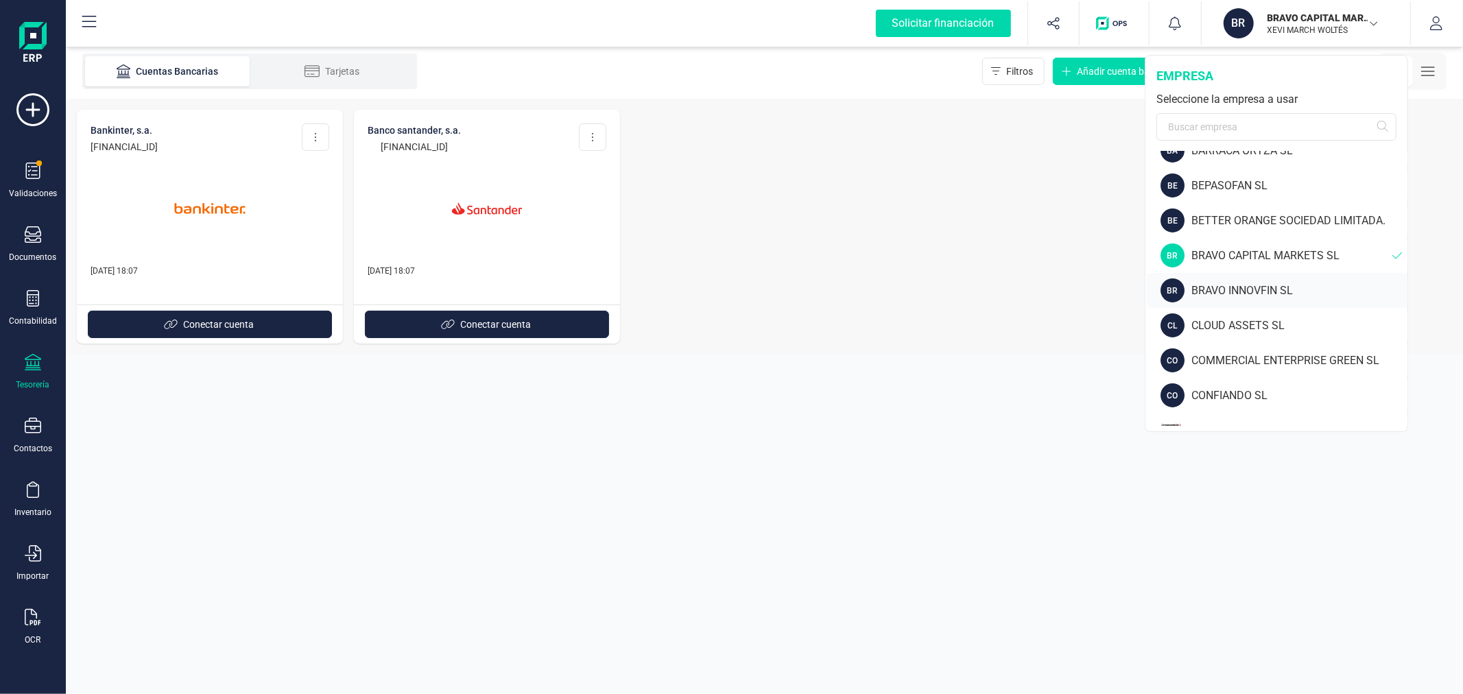
click at [1243, 283] on div "BRAVO INNOVFIN SL" at bounding box center [1299, 291] width 216 height 16
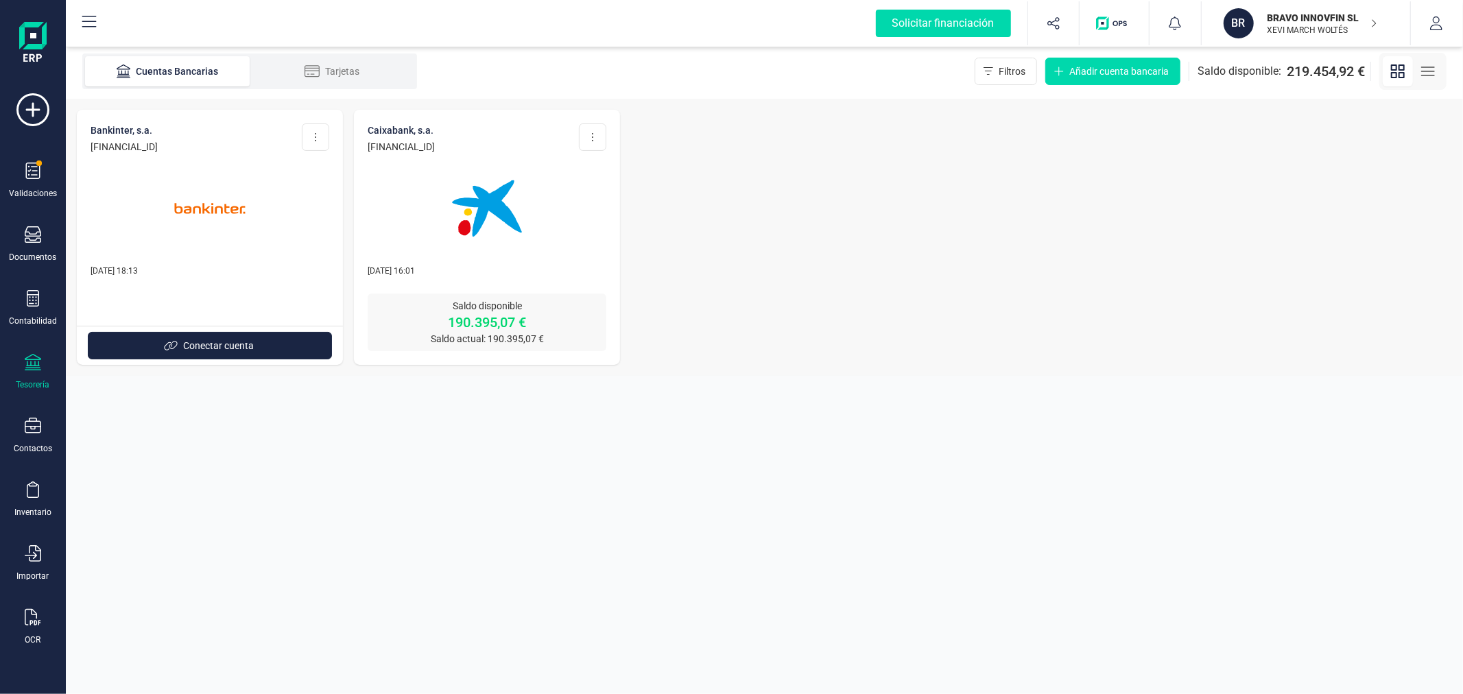
click at [503, 202] on img at bounding box center [486, 208] width 115 height 115
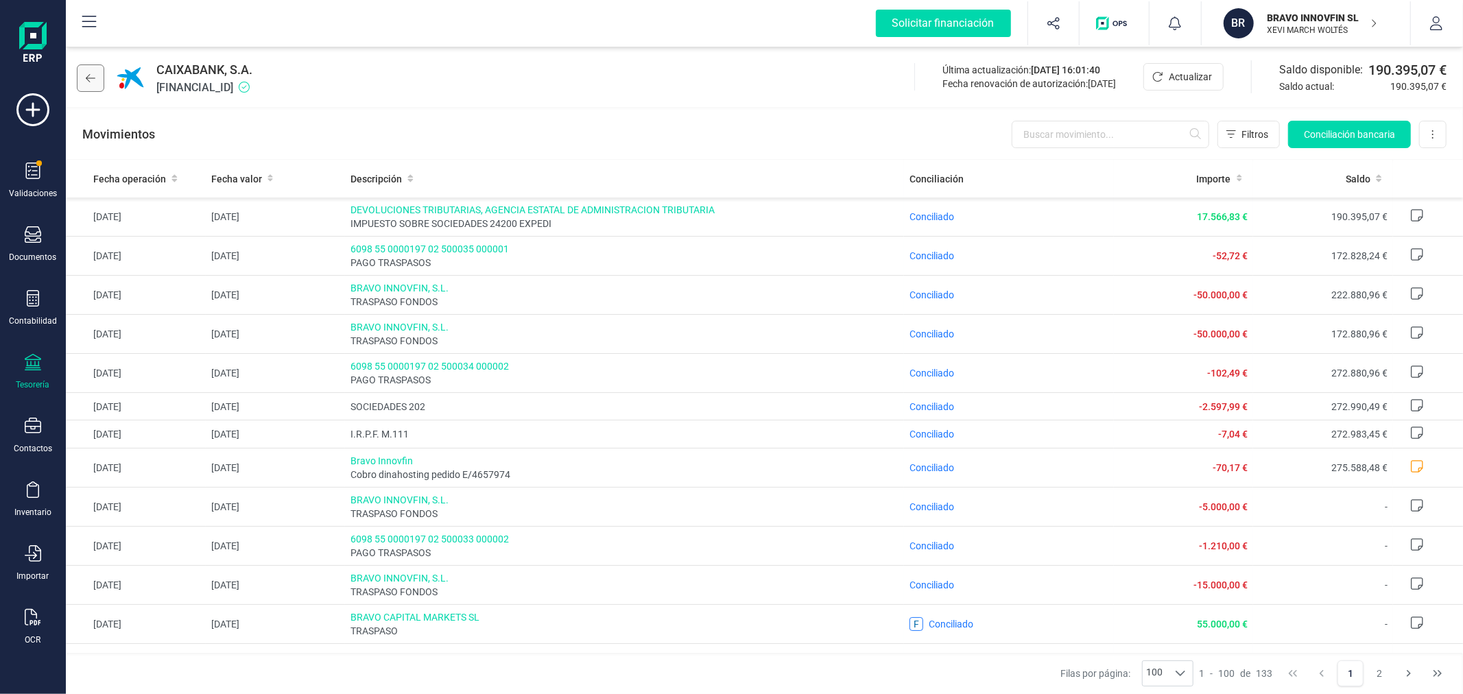
click at [91, 67] on button at bounding box center [90, 77] width 27 height 27
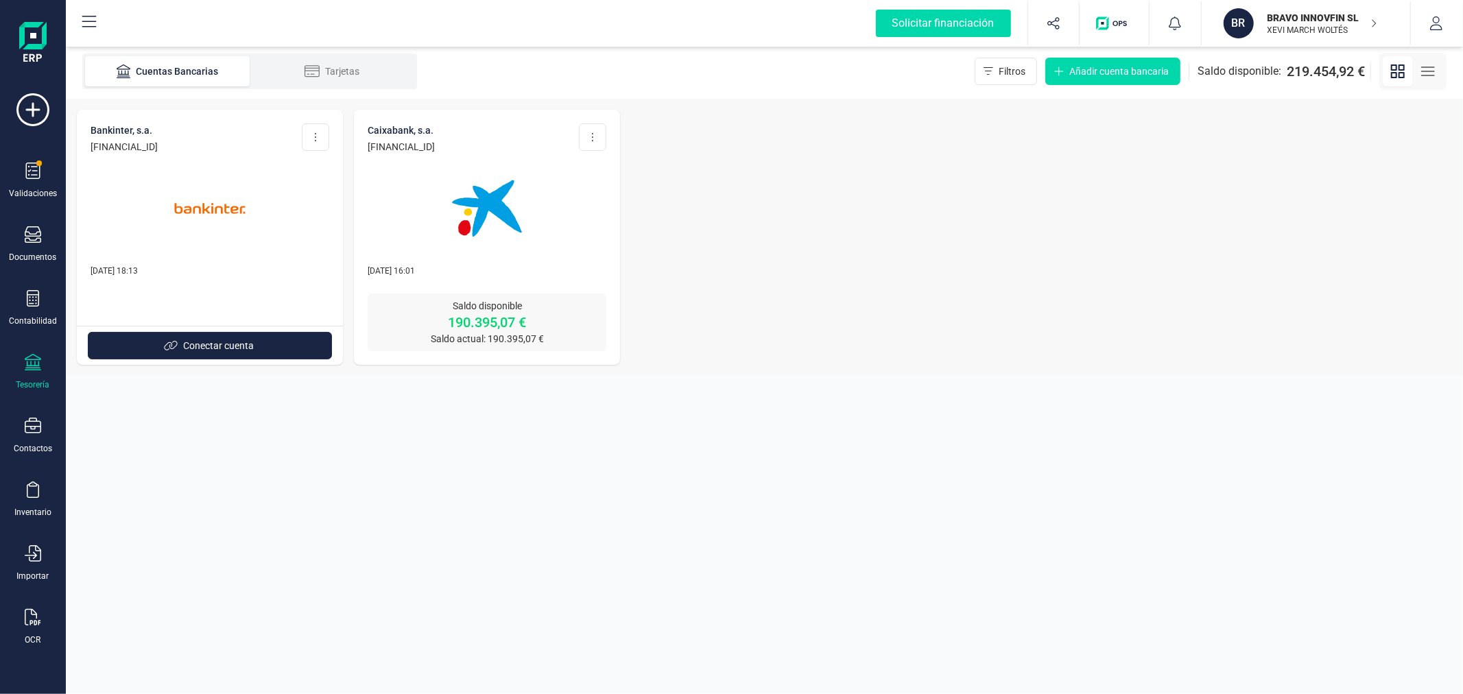
click at [1271, 16] on p "BRAVO INNOVFIN SL" at bounding box center [1322, 18] width 110 height 14
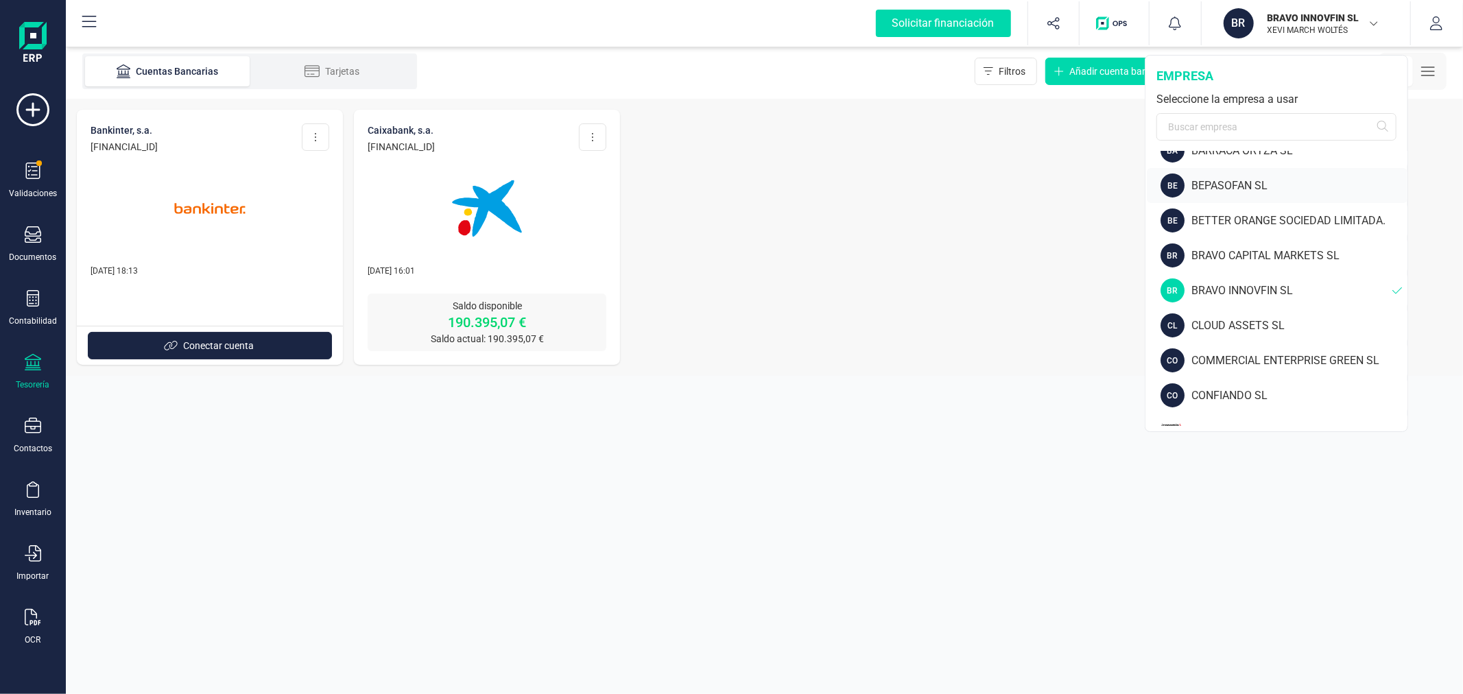
scroll to position [381, 0]
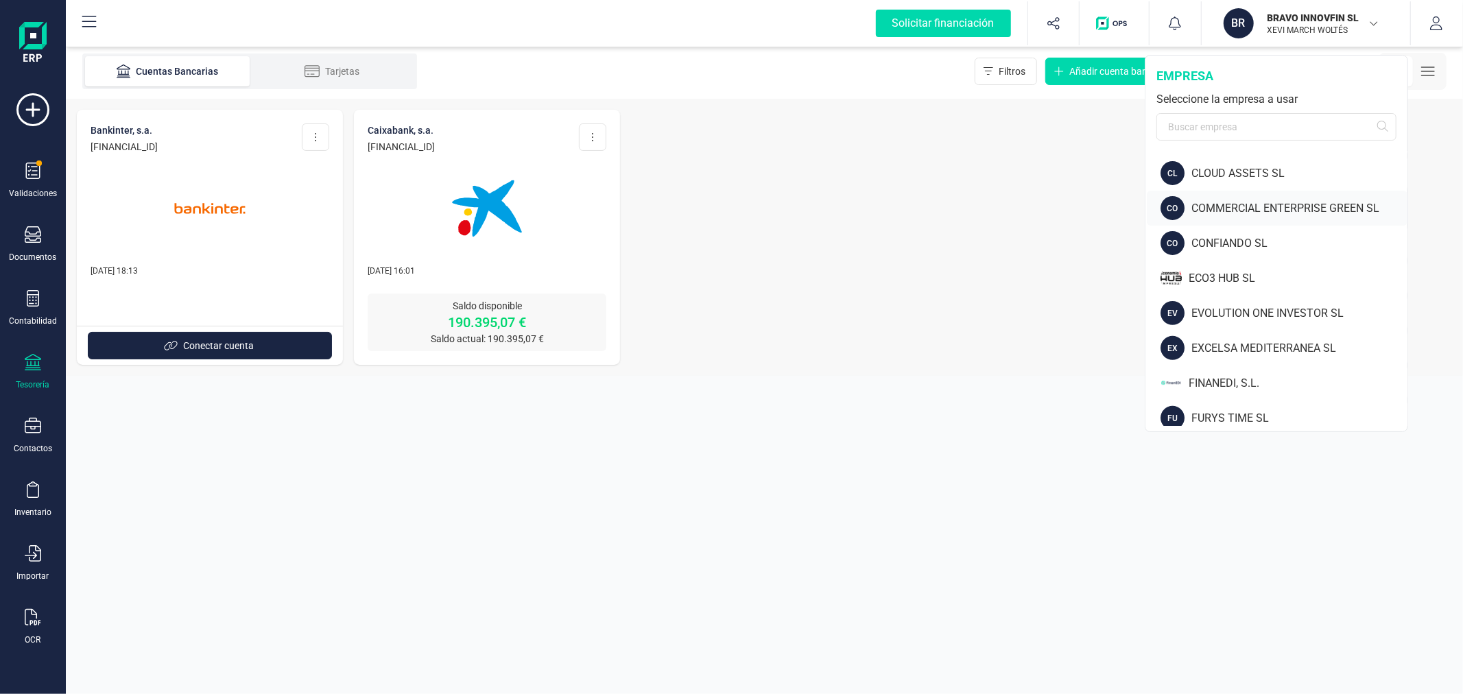
click at [1246, 207] on div "COMMERCIAL ENTERPRISE GREEN SL" at bounding box center [1299, 208] width 216 height 16
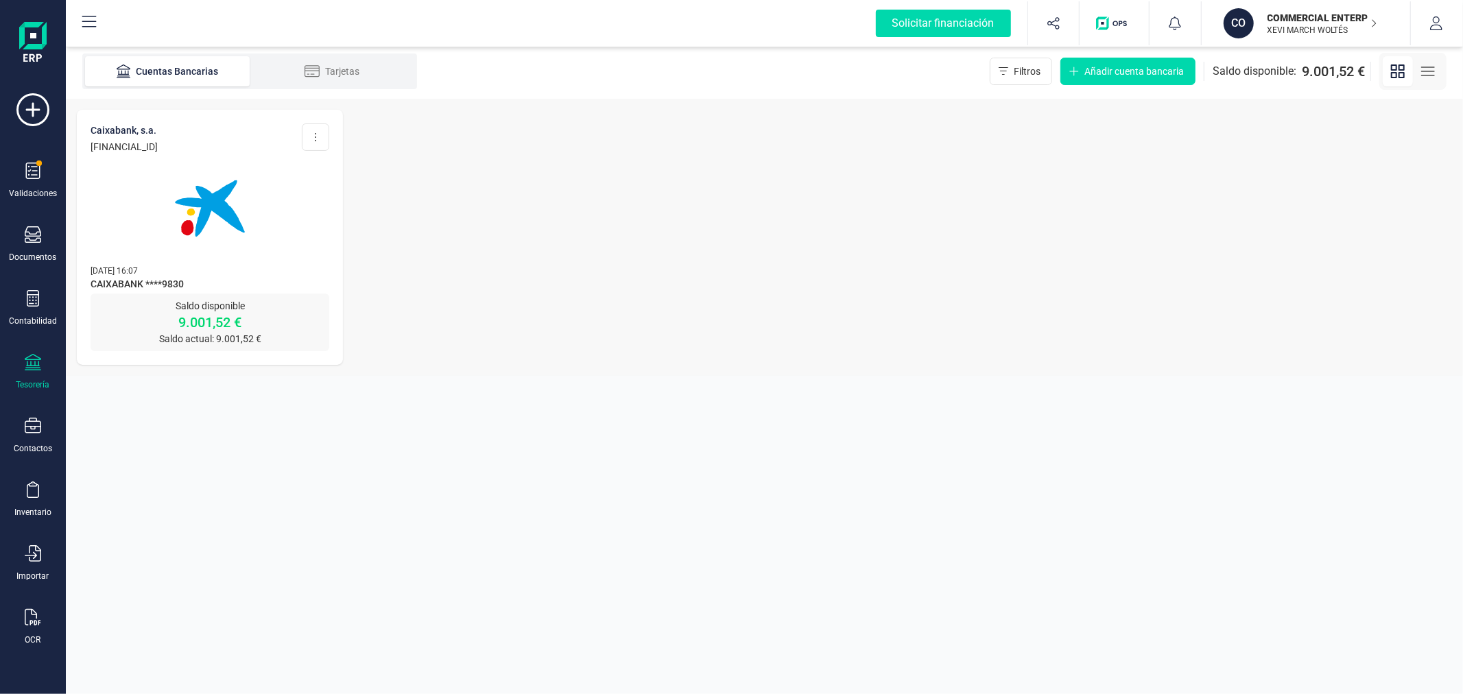
click at [217, 243] on img at bounding box center [209, 208] width 115 height 115
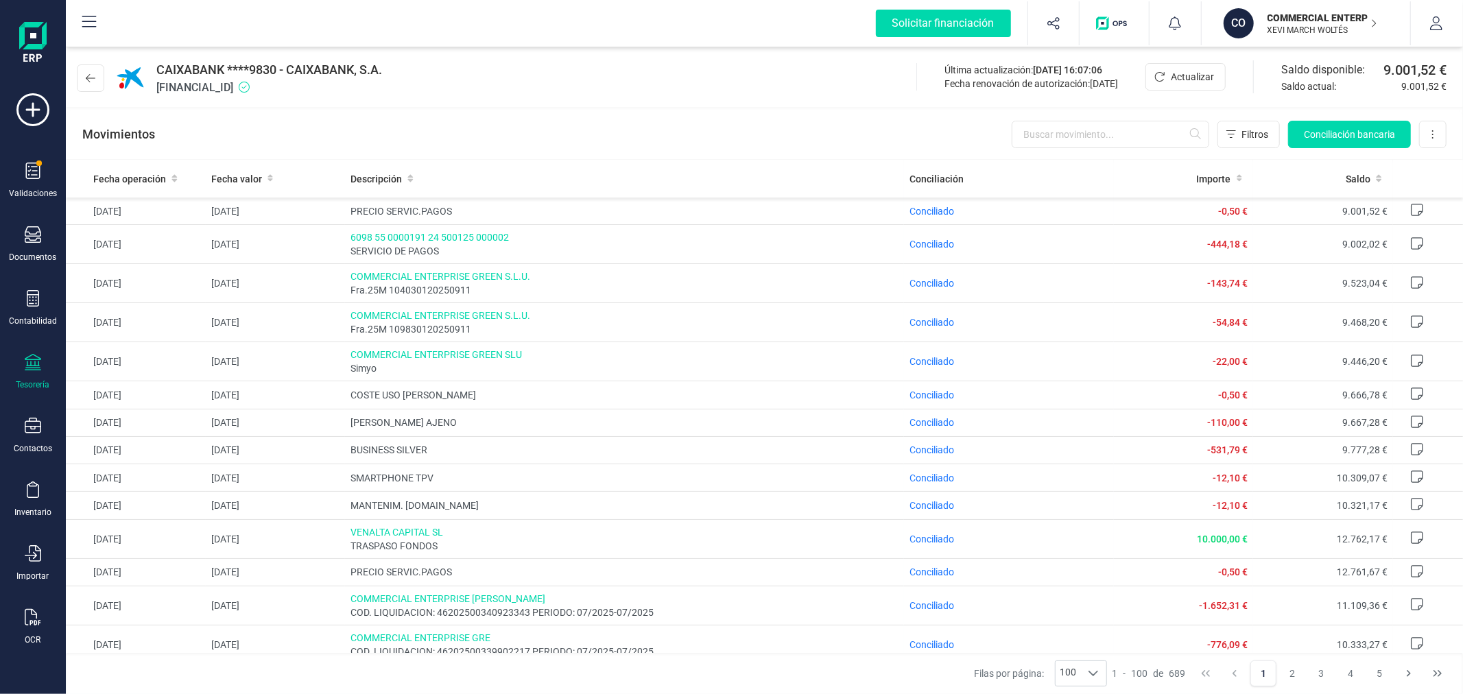
click at [1301, 8] on div "COMMERCIAL ENTERPRISE GREEN SL XEVI MARCH WOLTÉS" at bounding box center [1315, 23] width 106 height 30
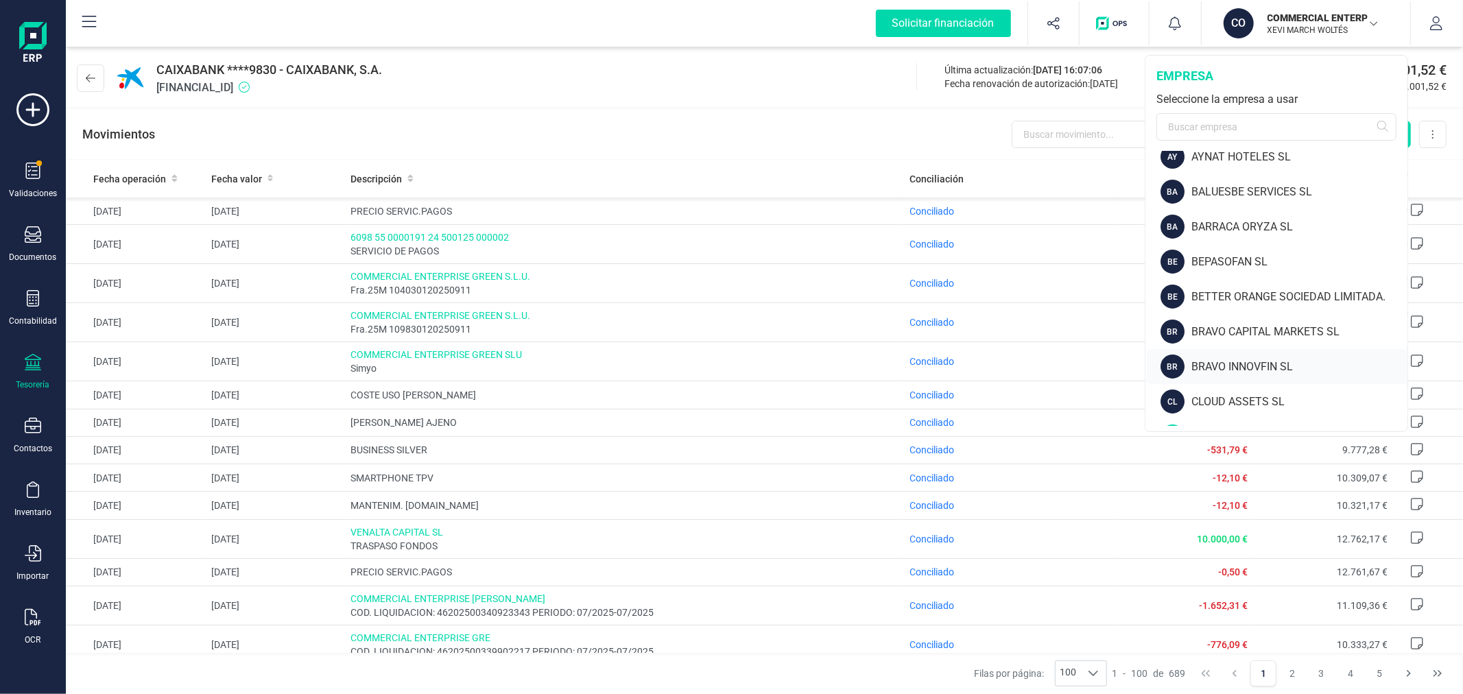
scroll to position [304, 0]
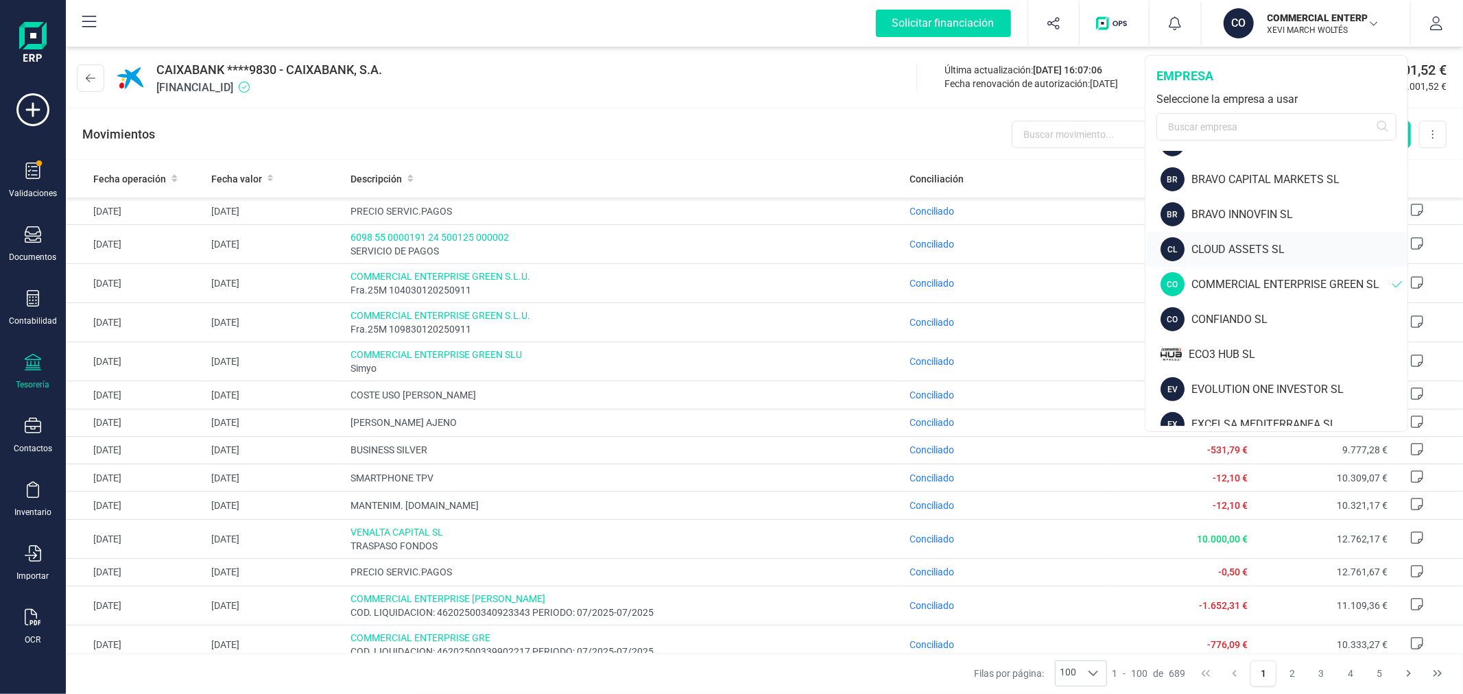
click at [1240, 250] on div "CLOUD ASSETS SL" at bounding box center [1299, 249] width 216 height 16
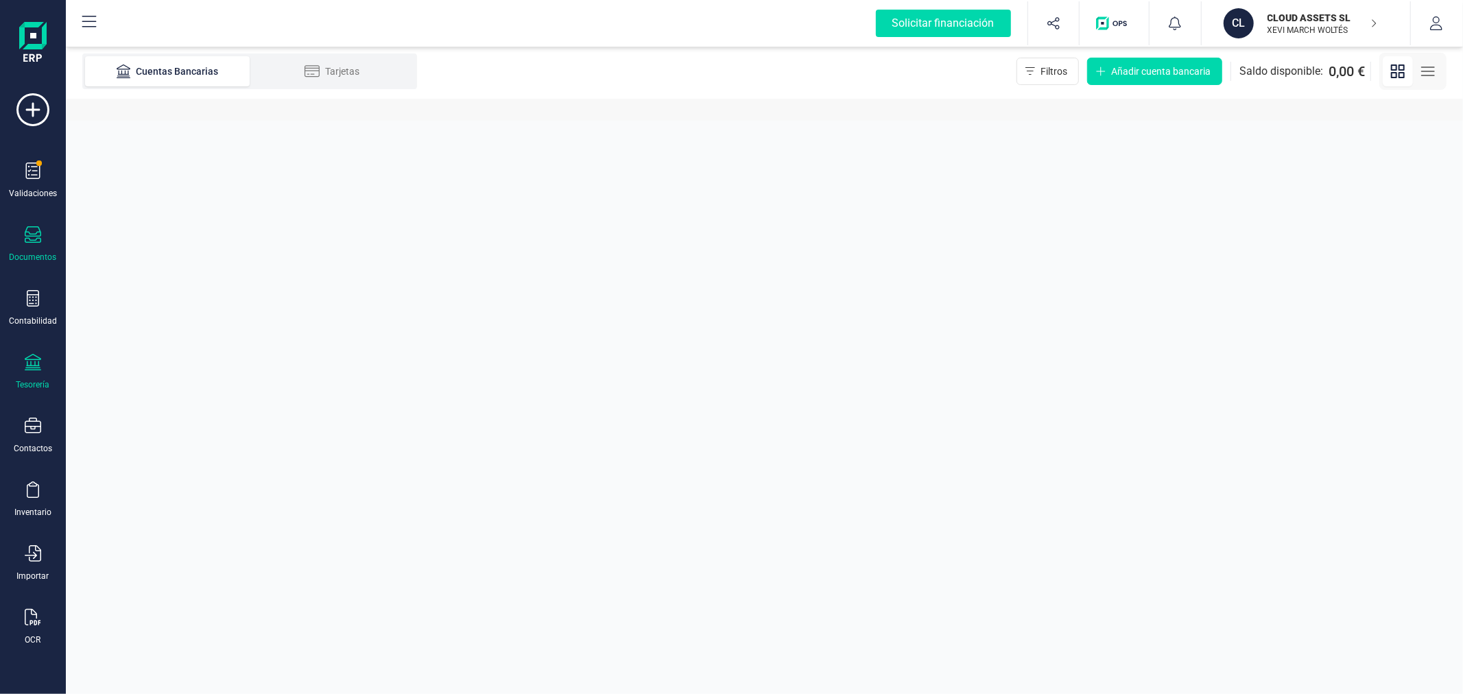
click at [32, 242] on icon at bounding box center [33, 234] width 16 height 16
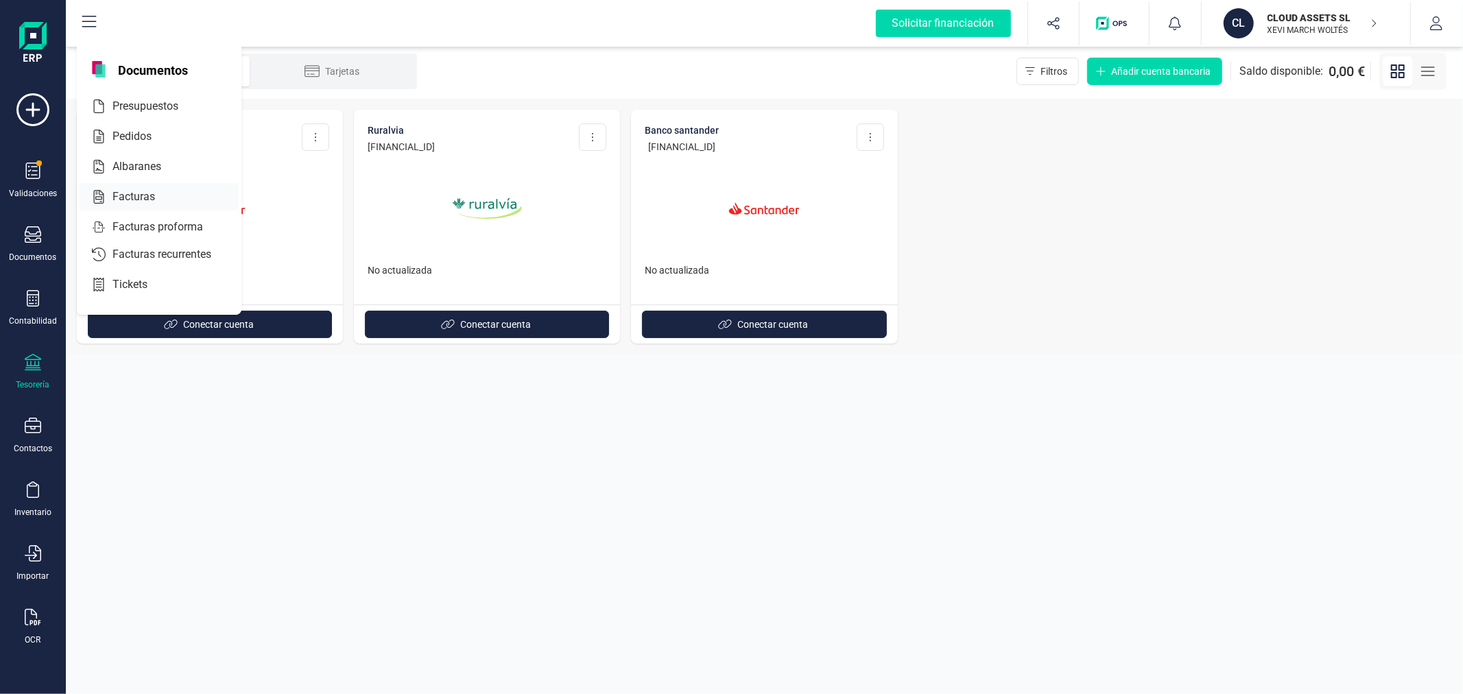
click at [165, 199] on div at bounding box center [162, 196] width 5 height 5
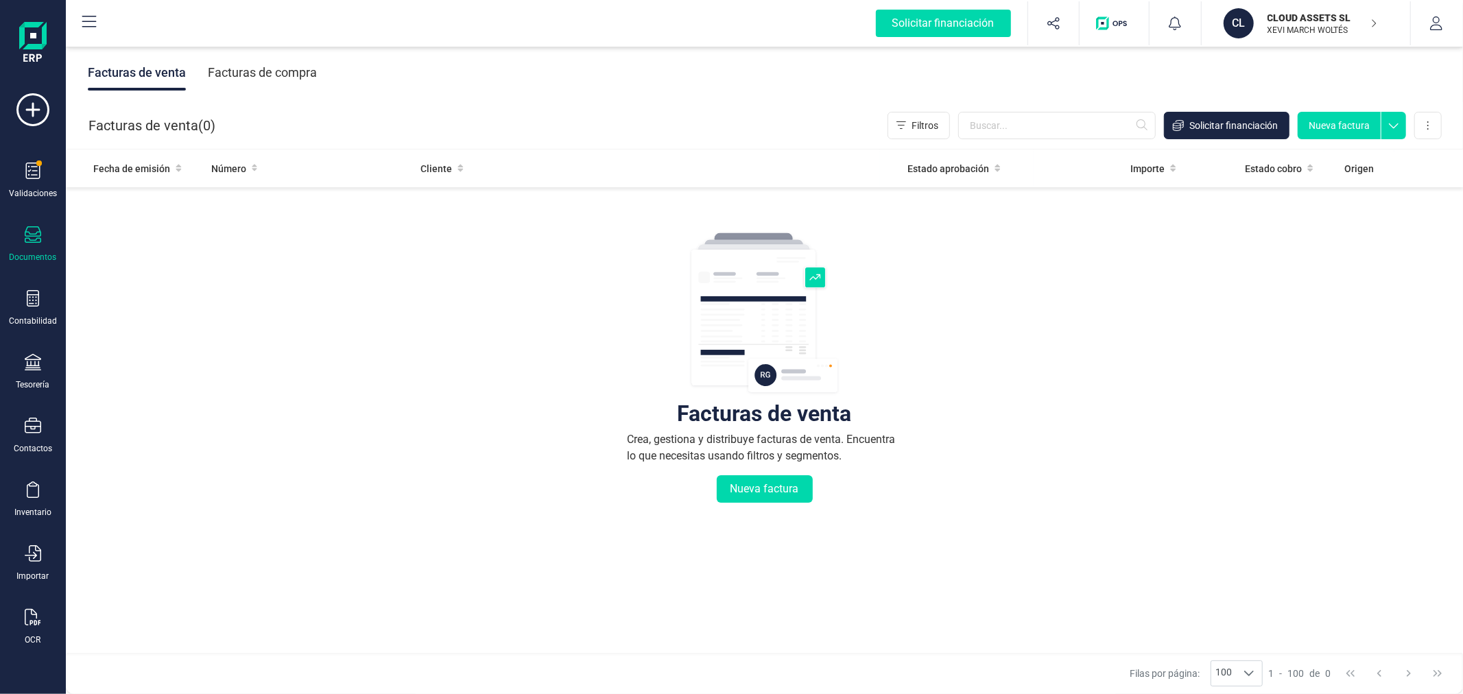
click at [274, 73] on div "Facturas de compra" at bounding box center [262, 73] width 109 height 36
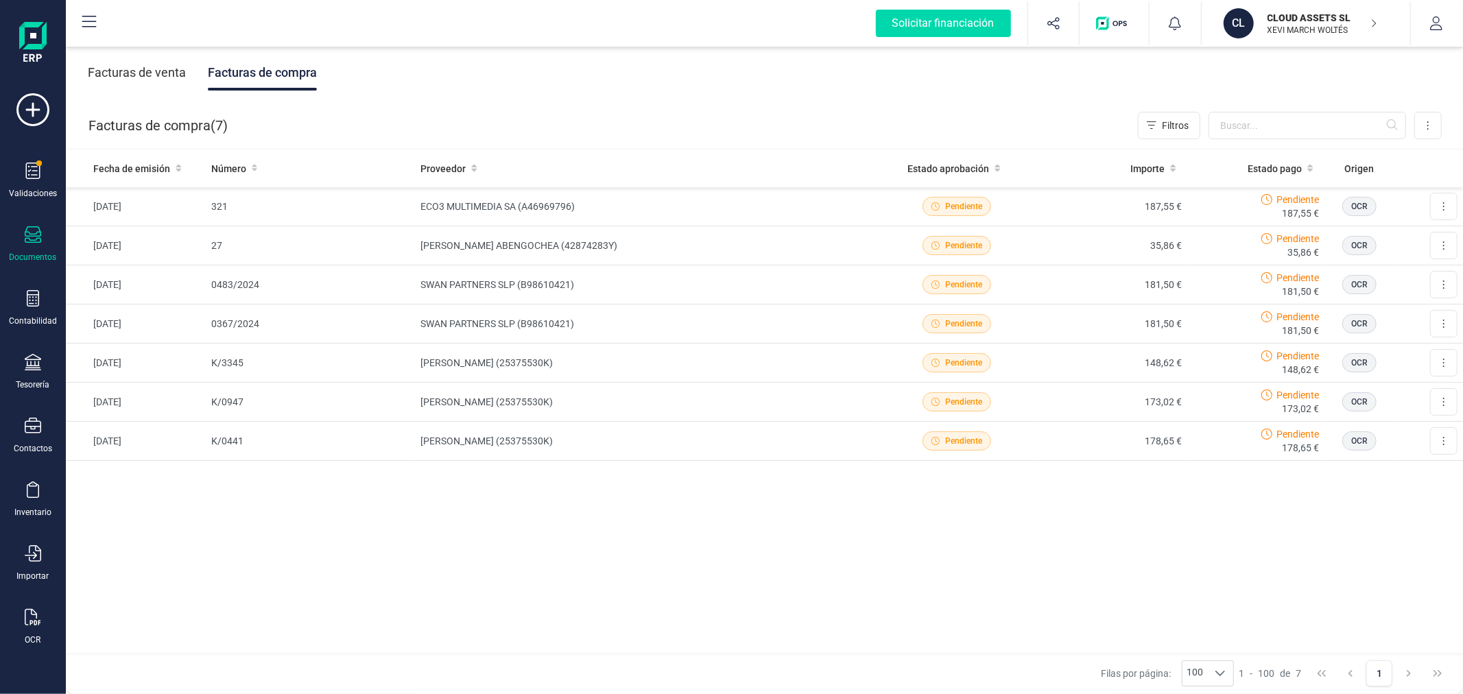
click at [168, 74] on div "Facturas de venta" at bounding box center [137, 73] width 98 height 36
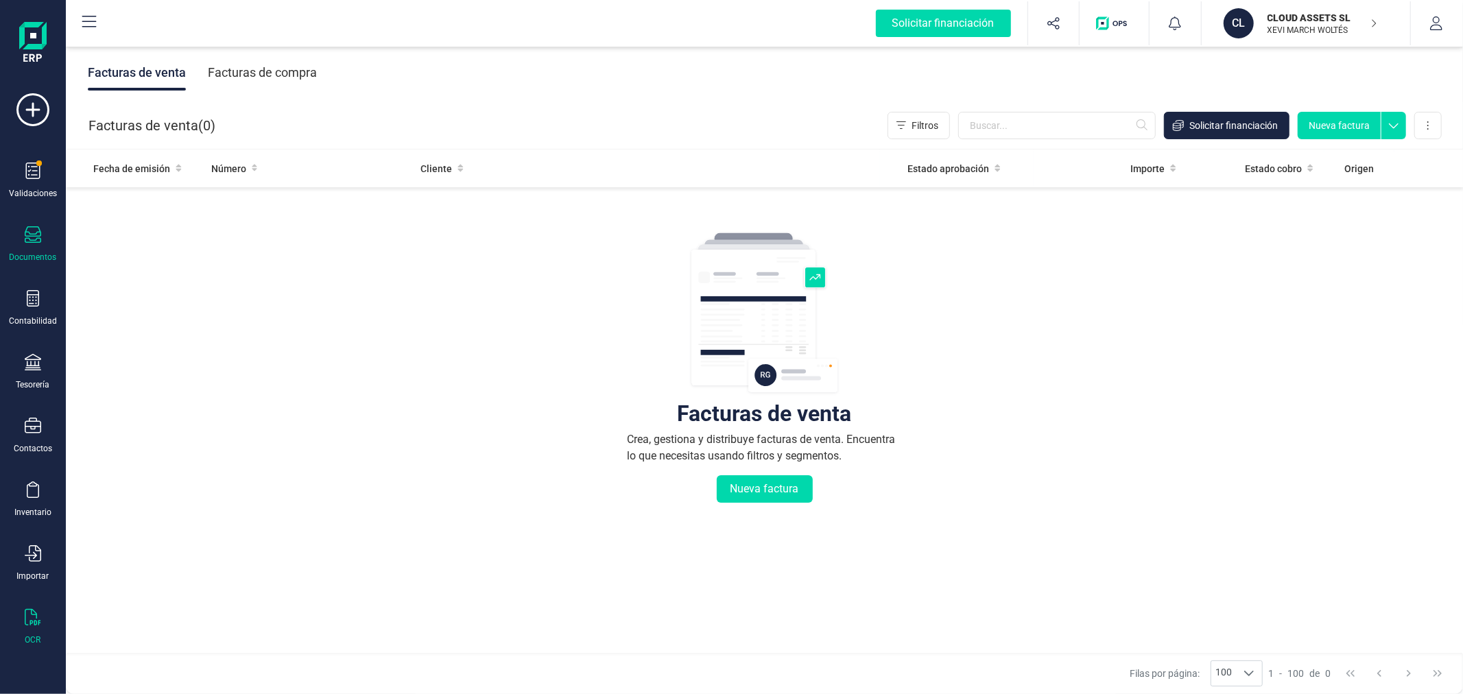
click at [28, 625] on icon at bounding box center [33, 617] width 16 height 16
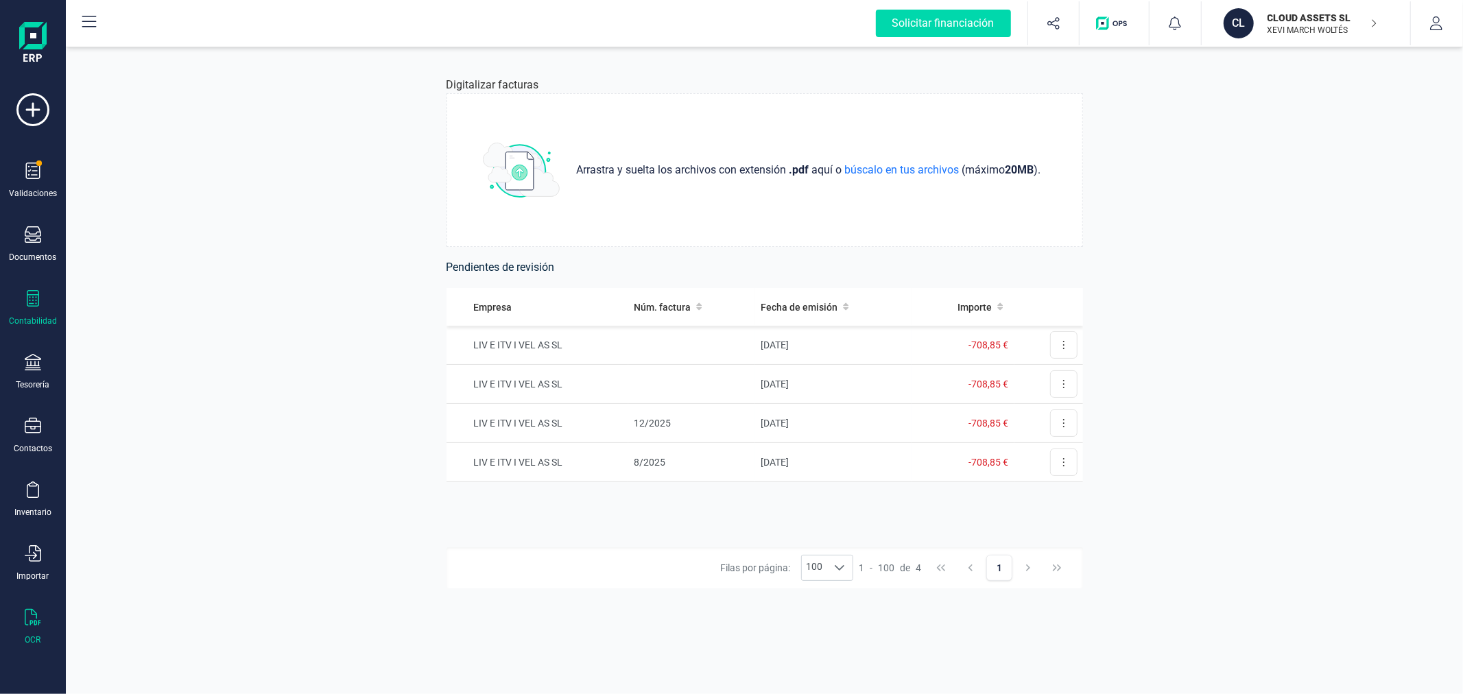
click at [31, 302] on icon at bounding box center [33, 298] width 16 height 16
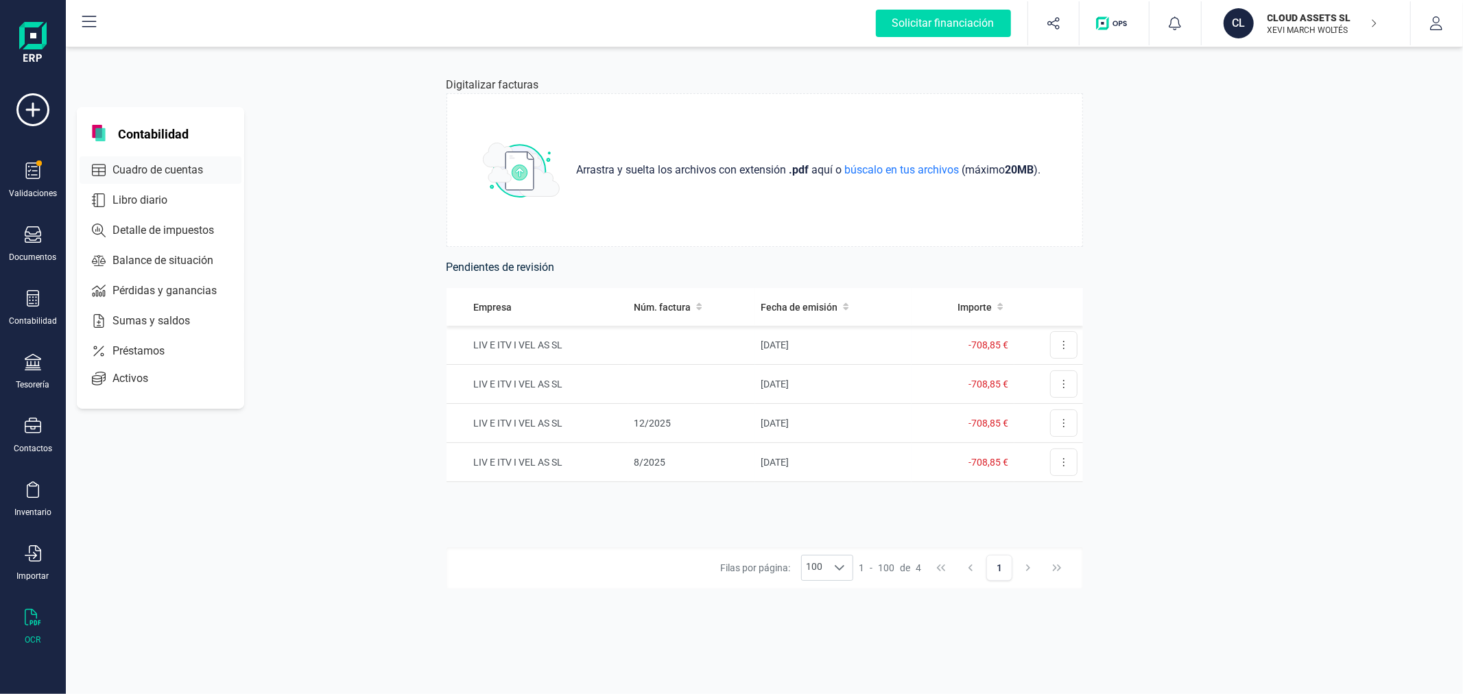
click at [181, 163] on span "Cuadro de cuentas" at bounding box center [167, 170] width 121 height 16
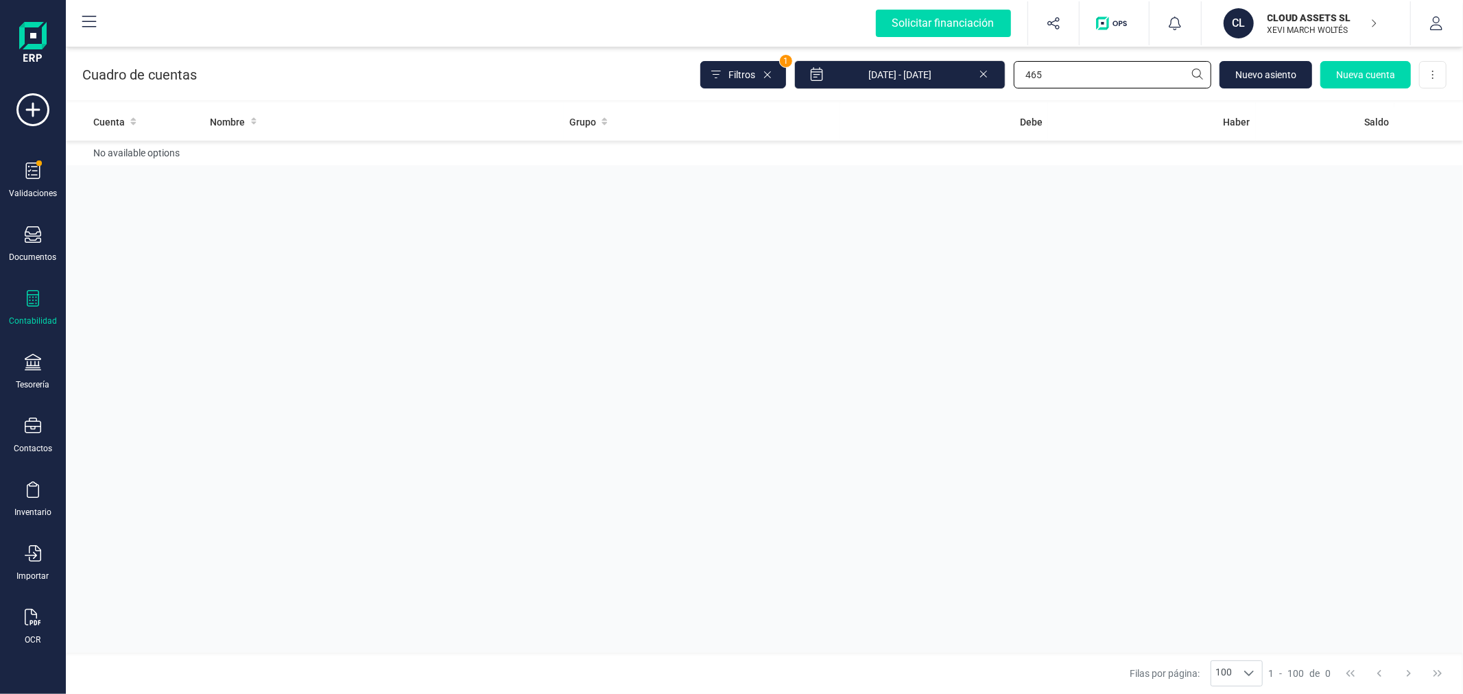
click at [1108, 80] on input "465" at bounding box center [1112, 74] width 197 height 27
click at [987, 77] on icon at bounding box center [983, 73] width 11 height 14
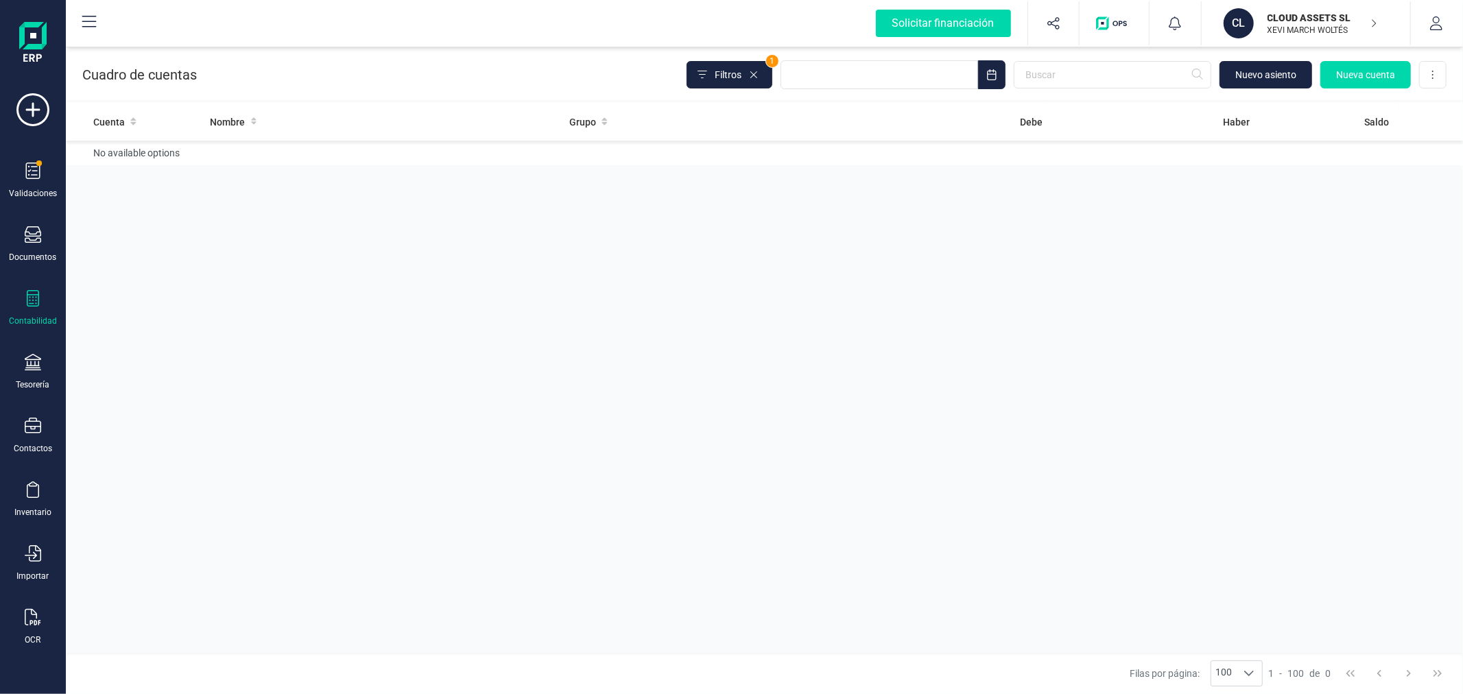
click at [33, 320] on div "Contabilidad" at bounding box center [33, 320] width 48 height 11
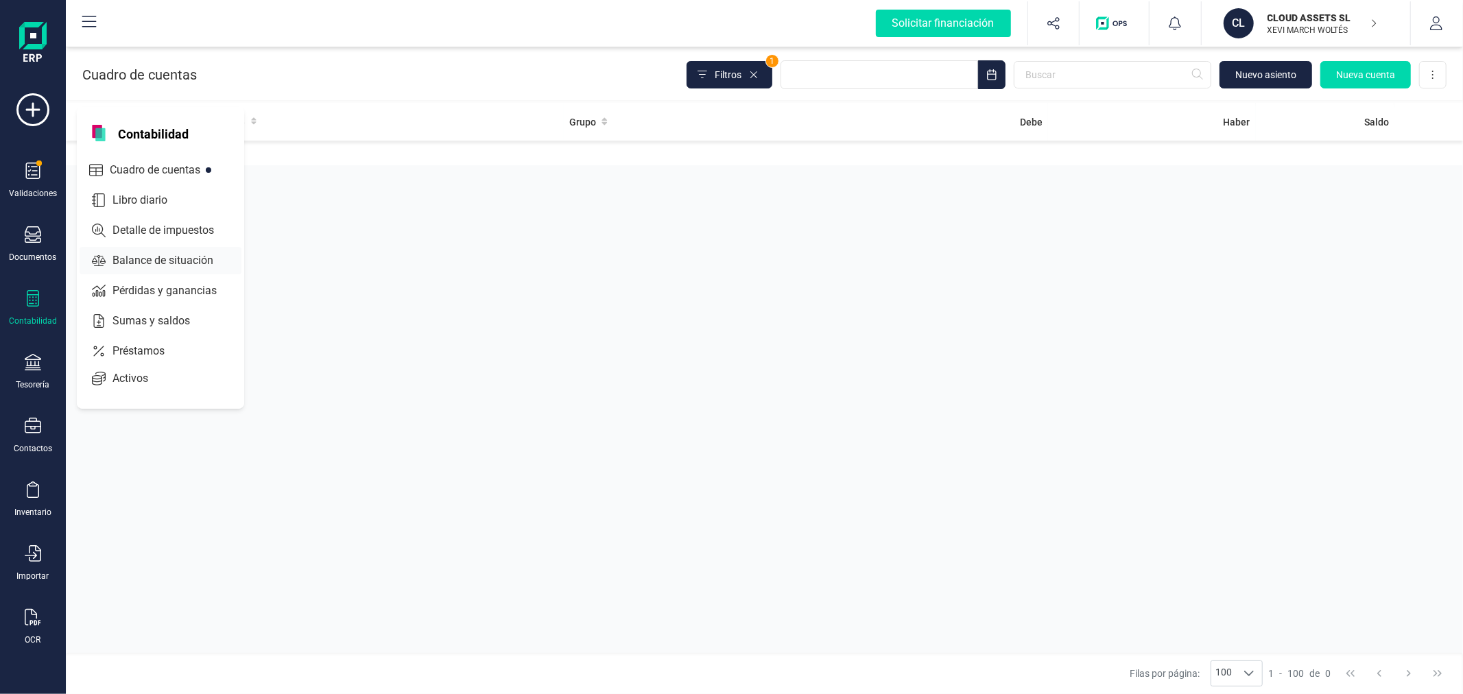
click at [162, 258] on span "Balance de situación" at bounding box center [172, 260] width 131 height 16
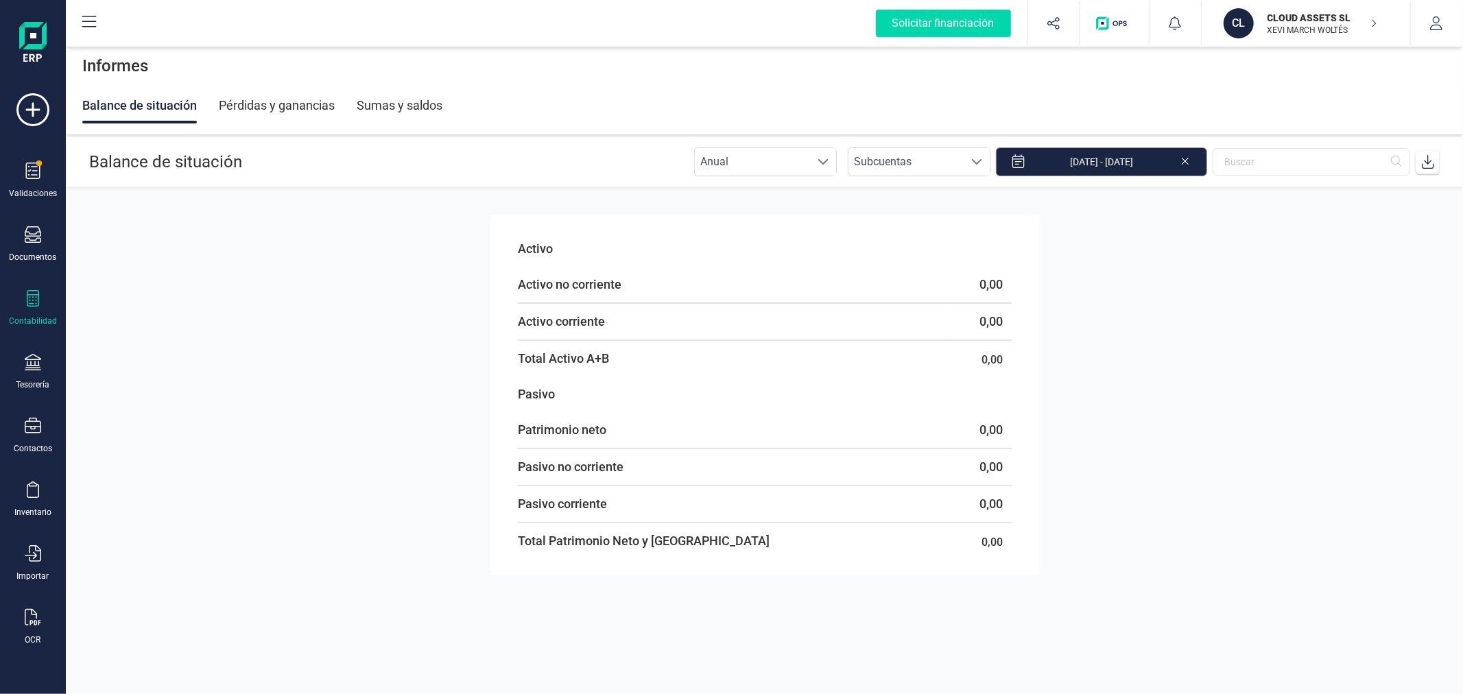
click at [1116, 161] on input "01/01/2025 - 22/09/2025" at bounding box center [1101, 161] width 211 height 29
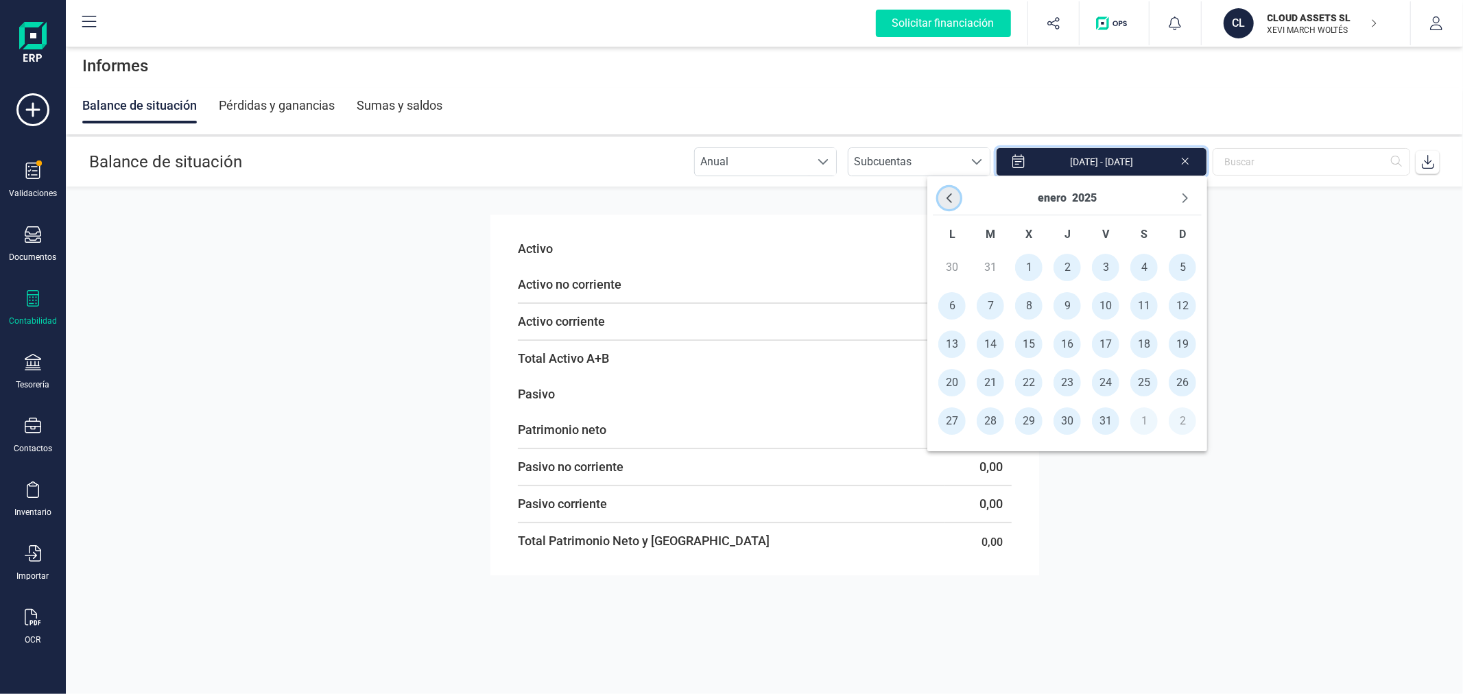
click at [953, 195] on icon "Previous Month" at bounding box center [949, 198] width 11 height 11
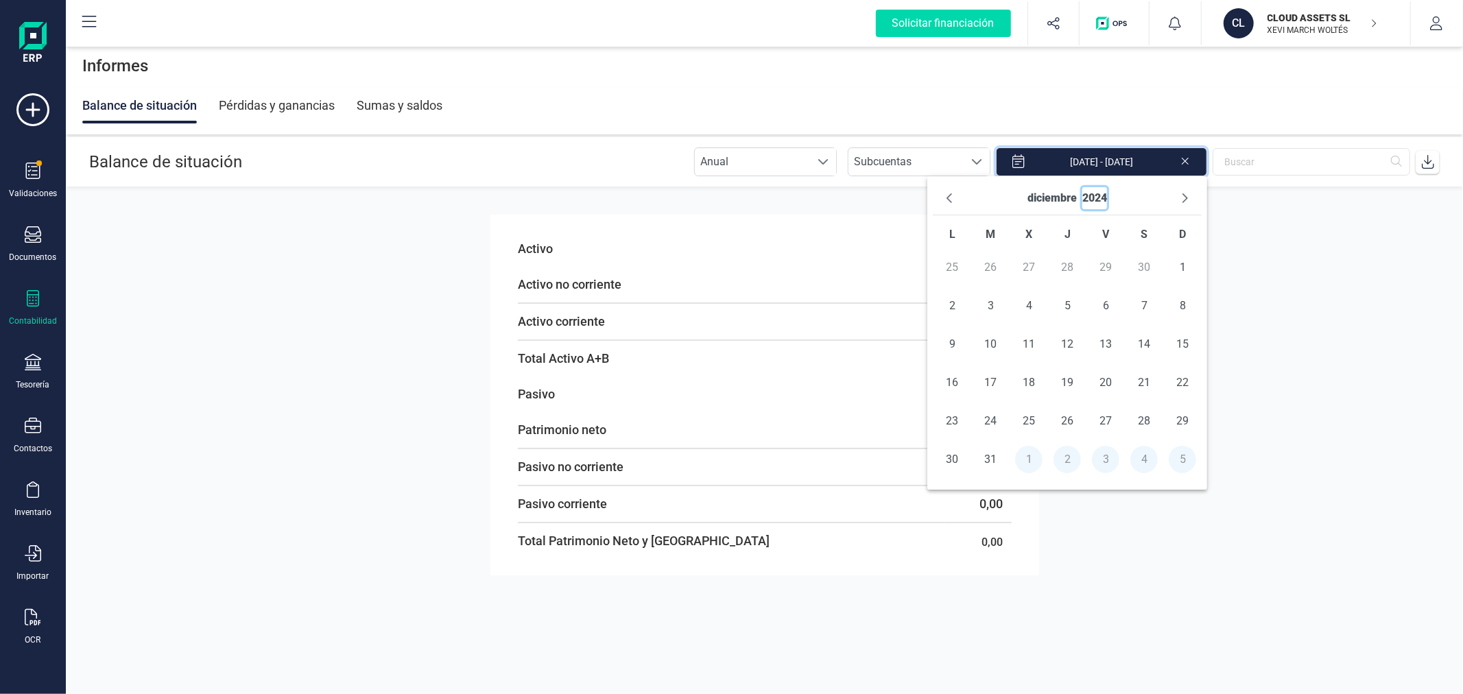
click at [1091, 192] on button "2024" at bounding box center [1094, 198] width 25 height 22
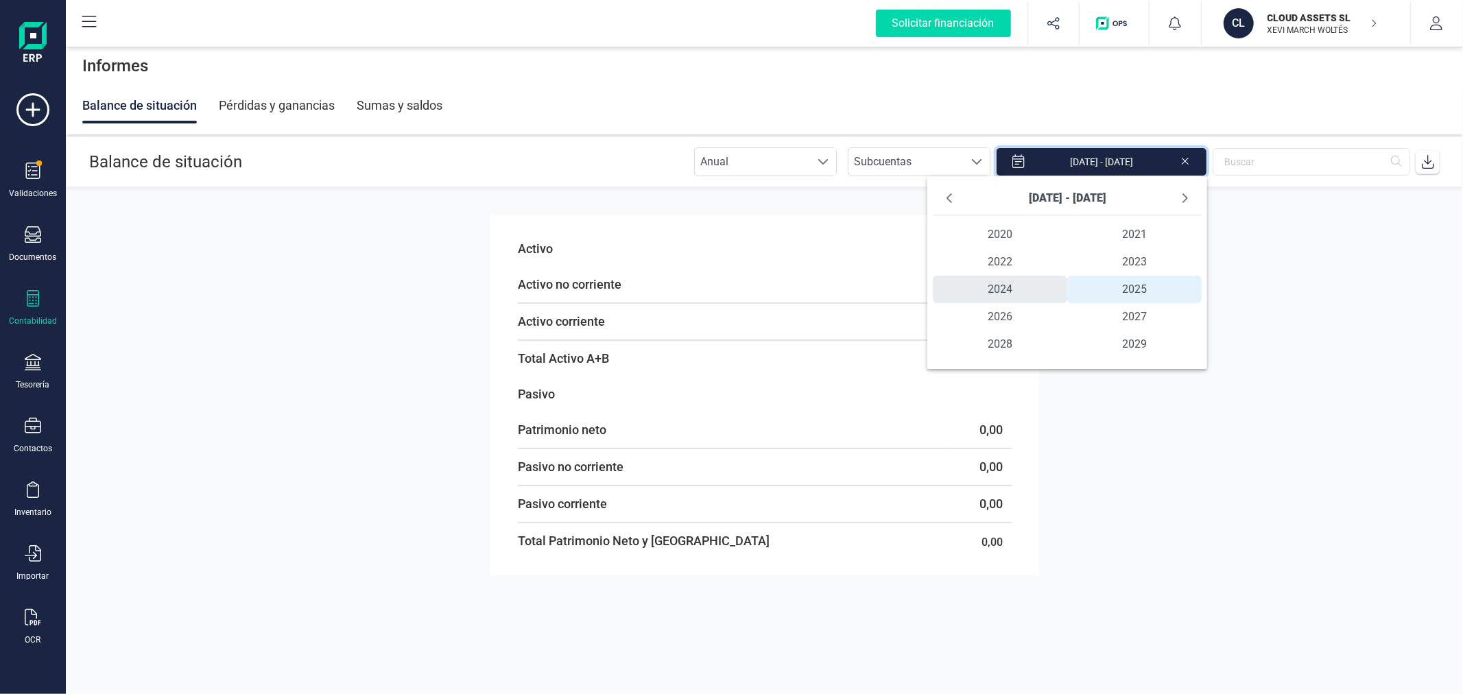
click at [1017, 282] on span "2024" at bounding box center [1000, 289] width 134 height 27
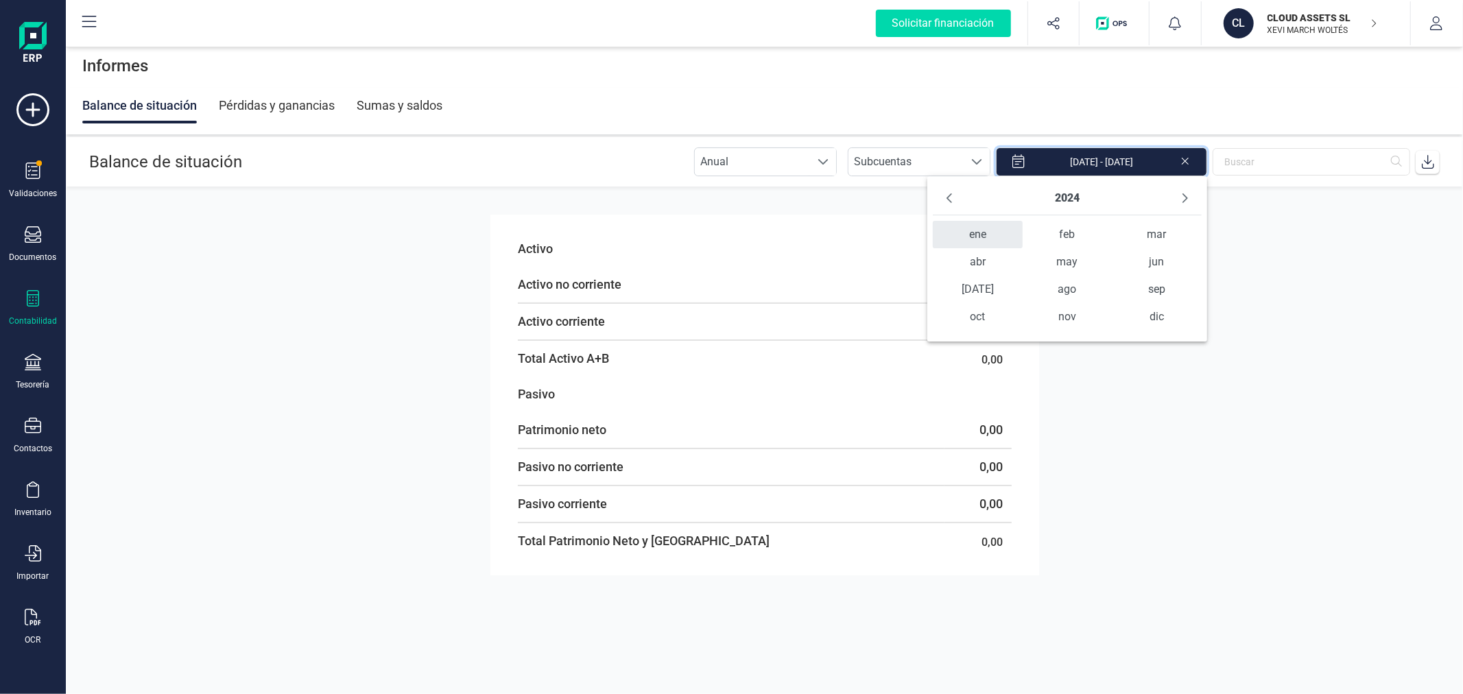
click at [989, 235] on span "ene" at bounding box center [977, 234] width 89 height 27
click at [954, 259] on span "1" at bounding box center [951, 267] width 27 height 27
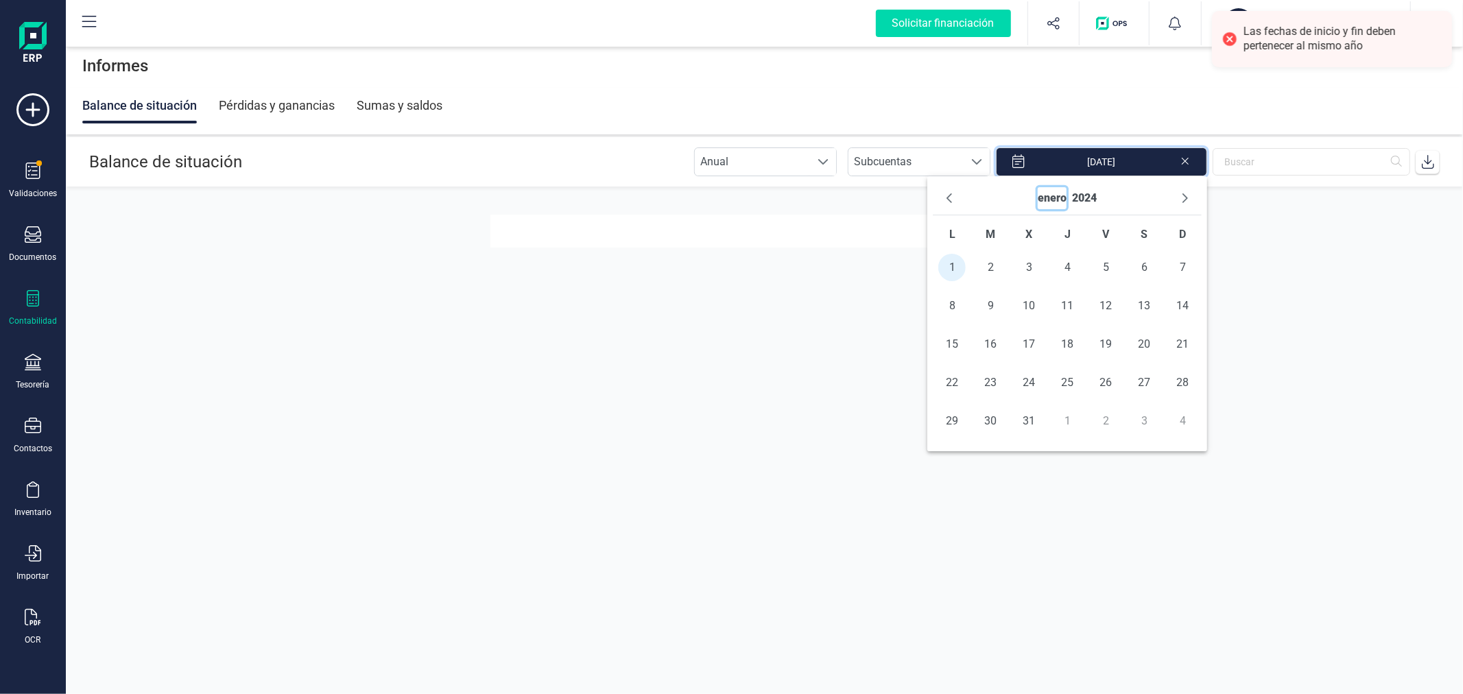
drag, startPoint x: 1056, startPoint y: 194, endPoint x: 1064, endPoint y: 204, distance: 12.6
click at [1056, 195] on button "enero" at bounding box center [1052, 198] width 29 height 22
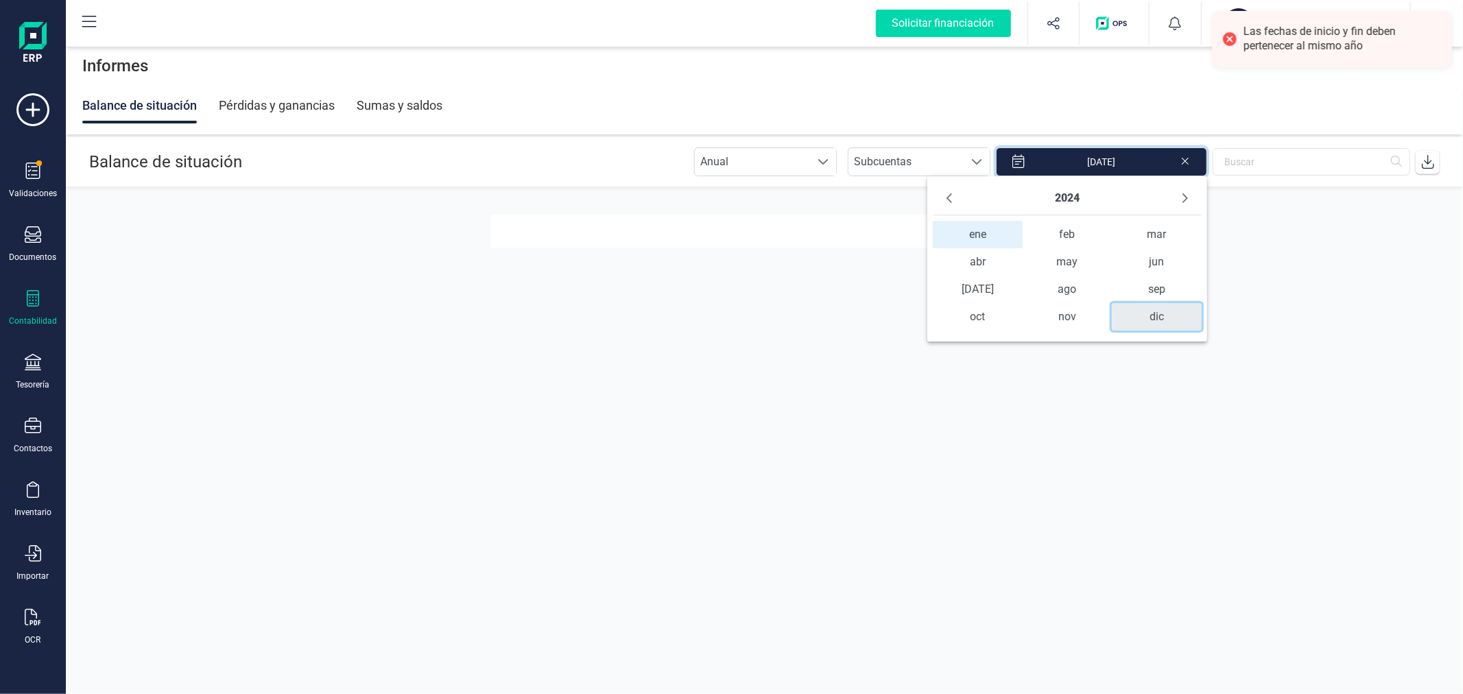
click at [1162, 310] on span "dic" at bounding box center [1156, 316] width 89 height 27
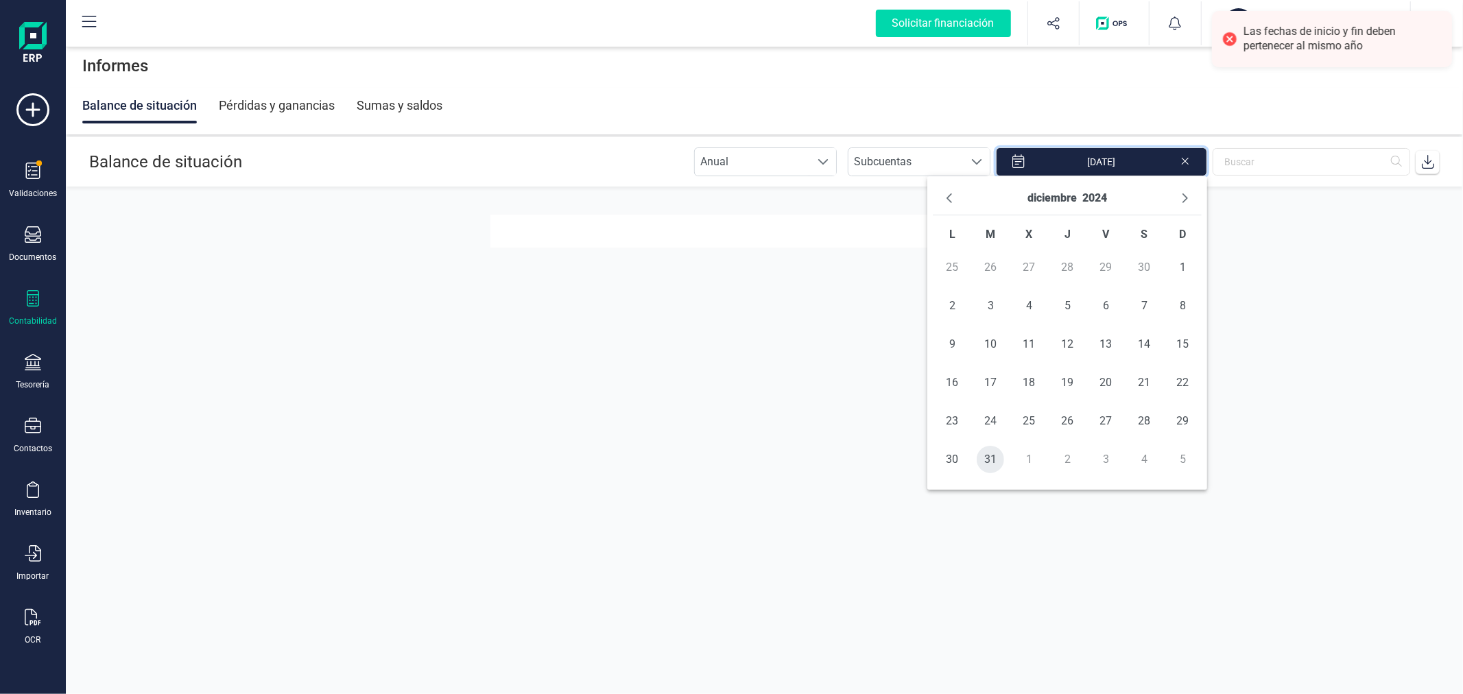
click at [990, 455] on span "31" at bounding box center [989, 459] width 27 height 27
type input "01/01/2024 - 31/12/2024"
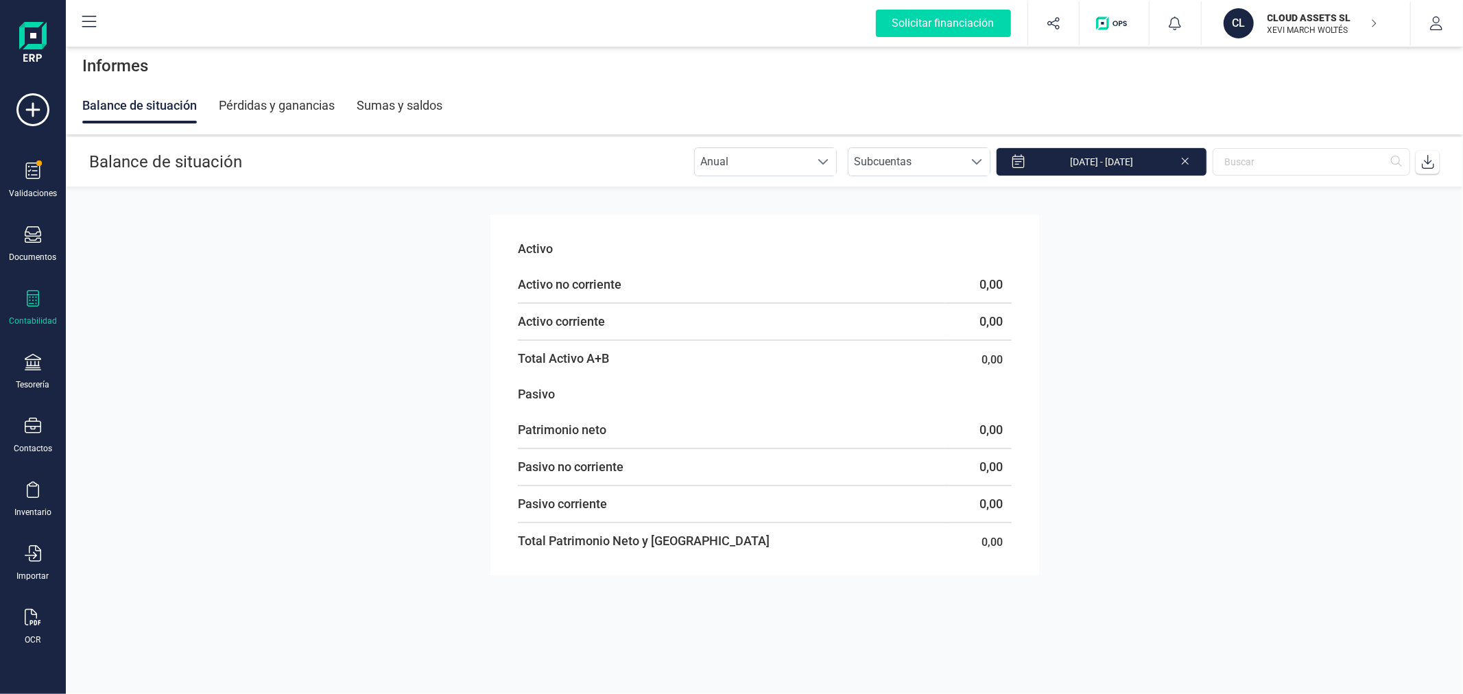
click at [1164, 570] on section "Activo Activo no corriente 0,00 Activo corriente 0,00 Total Activo A+B 0,00 Pas…" at bounding box center [764, 440] width 1397 height 506
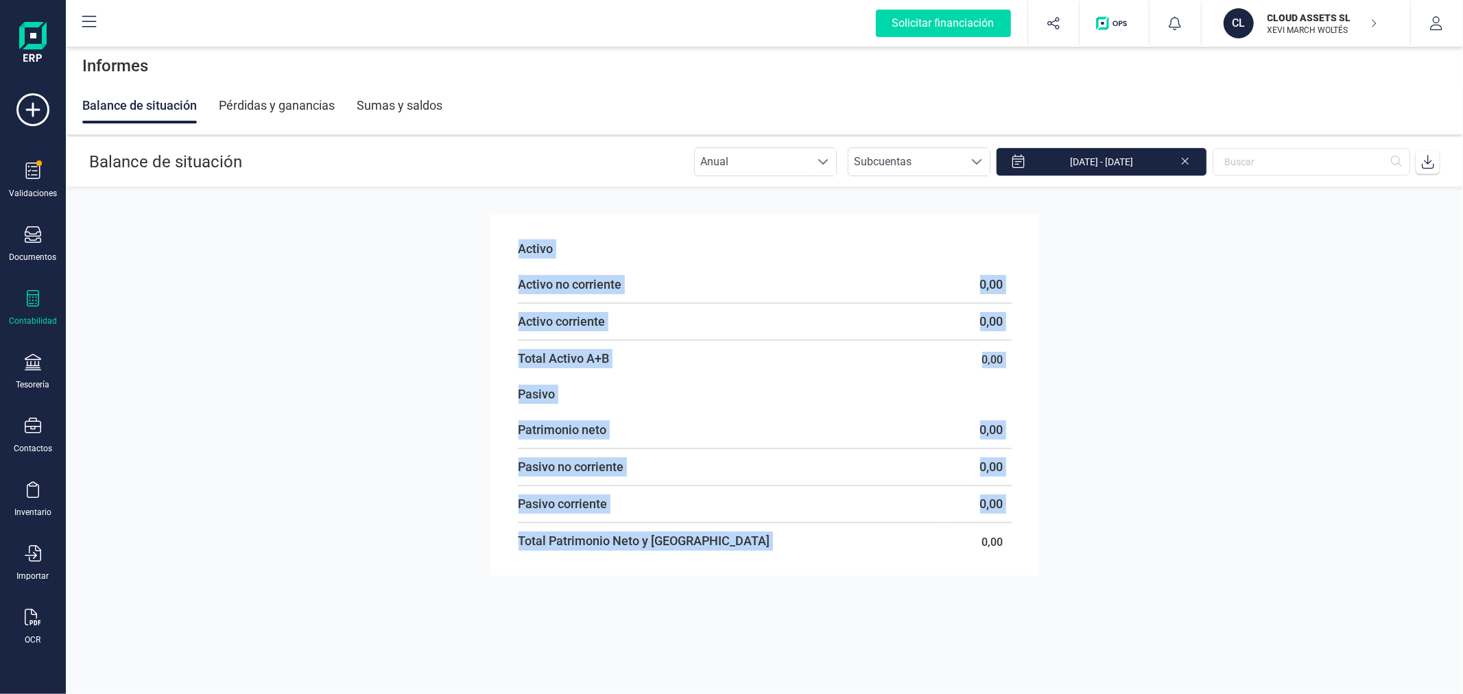
click at [1164, 570] on section "Activo Activo no corriente 0,00 Activo corriente 0,00 Total Activo A+B 0,00 Pas…" at bounding box center [764, 440] width 1397 height 506
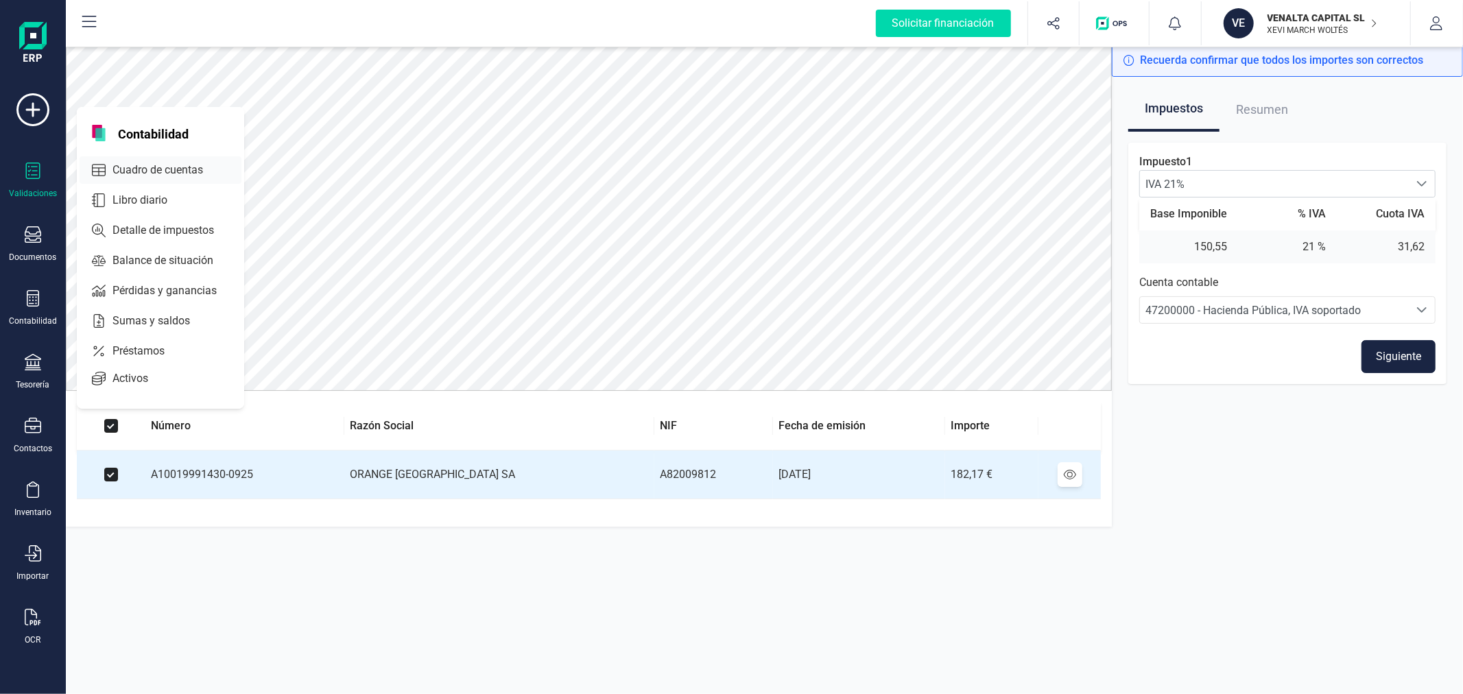
click at [154, 169] on span "Cuadro de cuentas" at bounding box center [167, 170] width 121 height 16
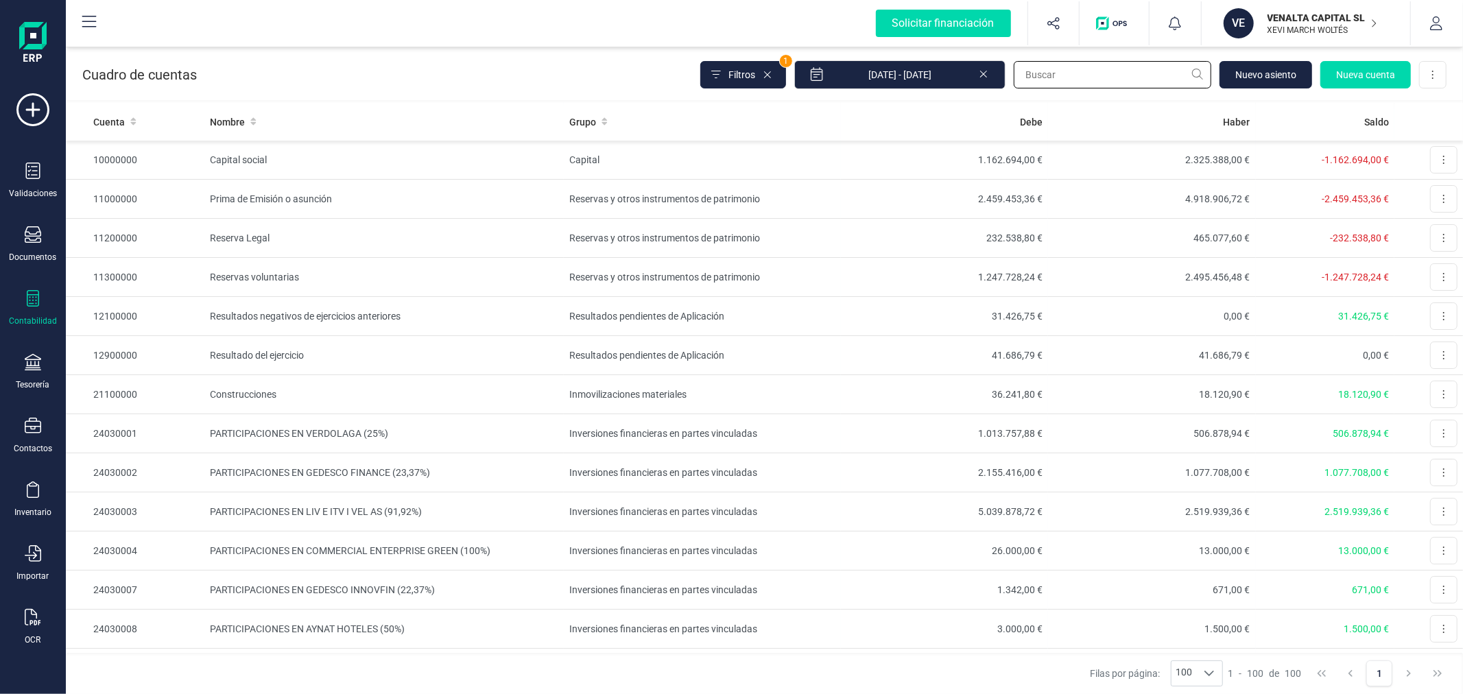
click at [1105, 72] on input "text" at bounding box center [1112, 74] width 197 height 27
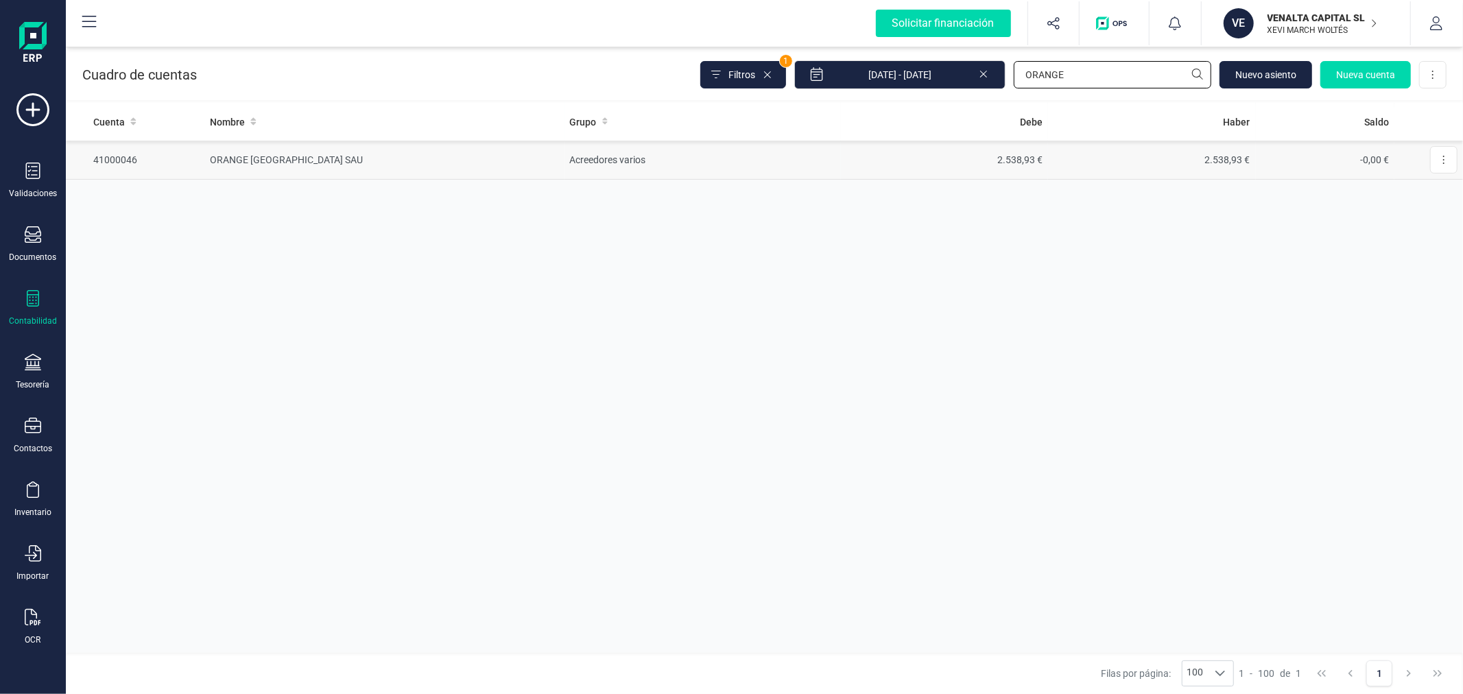
type input "ORANGE"
click at [773, 165] on td "Acreedores varios" at bounding box center [702, 160] width 276 height 39
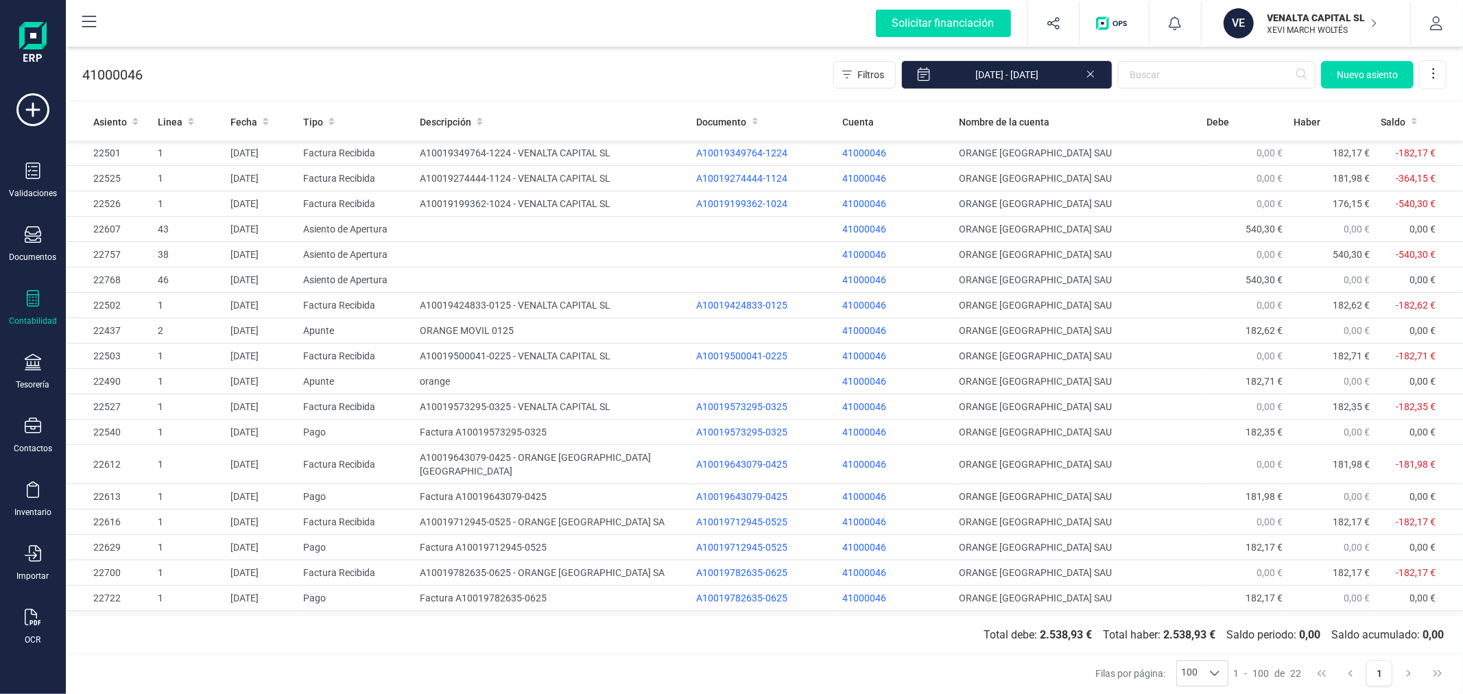
click at [529, 612] on td "A10019852576-0725 - ORANGE ESPAGNE SA" at bounding box center [552, 623] width 276 height 25
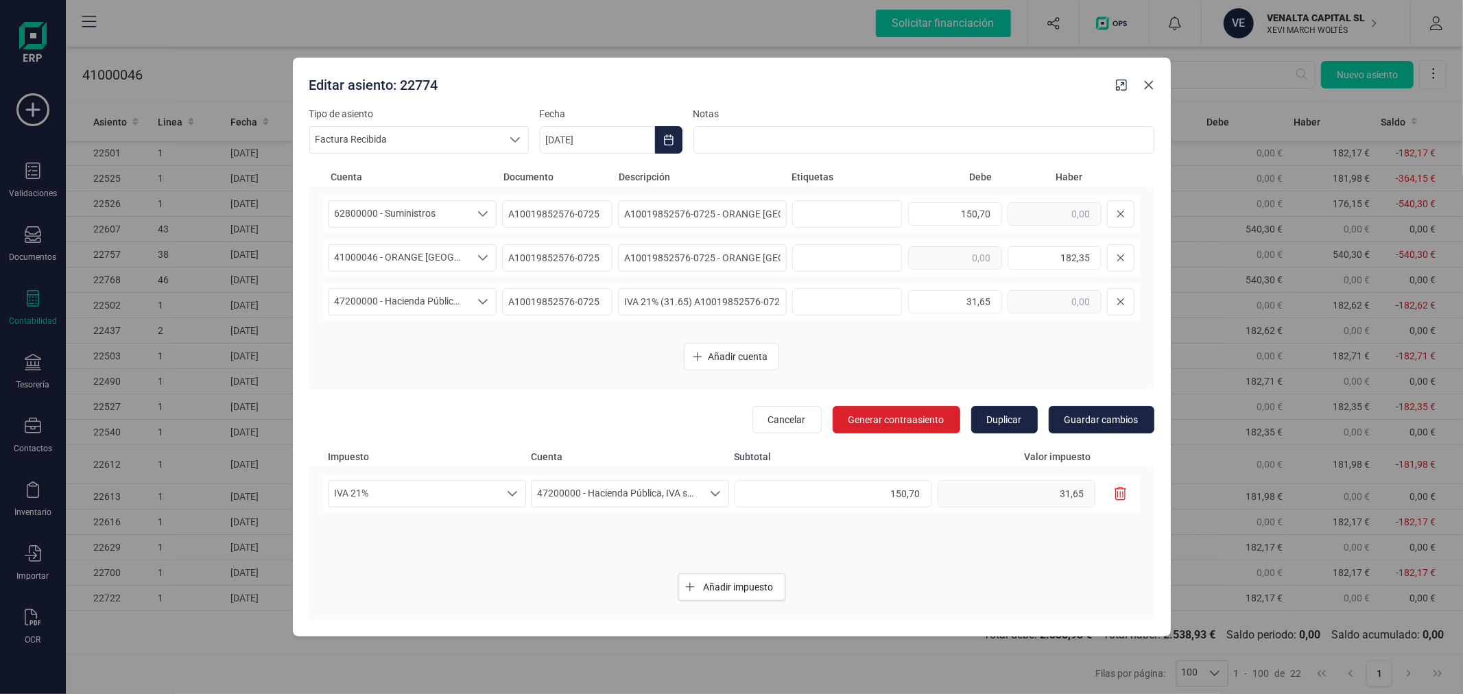
click at [1148, 83] on icon "Close" at bounding box center [1148, 85] width 11 height 11
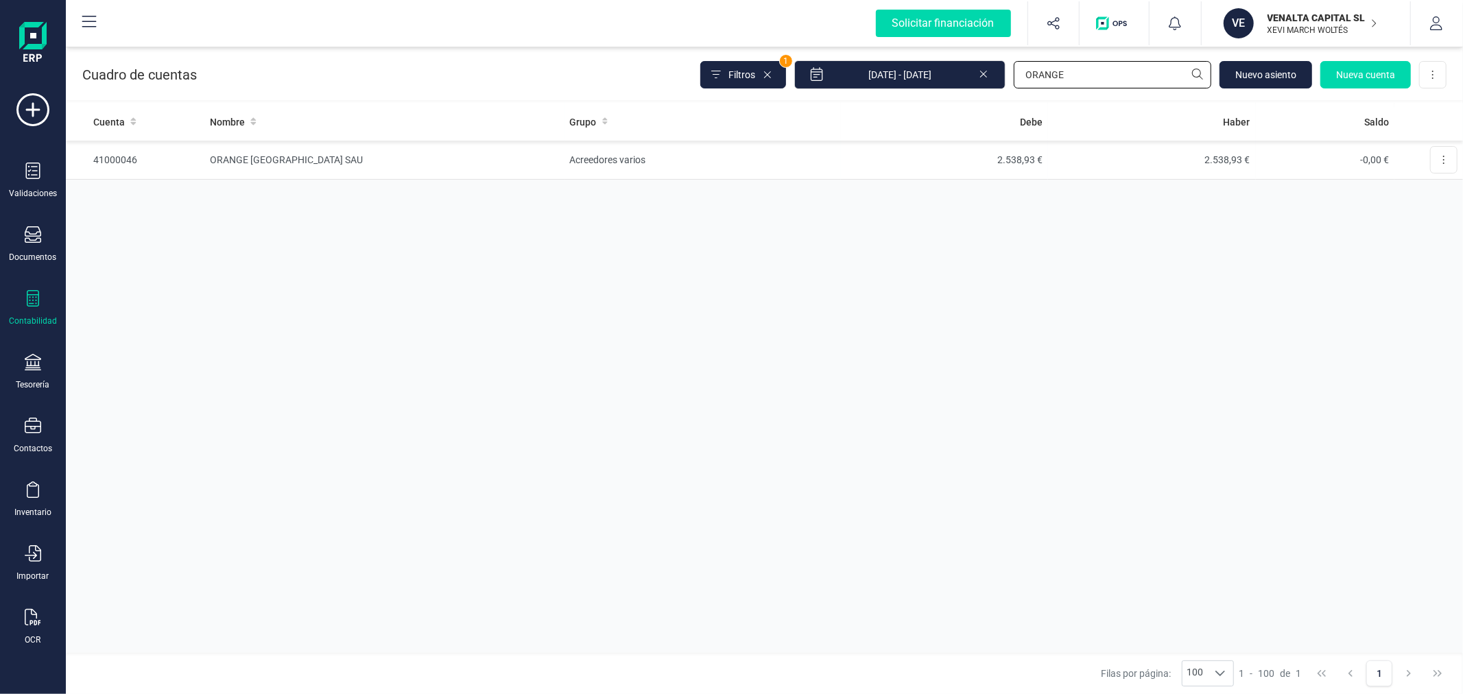
click at [1075, 63] on input "ORANGE" at bounding box center [1112, 74] width 197 height 27
type input "628"
click at [887, 165] on td "1.651,76 €" at bounding box center [944, 160] width 208 height 39
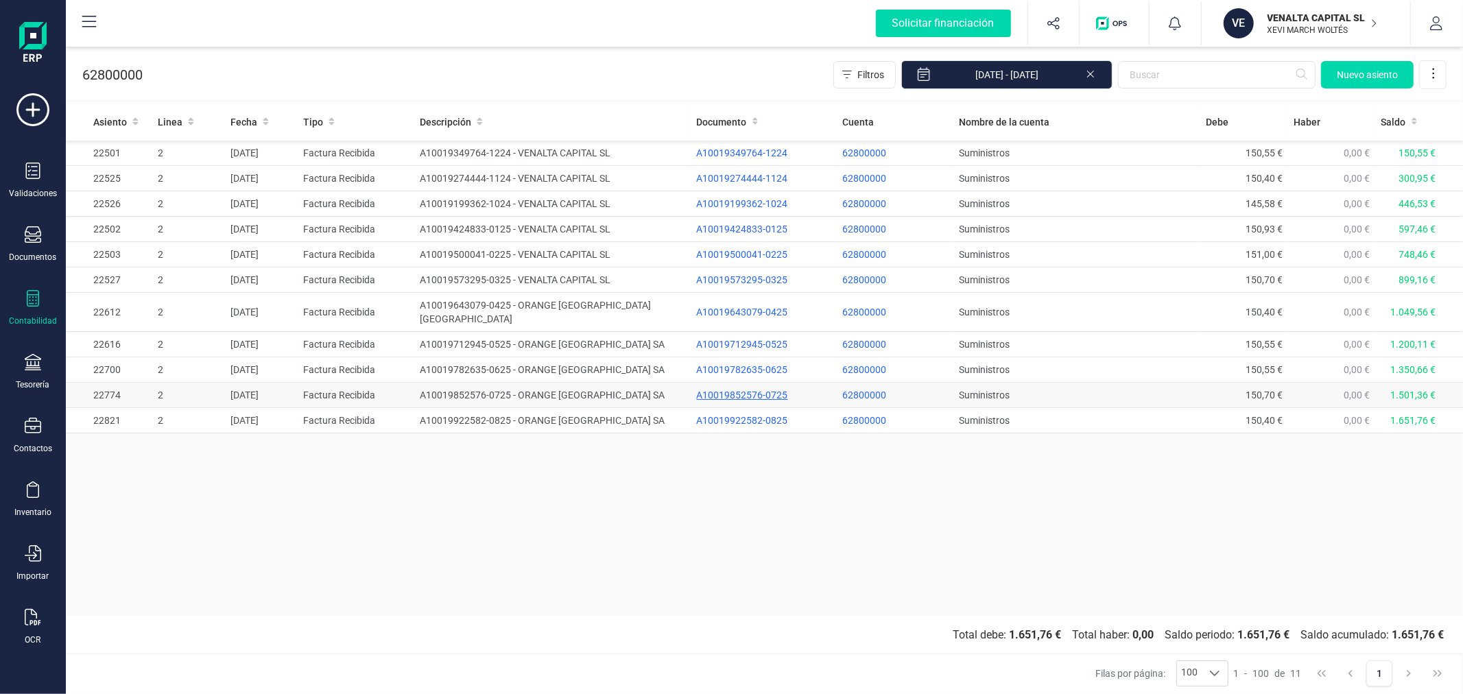
drag, startPoint x: 797, startPoint y: 411, endPoint x: 822, endPoint y: 381, distance: 39.5
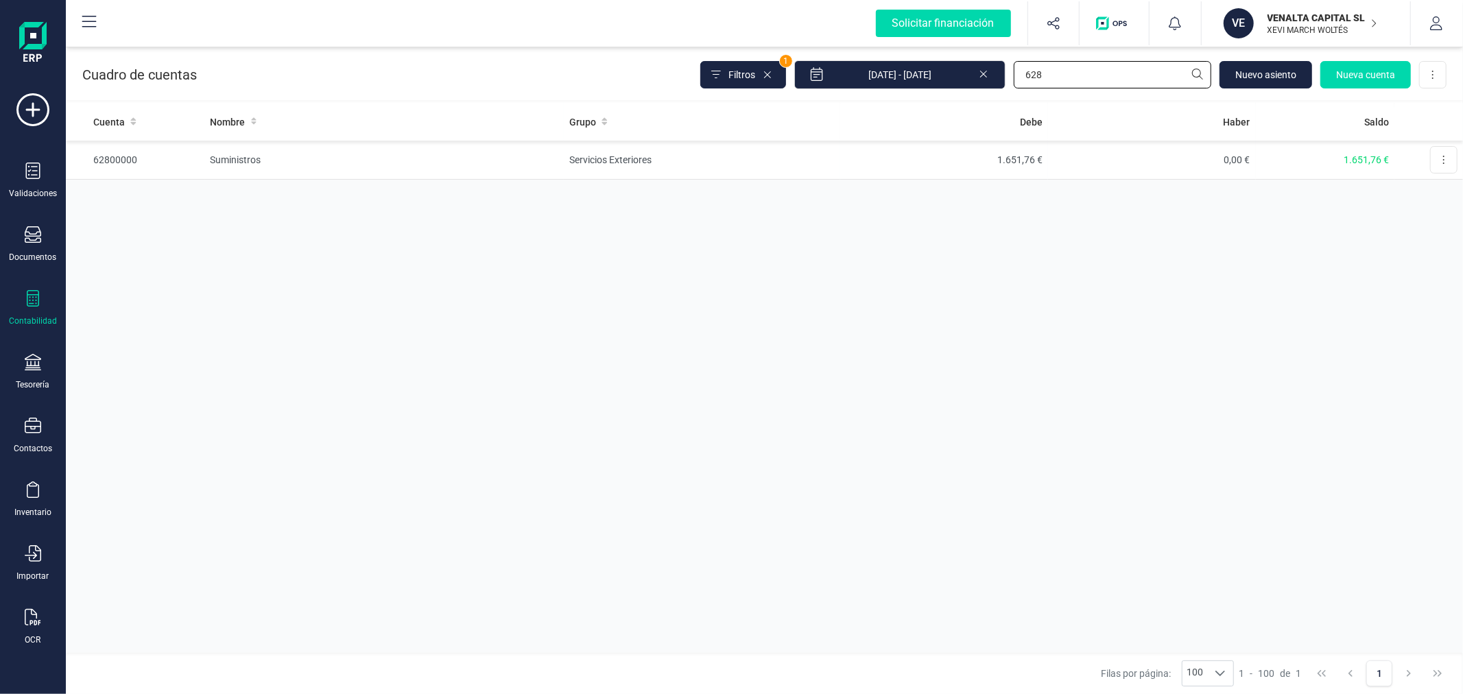
click at [1070, 75] on input "628" at bounding box center [1112, 74] width 197 height 27
drag, startPoint x: 1070, startPoint y: 75, endPoint x: 1070, endPoint y: 84, distance: 8.9
click at [1070, 77] on input "628" at bounding box center [1112, 74] width 197 height 27
type input "629"
click at [1016, 158] on td "18.181,00 €" at bounding box center [944, 160] width 208 height 39
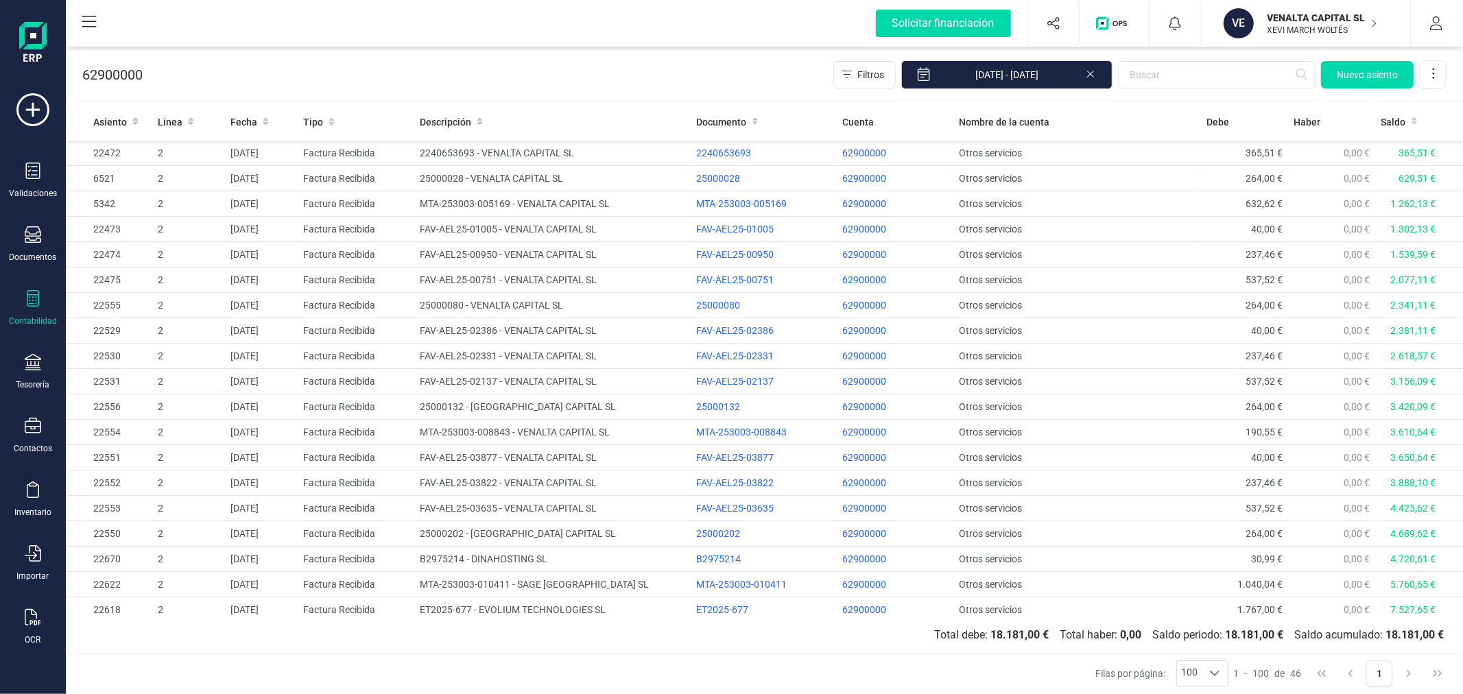
scroll to position [694, 0]
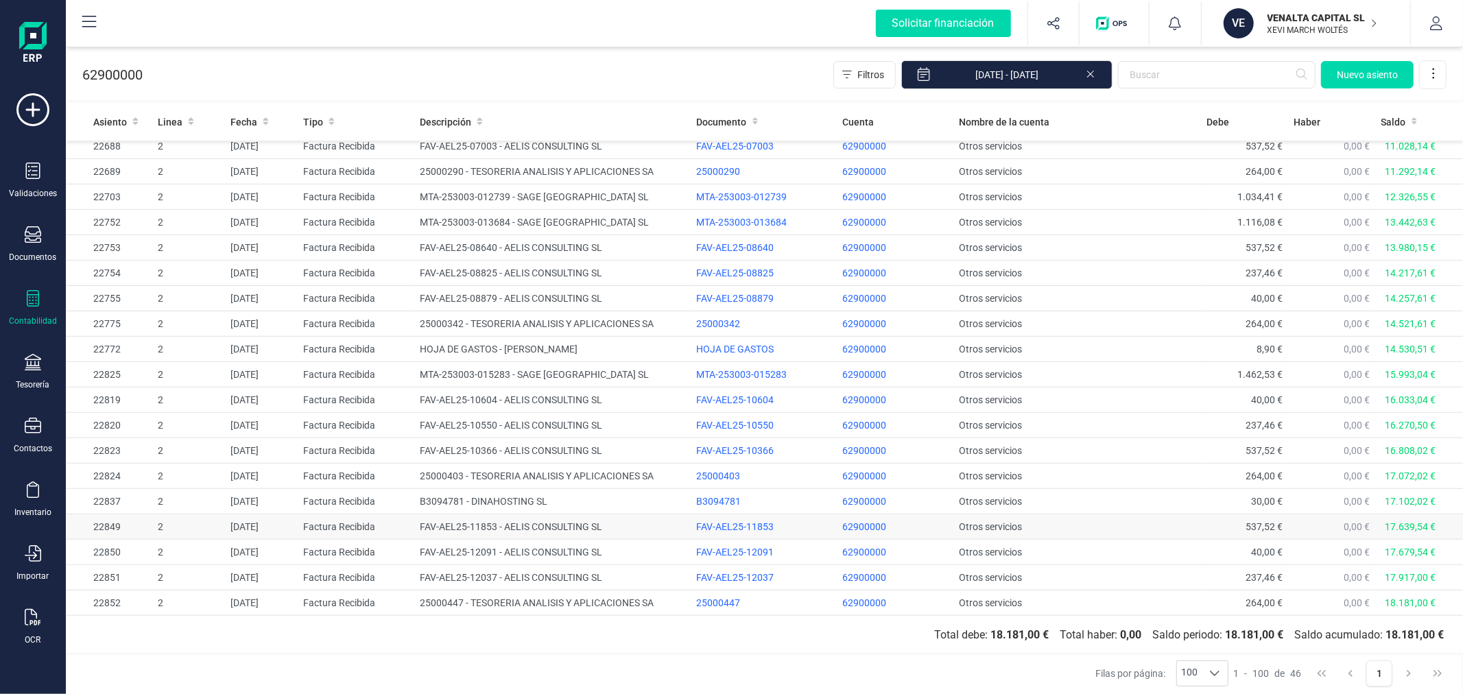
click at [551, 526] on td "FAV-AEL25-11853 - AELIS CONSULTING SL" at bounding box center [552, 526] width 276 height 25
drag, startPoint x: 703, startPoint y: 334, endPoint x: 709, endPoint y: 341, distance: 9.2
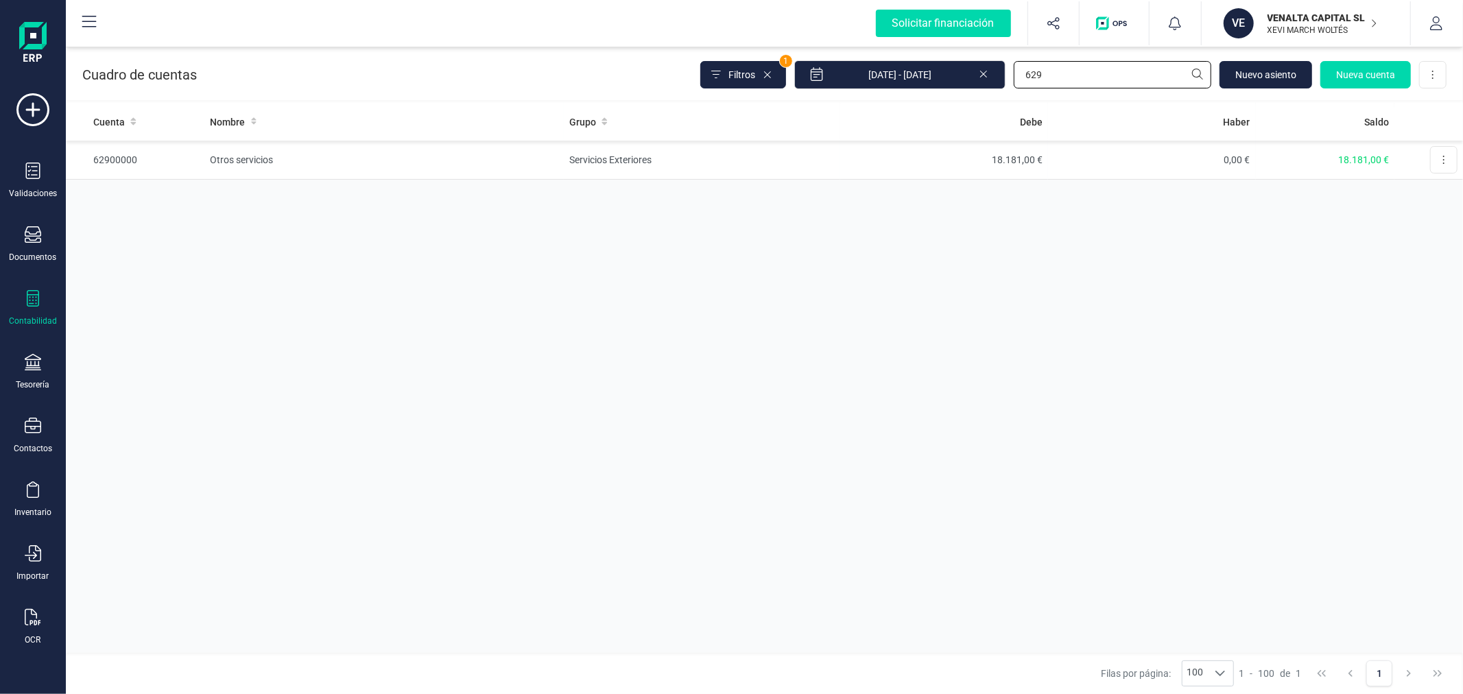
click at [1067, 82] on input "629" at bounding box center [1112, 74] width 197 height 27
type input "625"
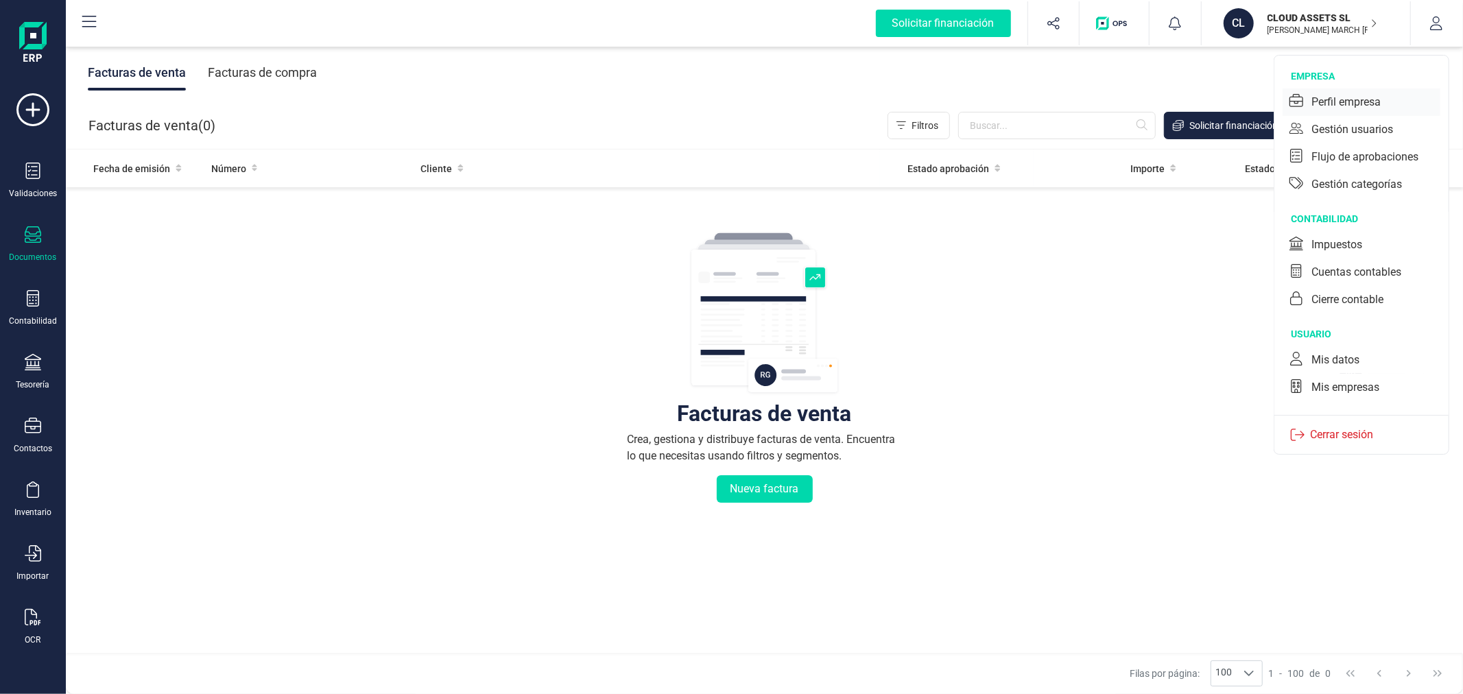
click at [1354, 97] on div "Perfil empresa" at bounding box center [1345, 102] width 69 height 16
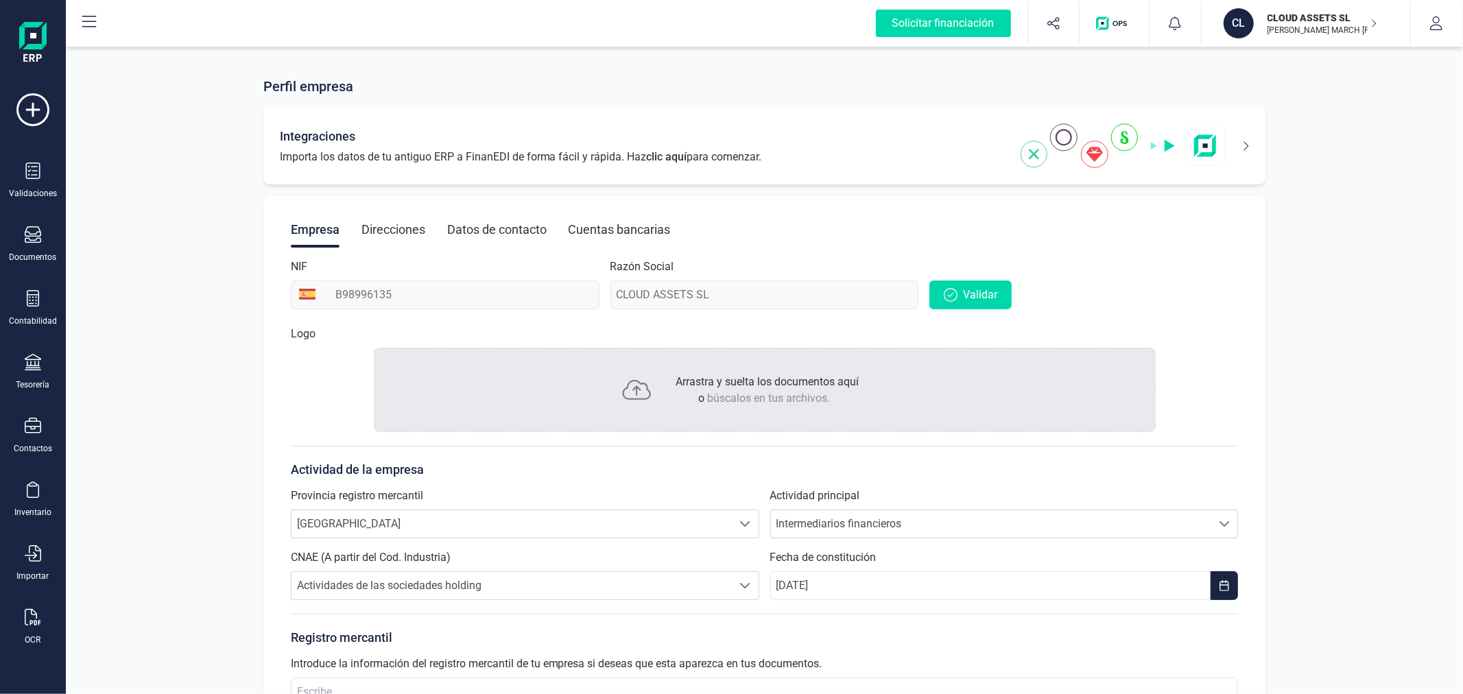
click at [1254, 154] on div "Integraciones Importa los datos de tu antiguo ERP a FinanEDI de forma fácil y r…" at bounding box center [764, 145] width 1003 height 77
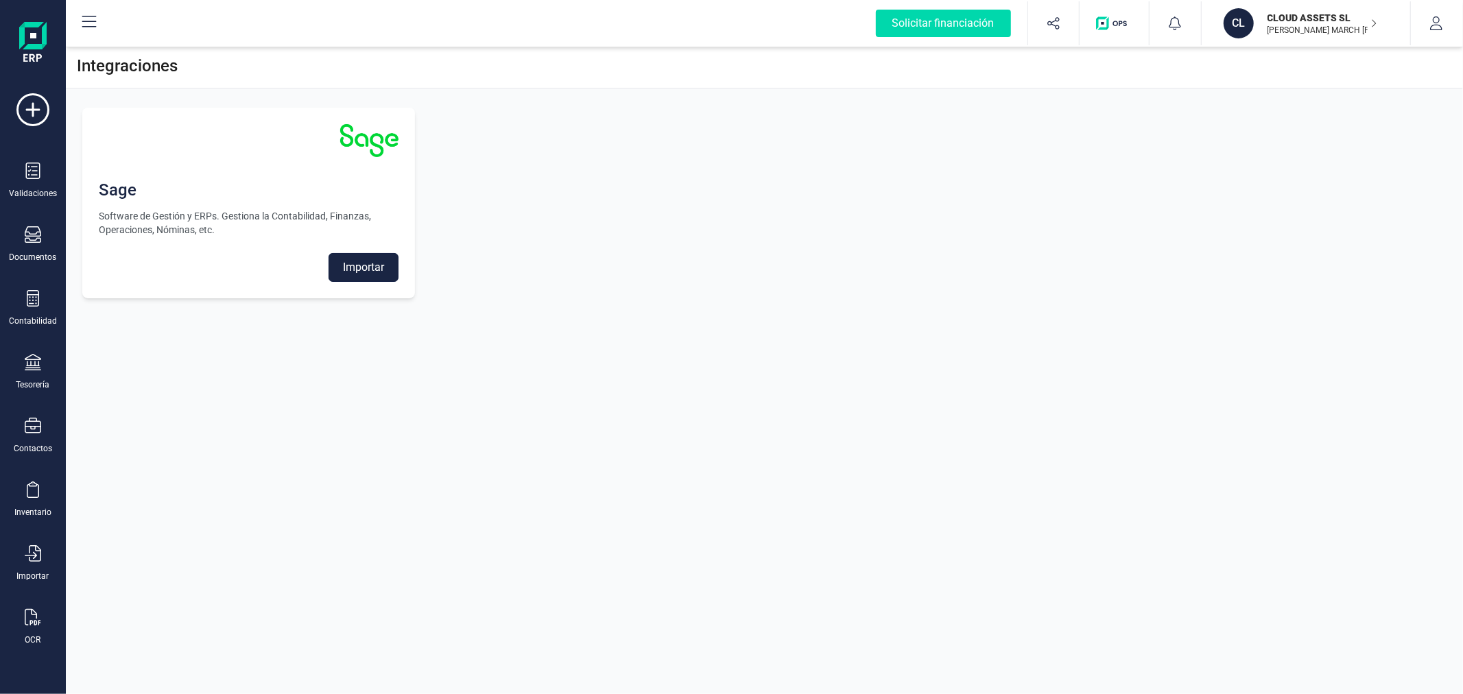
click at [383, 262] on button "Importar" at bounding box center [363, 267] width 70 height 29
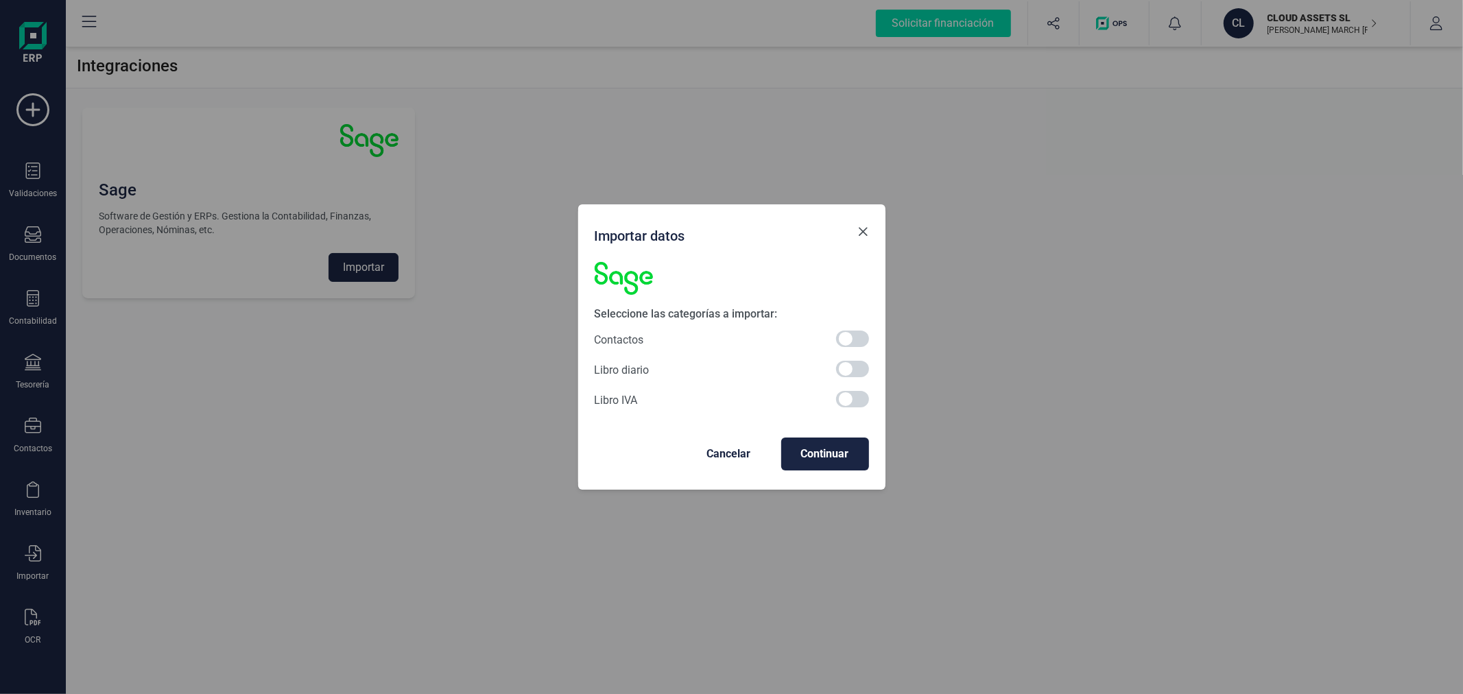
click at [862, 234] on span "Close" at bounding box center [863, 231] width 11 height 11
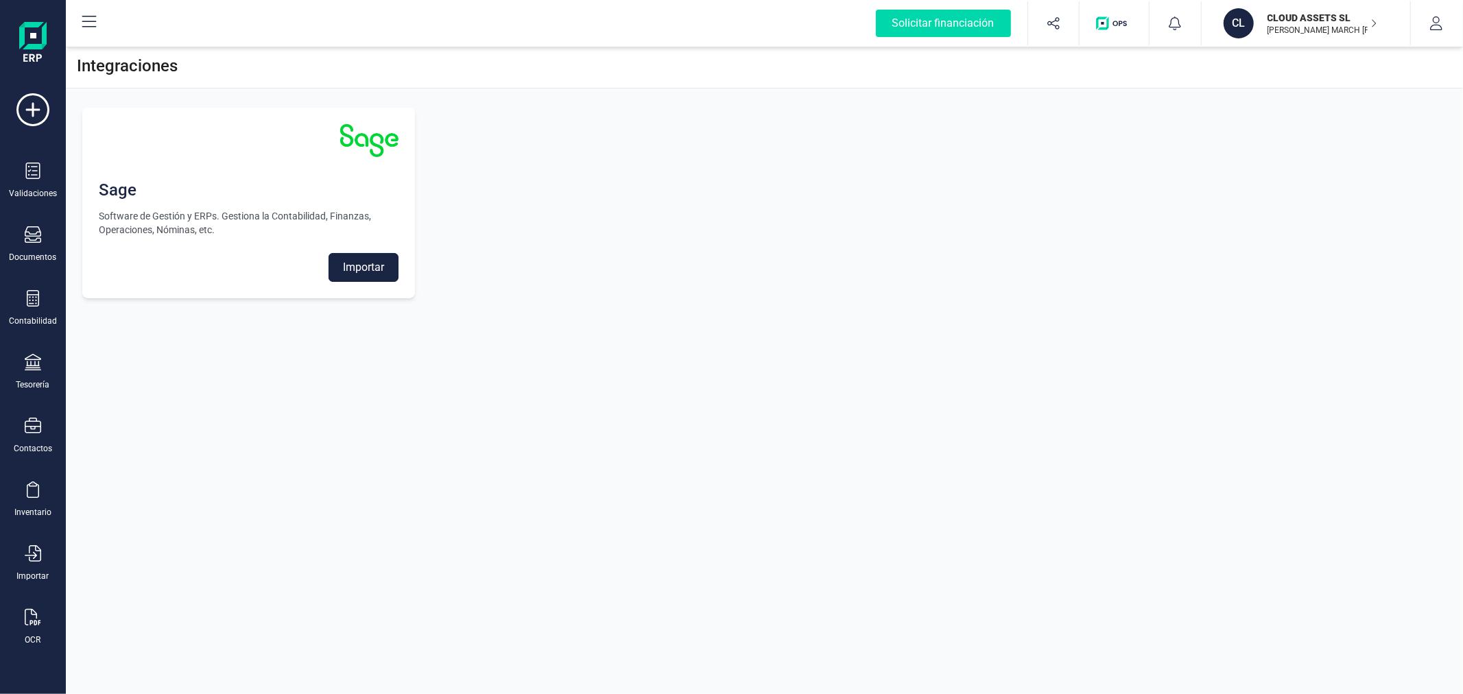
click at [372, 263] on button "Importar" at bounding box center [363, 267] width 70 height 29
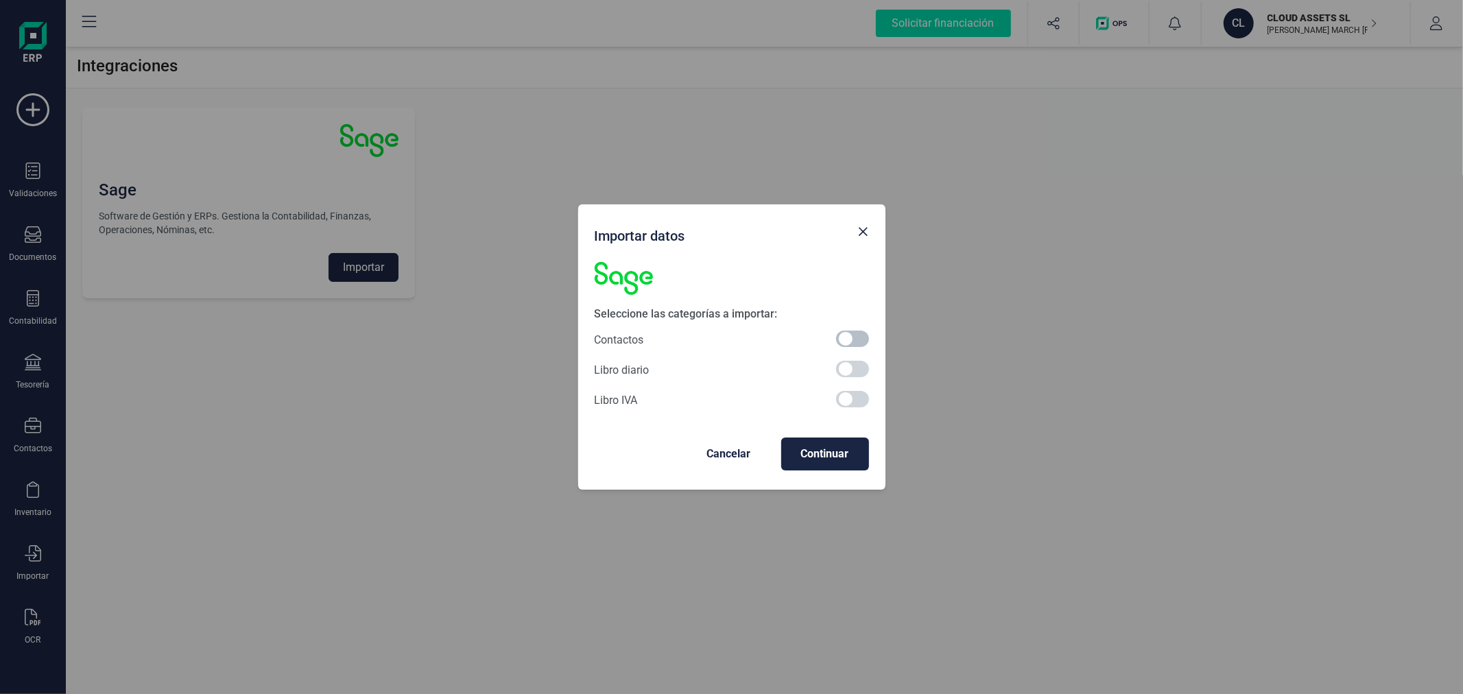
click at [854, 336] on span at bounding box center [852, 339] width 33 height 16
click at [832, 444] on button "Continuar" at bounding box center [825, 453] width 88 height 33
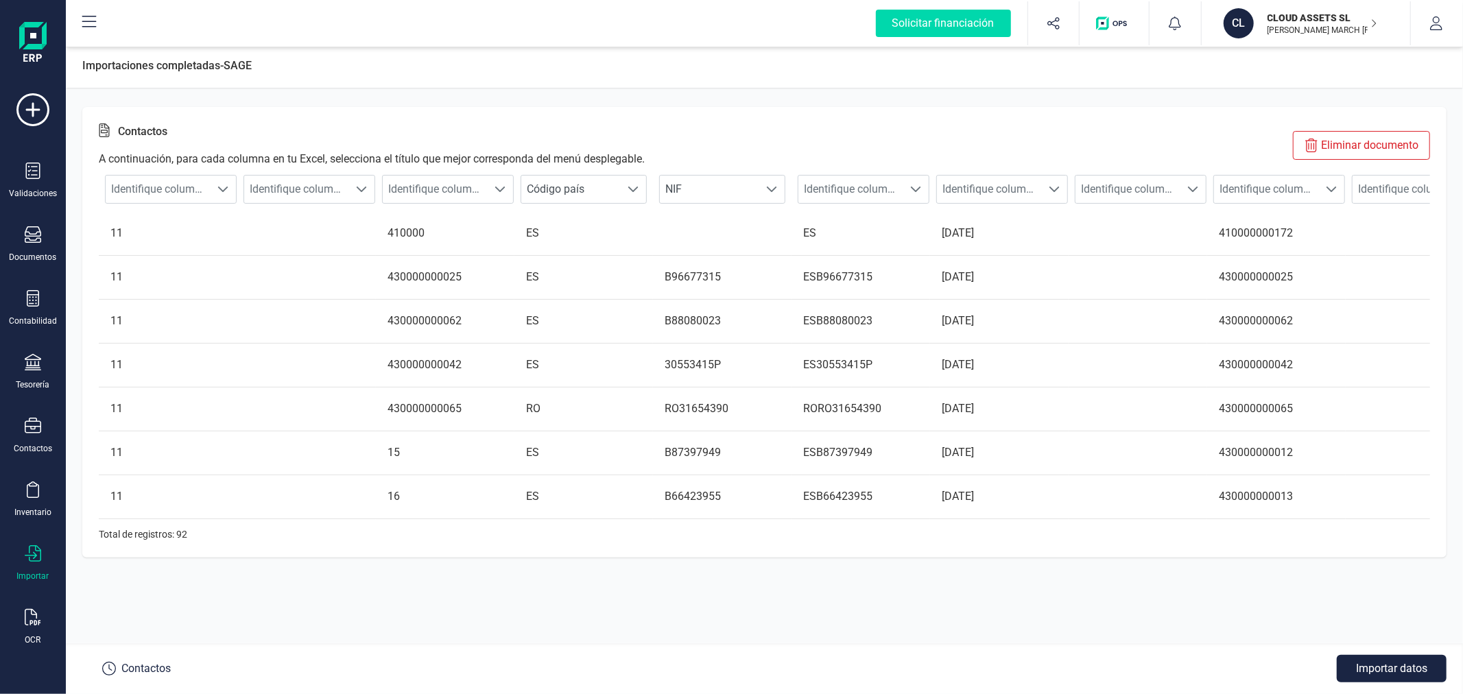
click at [1351, 141] on p "Eliminar documento" at bounding box center [1369, 145] width 97 height 16
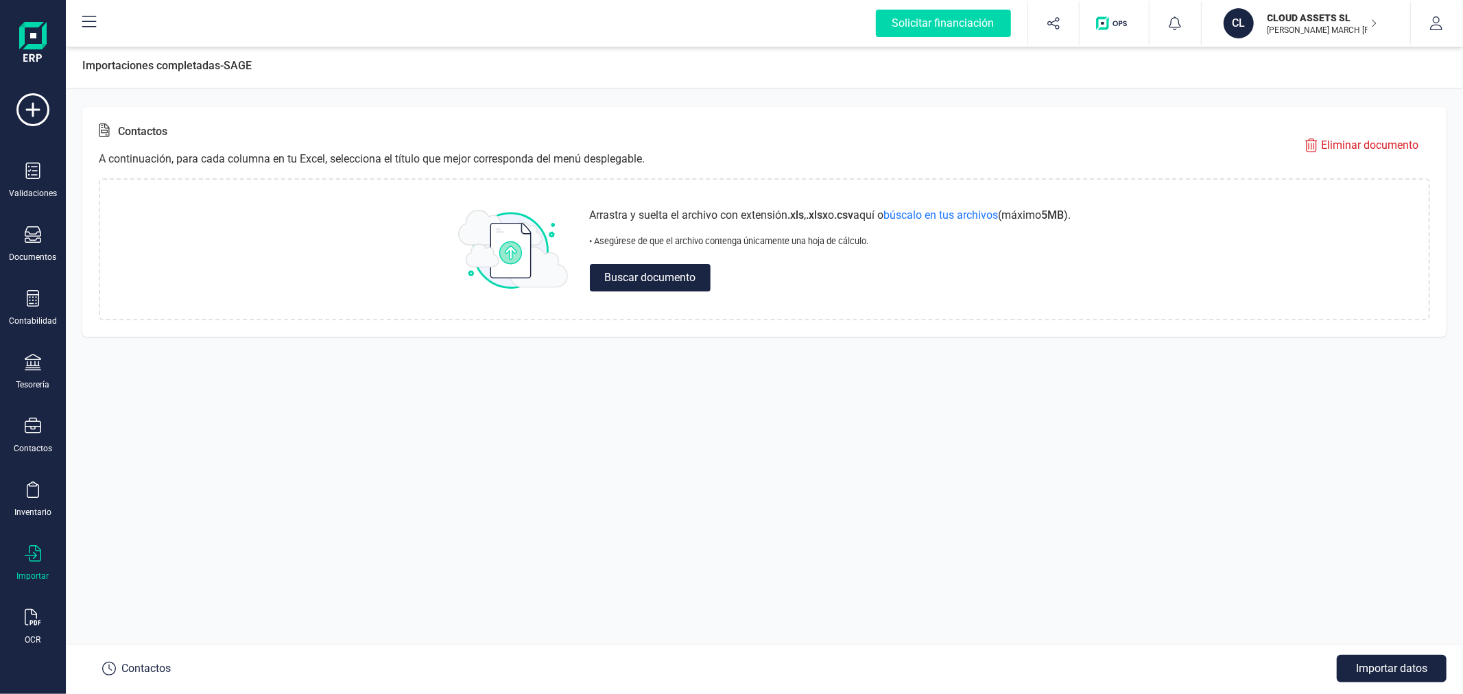
click at [543, 419] on div "Contactos A continuación, para cada columna en tu Excel, selecciona el título q…" at bounding box center [764, 365] width 1397 height 523
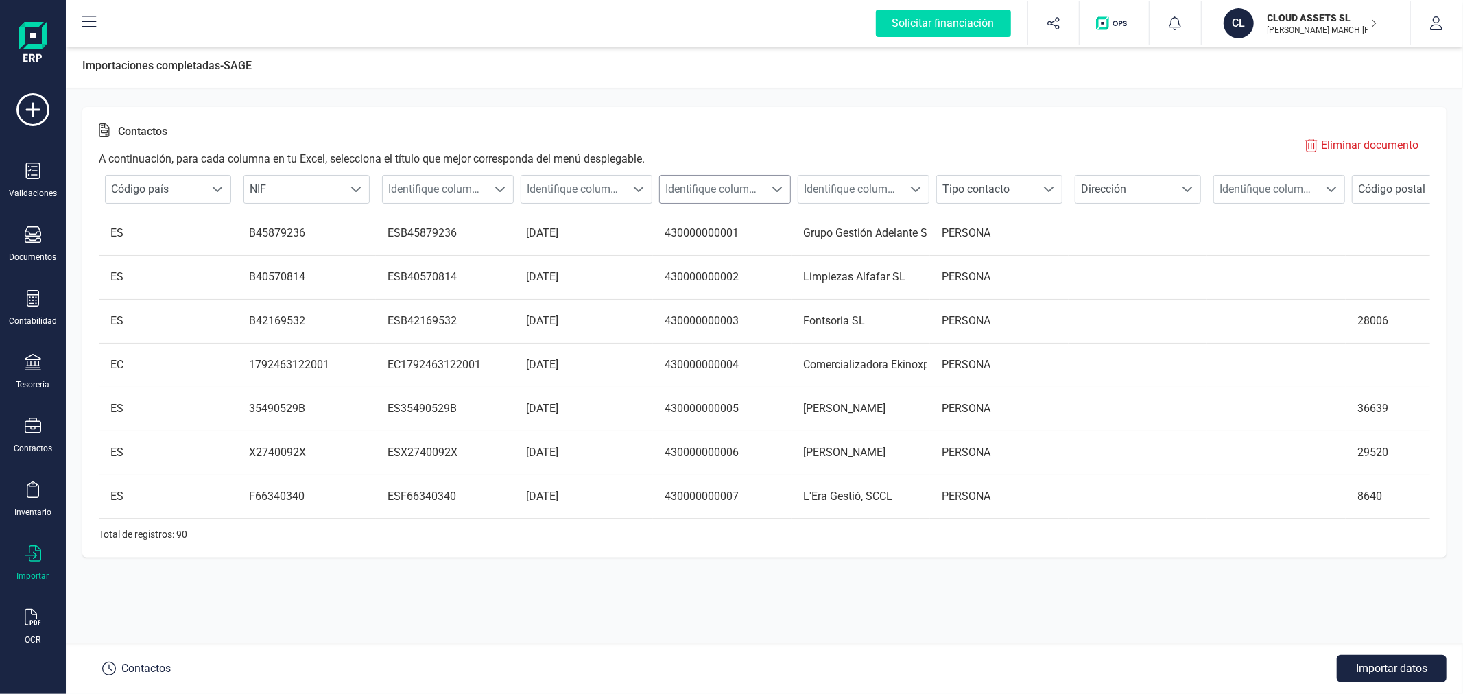
click at [748, 182] on span "Identifique columna" at bounding box center [712, 189] width 104 height 27
click at [752, 328] on li "Cuenta contable cliente" at bounding box center [735, 323] width 152 height 27
click at [893, 185] on span "Identifique columna" at bounding box center [850, 189] width 104 height 27
click at [887, 296] on li "Nombre cuenta" at bounding box center [874, 296] width 152 height 27
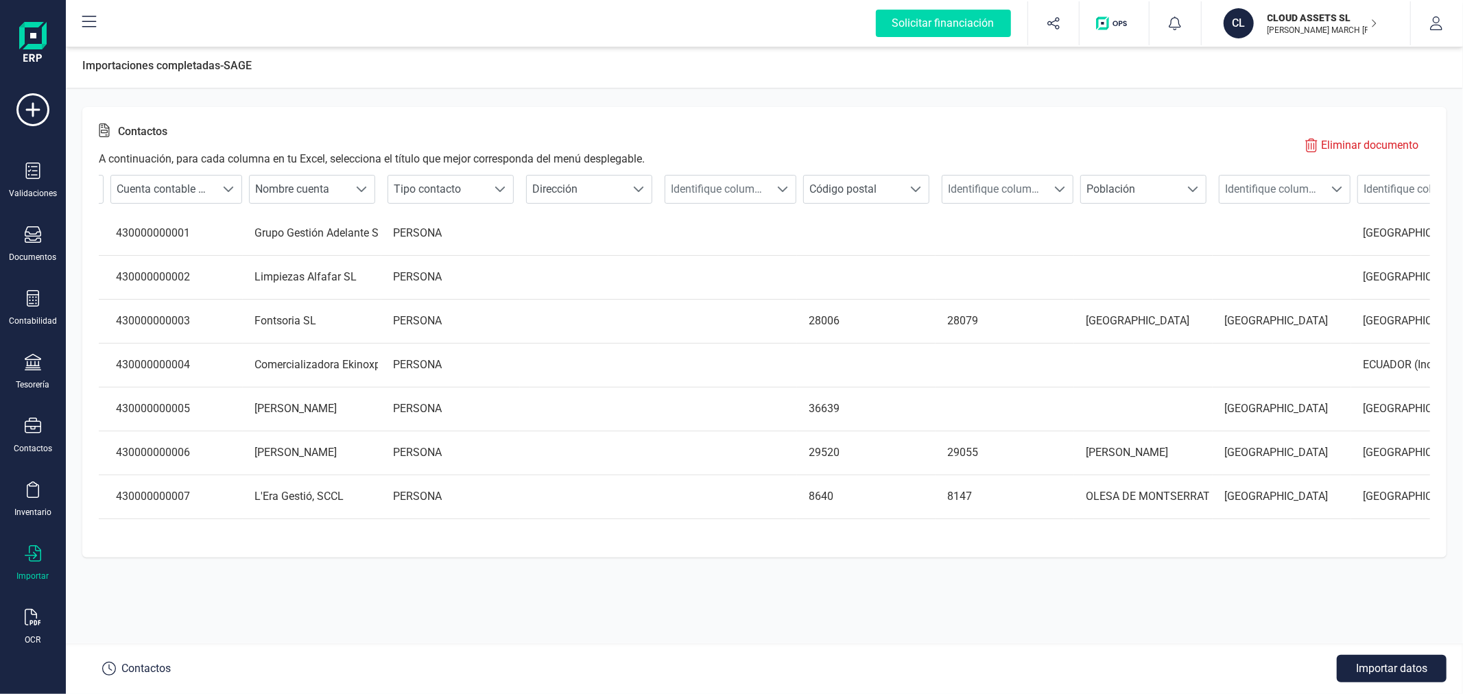
scroll to position [0, 607]
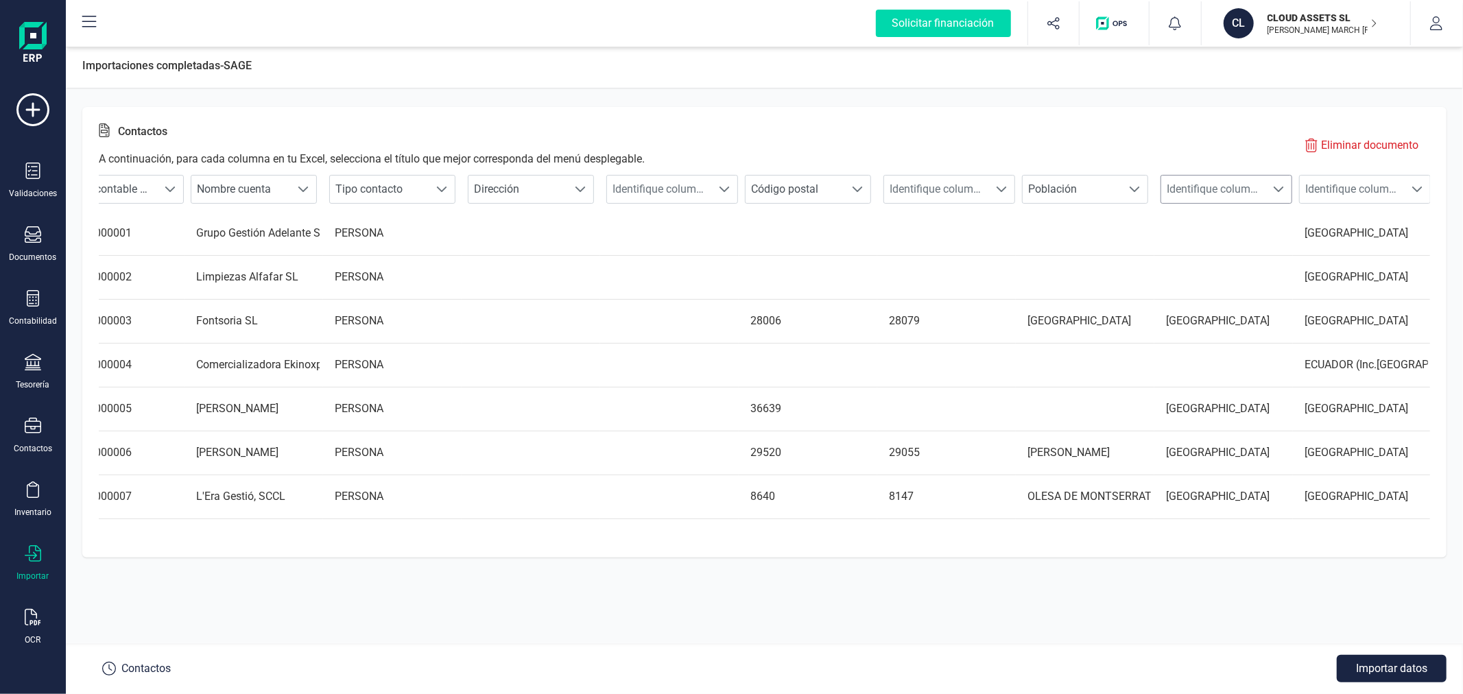
click at [1227, 187] on span "Identifique columna" at bounding box center [1213, 189] width 104 height 27
click at [1176, 132] on div "Contactos A continuación, para cada columna en tu Excel, selecciona el título q…" at bounding box center [764, 145] width 1331 height 44
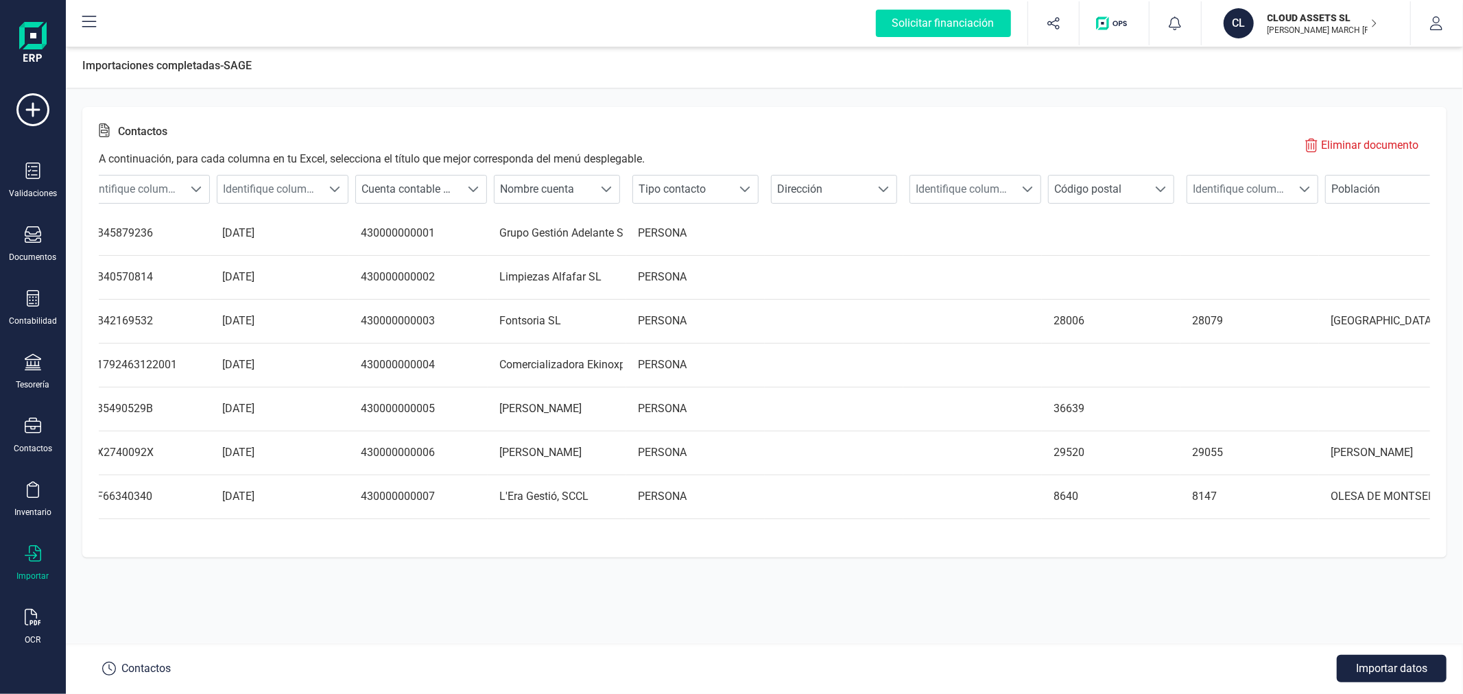
scroll to position [0, 0]
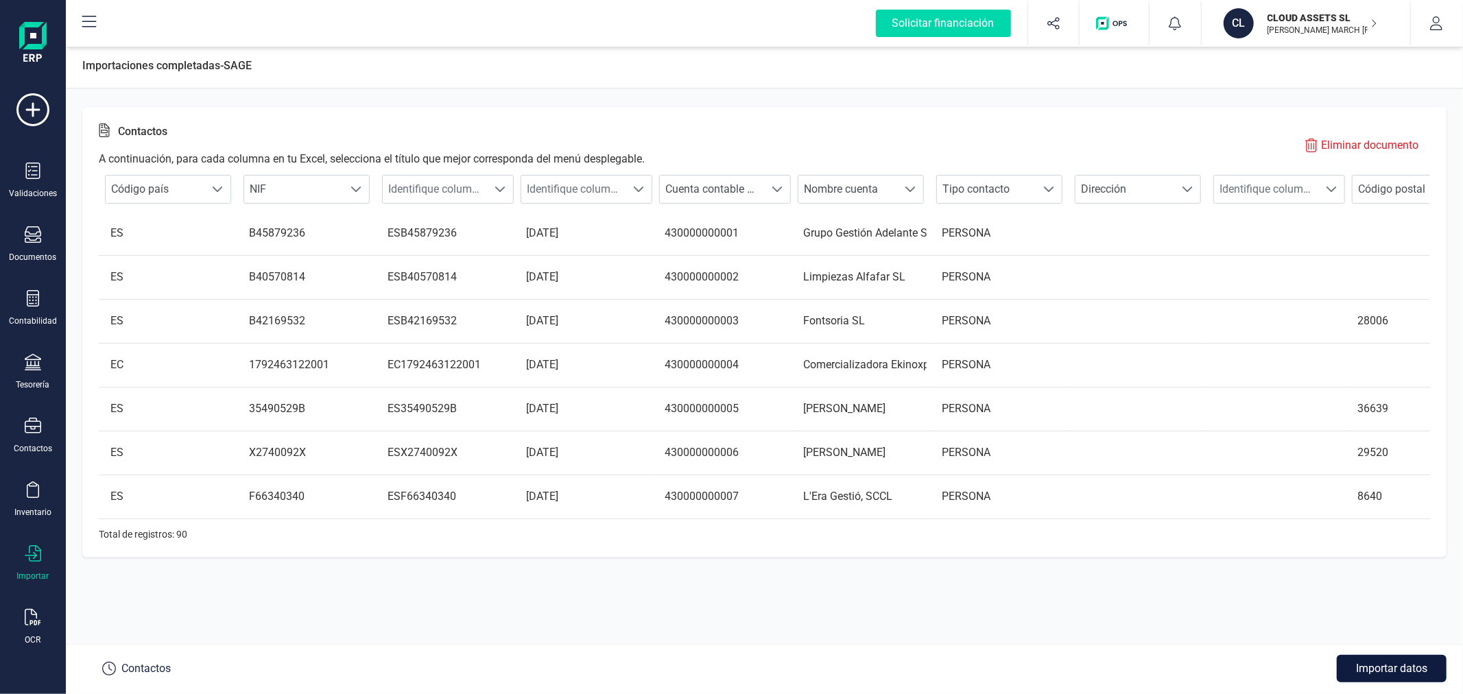
click at [1373, 667] on button "Importar datos" at bounding box center [1391, 668] width 110 height 27
click at [1256, 181] on span "Identifique columna" at bounding box center [1266, 189] width 104 height 27
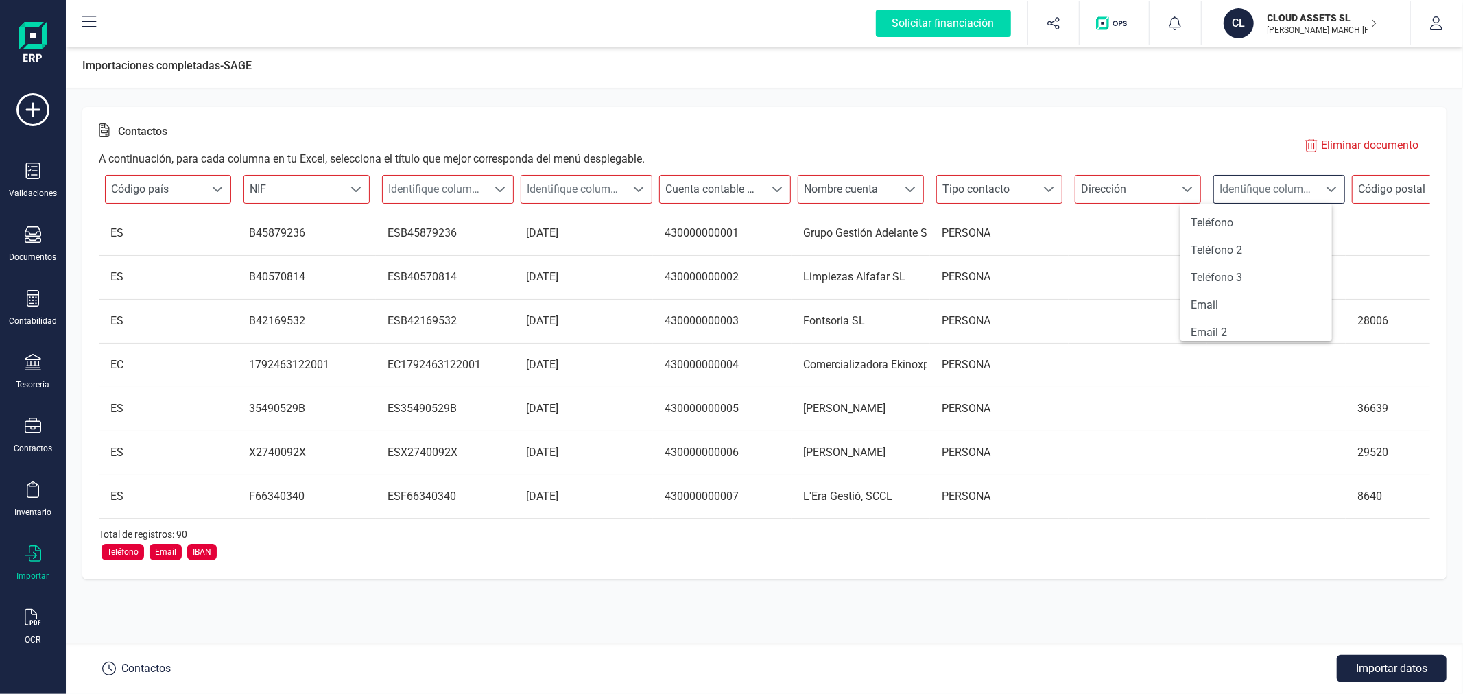
scroll to position [8, 59]
click at [1256, 181] on span "Identifique columna" at bounding box center [1266, 189] width 104 height 27
click at [1201, 146] on div "Contactos A continuación, para cada columna en tu Excel, selecciona el título q…" at bounding box center [764, 145] width 1331 height 44
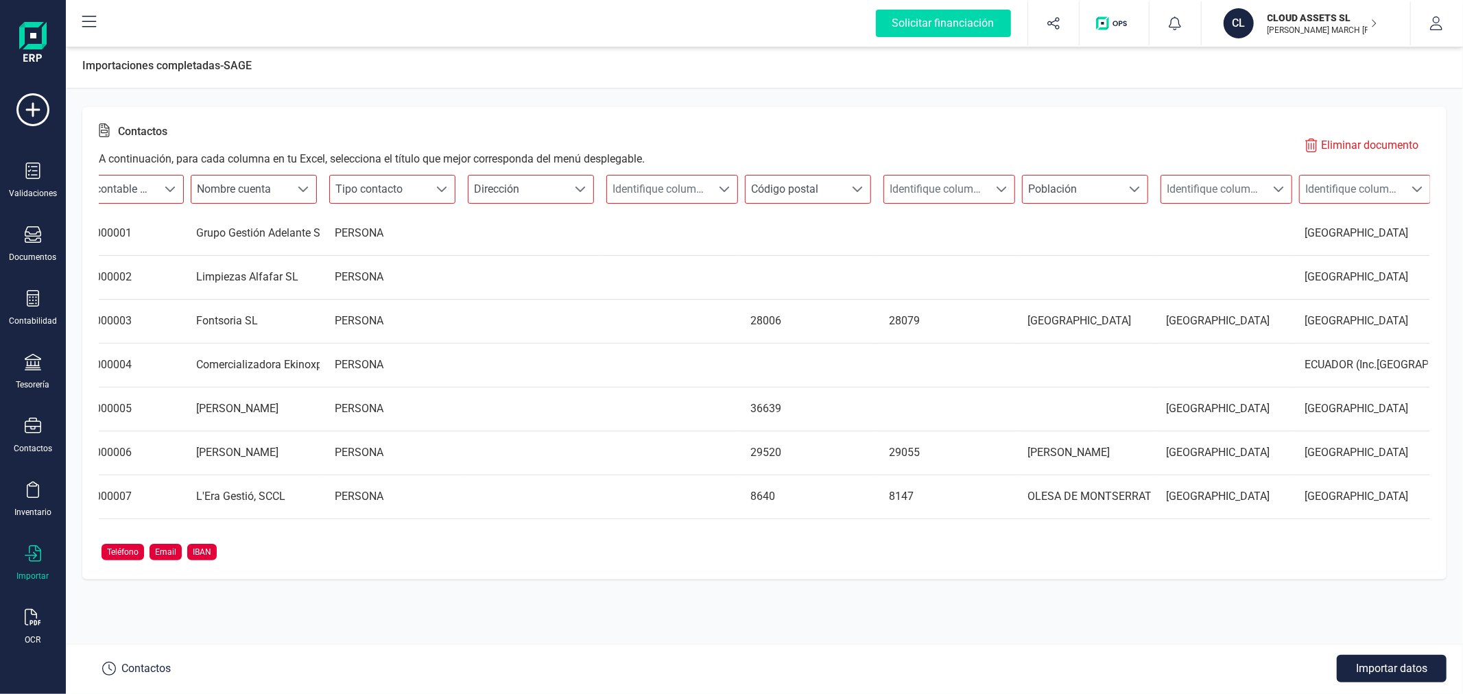
scroll to position [0, 0]
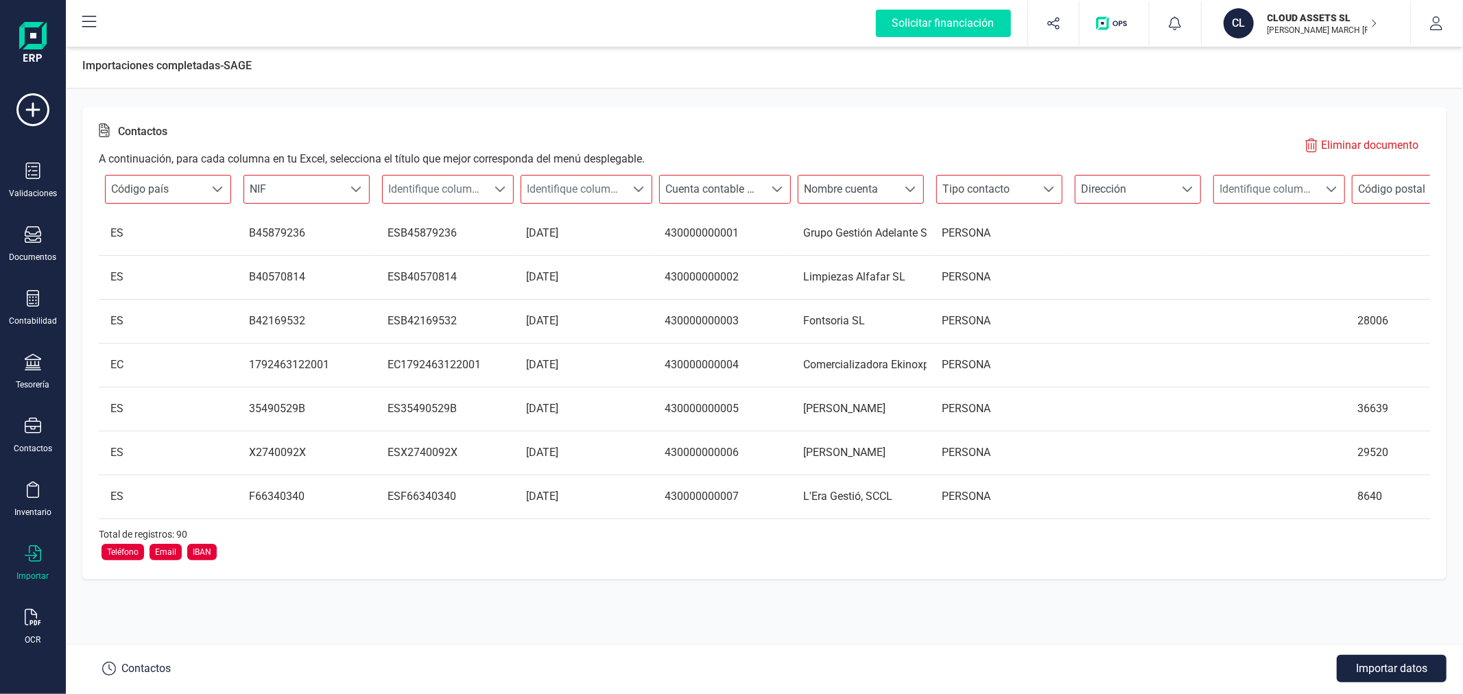
drag, startPoint x: 765, startPoint y: 547, endPoint x: 879, endPoint y: 110, distance: 451.4
click at [879, 110] on div "Contactos A continuación, para cada columna en tu Excel, selecciona el título q…" at bounding box center [764, 343] width 1364 height 472
click at [1353, 147] on p "Eliminar documento" at bounding box center [1369, 145] width 97 height 16
click at [595, 193] on span "Identifique columna" at bounding box center [573, 189] width 104 height 27
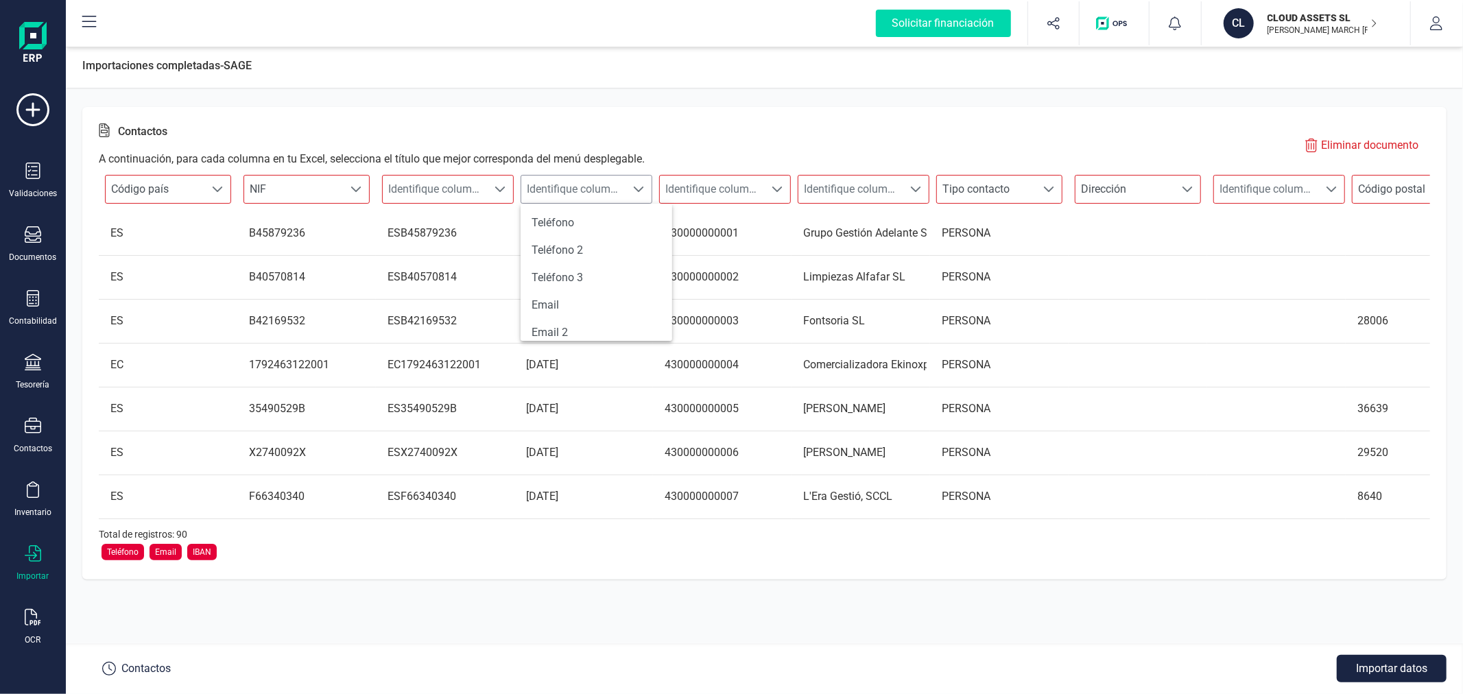
click at [595, 191] on span "Identifique columna" at bounding box center [573, 189] width 104 height 27
click at [743, 193] on span "Identifique columna" at bounding box center [712, 189] width 104 height 27
click at [728, 317] on li "Cuenta contable cliente" at bounding box center [735, 323] width 152 height 27
click at [881, 188] on span "Identifique columna" at bounding box center [850, 189] width 104 height 27
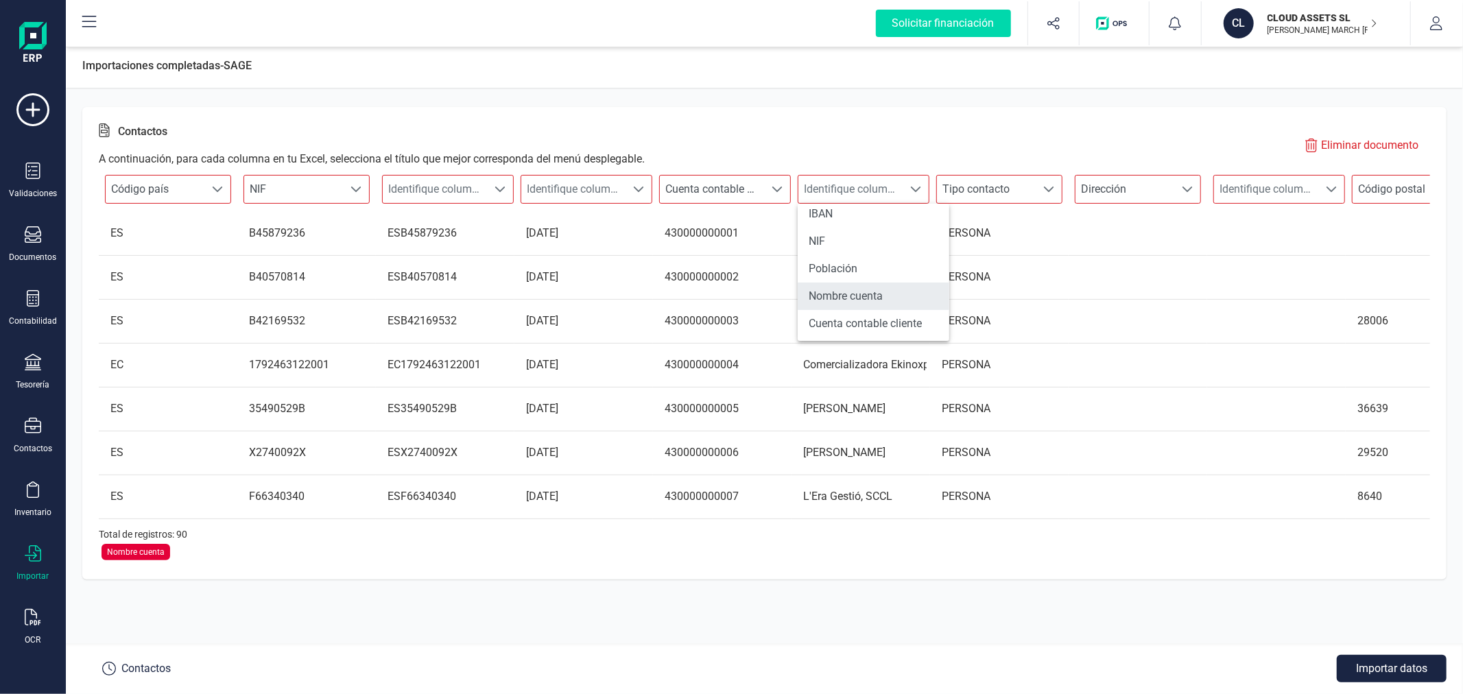
click at [848, 292] on li "Nombre cuenta" at bounding box center [874, 296] width 152 height 27
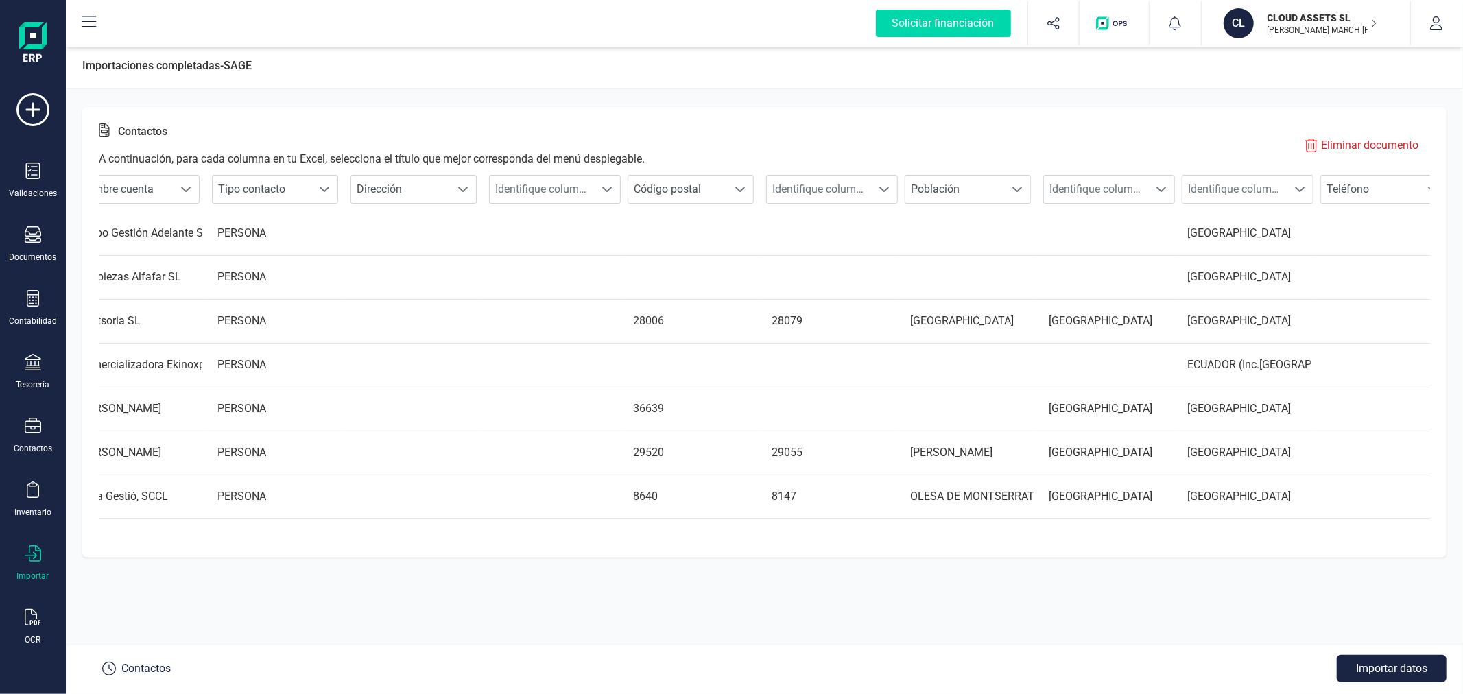
scroll to position [0, 0]
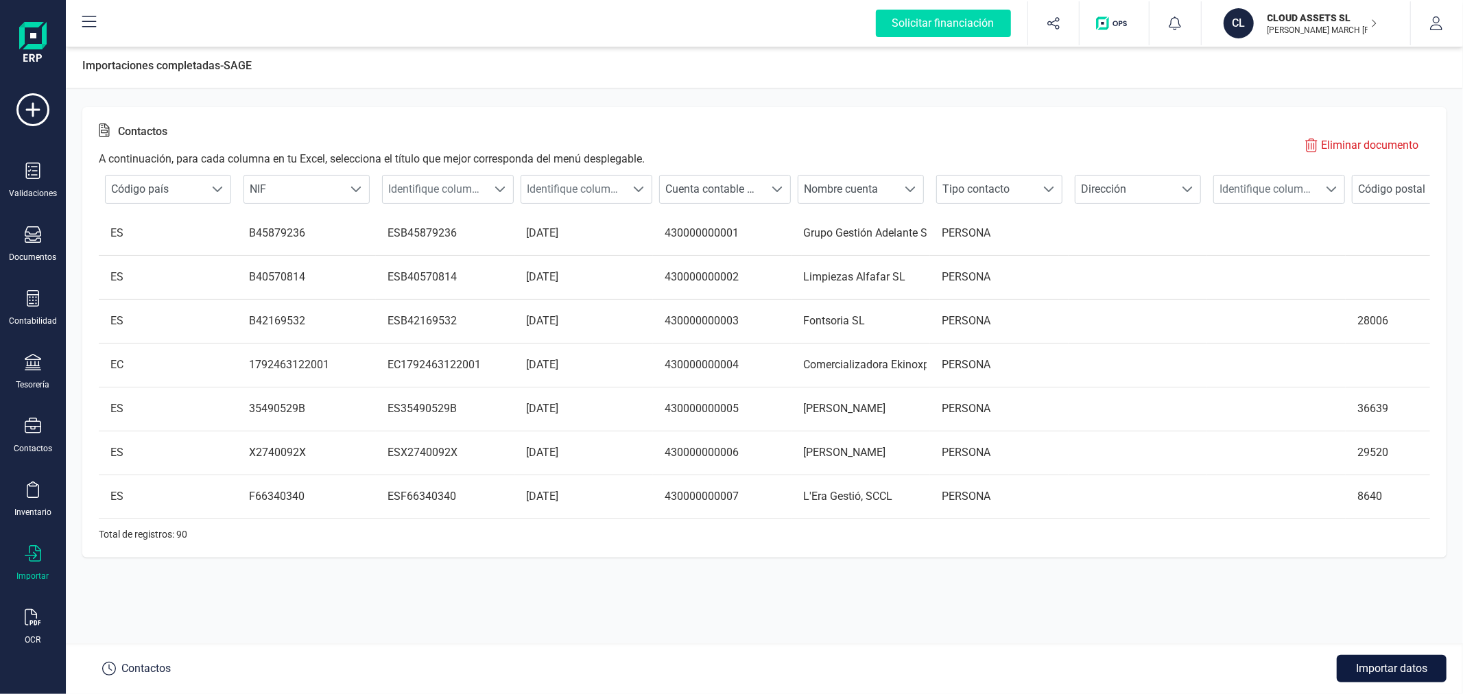
click at [1374, 669] on button "Importar datos" at bounding box center [1391, 668] width 110 height 27
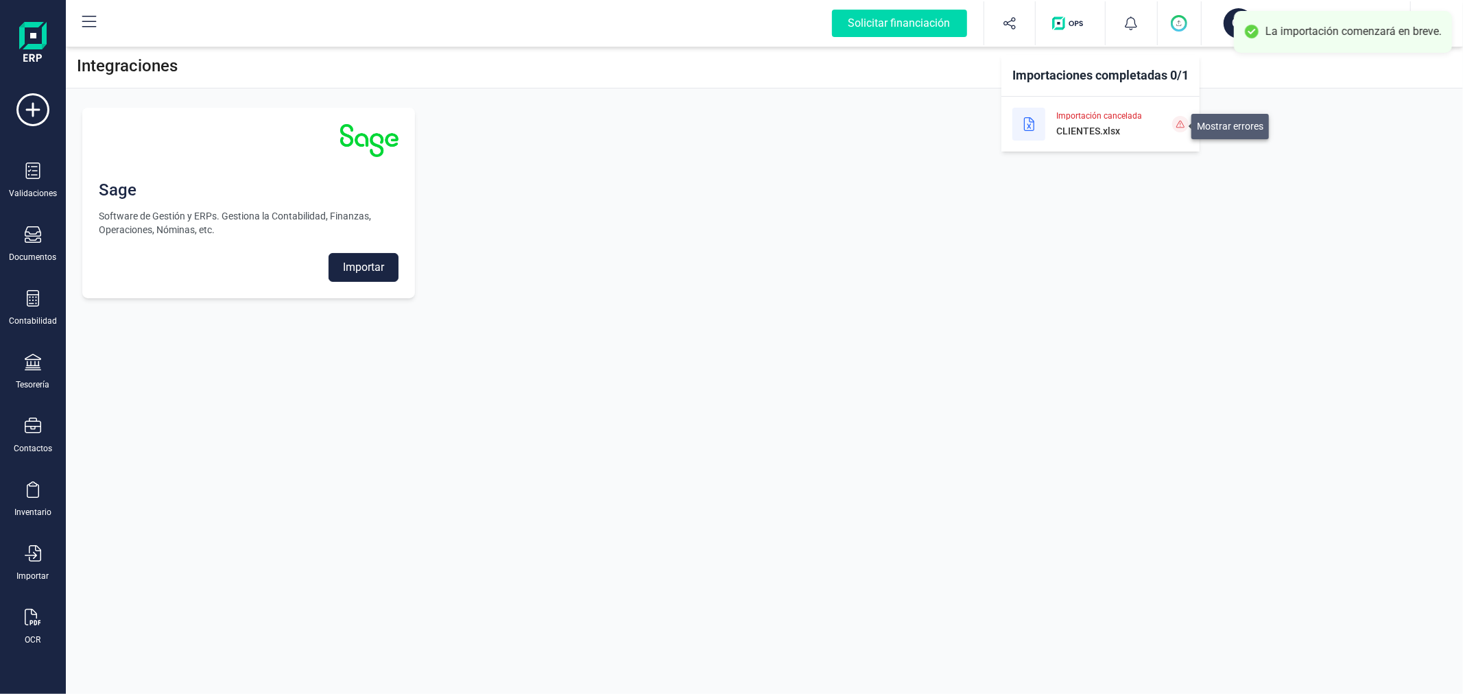
click at [1175, 128] on span at bounding box center [1180, 124] width 16 height 16
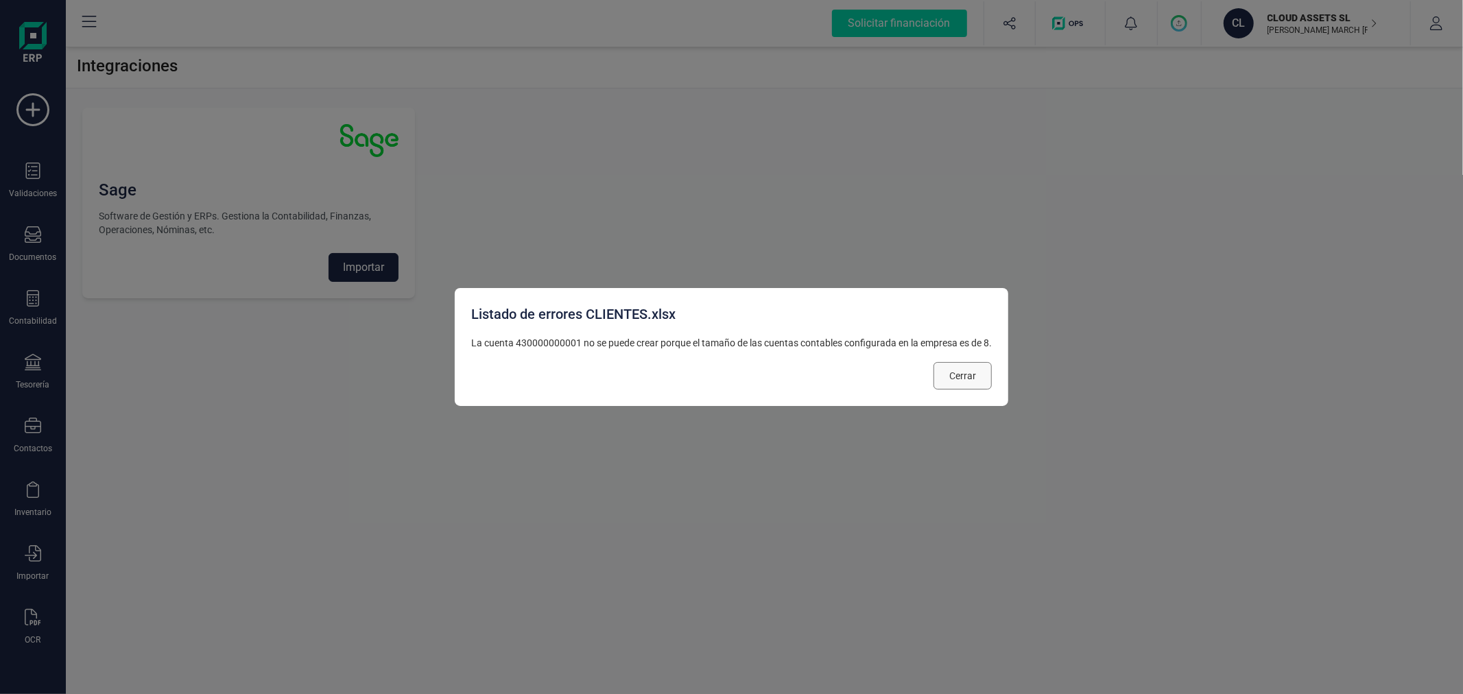
click at [968, 372] on span "Cerrar" at bounding box center [962, 376] width 27 height 14
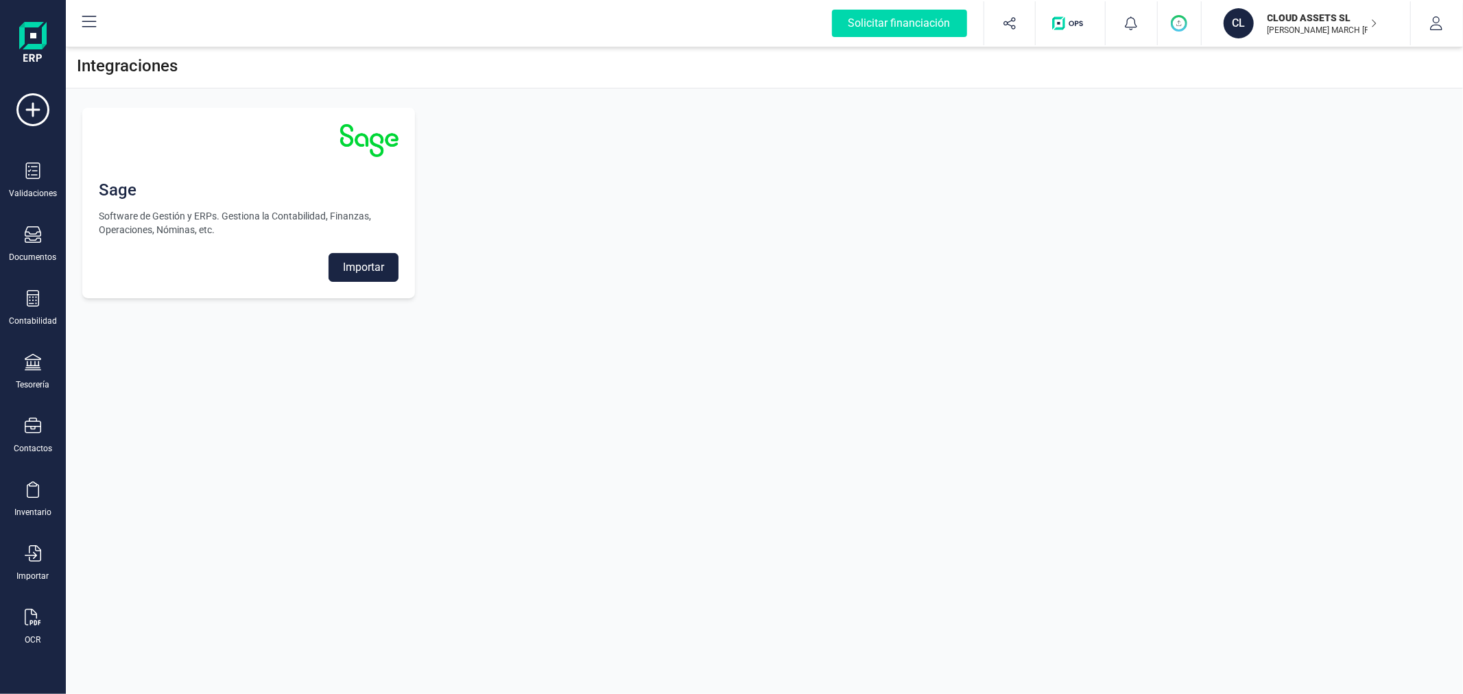
click at [394, 502] on div "Integraciones Sage Software de Gestión y ERPs. Gestiona la Contabilidad, Finanz…" at bounding box center [764, 347] width 1397 height 694
click at [1441, 21] on icon "button" at bounding box center [1436, 23] width 14 height 14
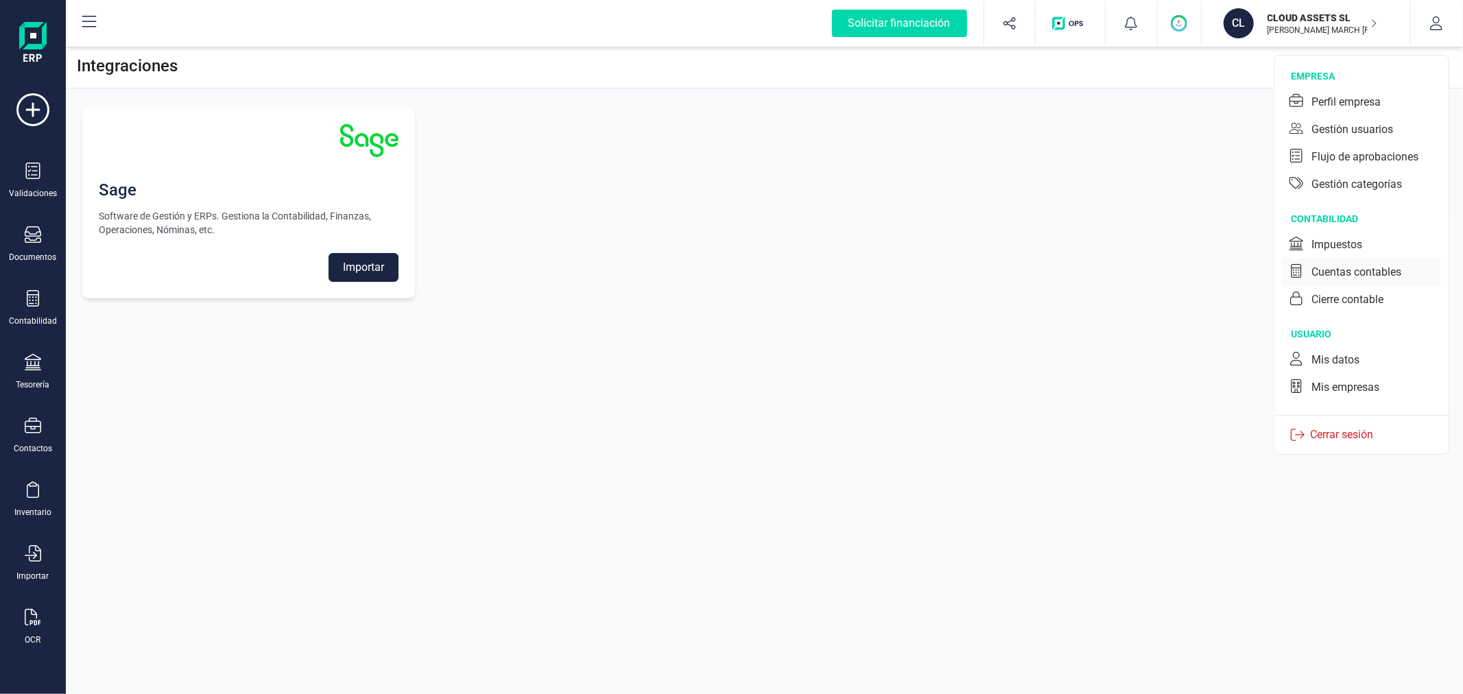
click at [1346, 275] on div "Cuentas contables" at bounding box center [1356, 272] width 90 height 16
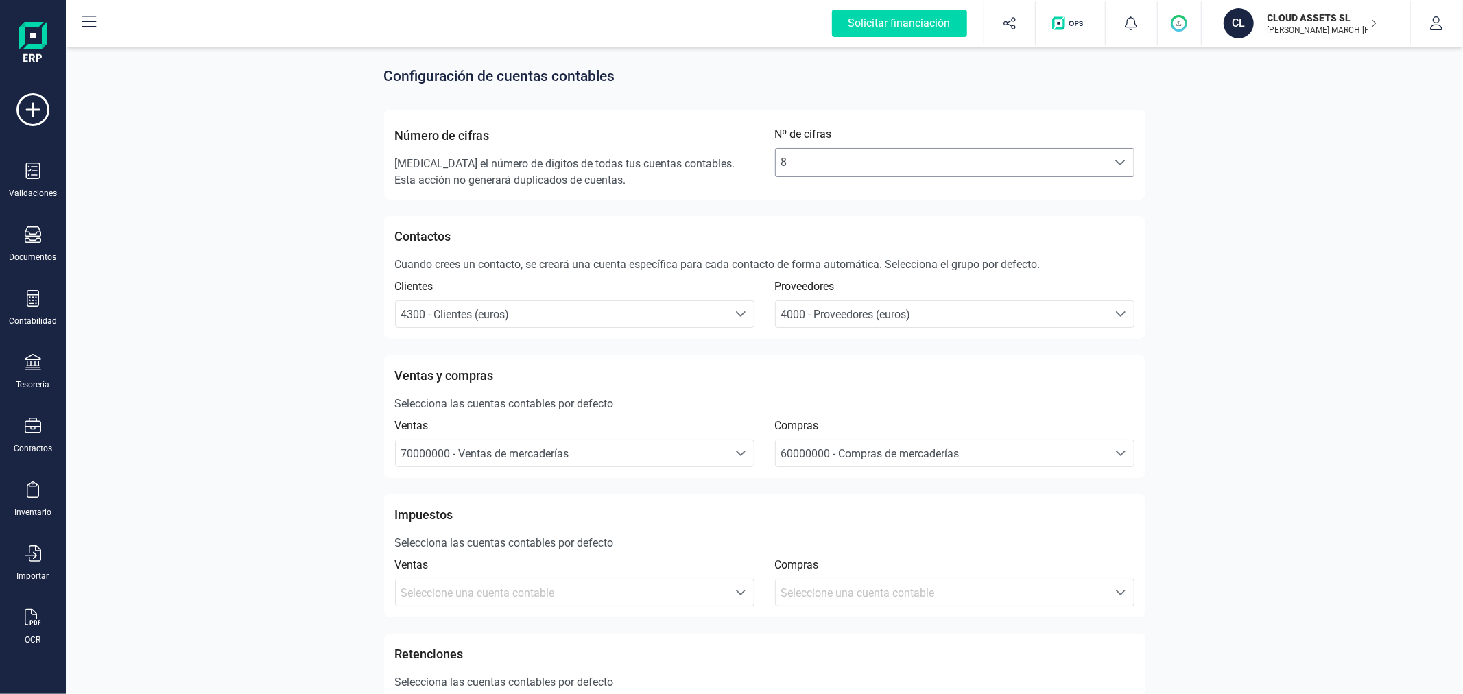
click at [951, 160] on span "8" at bounding box center [942, 162] width 332 height 27
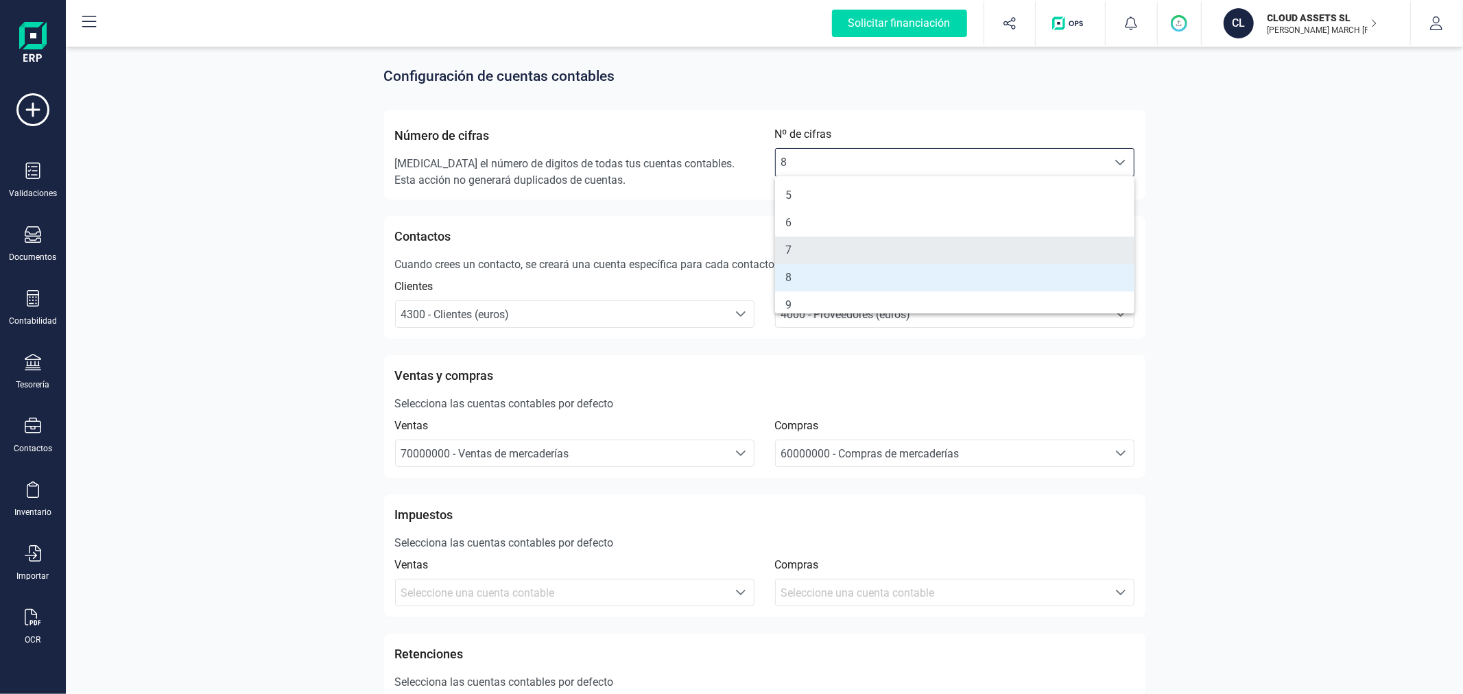
scroll to position [76, 0]
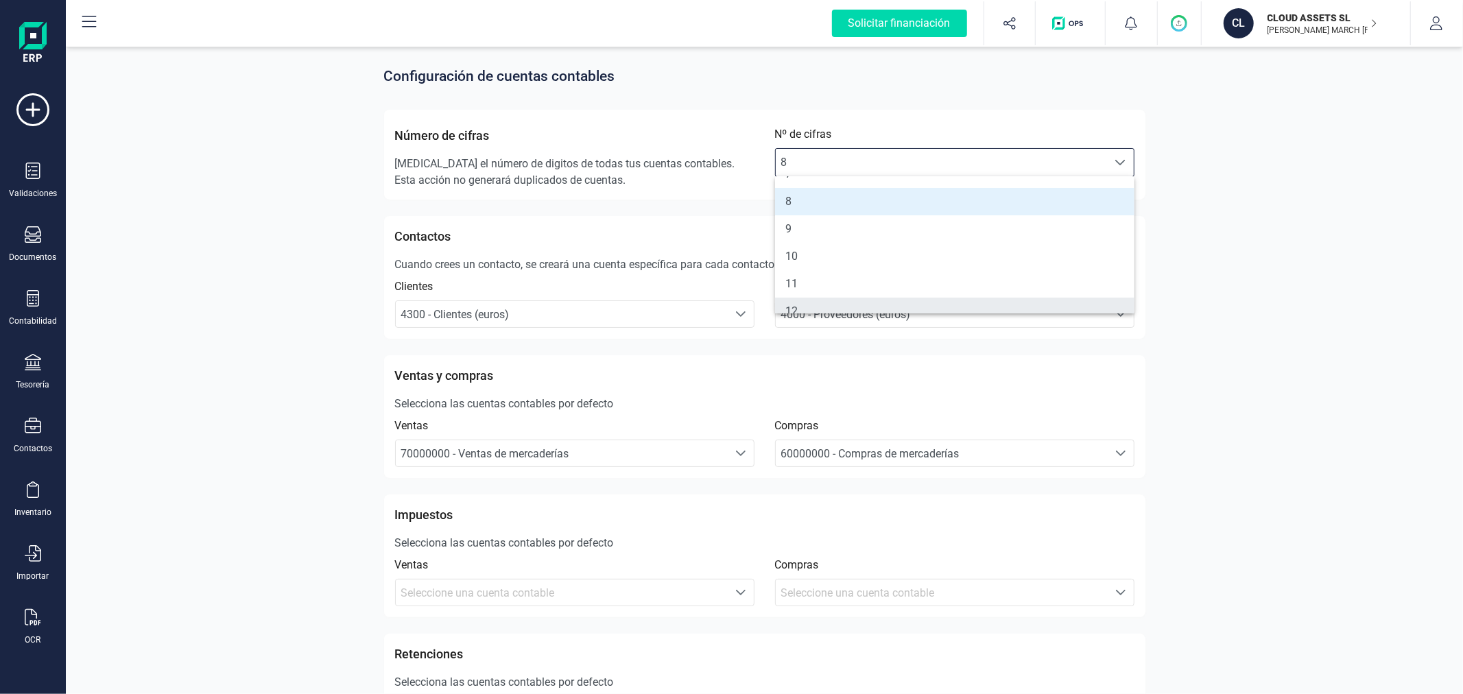
click at [856, 300] on li "12" at bounding box center [954, 311] width 359 height 27
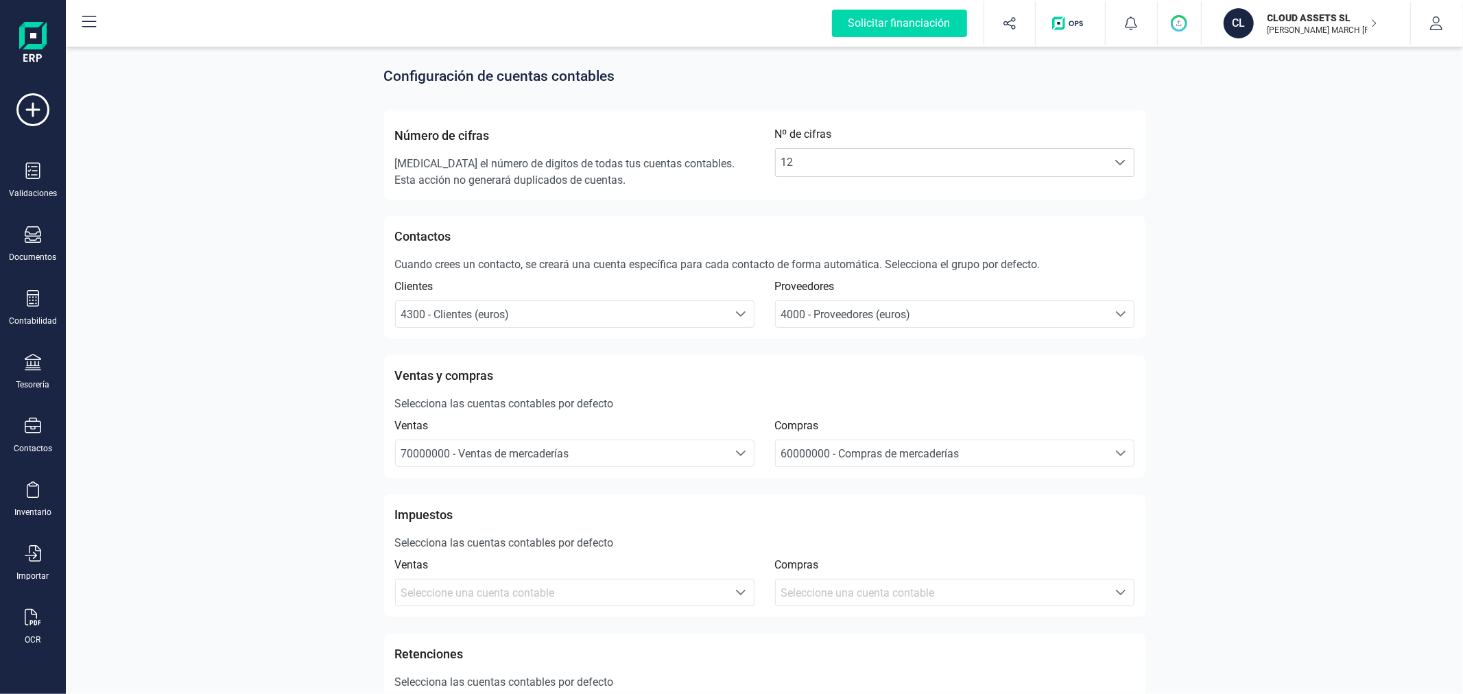
click at [839, 311] on span "4000 - Proveedores (euros)" at bounding box center [846, 314] width 130 height 13
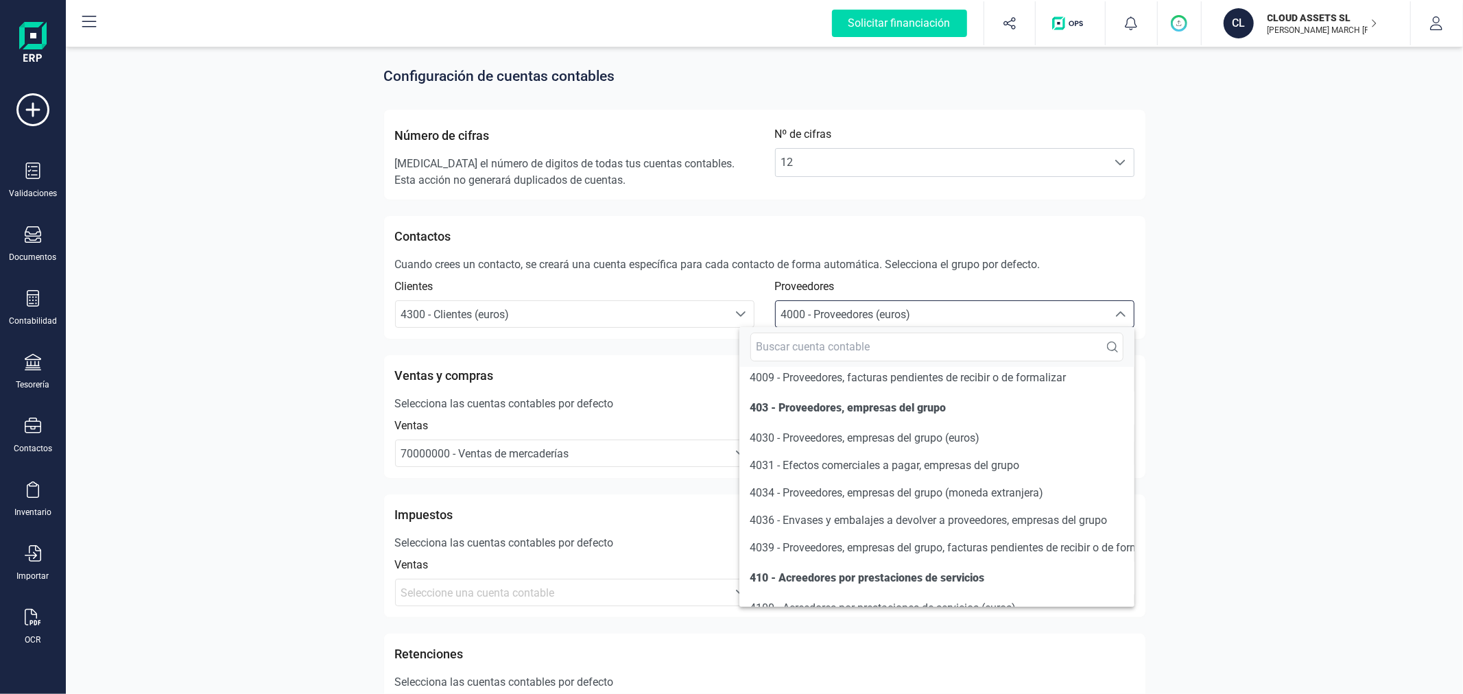
scroll to position [478, 0]
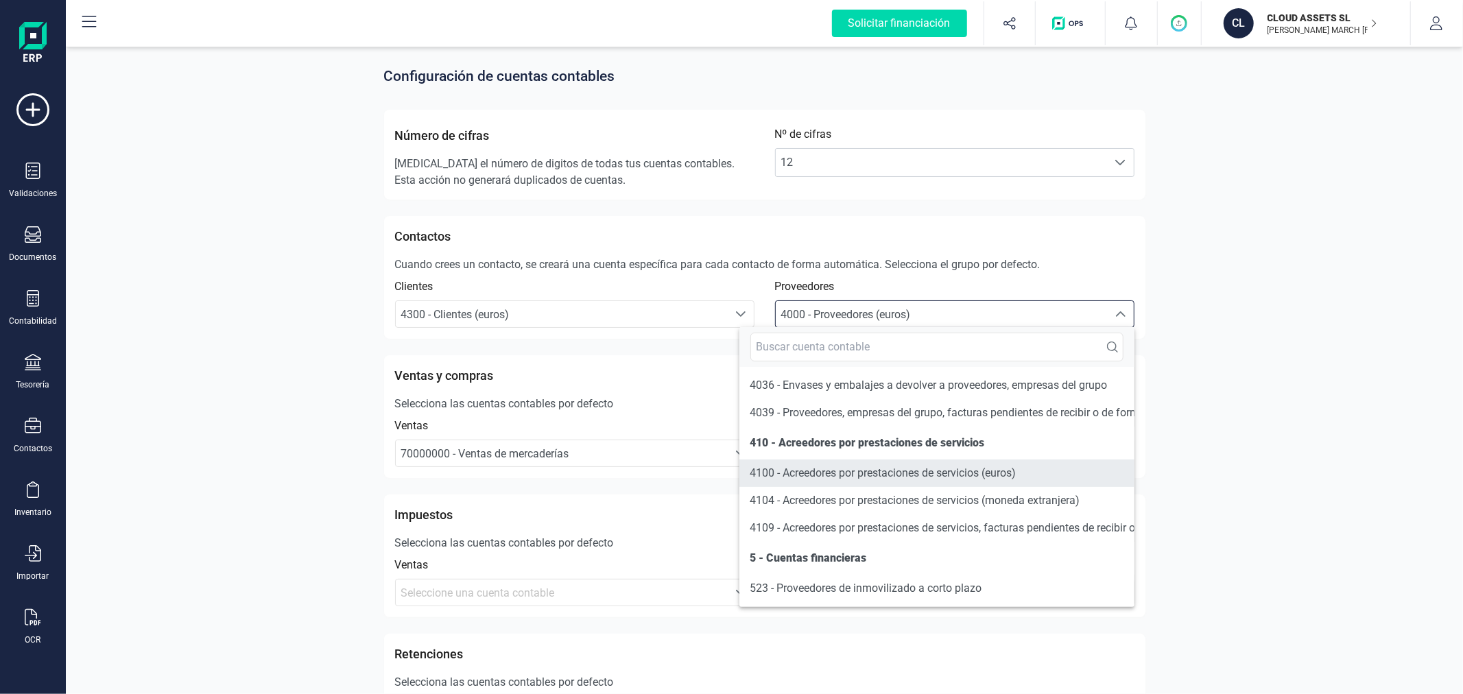
click at [826, 466] on span "4100 - Acreedores por prestaciones de servicios (euros)" at bounding box center [883, 472] width 266 height 13
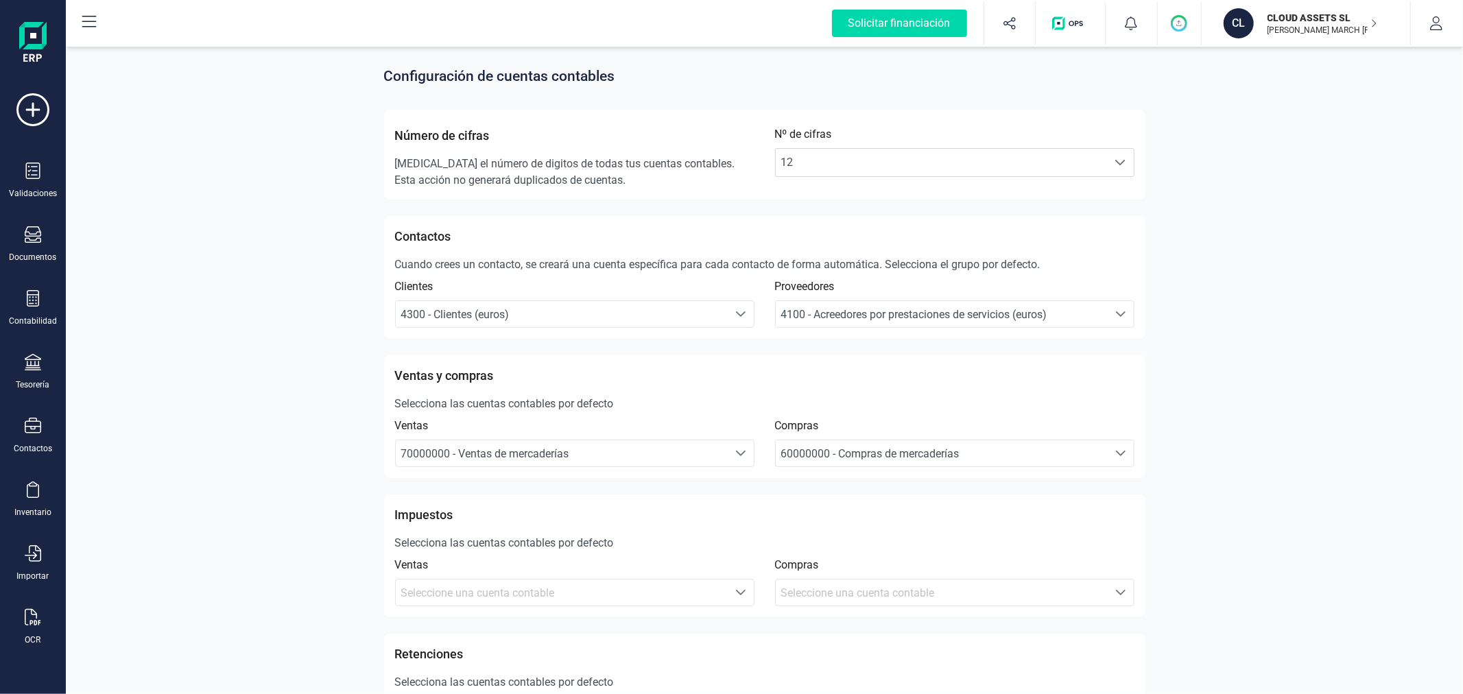
click at [1183, 348] on div "Configuración de cuentas contables Número de cifras Cambia el número de digitos…" at bounding box center [764, 690] width 1397 height 1293
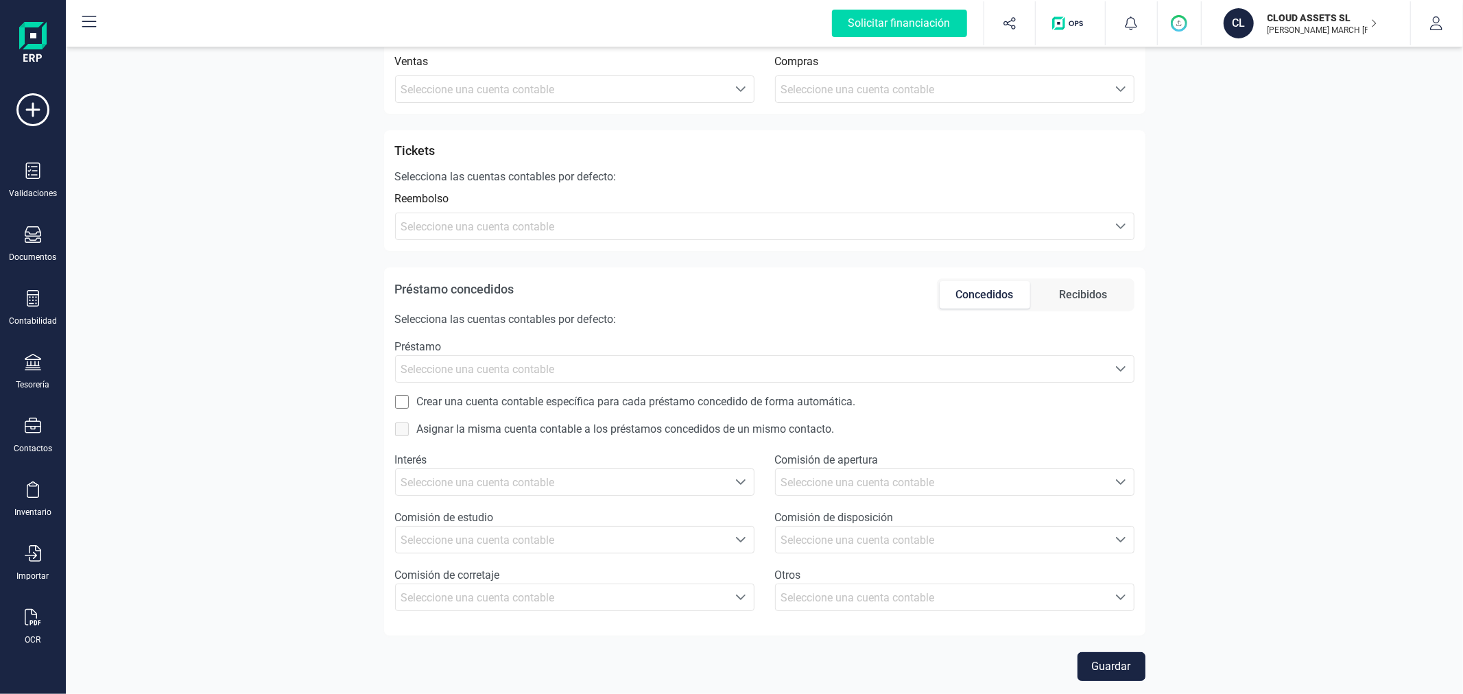
click at [1121, 664] on button "Guardar" at bounding box center [1111, 666] width 68 height 29
click at [1455, 14] on button "button" at bounding box center [1436, 23] width 51 height 44
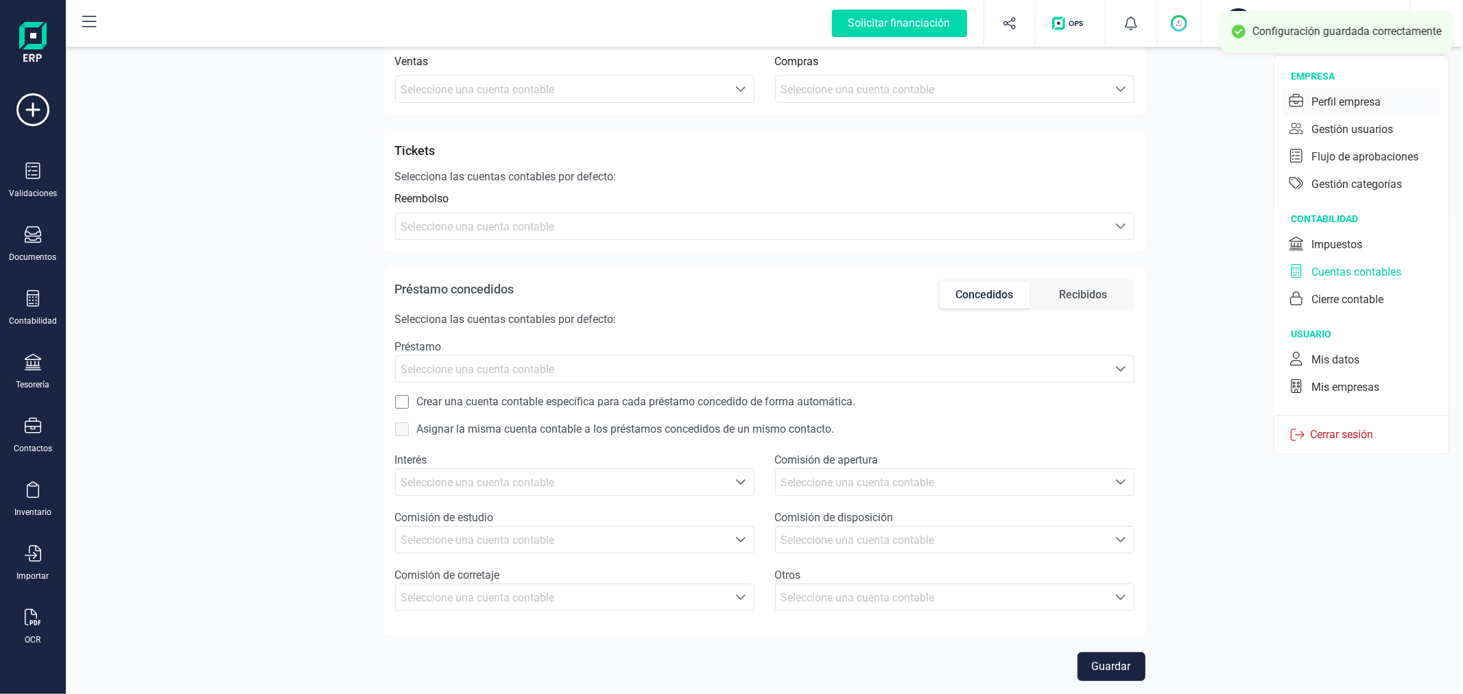
click at [1293, 100] on icon at bounding box center [1296, 100] width 14 height 13
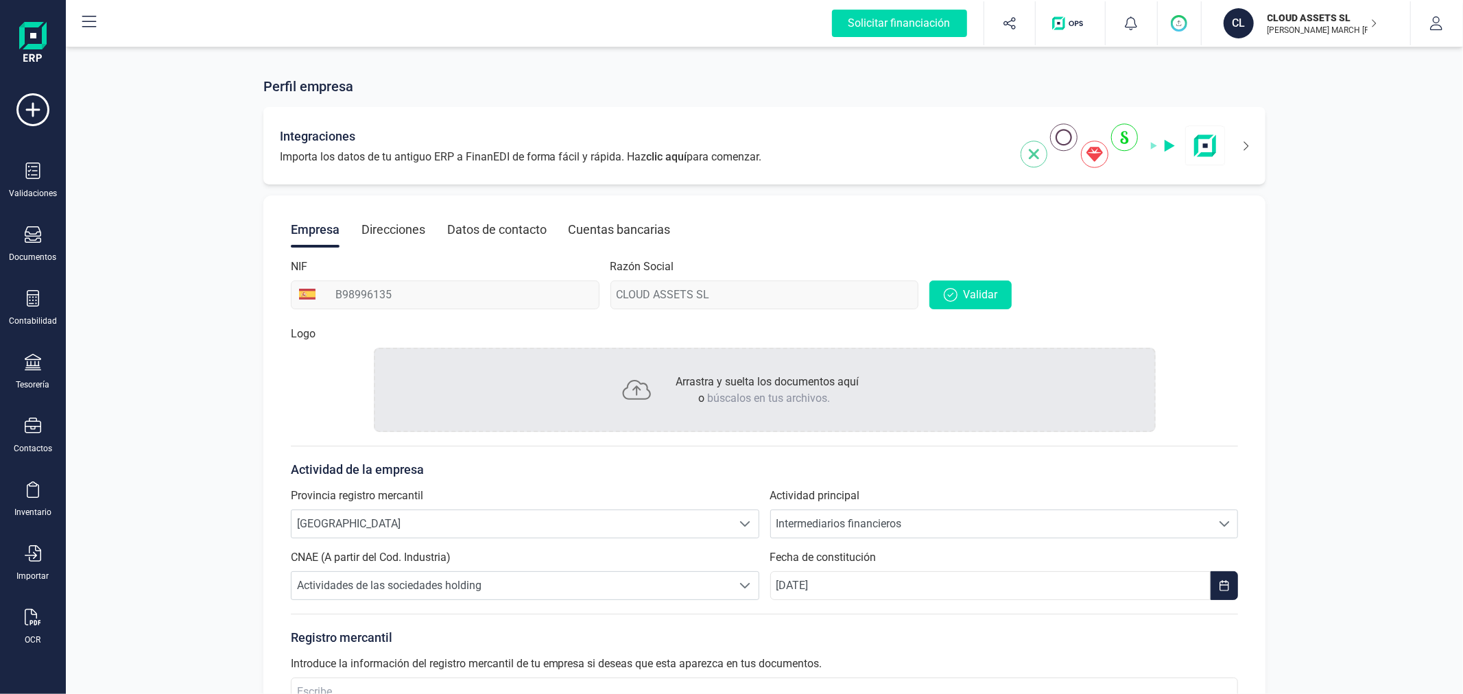
click at [1248, 138] on icon at bounding box center [1236, 146] width 23 height 22
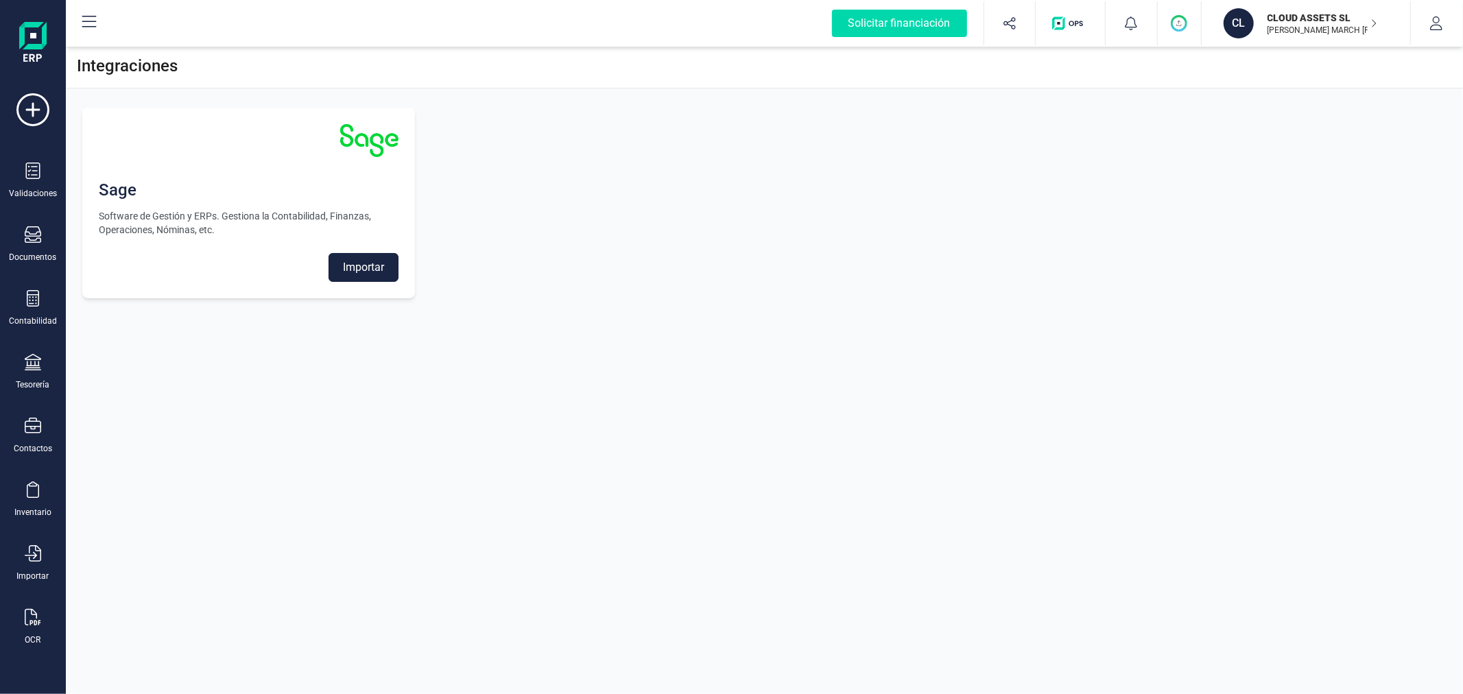
click at [371, 270] on button "Importar" at bounding box center [363, 267] width 70 height 29
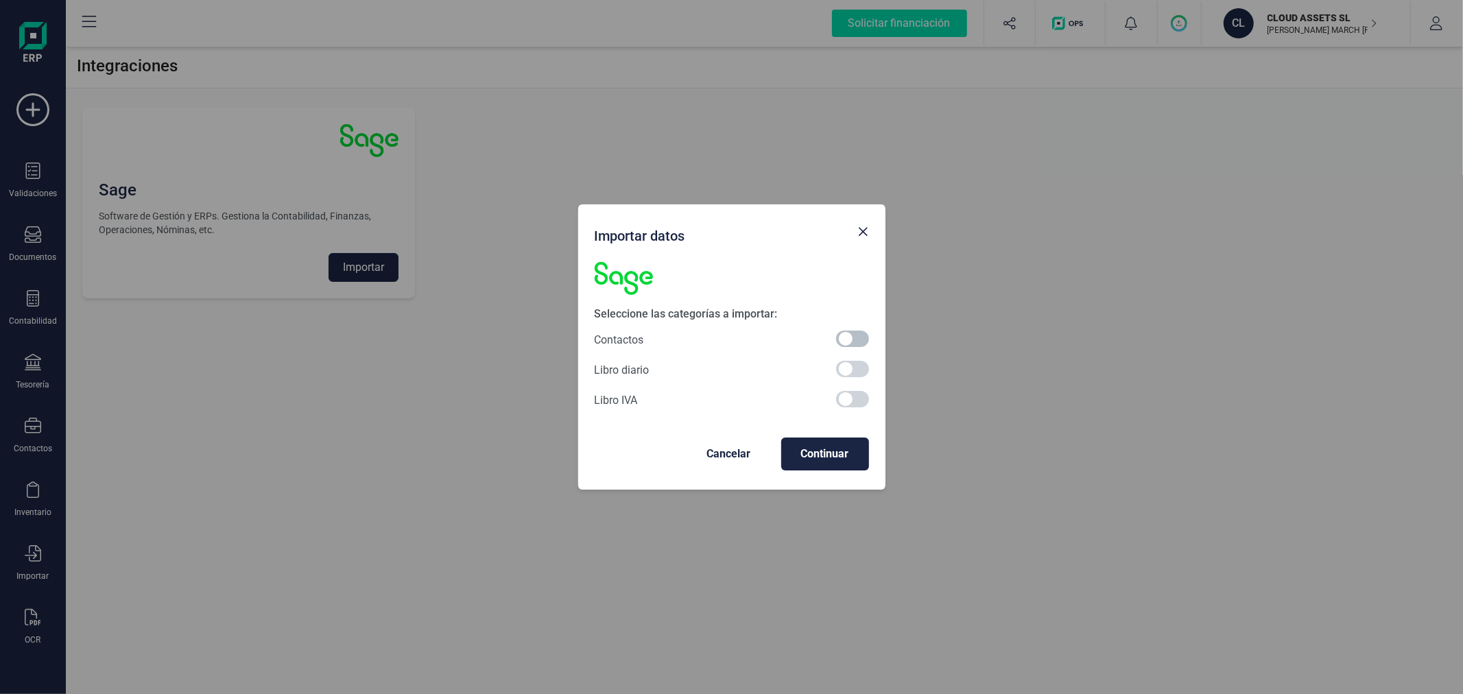
drag, startPoint x: 851, startPoint y: 338, endPoint x: 845, endPoint y: 357, distance: 20.2
click at [851, 337] on span at bounding box center [852, 339] width 33 height 16
click at [830, 453] on span "Continuar" at bounding box center [825, 454] width 66 height 16
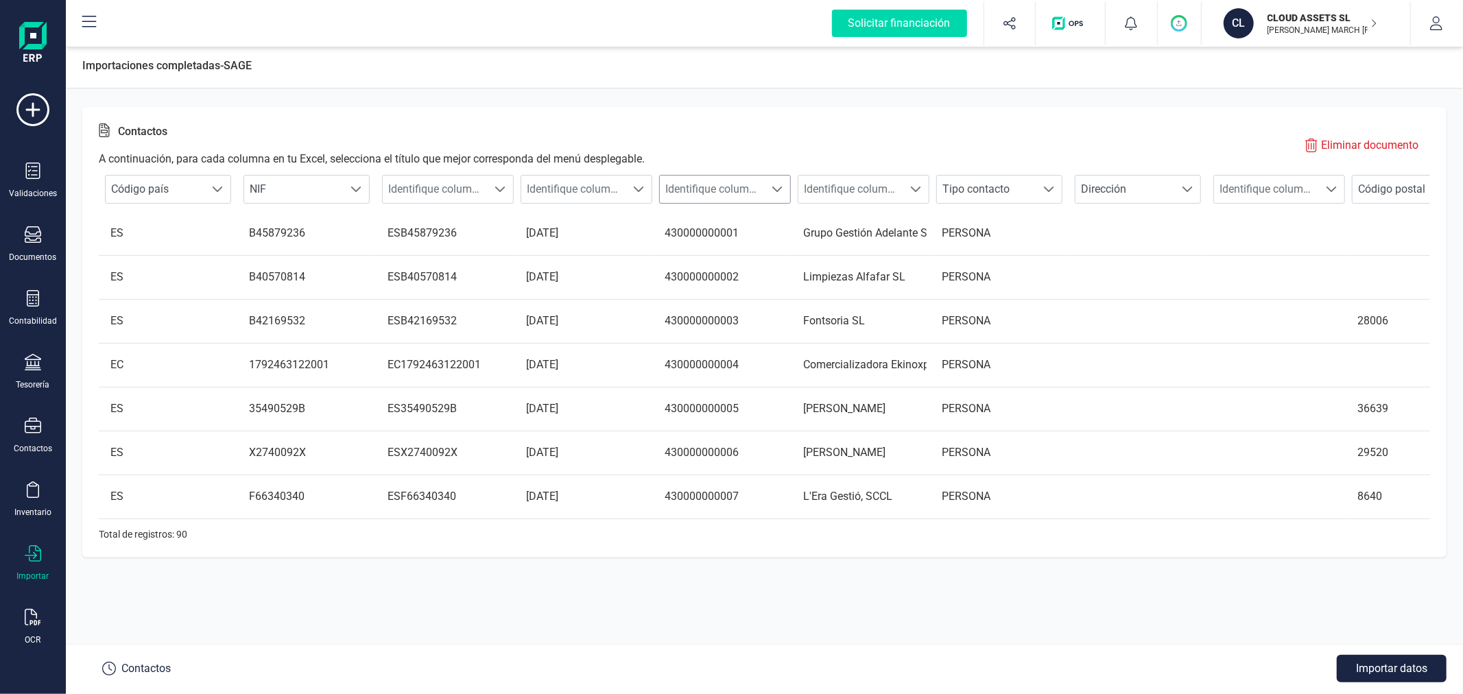
click at [757, 186] on span "Identifique columna" at bounding box center [712, 189] width 104 height 27
click at [721, 321] on li "Cuenta contable cliente" at bounding box center [735, 323] width 152 height 27
click at [869, 180] on span "Identifique columna" at bounding box center [850, 189] width 104 height 27
click at [864, 295] on li "Nombre cuenta" at bounding box center [874, 296] width 152 height 27
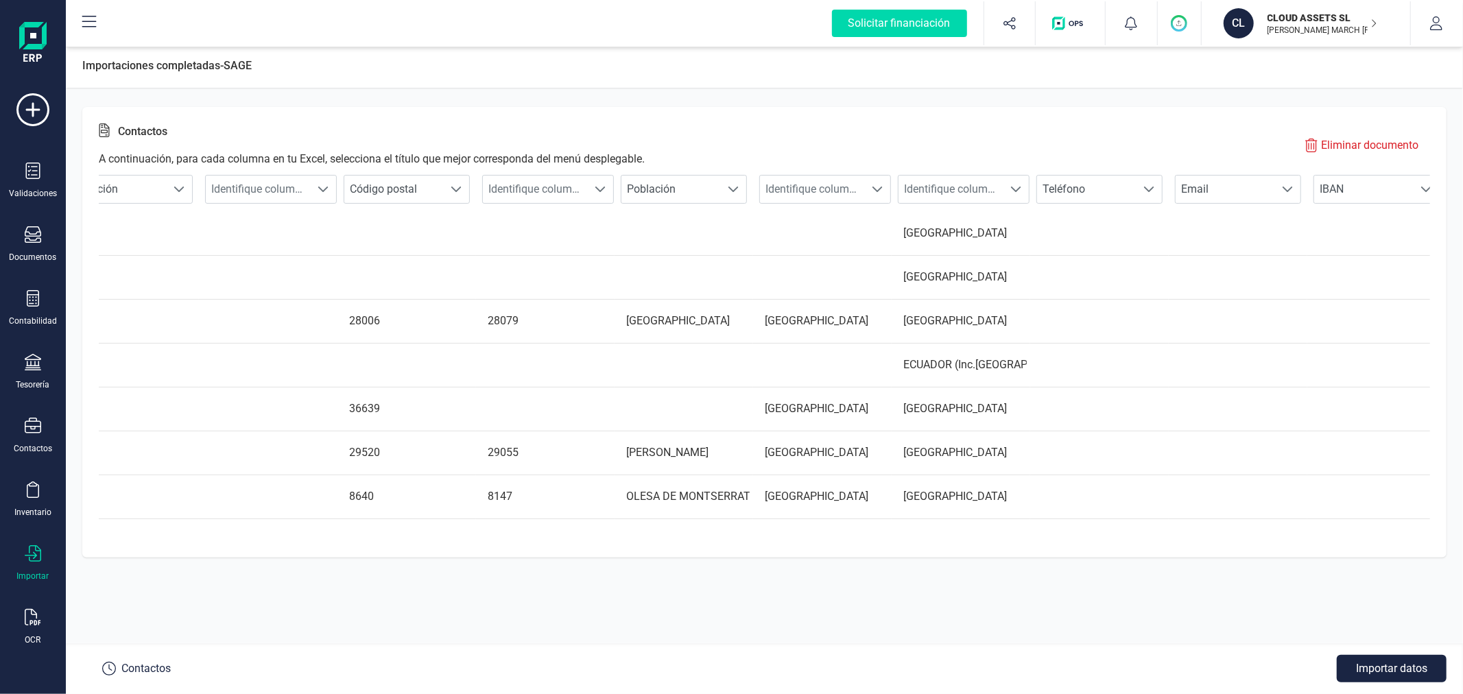
scroll to position [0, 1023]
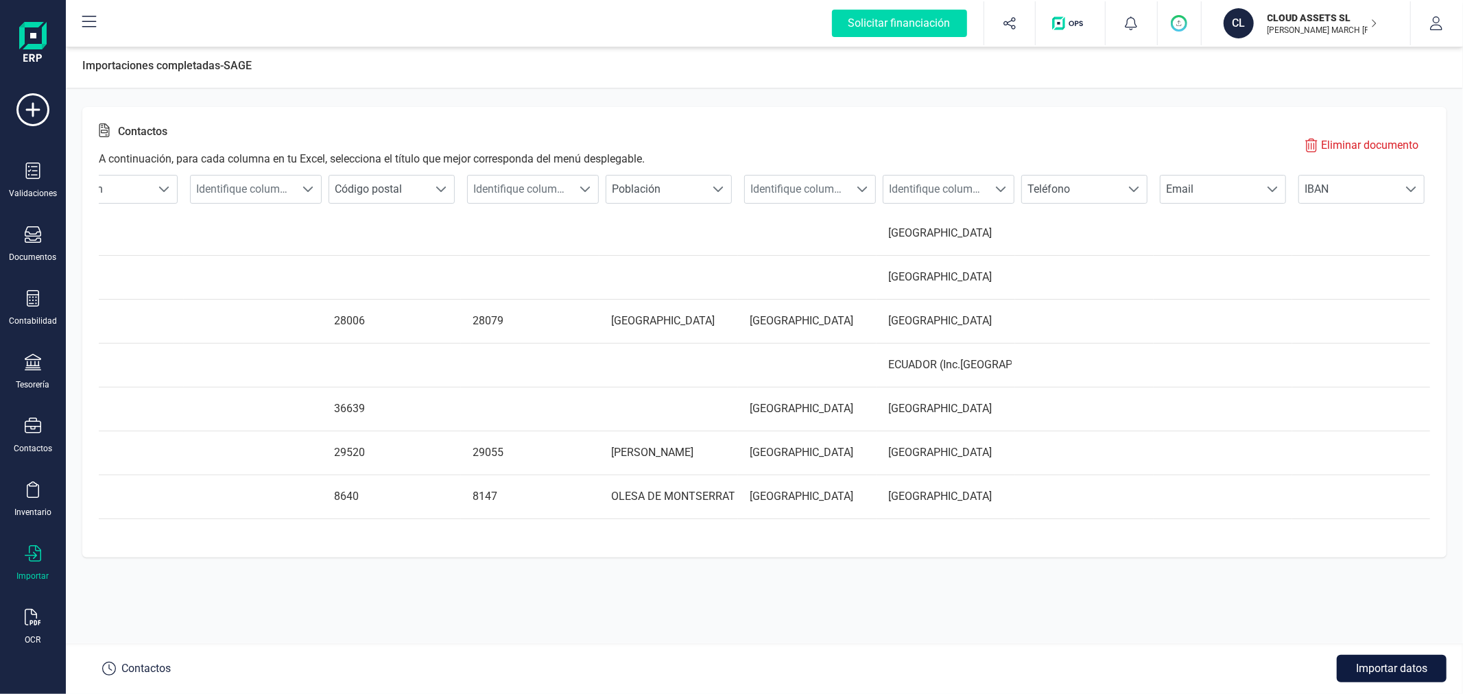
click at [1395, 664] on button "Importar datos" at bounding box center [1391, 668] width 110 height 27
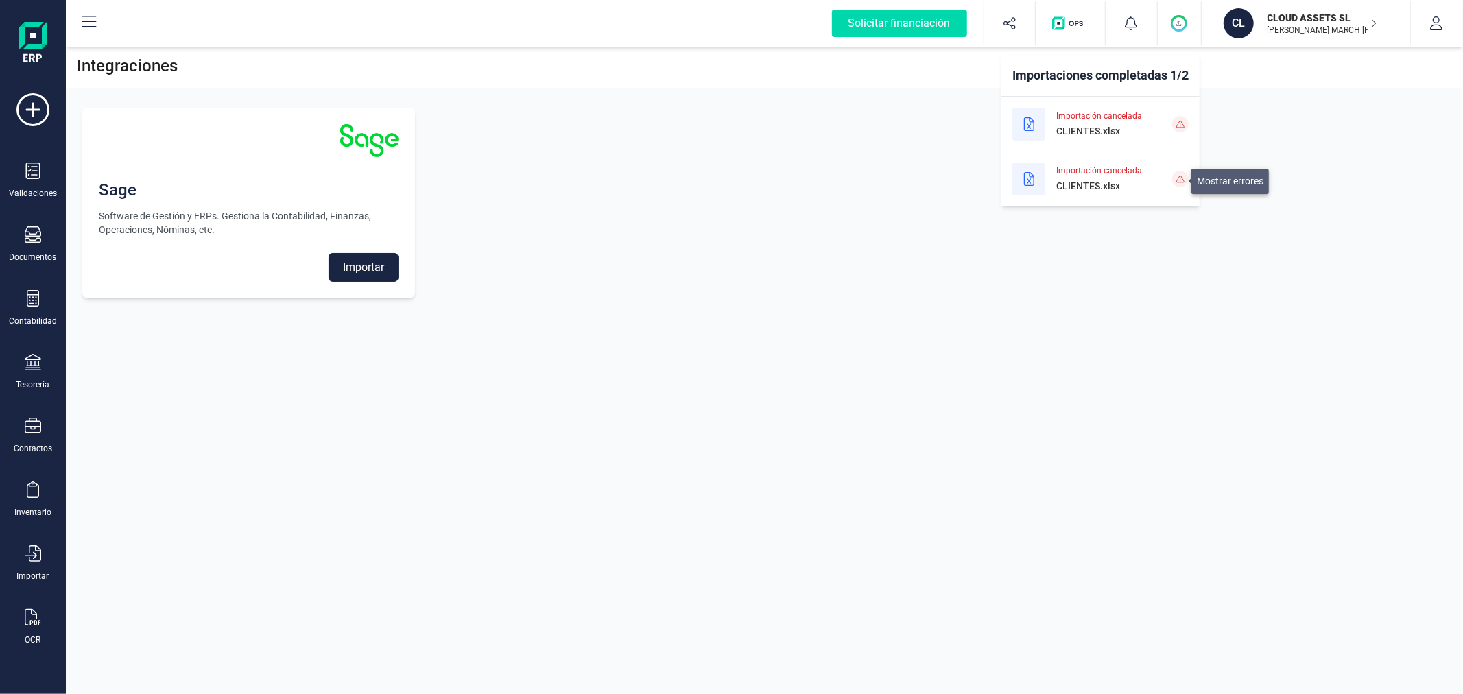
click at [1181, 175] on icon at bounding box center [1180, 179] width 8 height 8
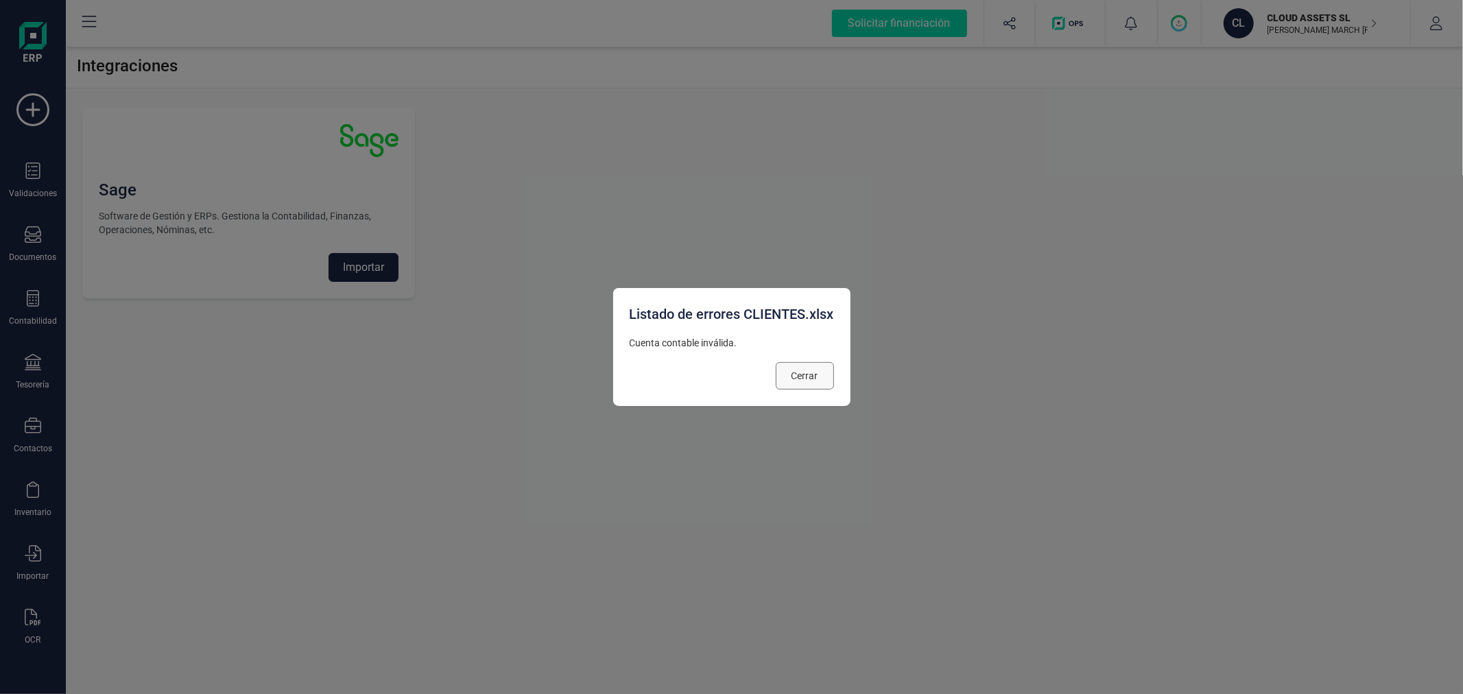
click at [811, 369] on span "Cerrar" at bounding box center [804, 376] width 27 height 14
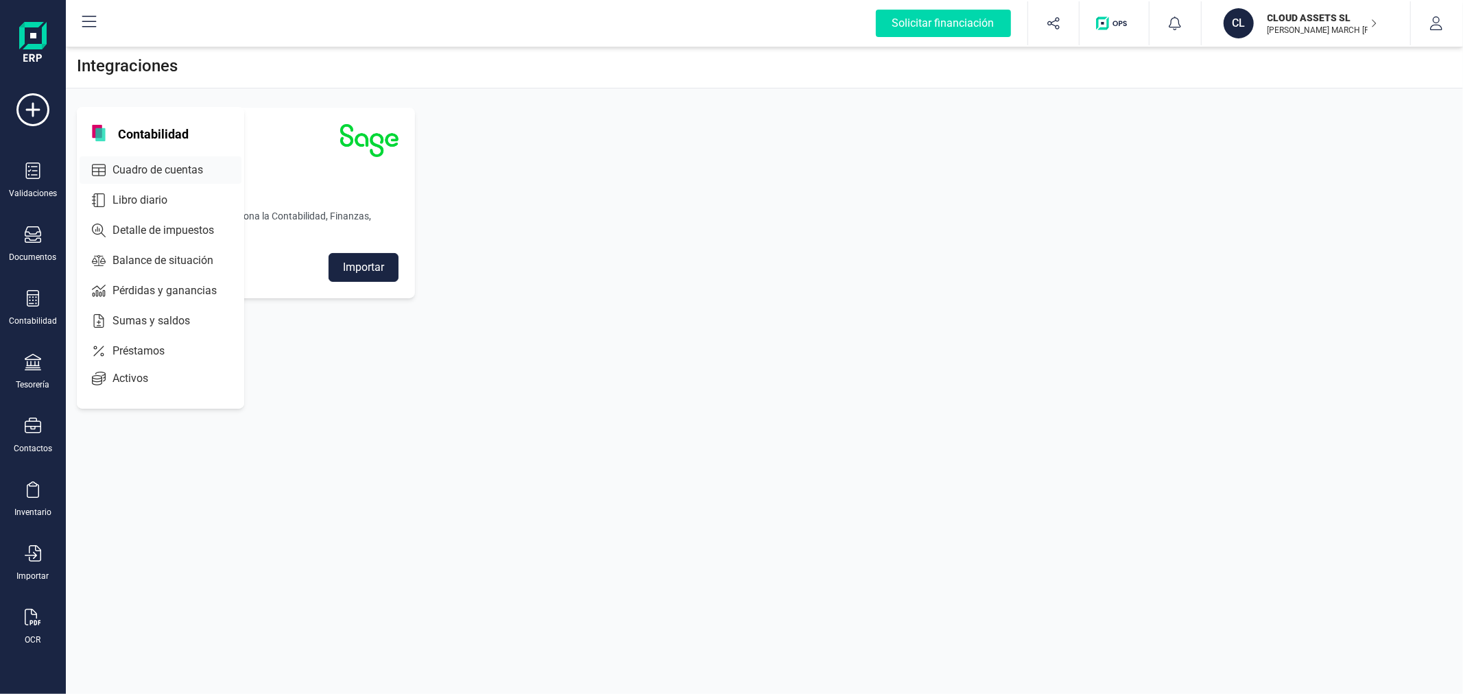
click at [173, 170] on span "Cuadro de cuentas" at bounding box center [167, 170] width 121 height 16
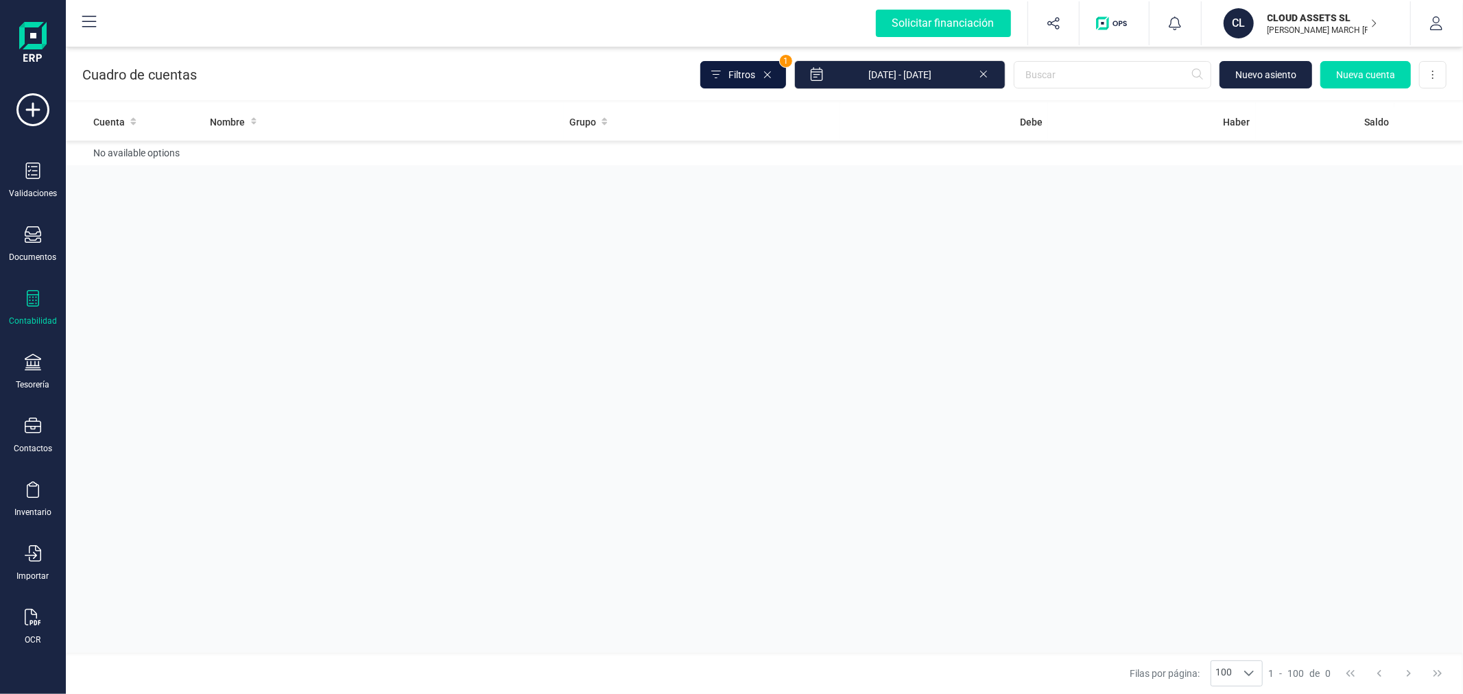
click at [756, 66] on button "Filtros" at bounding box center [743, 74] width 86 height 27
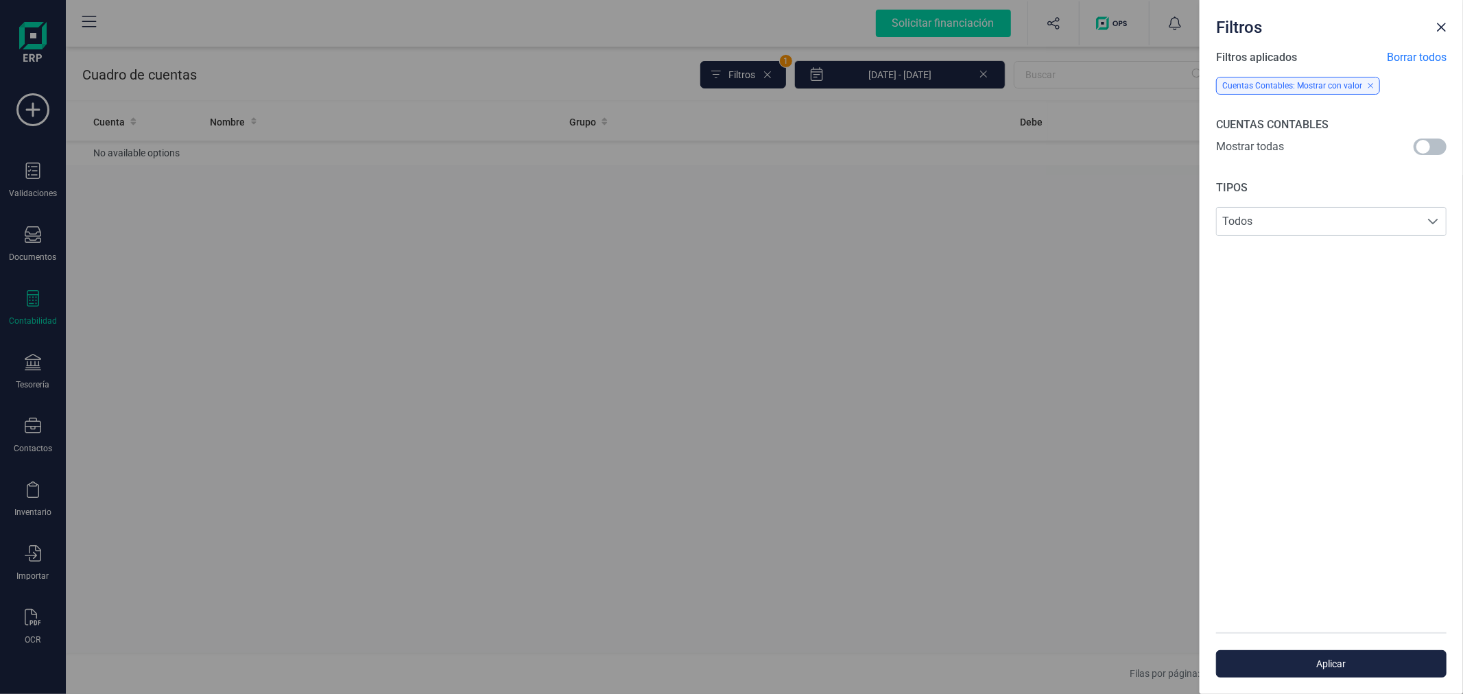
click at [1420, 154] on span at bounding box center [1429, 147] width 33 height 16
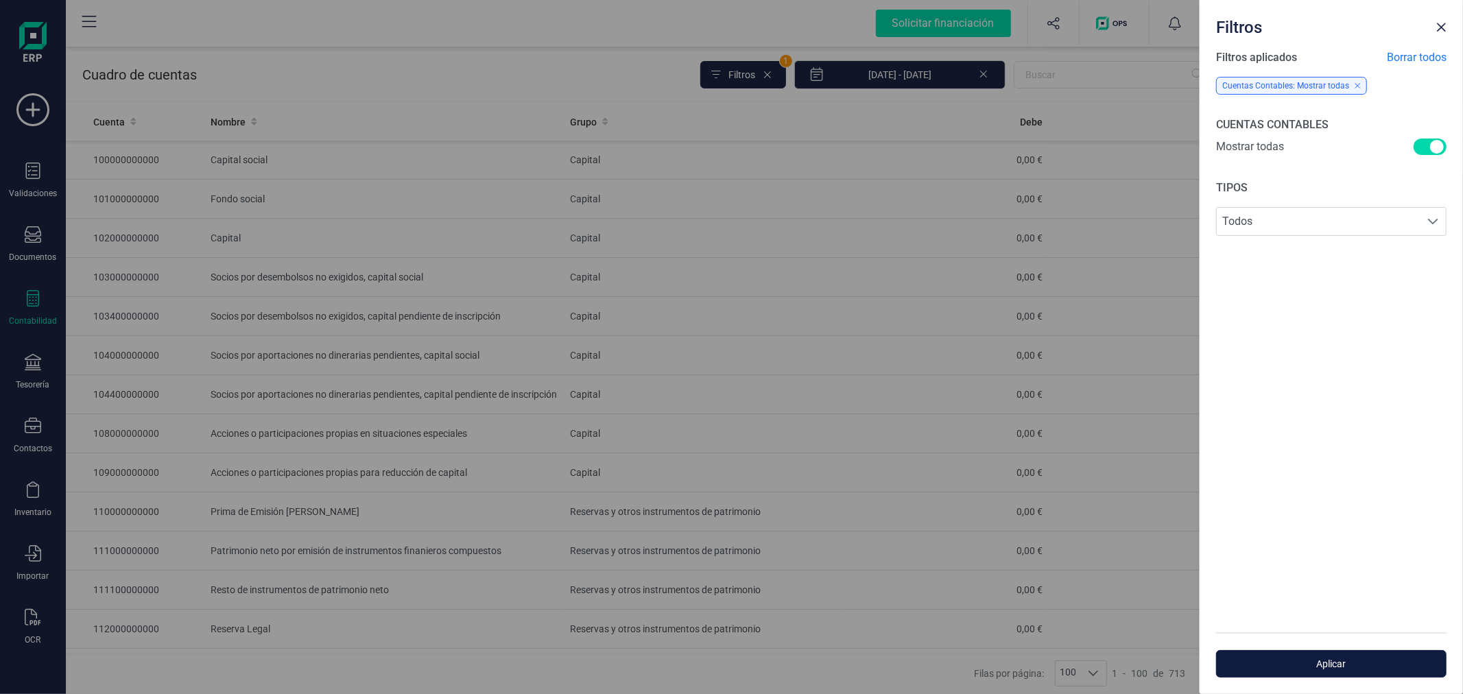
click at [1299, 664] on span "Aplicar" at bounding box center [1331, 664] width 199 height 14
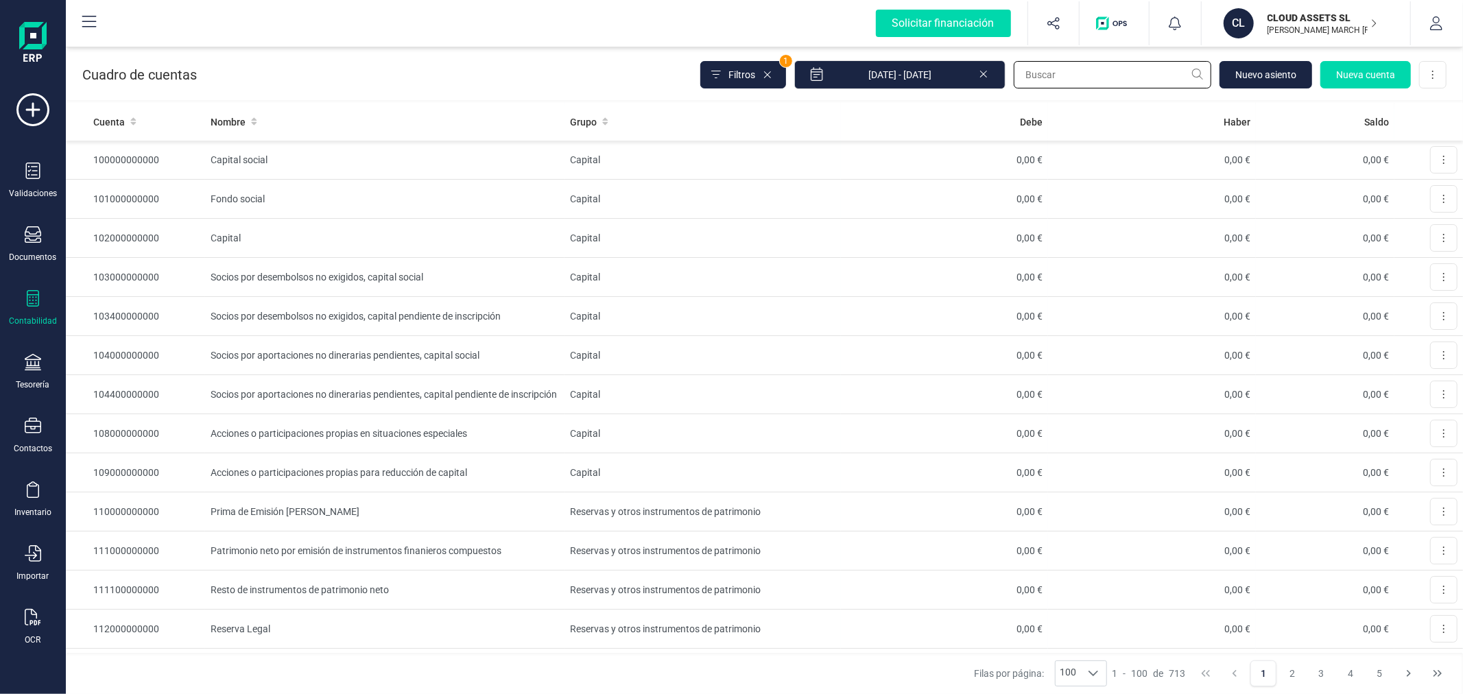
click at [1105, 69] on input "text" at bounding box center [1112, 74] width 197 height 27
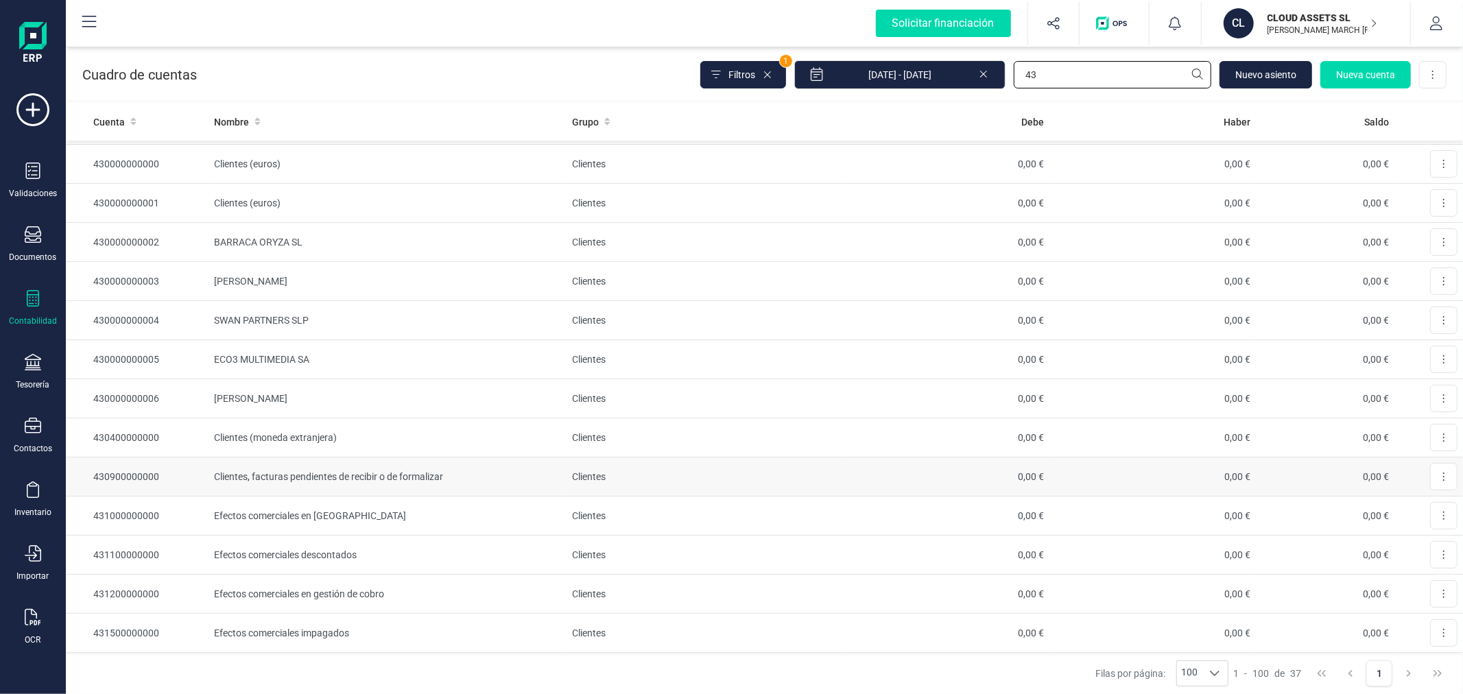
scroll to position [76, 0]
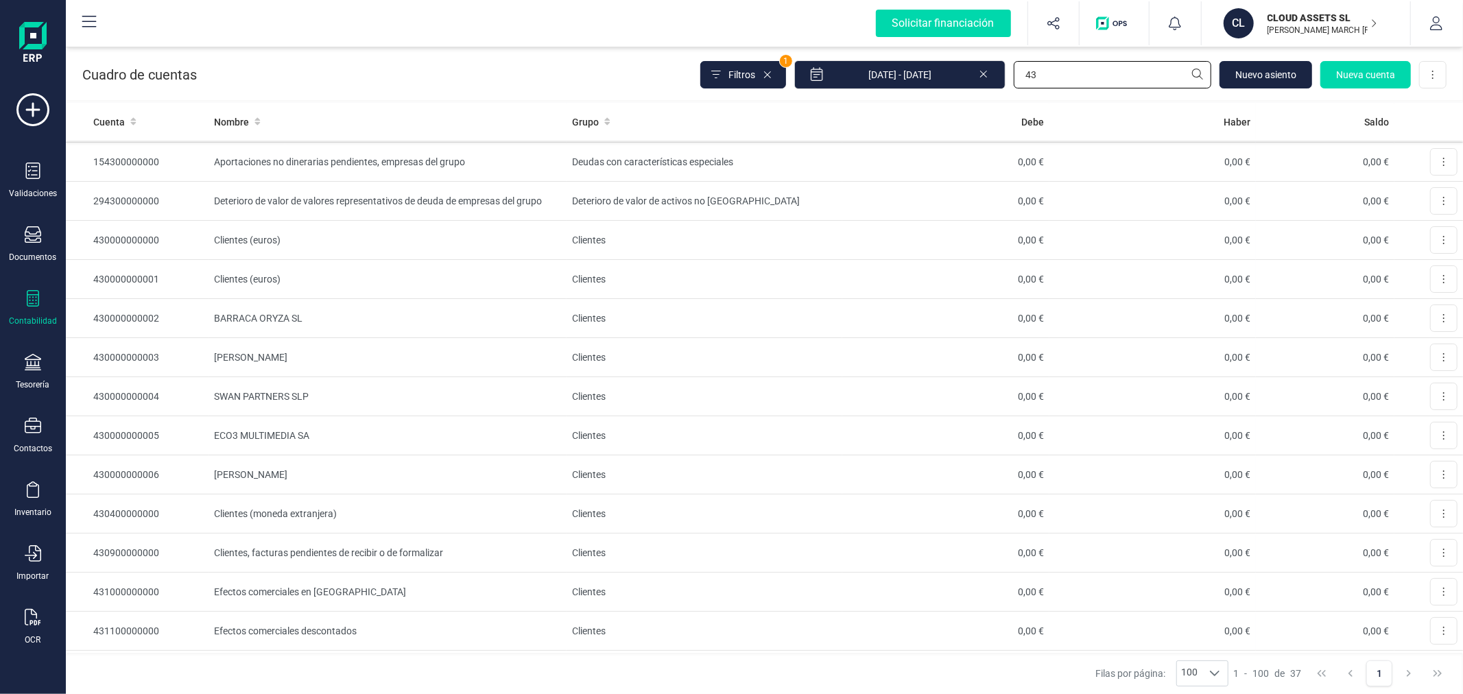
type input "43"
click at [1436, 16] on icon "button" at bounding box center [1436, 23] width 14 height 14
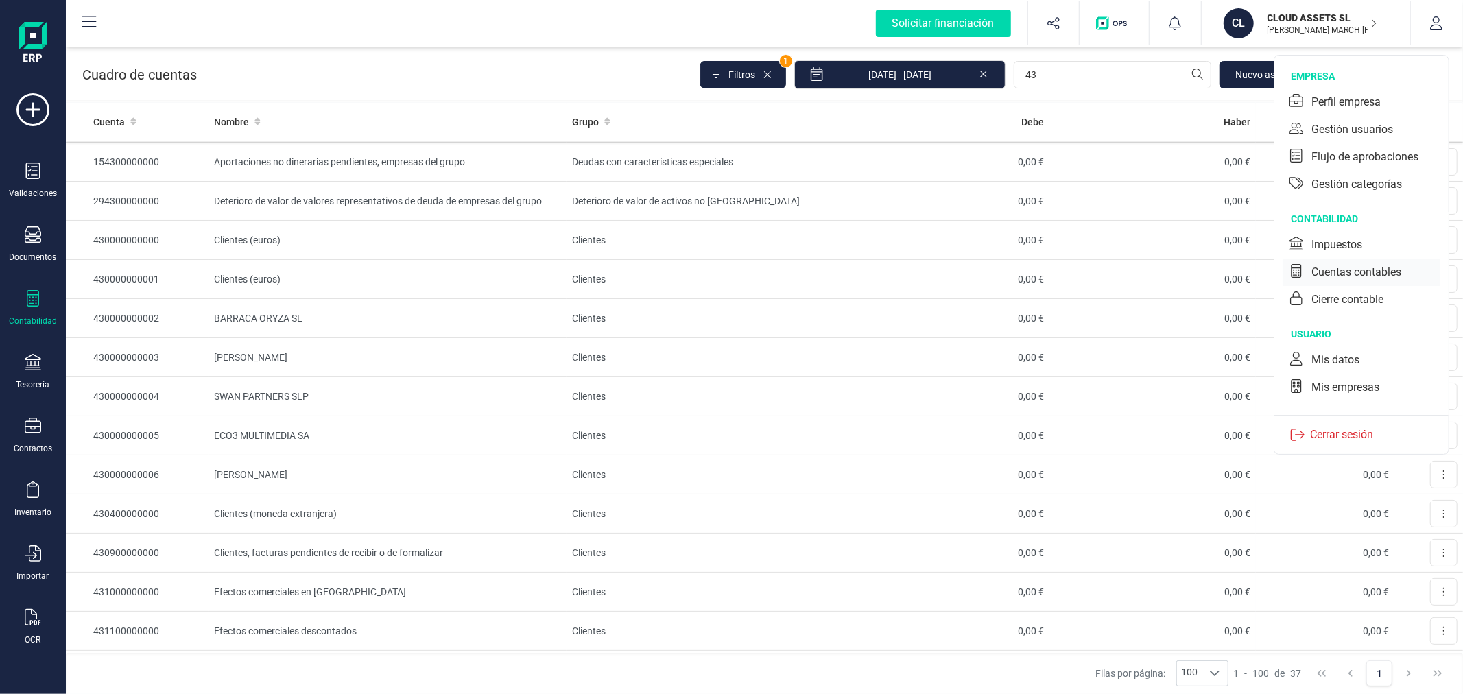
click at [1349, 267] on div "Cuentas contables" at bounding box center [1356, 272] width 90 height 16
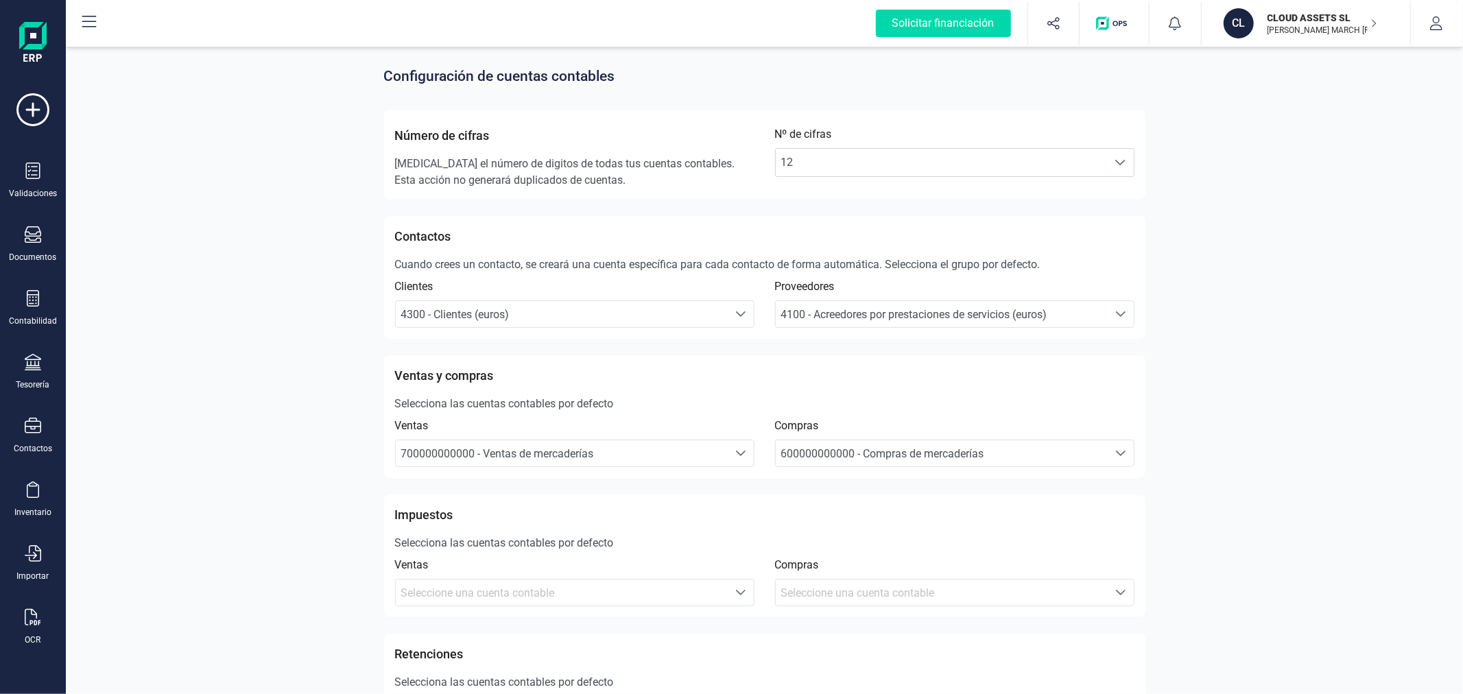
click at [447, 308] on span "4300 - Clientes (euros)" at bounding box center [455, 314] width 108 height 13
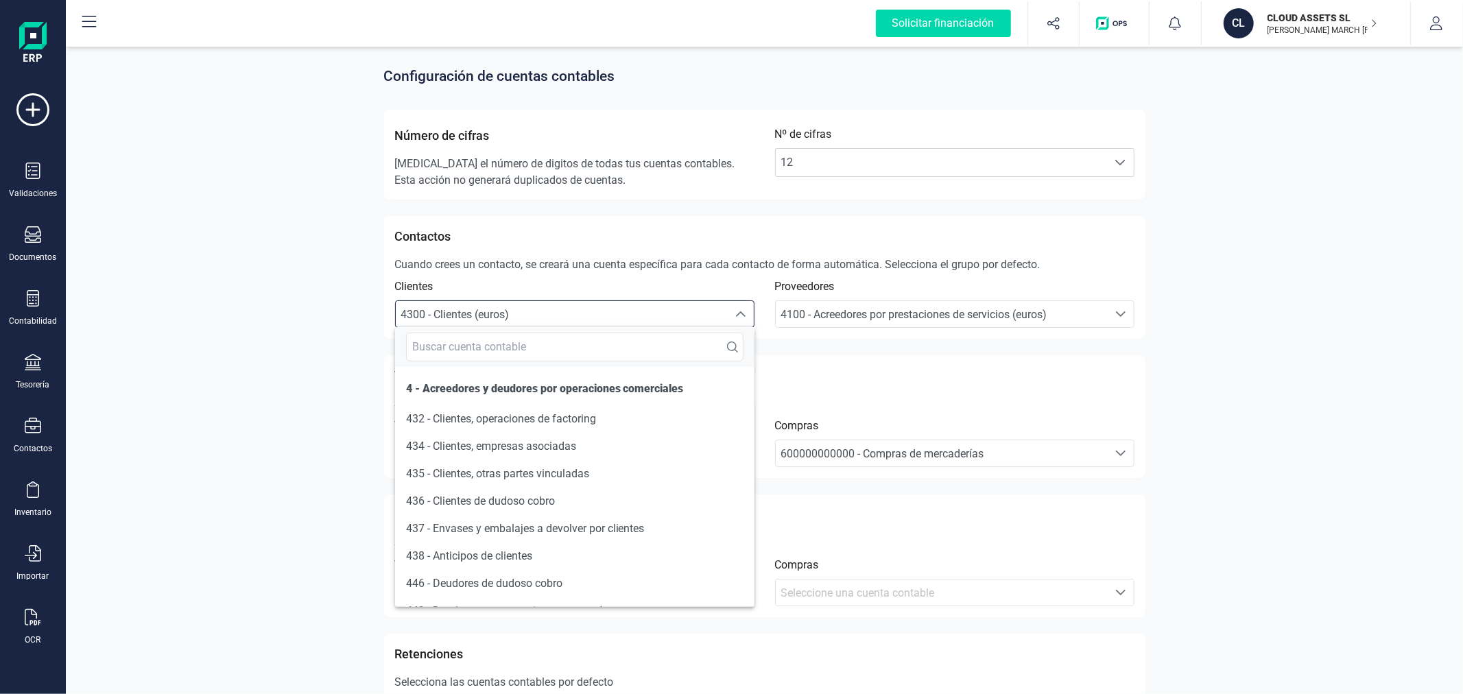
click at [1203, 254] on div "Configuración de cuentas contables Número de cifras Cambia el número de digitos…" at bounding box center [764, 690] width 1397 height 1293
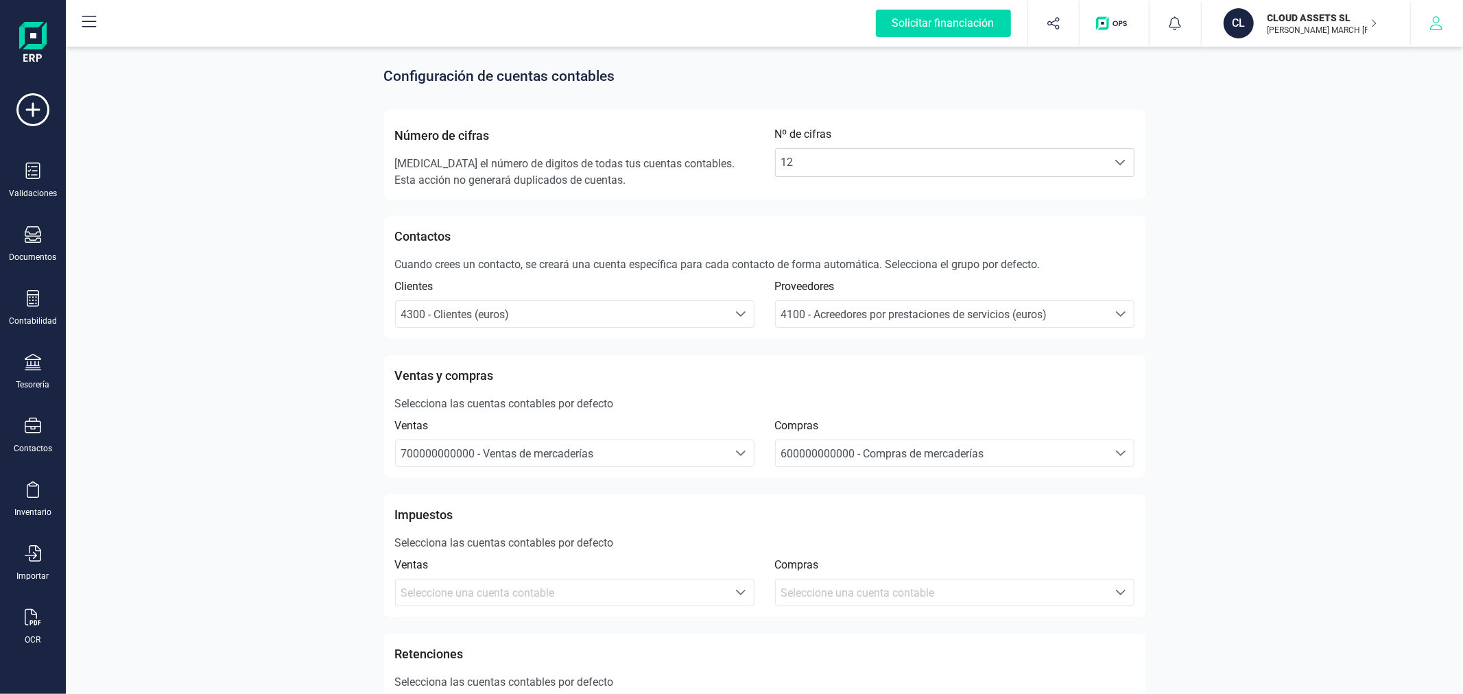
click at [1430, 25] on icon "button" at bounding box center [1436, 23] width 14 height 14
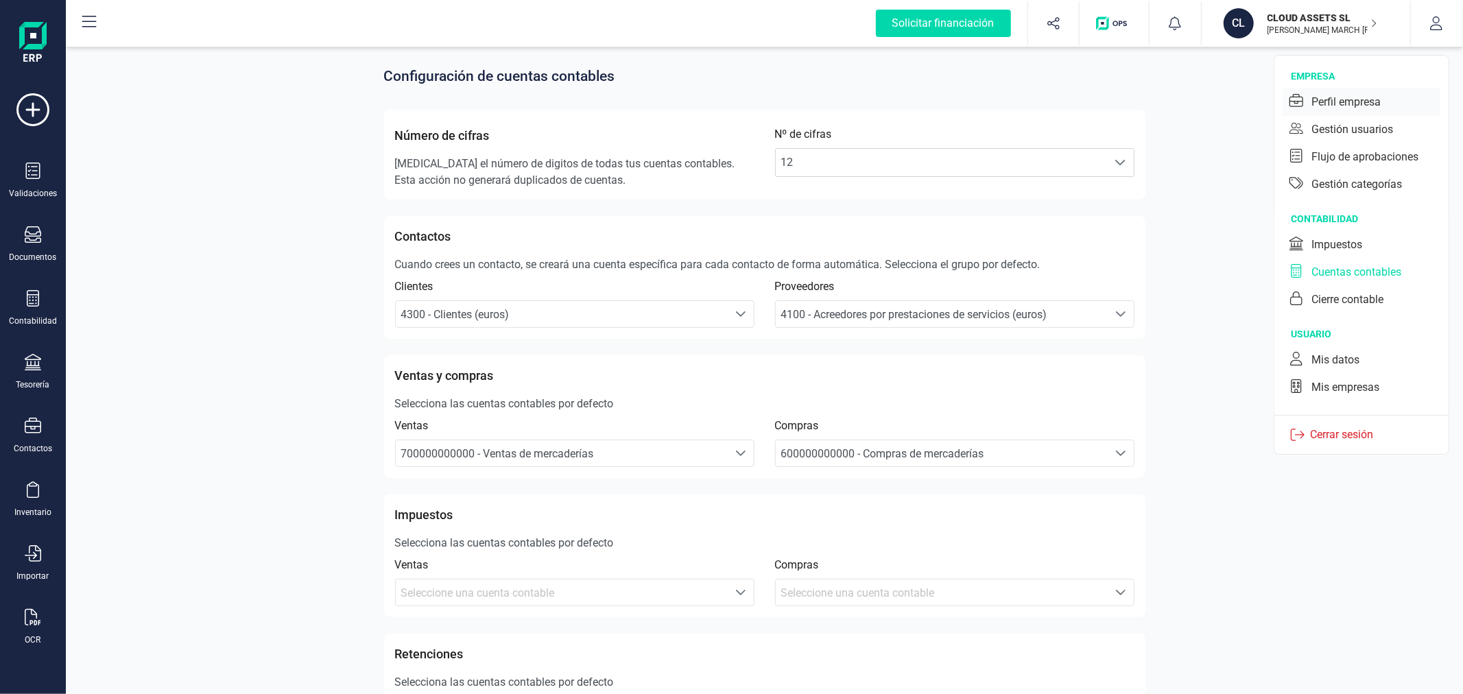
click at [1347, 104] on div "Perfil empresa" at bounding box center [1345, 102] width 69 height 16
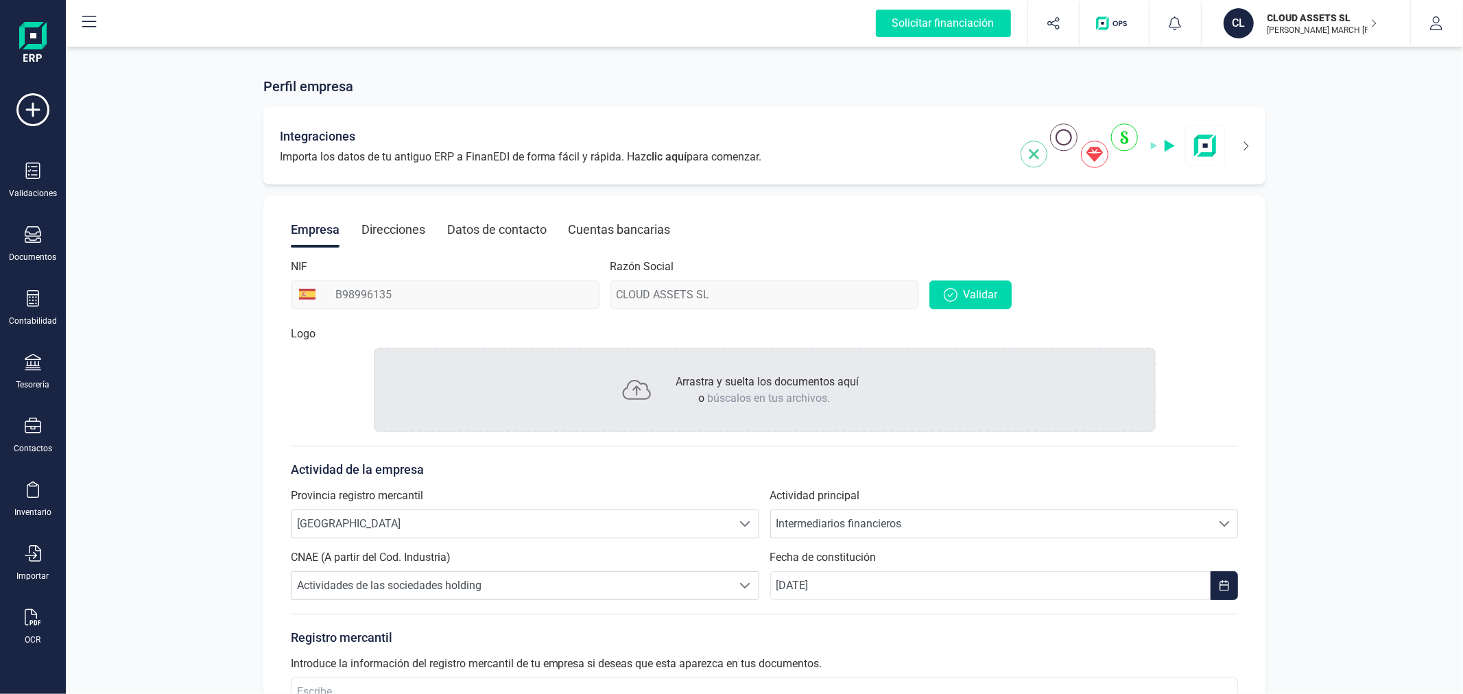
click at [1243, 139] on icon at bounding box center [1236, 146] width 23 height 22
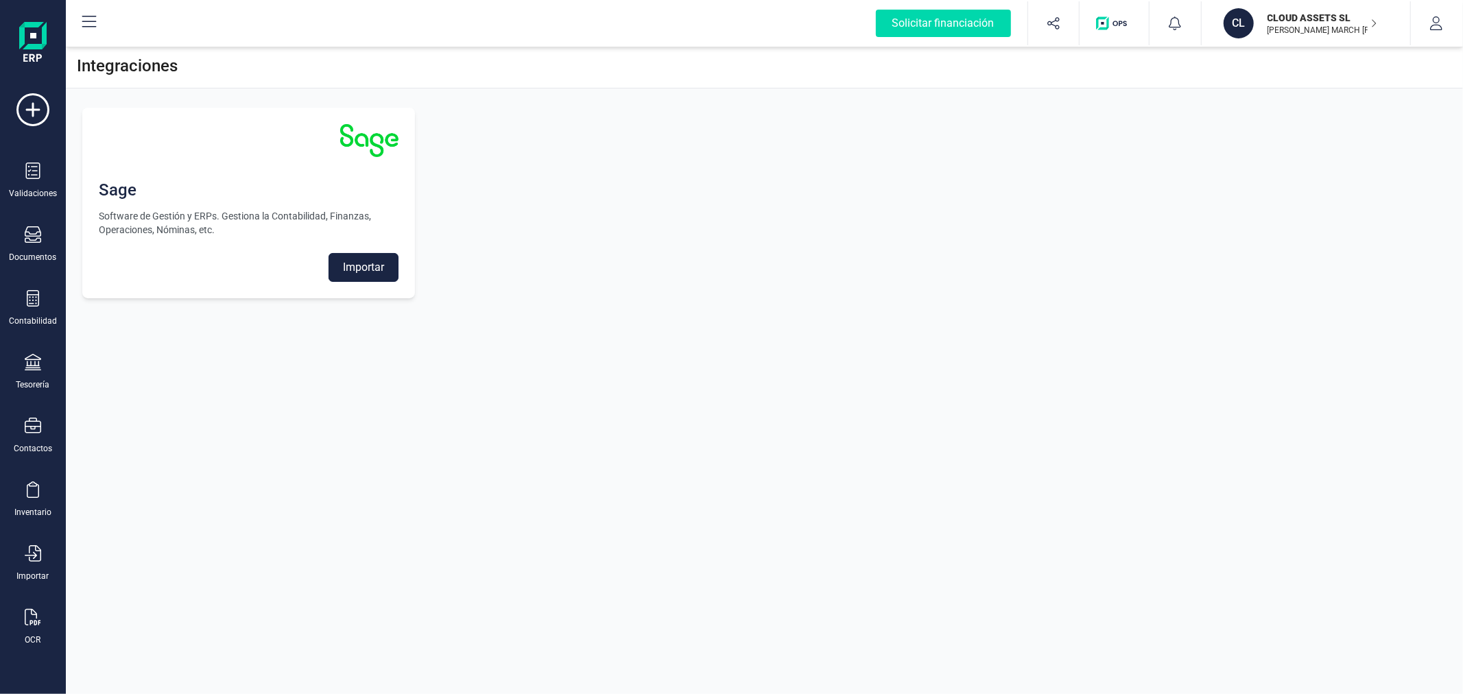
click at [339, 276] on button "Importar" at bounding box center [363, 267] width 70 height 29
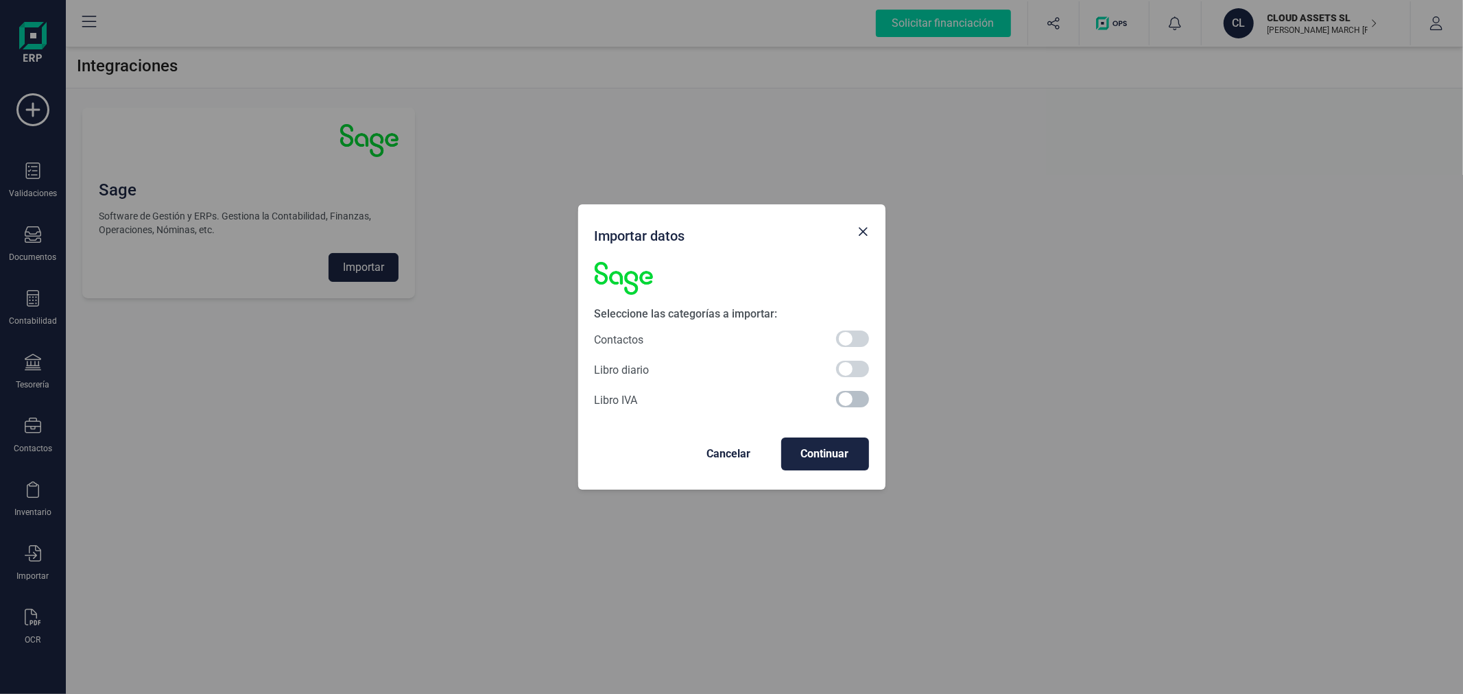
drag, startPoint x: 863, startPoint y: 399, endPoint x: 843, endPoint y: 407, distance: 20.6
click at [860, 398] on span at bounding box center [852, 399] width 33 height 16
click at [826, 446] on span "Continuar" at bounding box center [825, 454] width 66 height 16
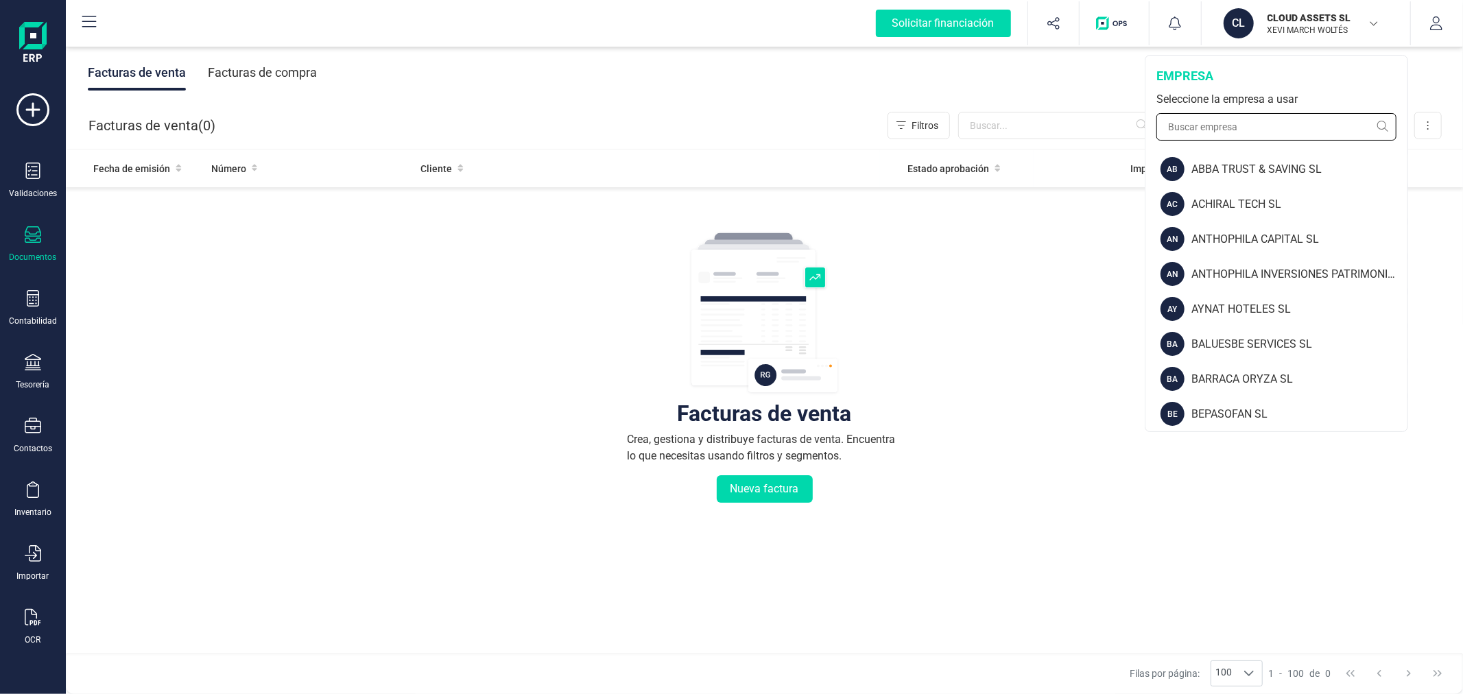
click at [1222, 125] on input "text" at bounding box center [1276, 126] width 240 height 27
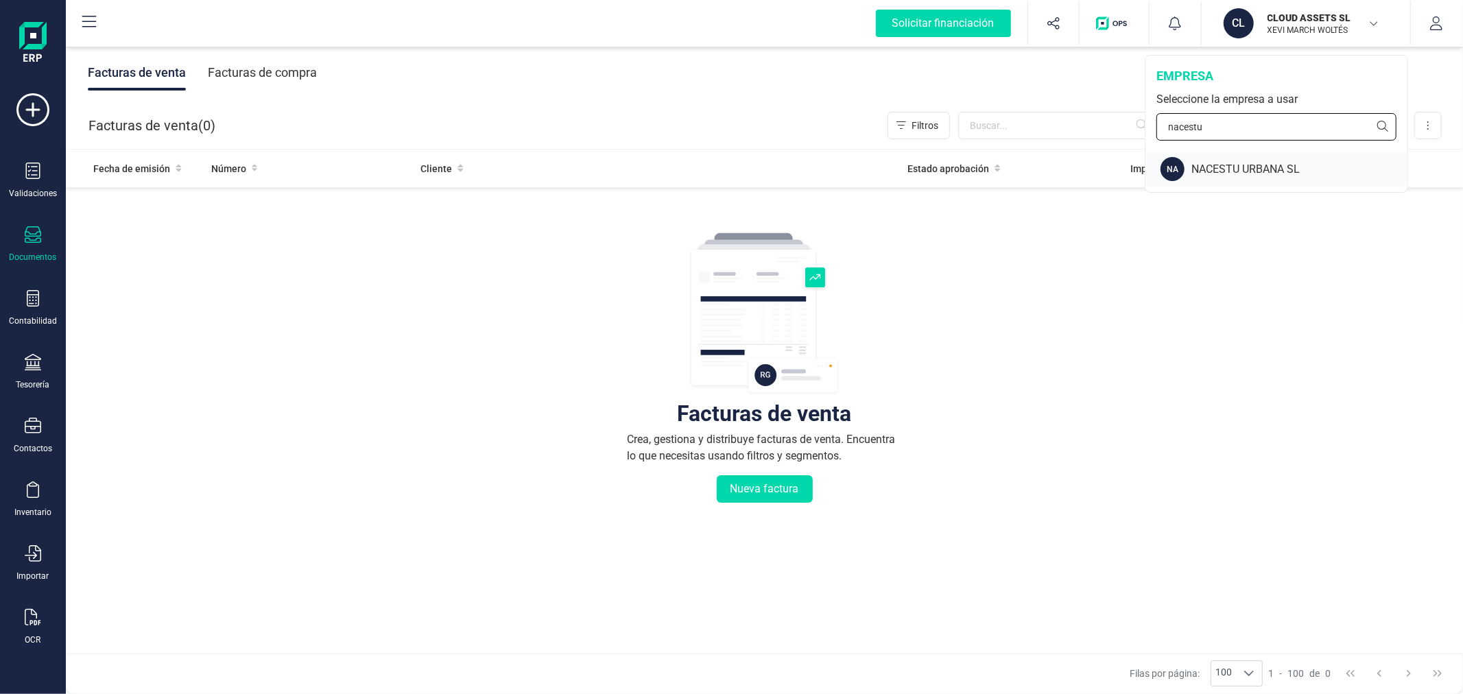
type input "nacestu"
click at [1197, 165] on div "NACESTU URBANA SL" at bounding box center [1299, 169] width 216 height 16
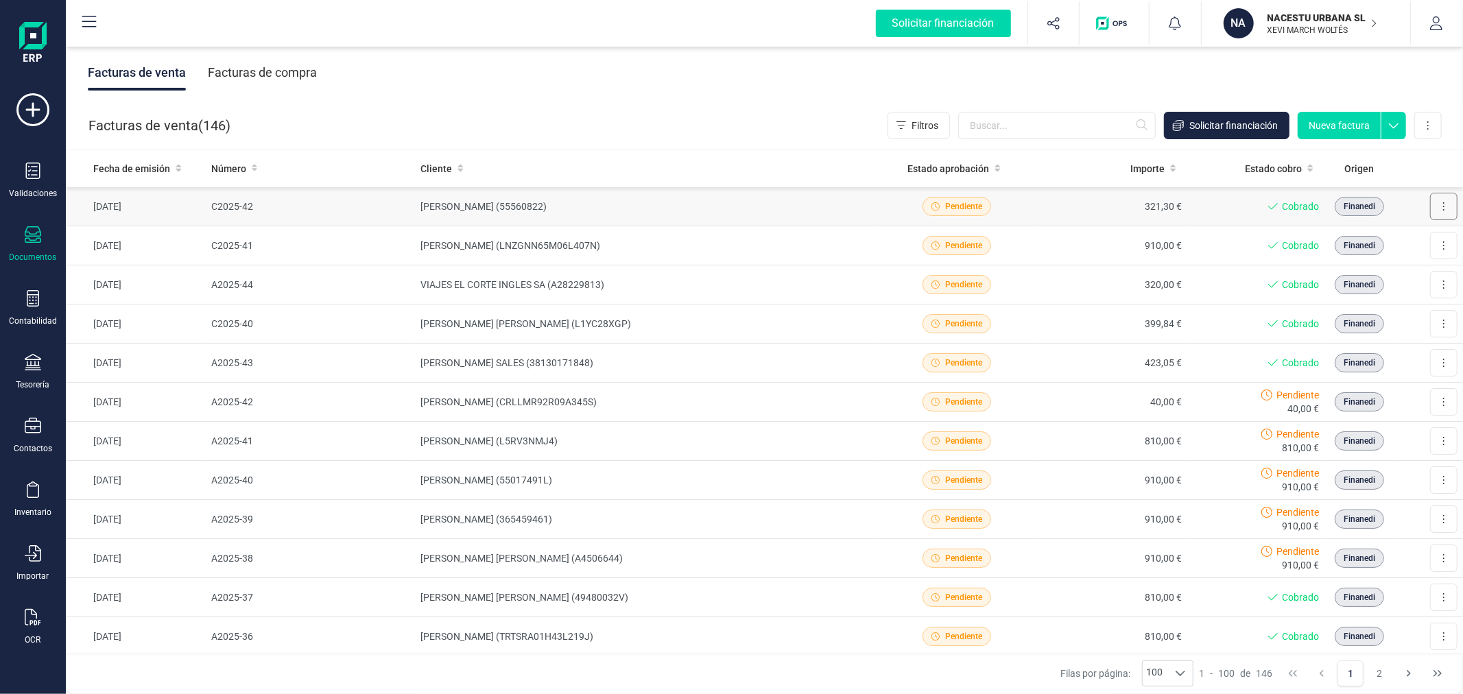
click at [1438, 206] on button at bounding box center [1443, 206] width 27 height 27
click at [1382, 242] on span "Descargar documento" at bounding box center [1383, 240] width 95 height 14
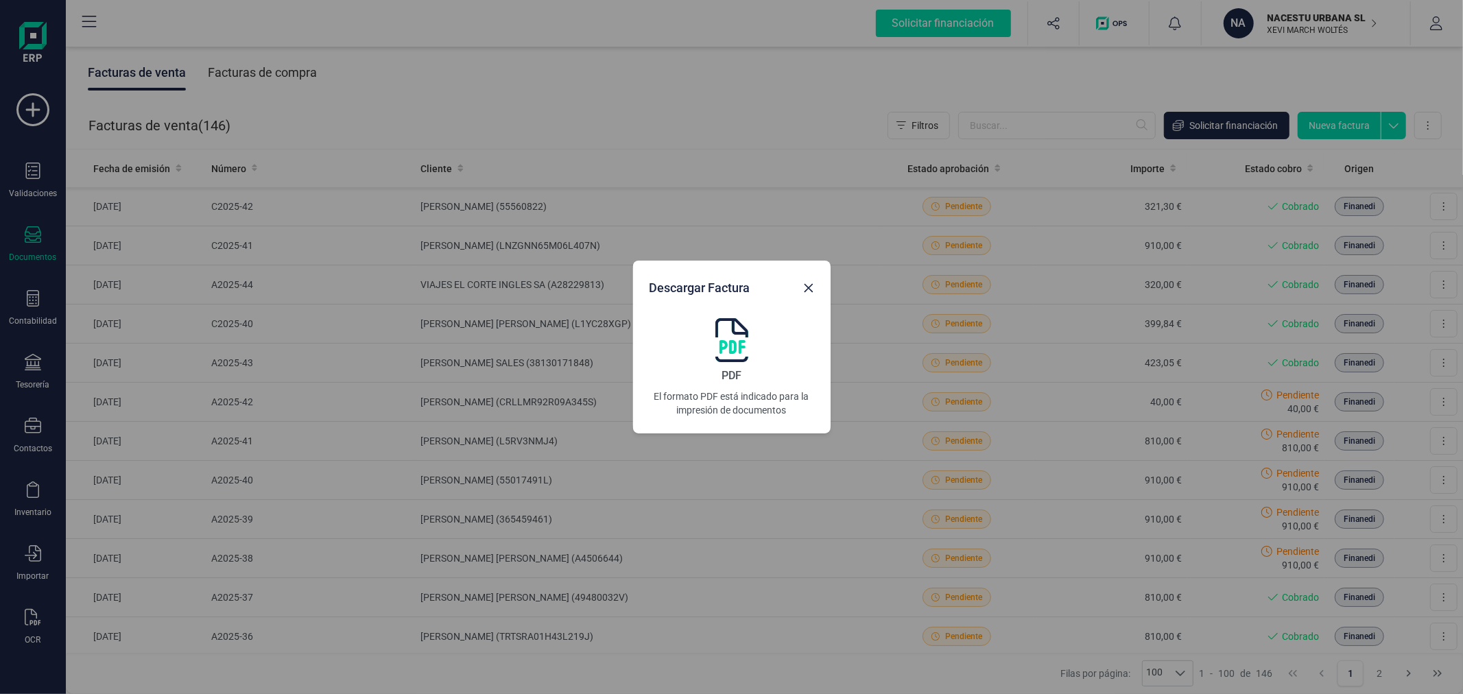
click at [736, 338] on img at bounding box center [731, 340] width 33 height 44
click at [726, 354] on img at bounding box center [731, 340] width 33 height 44
click at [808, 285] on icon "Close" at bounding box center [808, 288] width 11 height 11
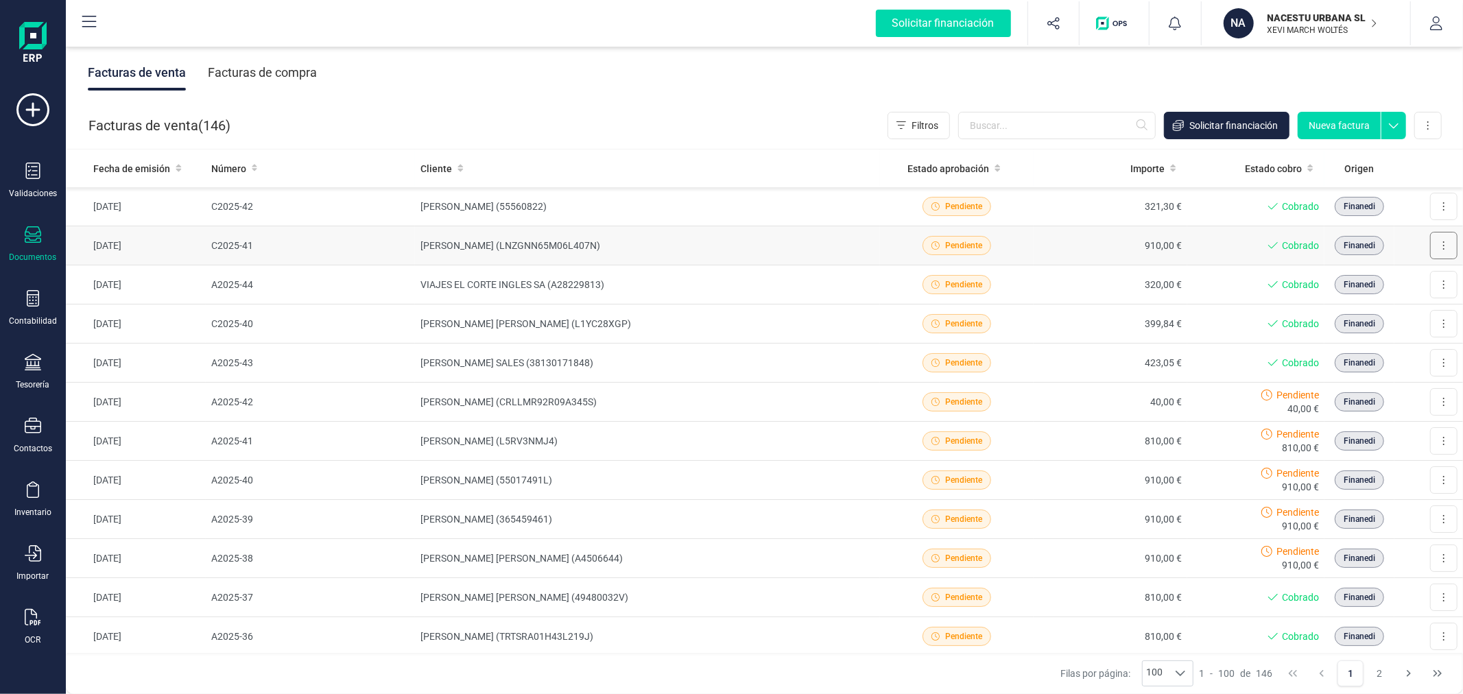
click at [1436, 244] on button at bounding box center [1443, 245] width 27 height 27
click at [1365, 274] on span "Descargar documento" at bounding box center [1383, 279] width 95 height 14
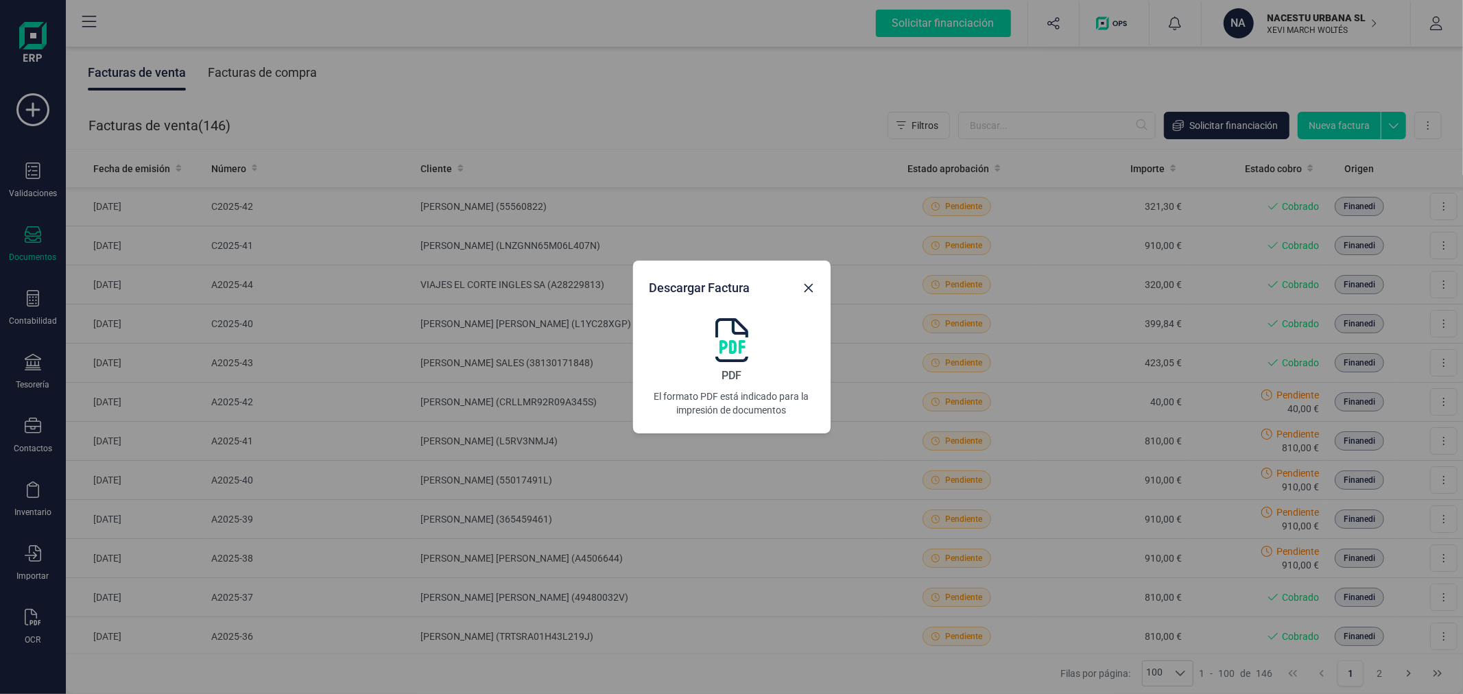
click at [715, 346] on img at bounding box center [731, 340] width 33 height 44
click at [812, 286] on icon "Close" at bounding box center [808, 288] width 11 height 11
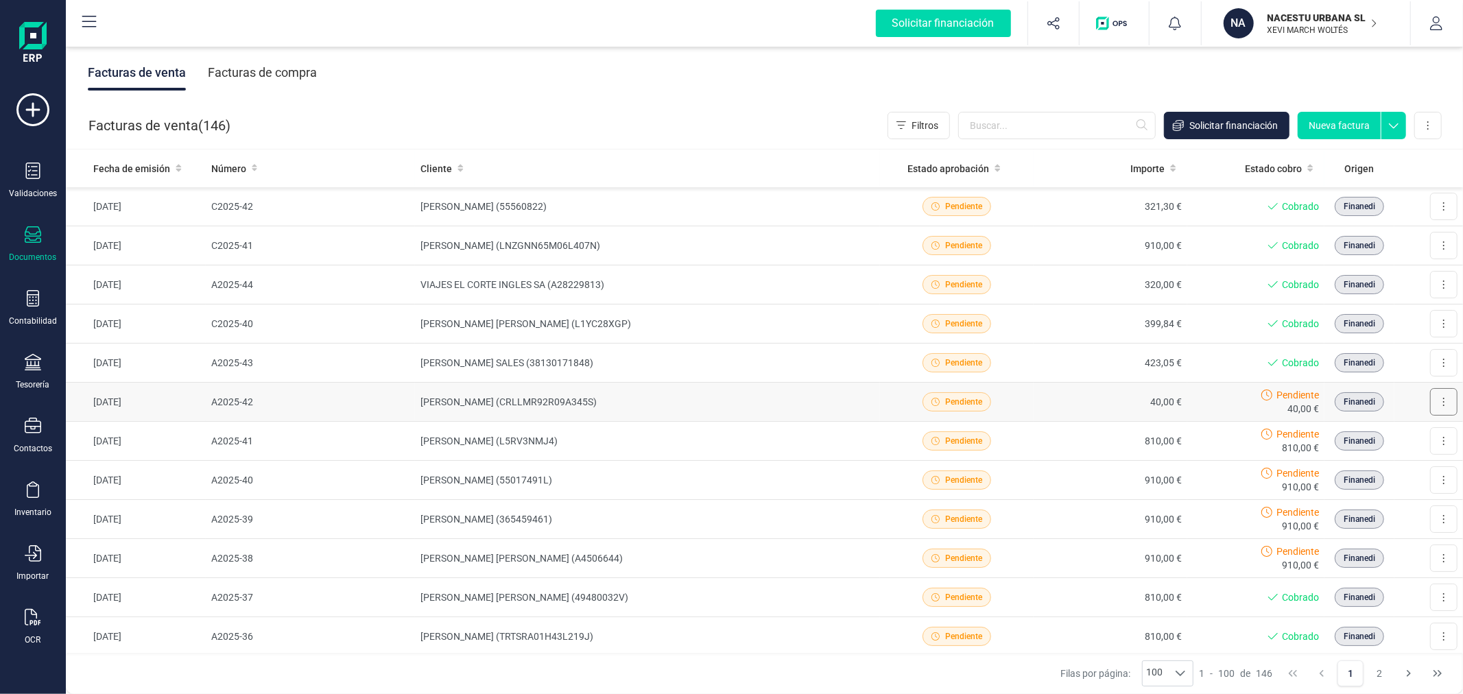
click at [1438, 402] on button at bounding box center [1443, 401] width 27 height 27
click at [1371, 435] on span "Descargar documento" at bounding box center [1383, 436] width 95 height 14
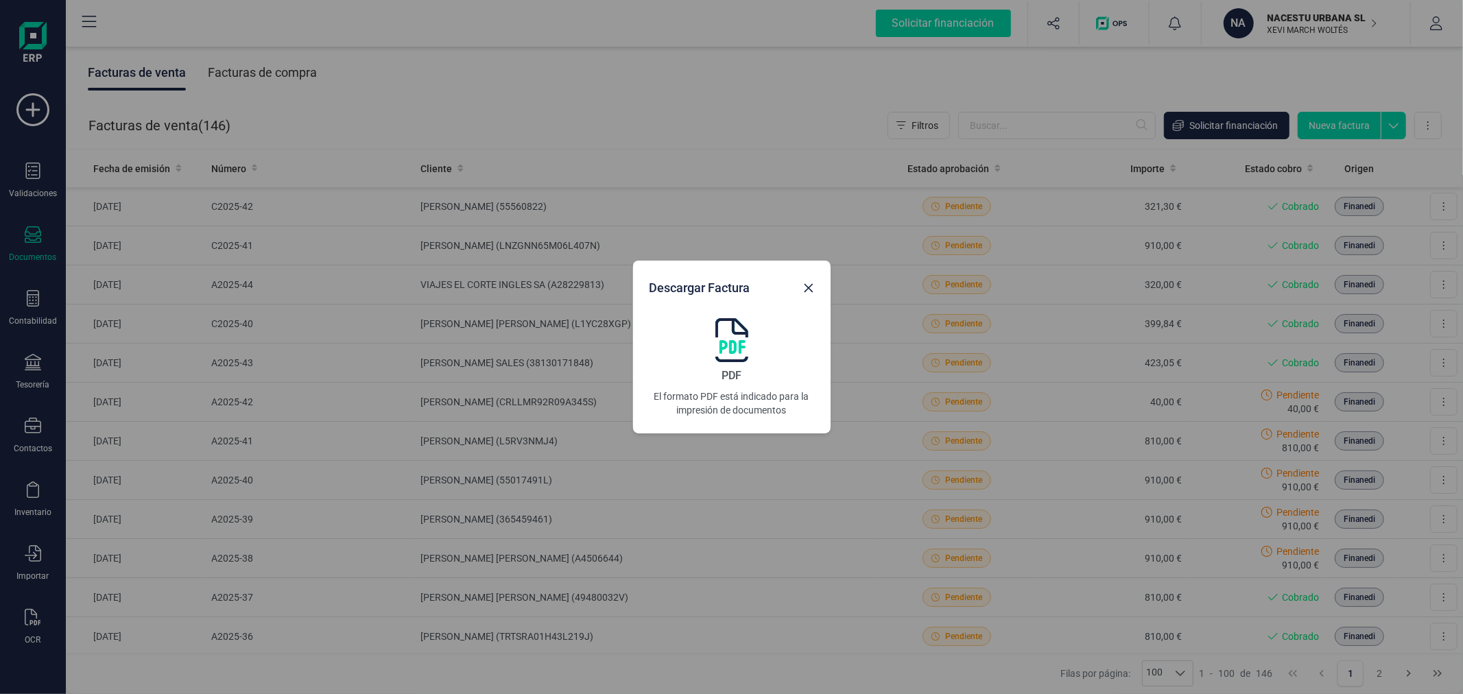
click at [735, 346] on img at bounding box center [731, 340] width 33 height 44
click at [814, 289] on button "Close" at bounding box center [809, 288] width 22 height 22
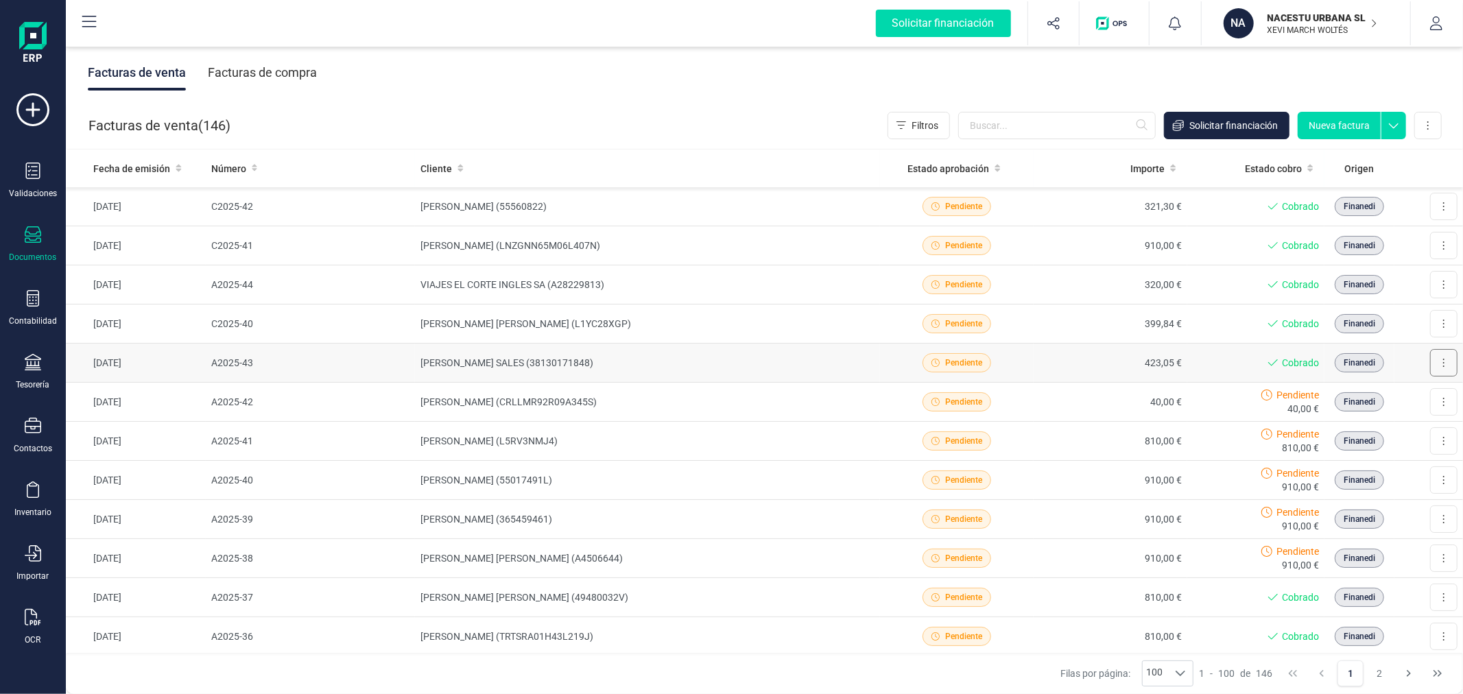
click at [1441, 358] on button at bounding box center [1443, 362] width 27 height 27
click at [1390, 395] on span "Descargar documento" at bounding box center [1383, 396] width 95 height 14
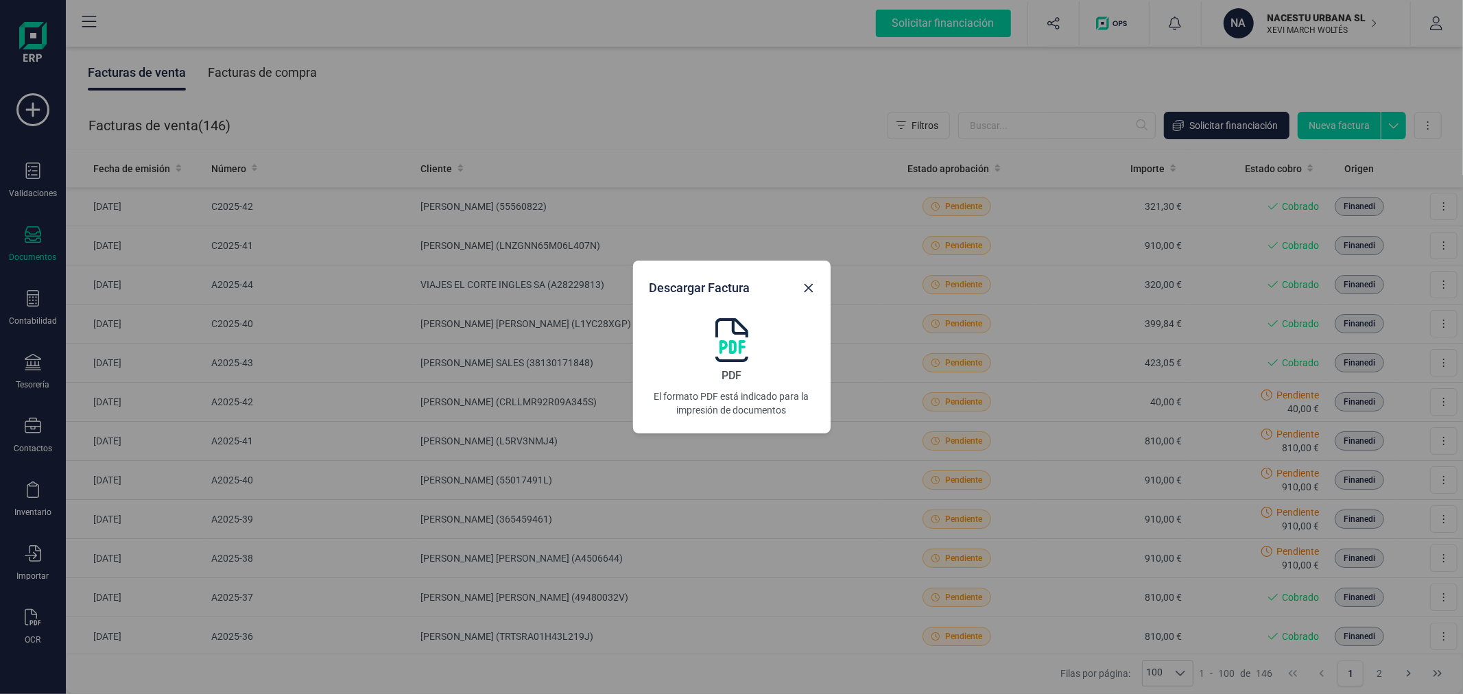
click at [734, 344] on img at bounding box center [731, 340] width 33 height 44
click at [1361, 302] on div "Descargar Factura PDF El formato PDF está indicado para la impresión de documen…" at bounding box center [731, 347] width 1463 height 694
click at [811, 283] on icon "Close" at bounding box center [808, 288] width 11 height 11
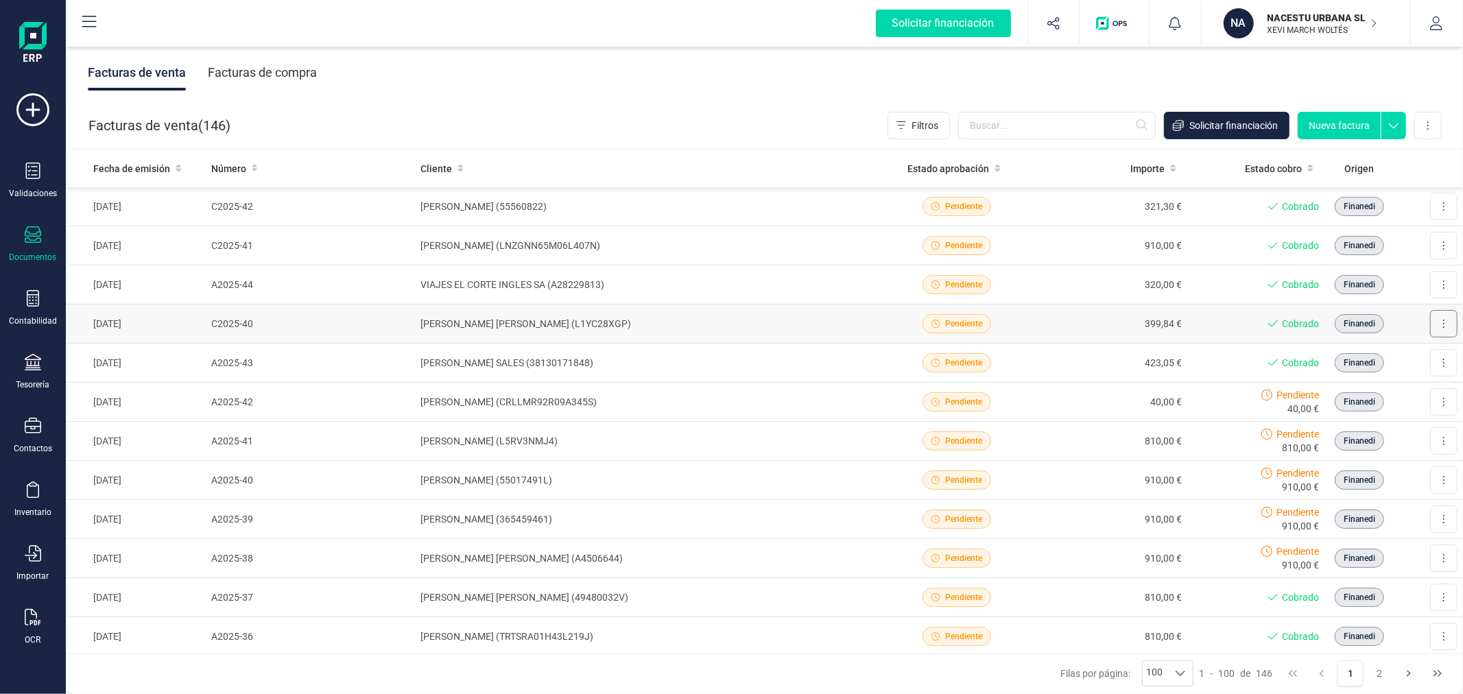
click at [1430, 316] on button at bounding box center [1443, 323] width 27 height 27
click at [1338, 360] on span "Descargar documento" at bounding box center [1383, 357] width 95 height 14
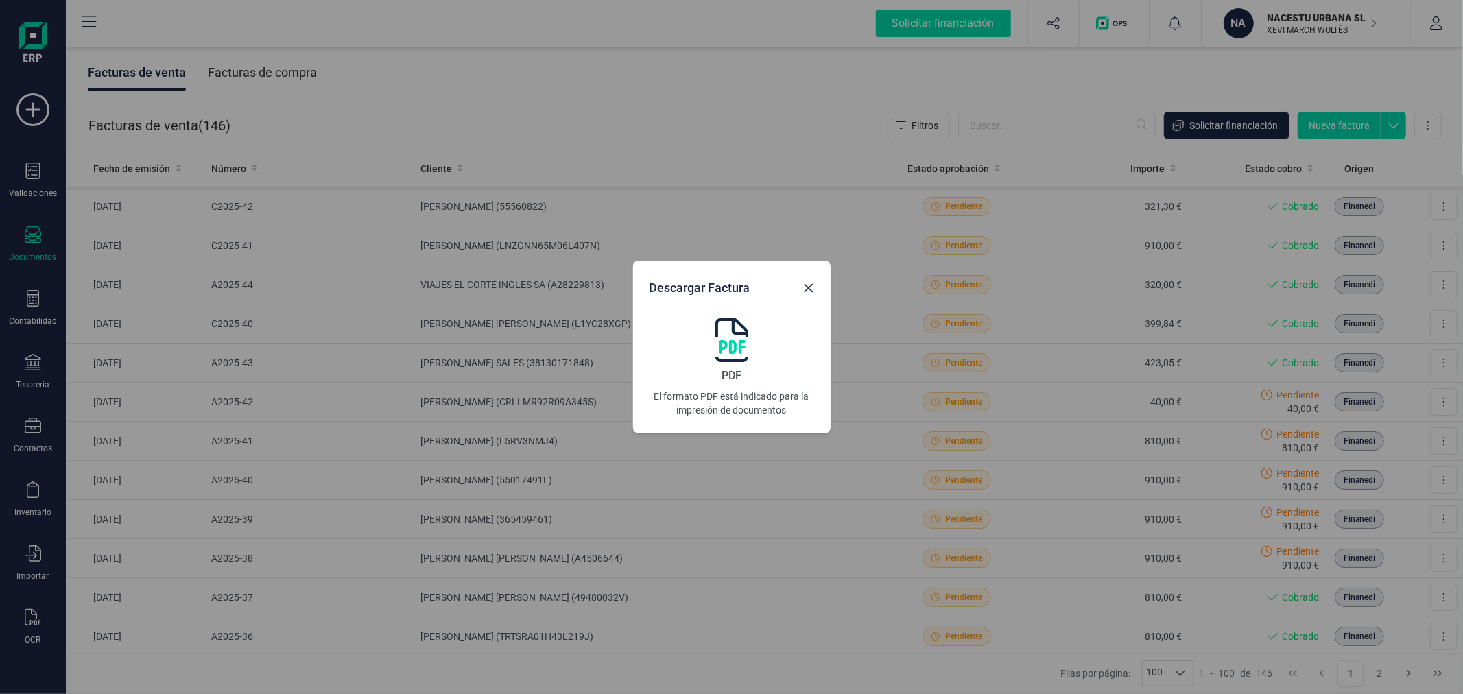
click at [735, 340] on img at bounding box center [731, 340] width 33 height 44
click at [813, 289] on icon "Close" at bounding box center [808, 288] width 11 height 11
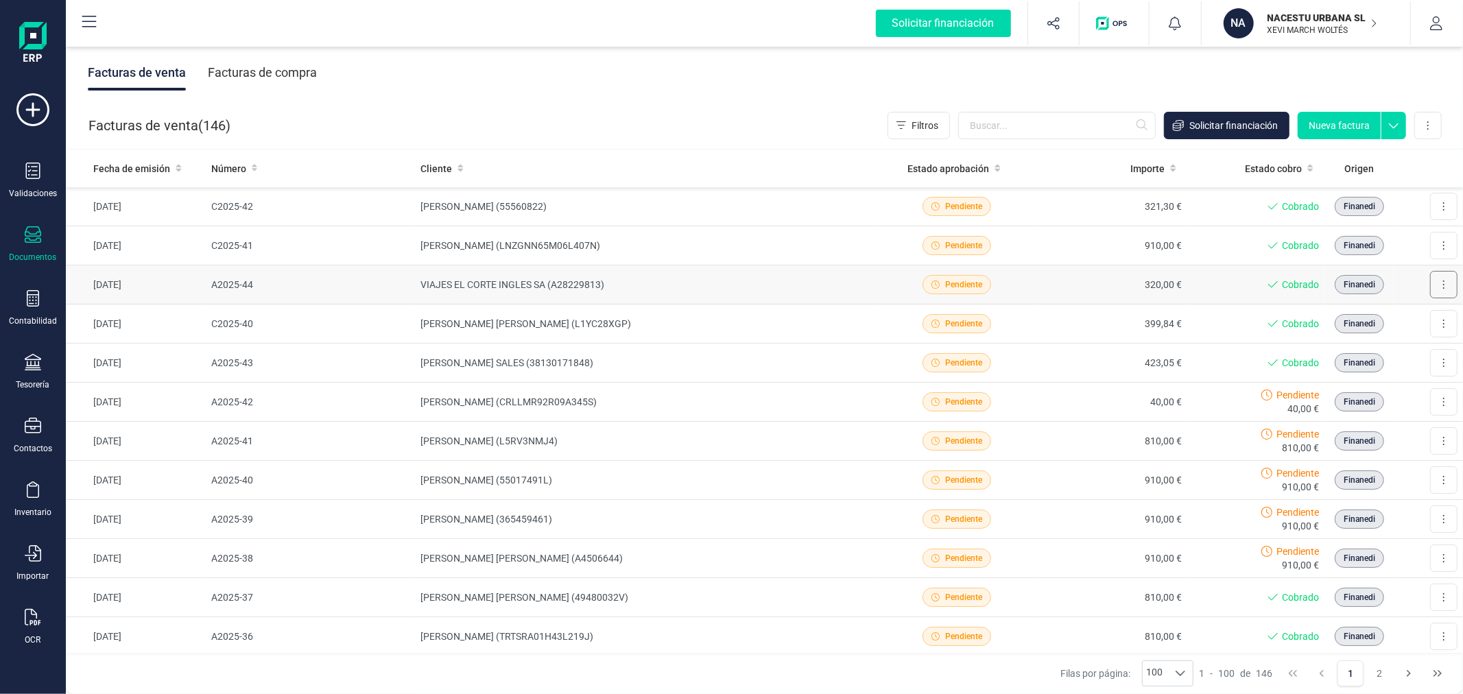
click at [1443, 281] on icon at bounding box center [1443, 284] width 1 height 8
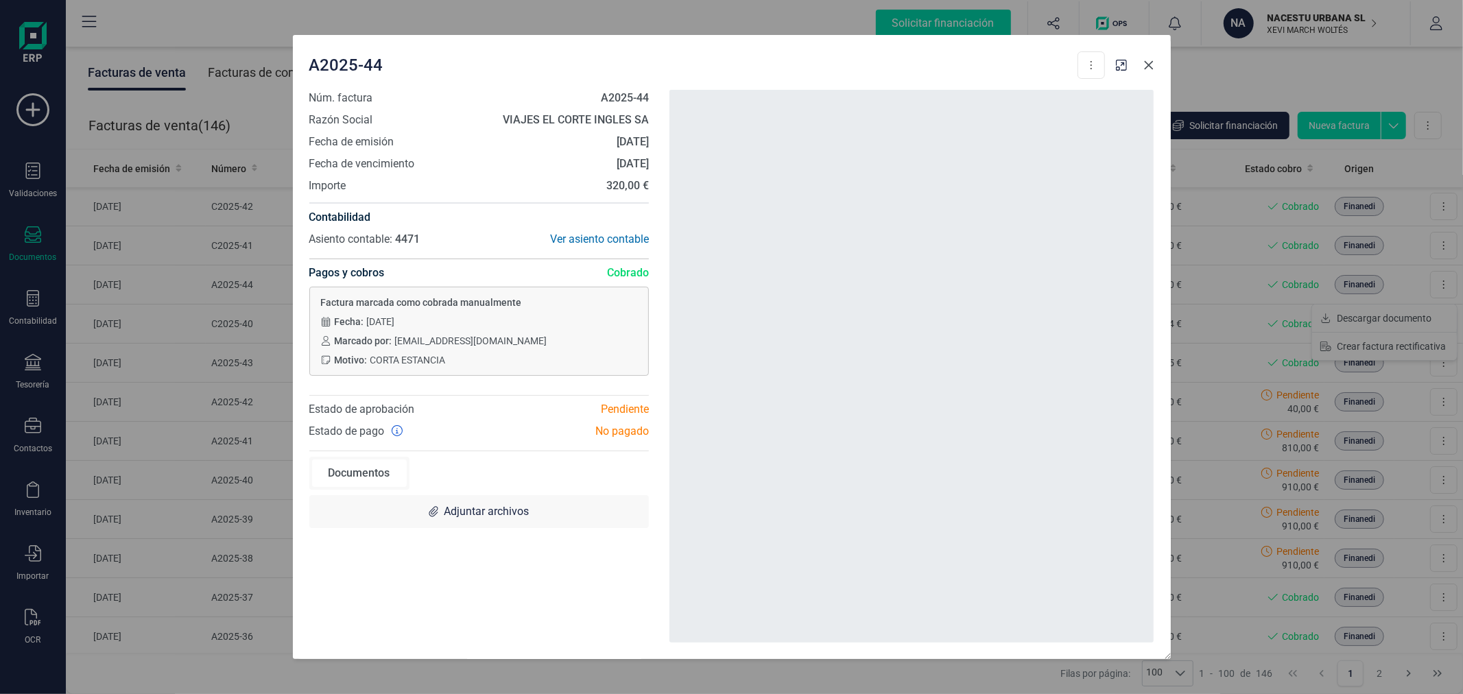
click at [1146, 67] on icon "Close" at bounding box center [1148, 64] width 9 height 9
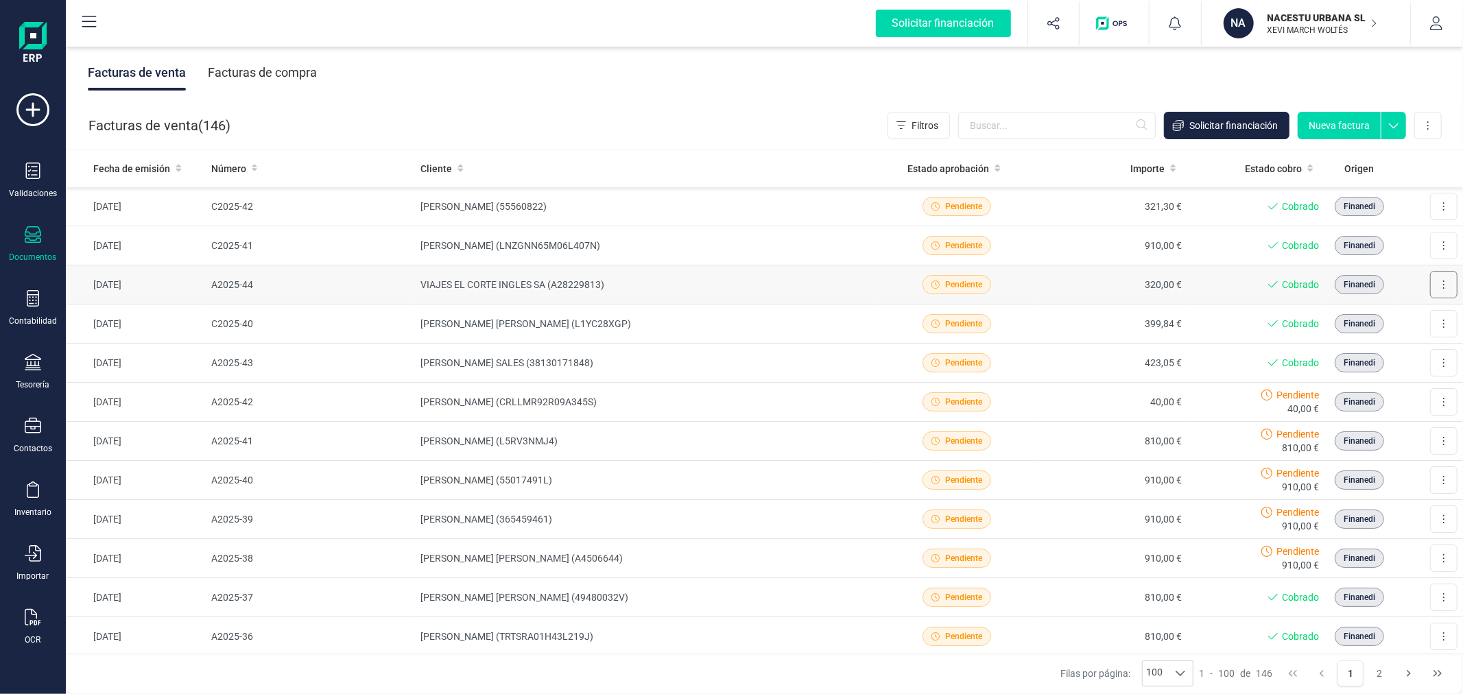
click at [1435, 283] on button at bounding box center [1443, 284] width 27 height 27
click at [1396, 316] on span "Descargar documento" at bounding box center [1383, 318] width 95 height 14
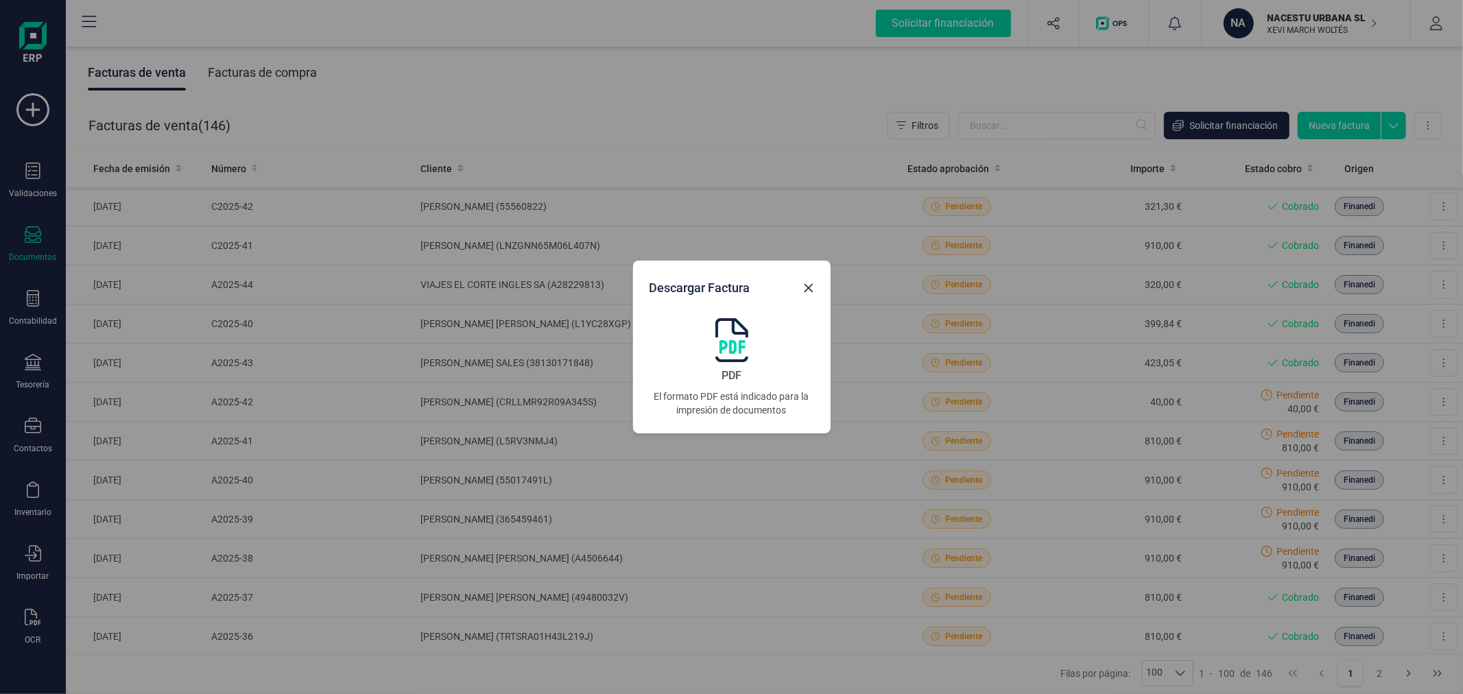
click at [731, 346] on img at bounding box center [731, 340] width 33 height 44
click at [488, 106] on div "Descargar Factura PDF El formato PDF está indicado para la impresión de documen…" at bounding box center [731, 347] width 1463 height 694
click at [517, 77] on div "Descargar Factura PDF El formato PDF está indicado para la impresión de documen…" at bounding box center [731, 347] width 1463 height 694
click at [800, 281] on button "Close" at bounding box center [809, 288] width 22 height 22
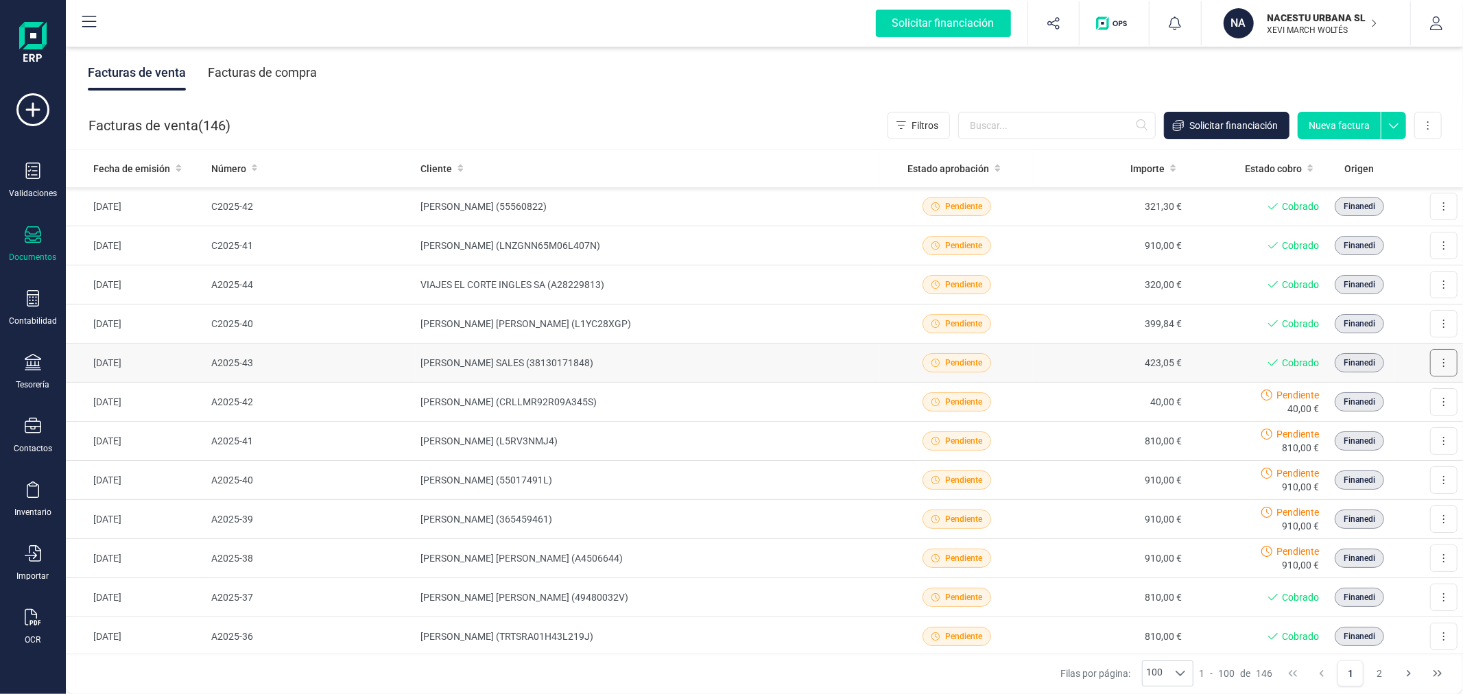
click at [1435, 361] on button at bounding box center [1443, 362] width 27 height 27
click at [1382, 396] on span "Descargar documento" at bounding box center [1383, 396] width 95 height 14
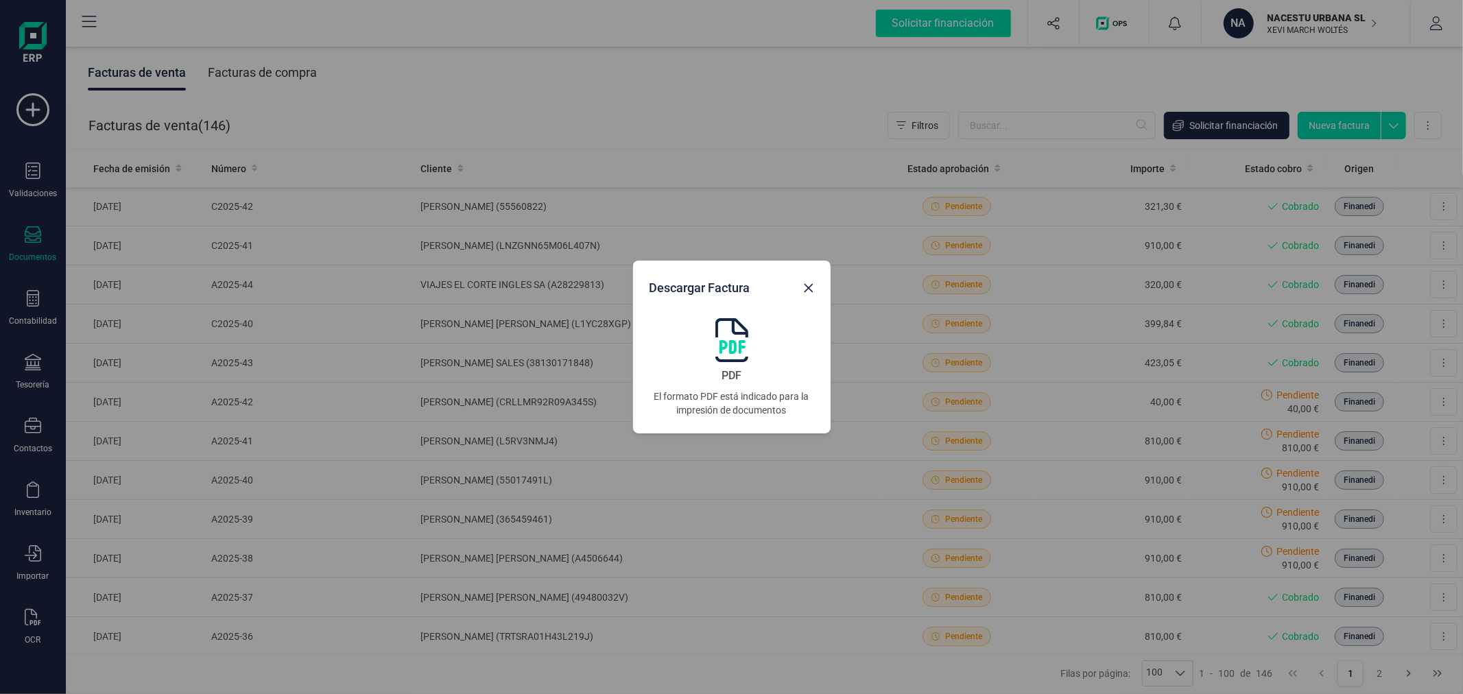
click at [731, 341] on img at bounding box center [731, 340] width 33 height 44
click at [807, 291] on icon "Close" at bounding box center [808, 288] width 11 height 11
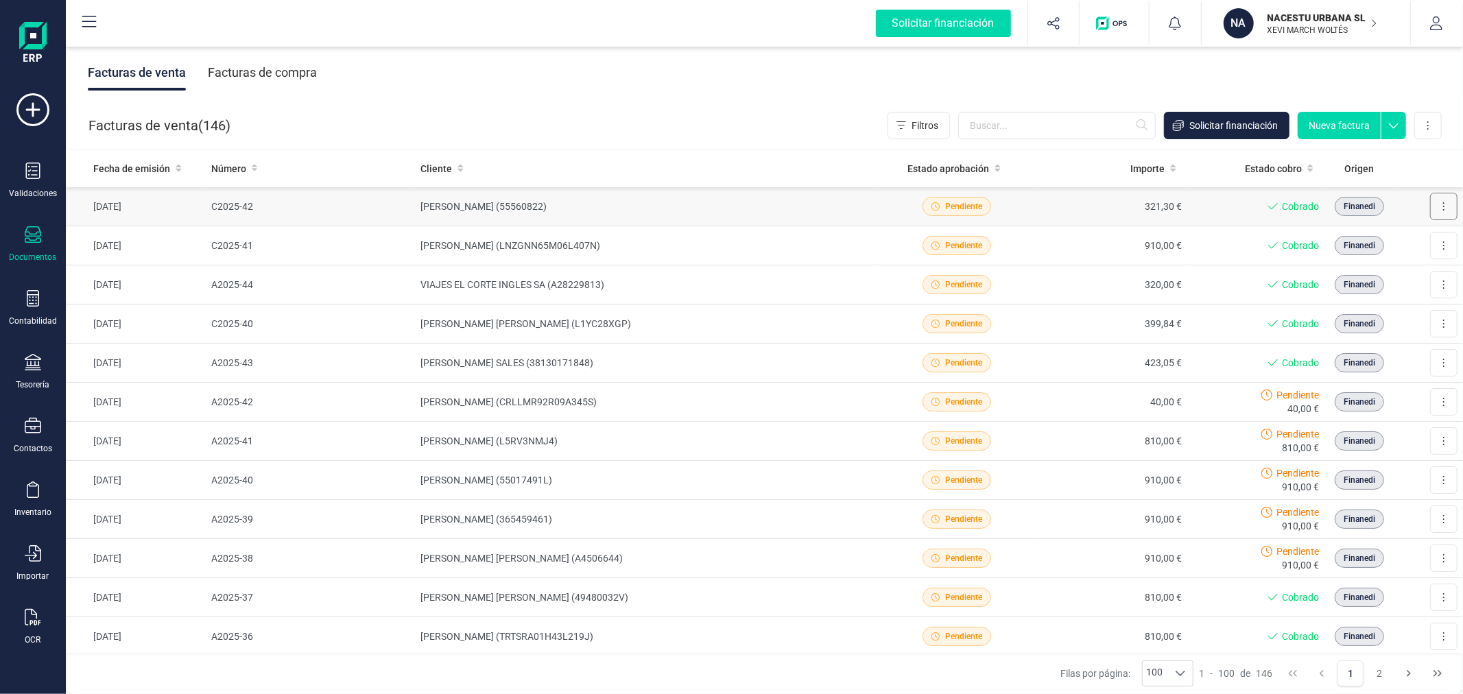
click at [1430, 210] on button at bounding box center [1443, 206] width 27 height 27
click at [1404, 241] on span "Descargar documento" at bounding box center [1383, 240] width 95 height 14
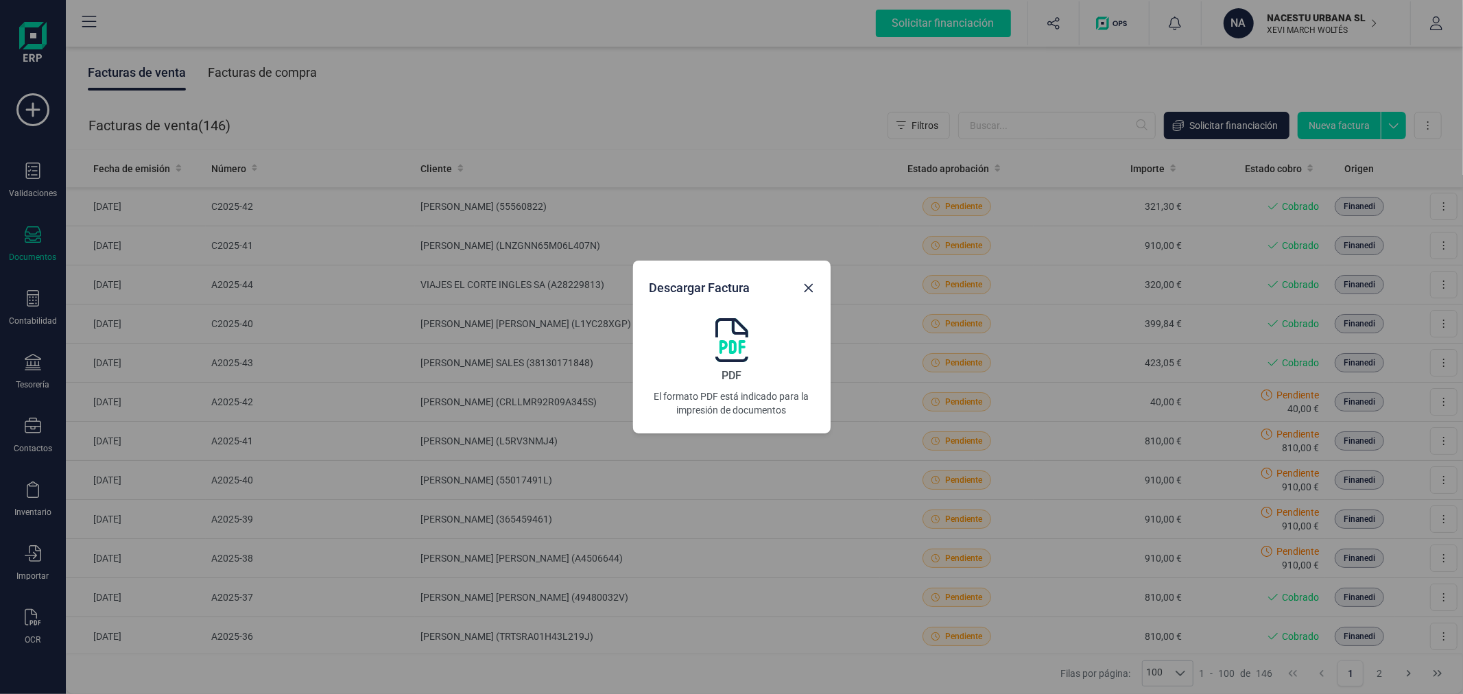
click at [739, 329] on img at bounding box center [731, 340] width 33 height 44
click at [804, 288] on icon "Close" at bounding box center [808, 288] width 11 height 11
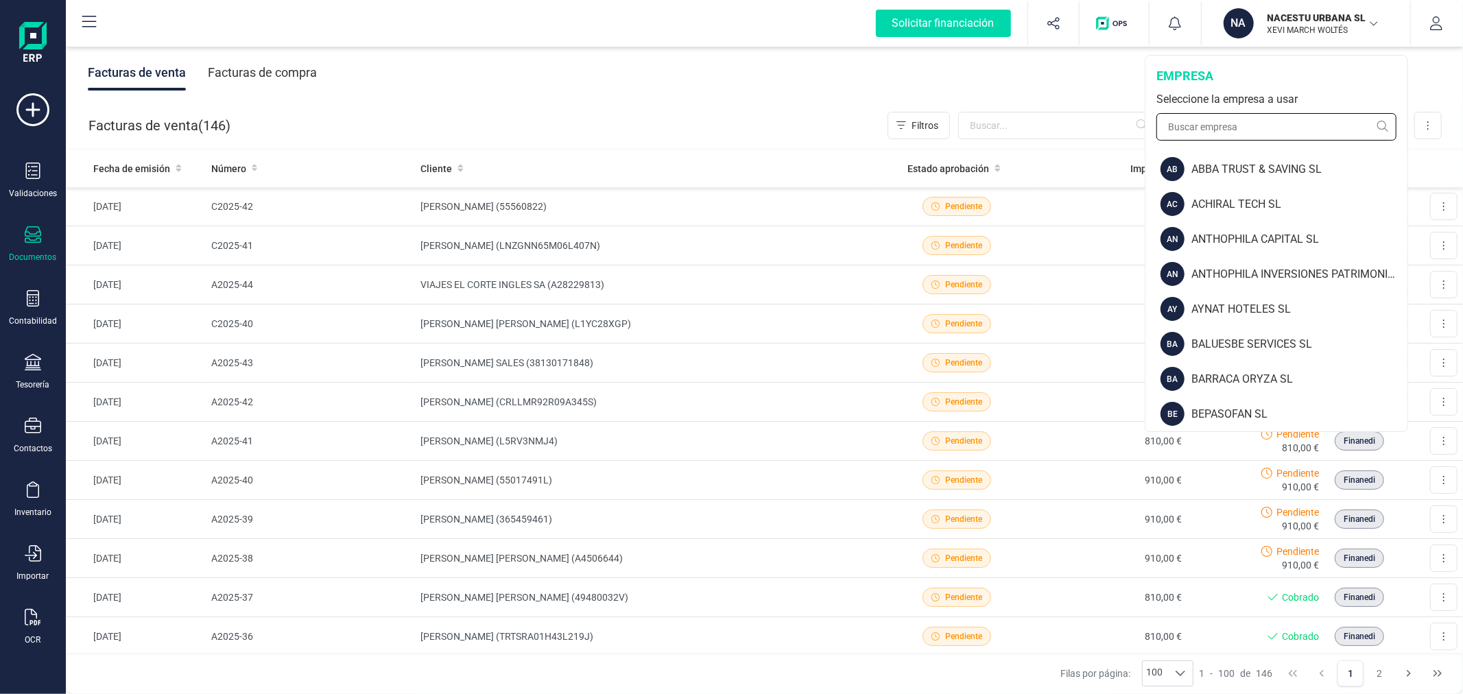
click at [1262, 134] on input "text" at bounding box center [1276, 126] width 240 height 27
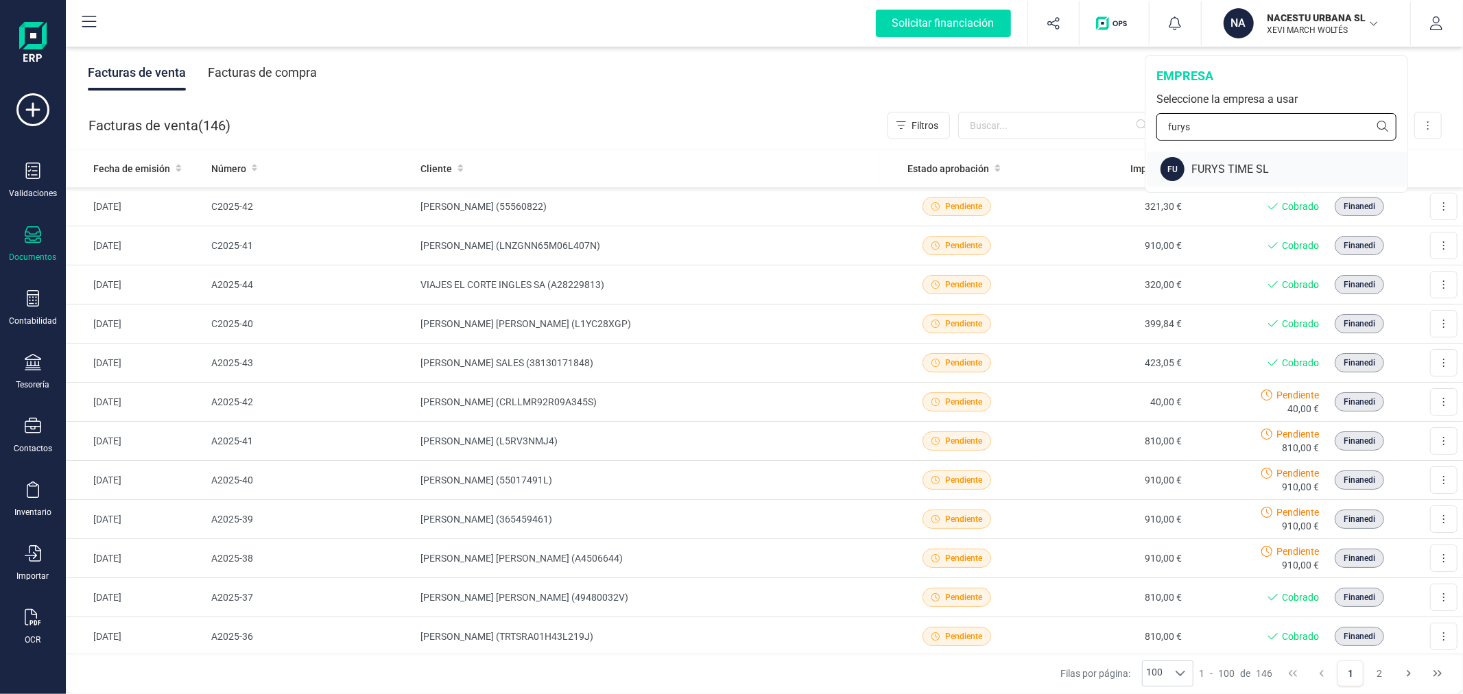
type input "furys"
click at [1259, 167] on div "FURYS TIME SL" at bounding box center [1299, 169] width 216 height 16
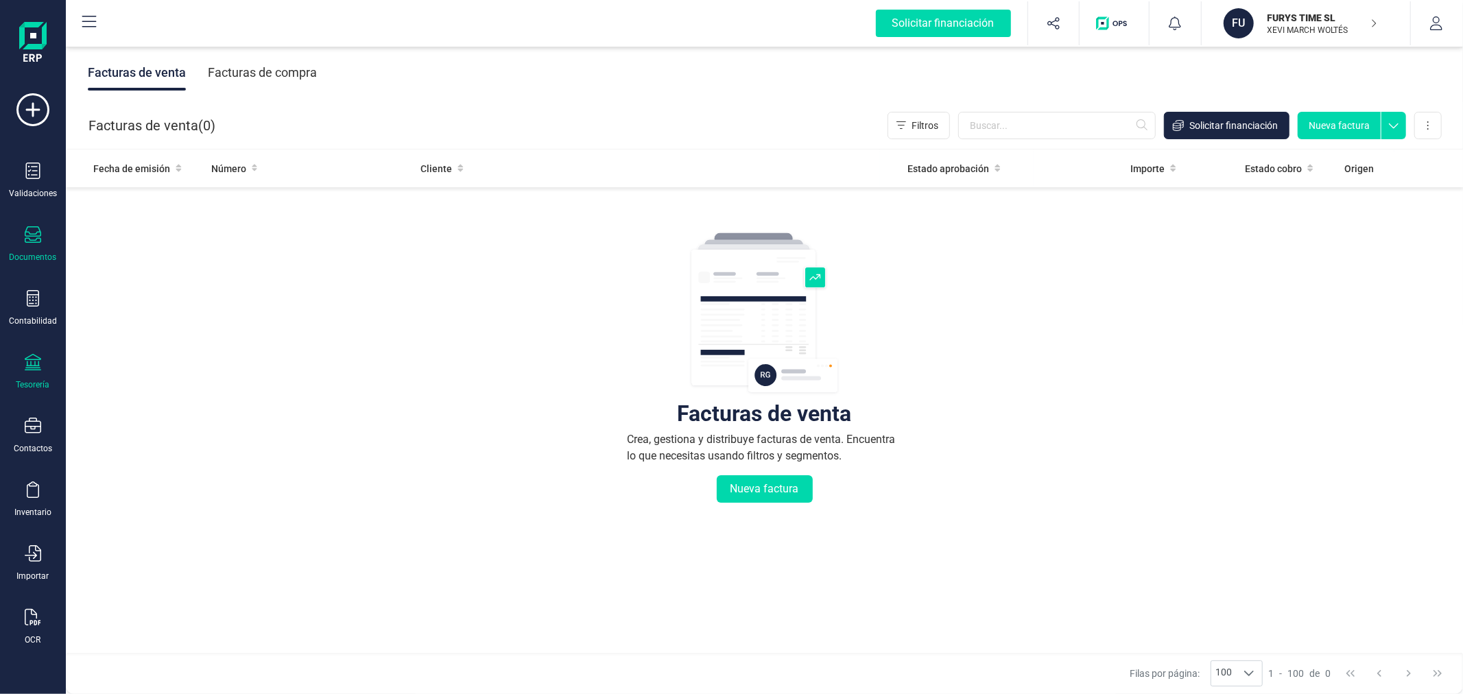
click at [37, 366] on icon at bounding box center [33, 362] width 16 height 16
click at [125, 232] on span "Cuentas bancarias" at bounding box center [167, 234] width 121 height 16
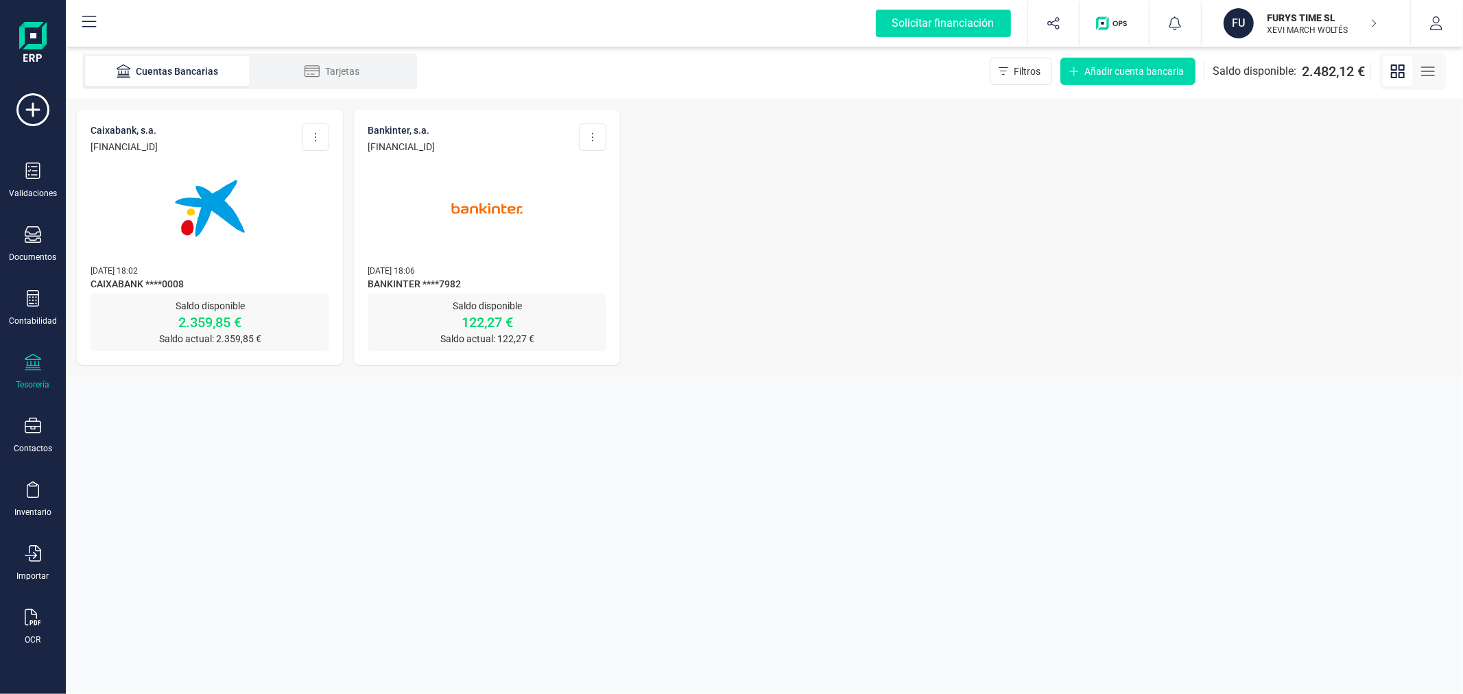
click at [282, 224] on div at bounding box center [210, 200] width 239 height 93
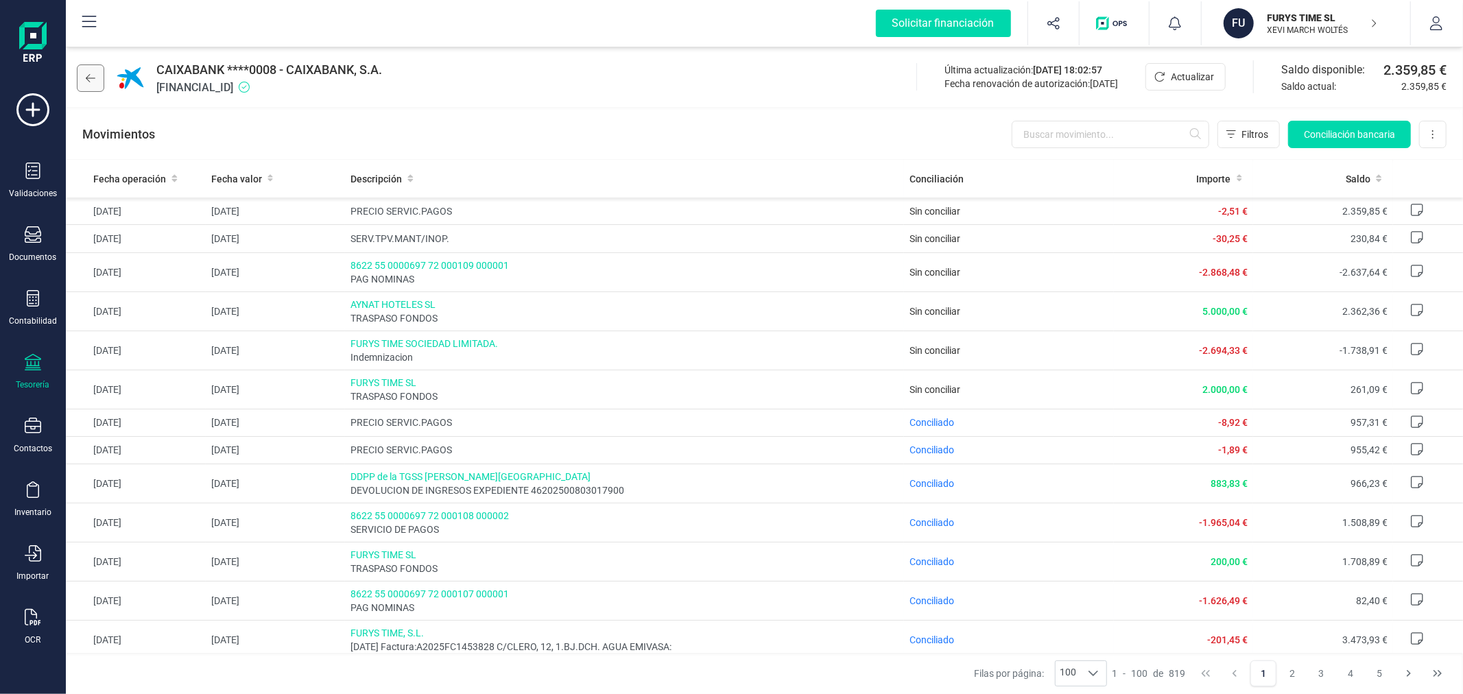
click at [91, 71] on button at bounding box center [90, 77] width 27 height 27
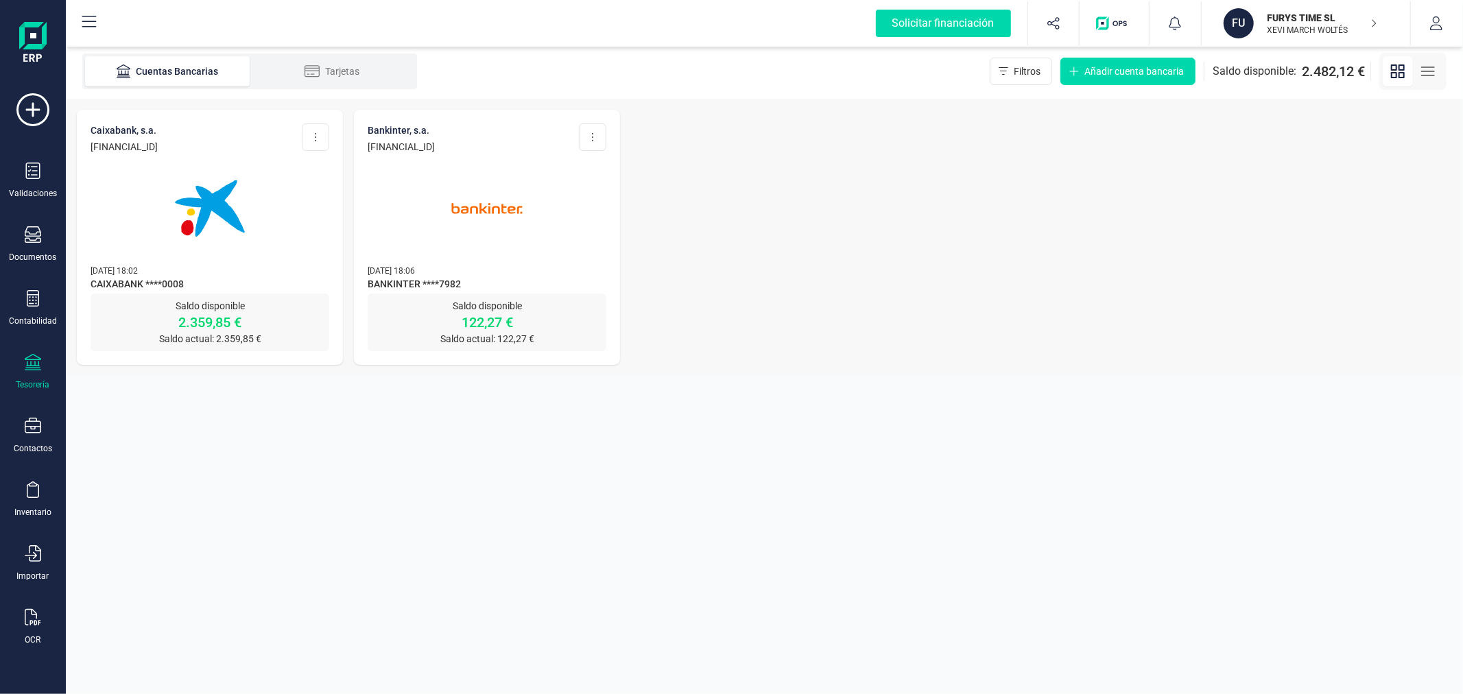
click at [472, 229] on img at bounding box center [486, 208] width 115 height 115
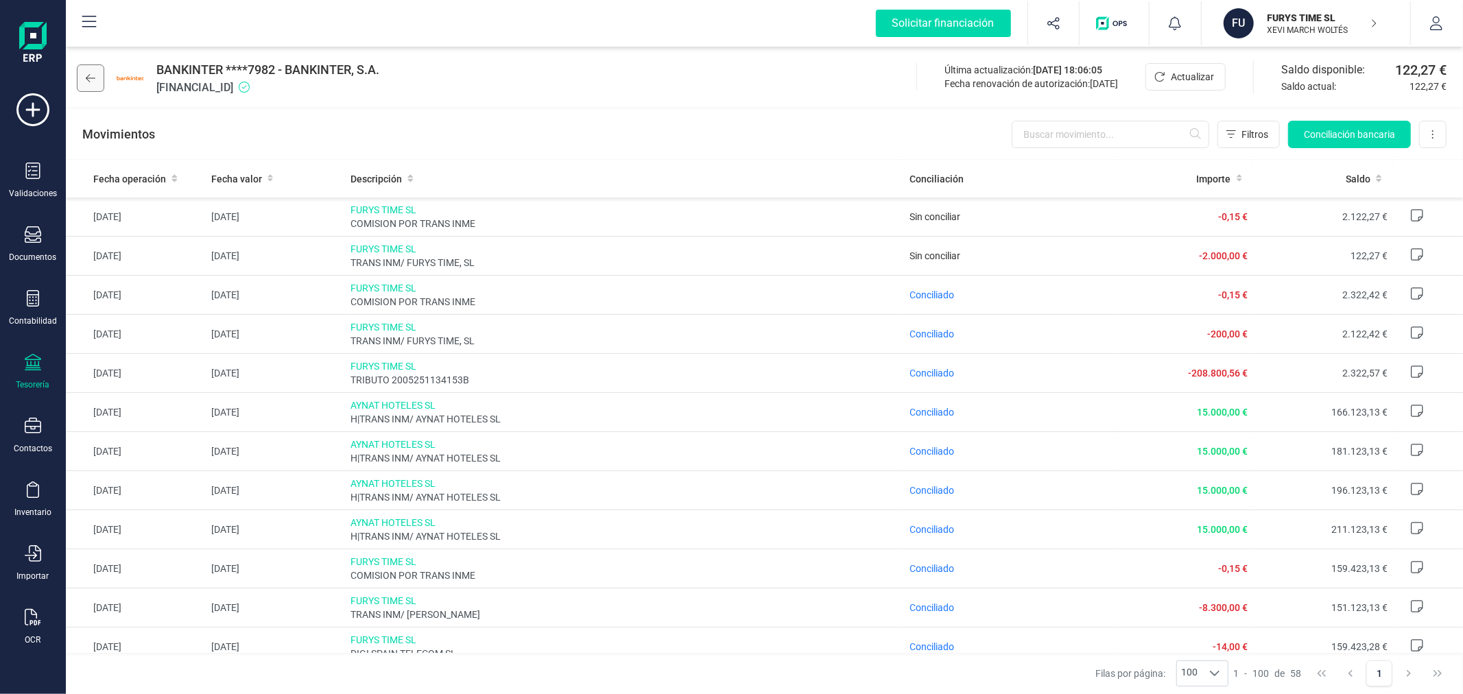
click at [90, 73] on icon at bounding box center [91, 78] width 10 height 11
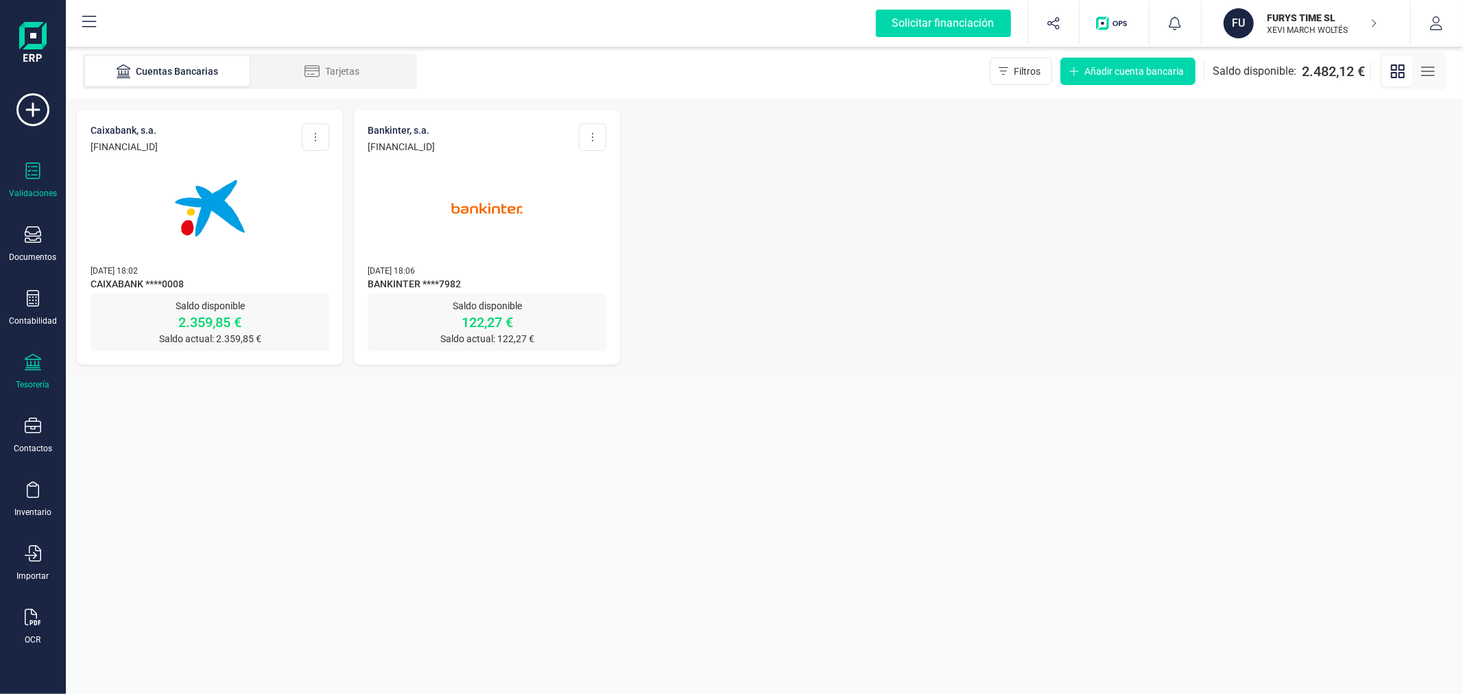
click at [29, 165] on icon at bounding box center [33, 171] width 16 height 16
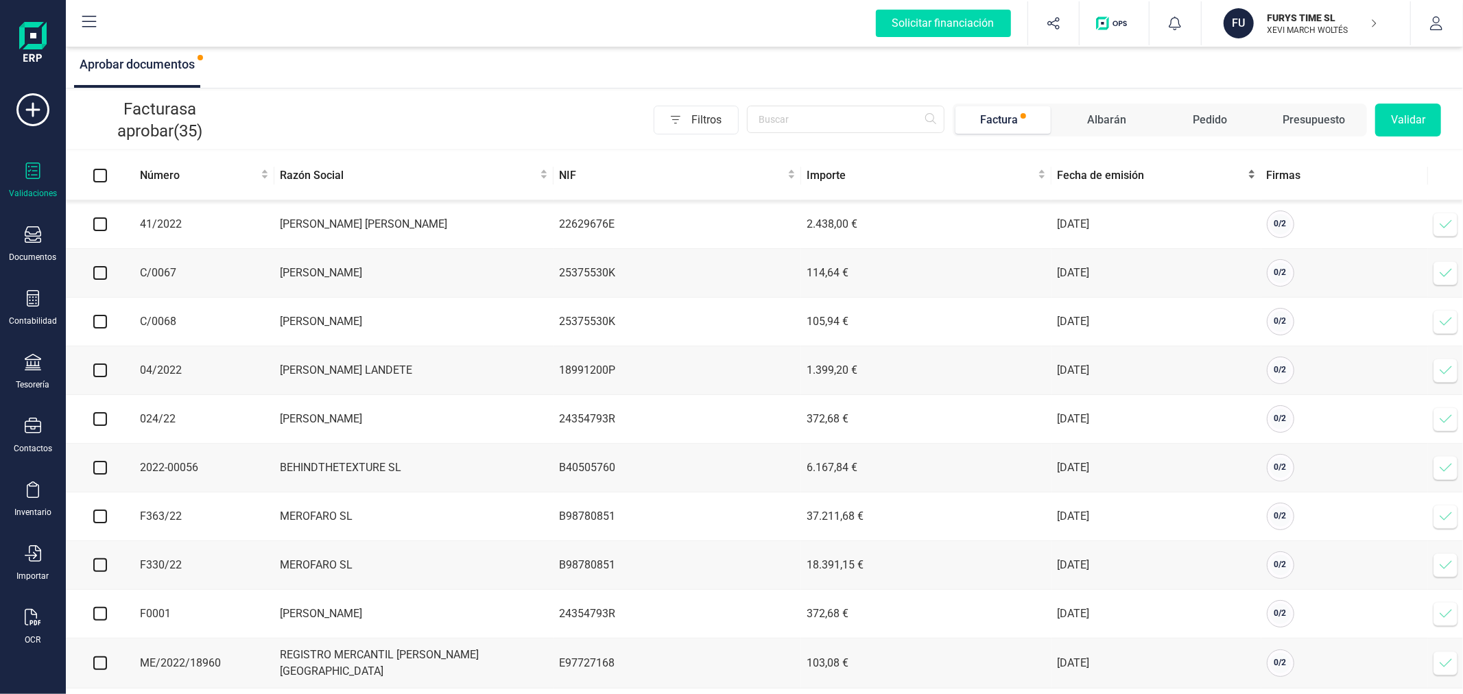
click at [1105, 178] on span "Fecha de emisión" at bounding box center [1151, 175] width 188 height 16
